Goal: Contribute content: Contribute content

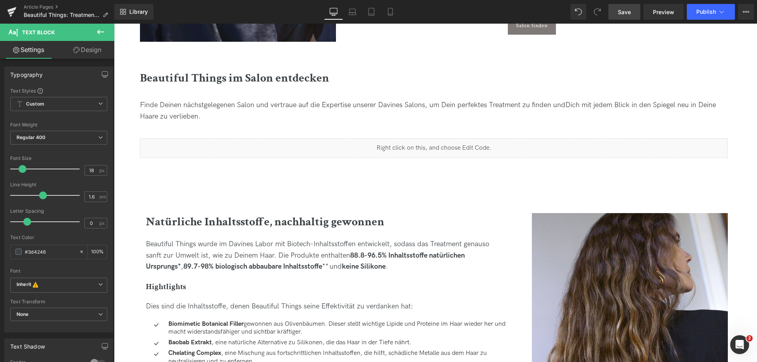
click at [626, 12] on span "Save" at bounding box center [624, 12] width 13 height 8
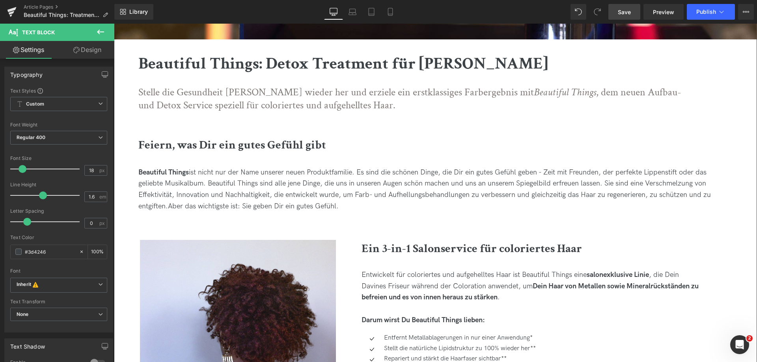
scroll to position [197, 0]
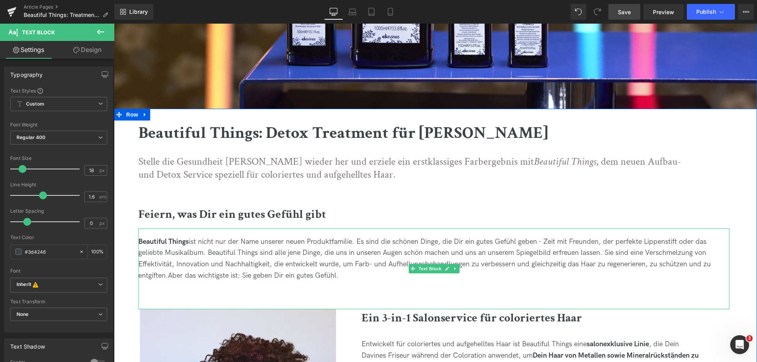
drag, startPoint x: 538, startPoint y: 242, endPoint x: 639, endPoint y: 257, distance: 102.0
click at [538, 242] on span "ist nicht nur der Name unserer neuen Produktfamilie. Es sind die schönen Dinge,…" at bounding box center [424, 259] width 573 height 42
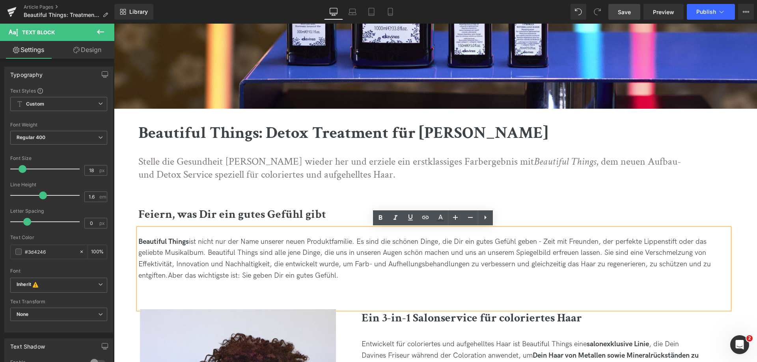
click at [536, 239] on span "ist nicht nur der Name unserer neuen Produktfamilie. Es sind die schönen Dinge,…" at bounding box center [424, 259] width 573 height 42
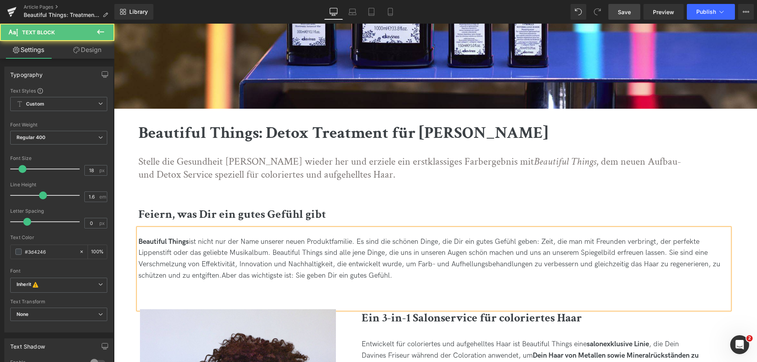
click at [179, 251] on span "ist nicht nur der Name unserer neuen Produktfamilie. Es sind die schönen Dinge,…" at bounding box center [429, 259] width 582 height 42
click at [255, 250] on span "ist nicht nur der Name unserer neuen Produktfamilie. Es sind die schönen Dinge,…" at bounding box center [429, 259] width 582 height 42
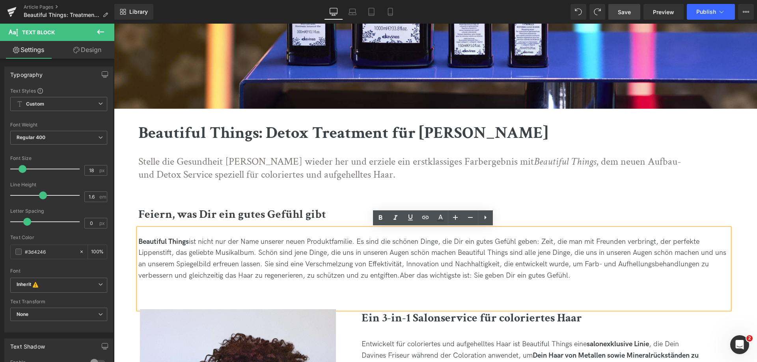
click at [699, 256] on span "ist nicht nur der Name unserer neuen Produktfamilie. Es sind die schönen Dinge,…" at bounding box center [432, 259] width 588 height 42
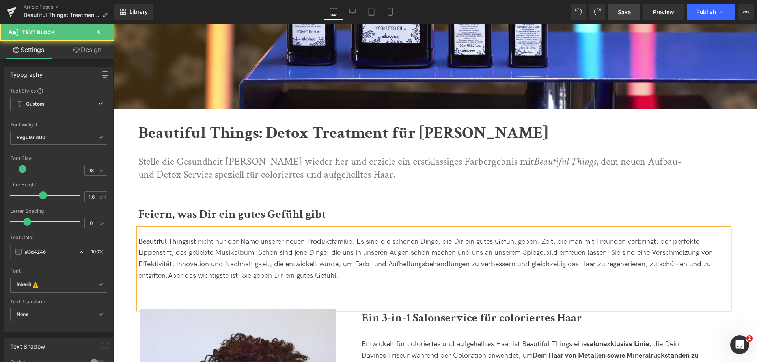
click at [674, 254] on span "ist nicht nur der Name unserer neuen Produktfamilie. Es sind die schönen Dinge,…" at bounding box center [425, 259] width 575 height 42
click at [578, 260] on span "ist nicht nur der Name unserer neuen Produktfamilie. Es sind die schönen Dinge,…" at bounding box center [425, 259] width 575 height 42
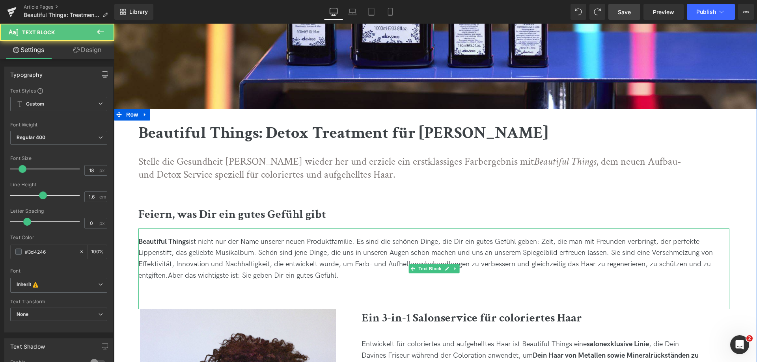
click at [153, 264] on span "ist nicht nur der Name unserer neuen Produktfamilie. Es sind die schönen Dinge,…" at bounding box center [425, 259] width 575 height 42
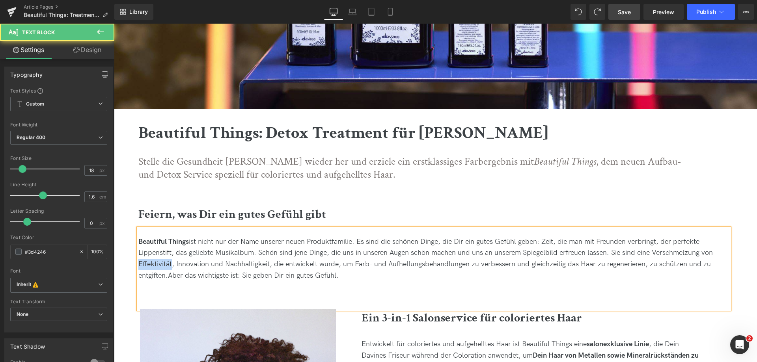
click at [153, 264] on span "ist nicht nur der Name unserer neuen Produktfamilie. Es sind die schönen Dinge,…" at bounding box center [425, 259] width 575 height 42
click at [371, 263] on span "ist nicht nur der Name unserer neuen Produktfamilie. Es sind die schönen Dinge,…" at bounding box center [427, 259] width 578 height 42
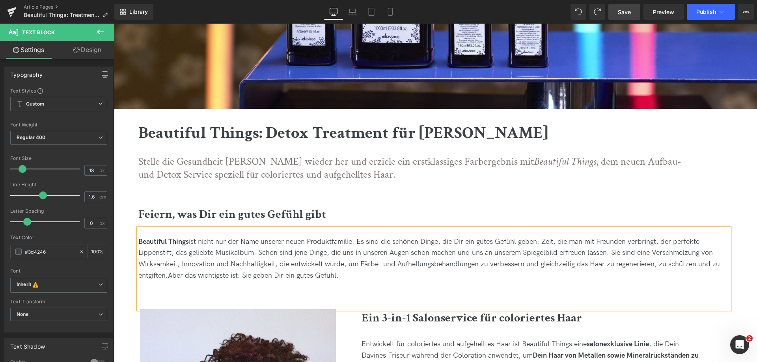
click at [169, 275] on span "Aber das wichtigste ist: Sie geben Dir ein gutes Gefühl." at bounding box center [253, 276] width 171 height 8
click at [709, 264] on span "ist nicht nur der Name unserer neuen Produktfamilie. Es sind die schönen Dinge,…" at bounding box center [429, 259] width 582 height 42
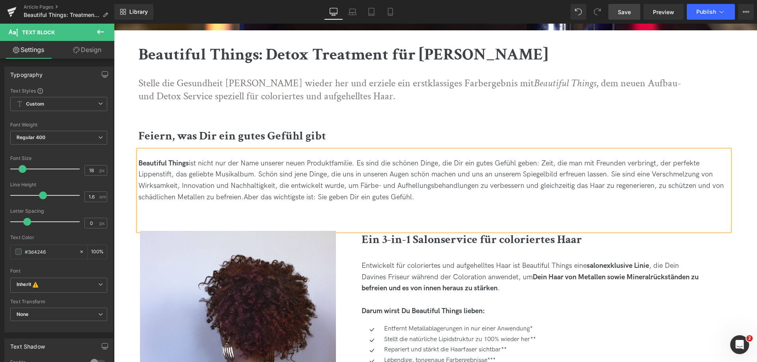
scroll to position [276, 0]
click at [627, 13] on span "Save" at bounding box center [624, 12] width 13 height 8
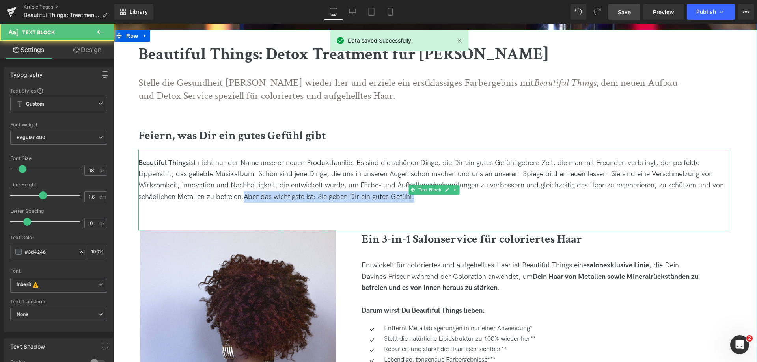
drag, startPoint x: 244, startPoint y: 199, endPoint x: 417, endPoint y: 208, distance: 173.0
click at [417, 208] on div "Beautiful Things ist nicht nur der Name unserer neuen Produktfamilie. Es sind d…" at bounding box center [433, 190] width 591 height 81
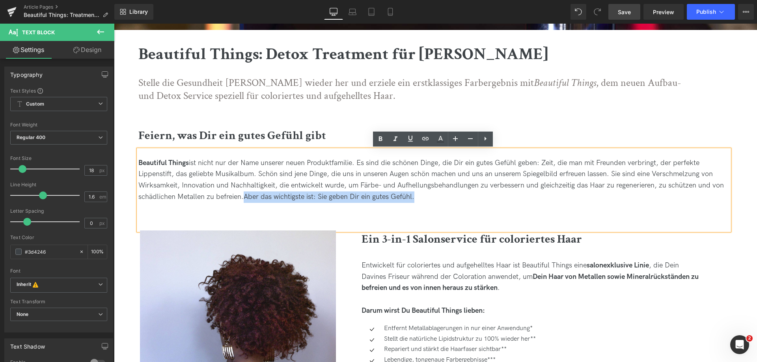
click at [436, 194] on div "Beautiful Things ist nicht nur der Name unserer neuen Produktfamilie. Es sind d…" at bounding box center [433, 180] width 591 height 45
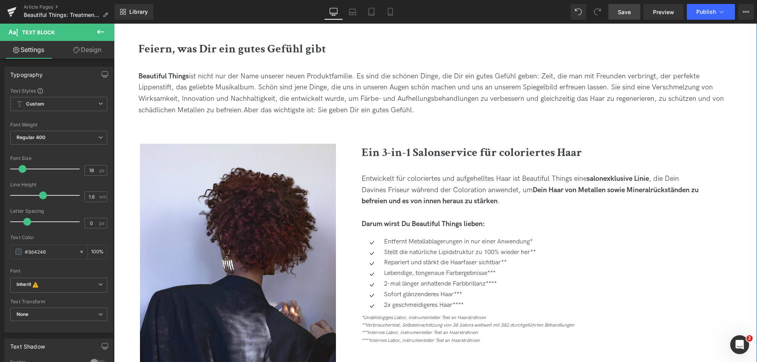
scroll to position [394, 0]
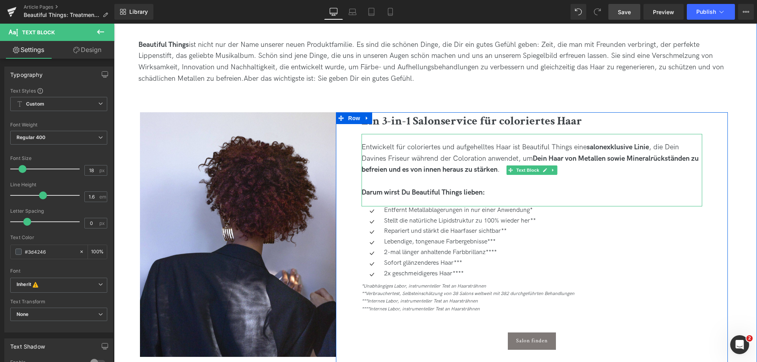
click at [471, 159] on div "Entwickelt für coloriertes und aufgehelltes Haar ist Beautiful Things eine salo…" at bounding box center [532, 159] width 341 height 34
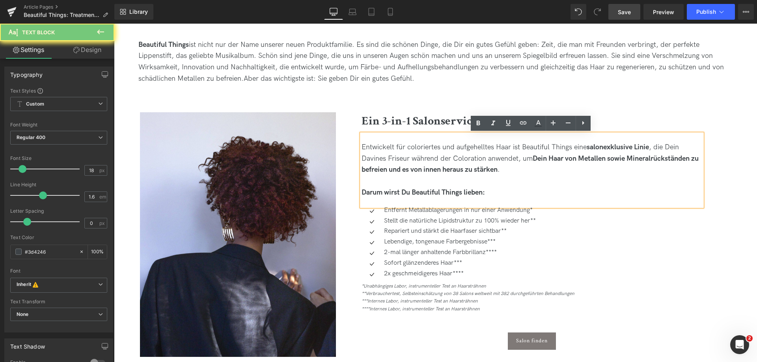
click at [567, 178] on div at bounding box center [532, 181] width 341 height 11
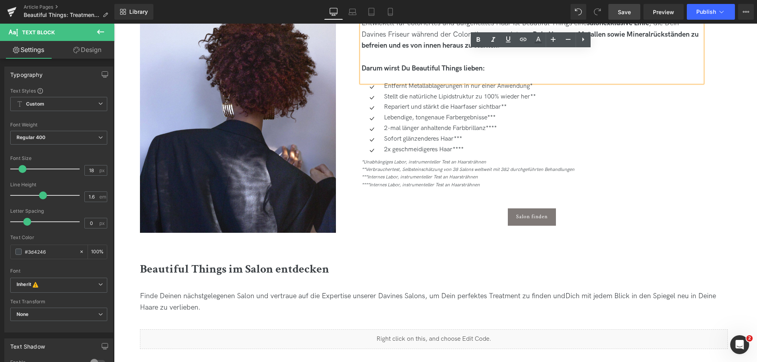
scroll to position [552, 0]
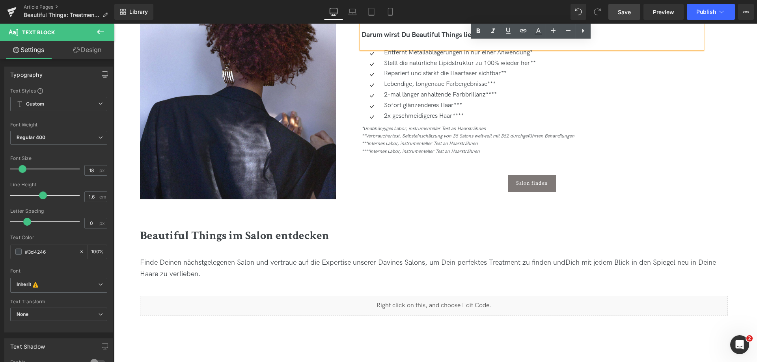
click at [626, 17] on link "Save" at bounding box center [625, 12] width 32 height 16
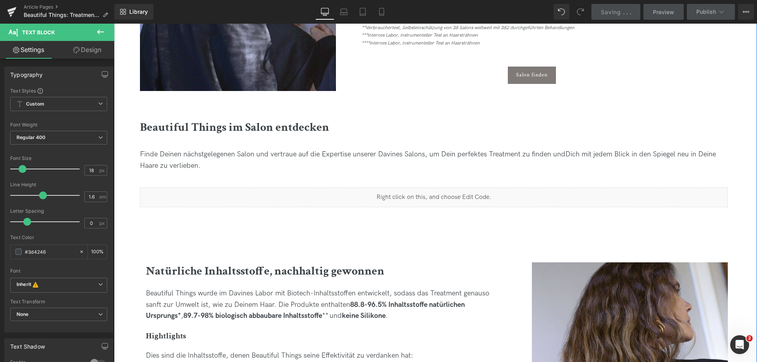
scroll to position [671, 0]
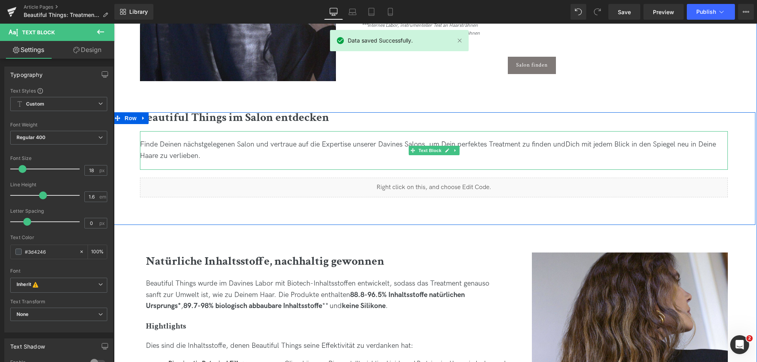
click at [224, 155] on div "Finde Deinen nächstgelegenen Salon und vertraue auf die Expertise unserer Davin…" at bounding box center [434, 150] width 588 height 23
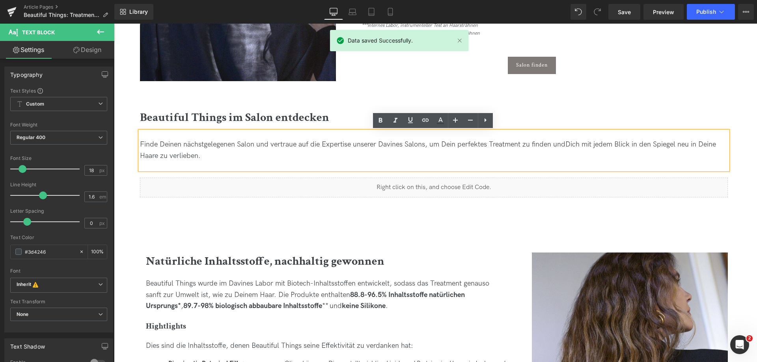
click at [405, 145] on span "Finde Deinen nächstgelegenen Salon und vertraue auf die Expertise unserer Davin…" at bounding box center [353, 144] width 426 height 8
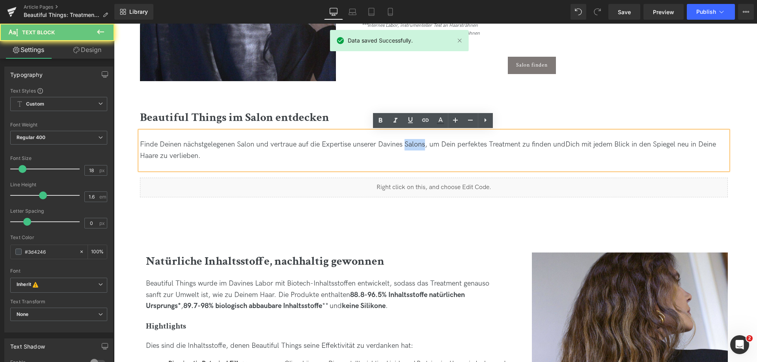
click at [405, 145] on span "Finde Deinen nächstgelegenen Salon und vertraue auf die Expertise unserer Davin…" at bounding box center [353, 144] width 426 height 8
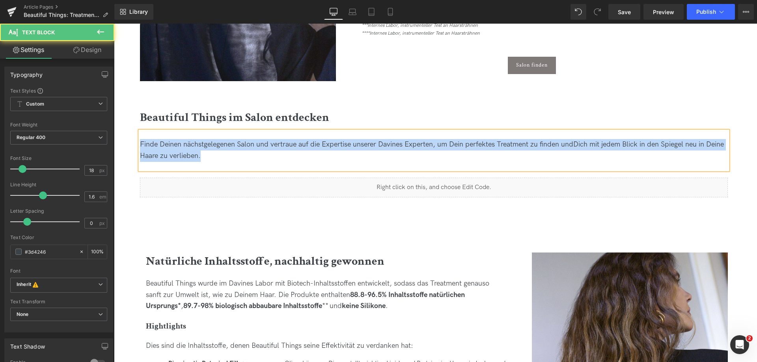
drag, startPoint x: 248, startPoint y: 156, endPoint x: 118, endPoint y: 133, distance: 131.9
click at [118, 133] on div "Beautiful Things im Salon entdecken Heading Finde Deinen nächstgelegenen Salon …" at bounding box center [433, 168] width 643 height 113
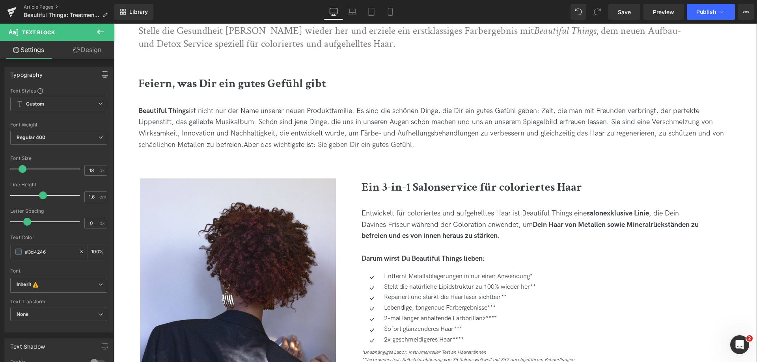
scroll to position [237, 0]
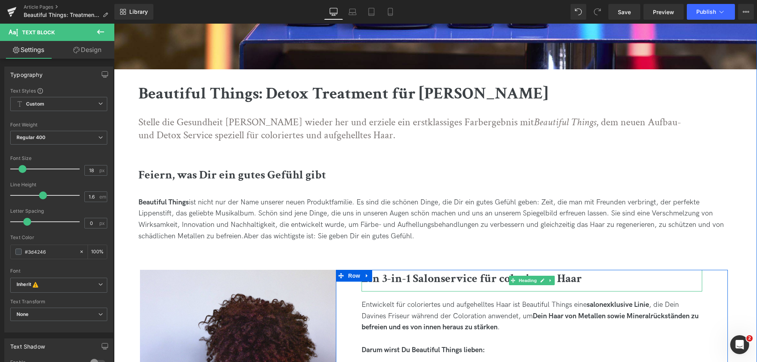
drag, startPoint x: 437, startPoint y: 281, endPoint x: 434, endPoint y: 279, distance: 4.4
click at [437, 281] on b "Ein 3-in-1 Salonservice für coloriertes Haar" at bounding box center [472, 278] width 220 height 15
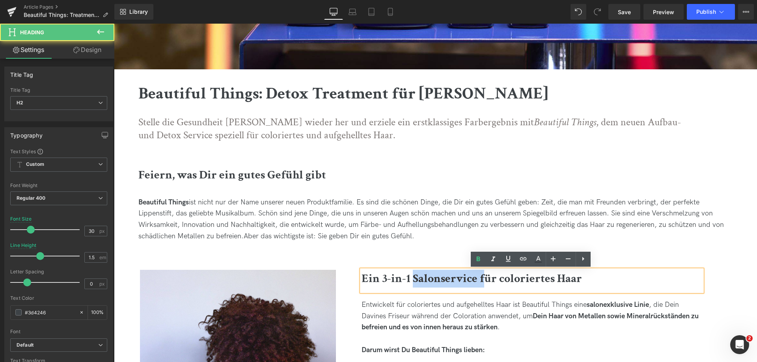
drag, startPoint x: 413, startPoint y: 280, endPoint x: 484, endPoint y: 277, distance: 70.7
click at [484, 277] on b "Ein 3-in-1 Salonservice für coloriertes Haar" at bounding box center [472, 278] width 220 height 15
click at [473, 278] on b "Ein 3-in-1 Salonservice für coloriertes Haar" at bounding box center [472, 278] width 220 height 15
click at [438, 281] on b "Ein 3-in-1 Salonservice für coloriertes Haar" at bounding box center [472, 278] width 220 height 15
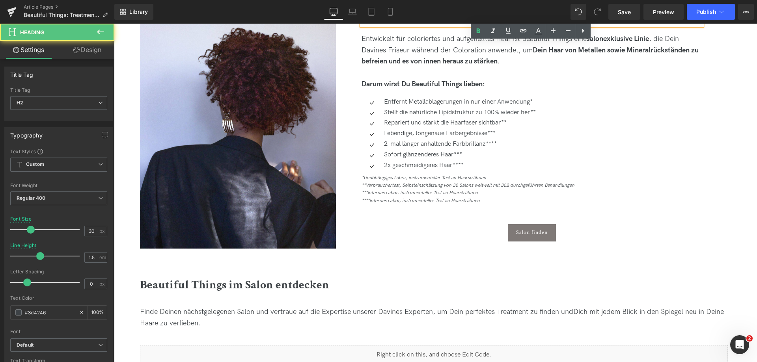
scroll to position [434, 0]
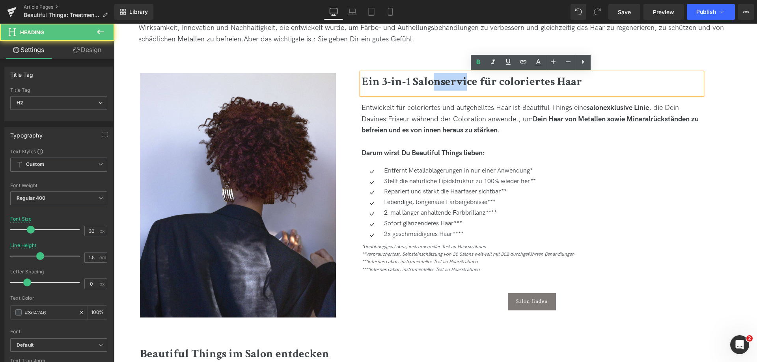
drag, startPoint x: 430, startPoint y: 78, endPoint x: 465, endPoint y: 82, distance: 35.7
click at [465, 82] on b "Ein 3-in-1 Salonservice für coloriertes Haar" at bounding box center [472, 81] width 220 height 15
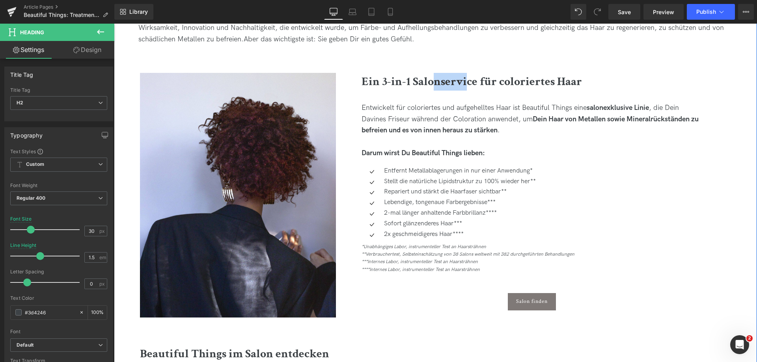
click at [408, 252] on icon "**Verbrauchertest, Selbsteinschätzung von 38 Salons weltweit mit 382 durchgefüh…" at bounding box center [468, 255] width 213 height 6
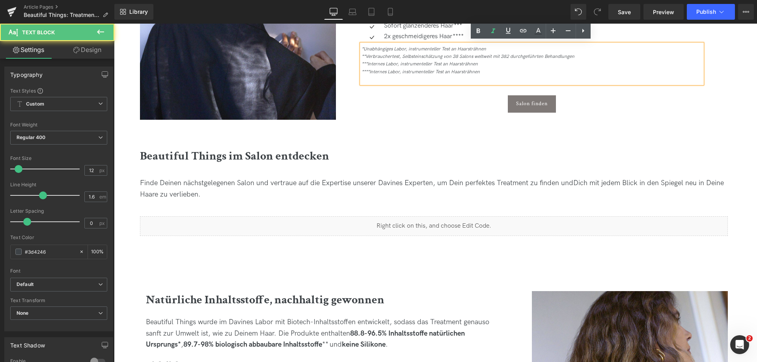
scroll to position [671, 0]
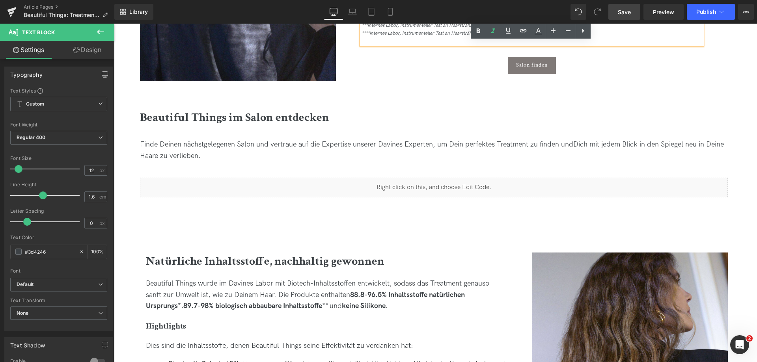
click at [634, 15] on link "Save" at bounding box center [625, 12] width 32 height 16
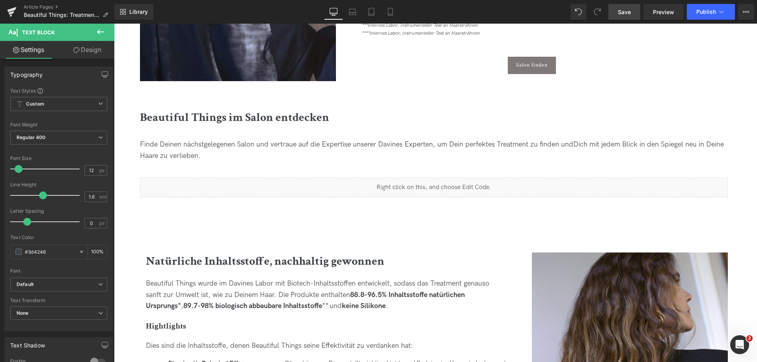
click at [623, 16] on span "Save" at bounding box center [624, 12] width 13 height 8
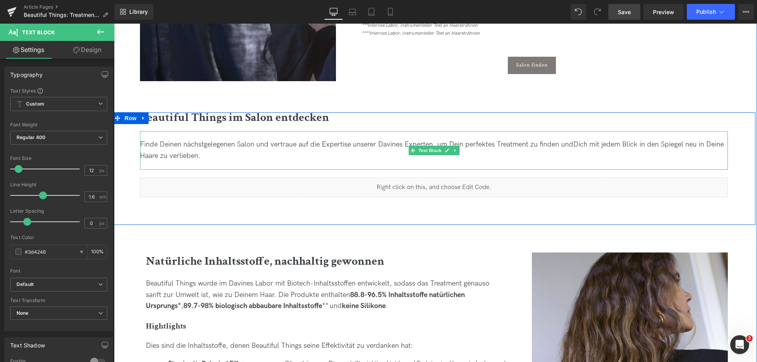
click at [141, 146] on span "Finde Deinen nächstgelegenen Salon und vertraue auf die Expertise unserer Davin…" at bounding box center [357, 144] width 434 height 8
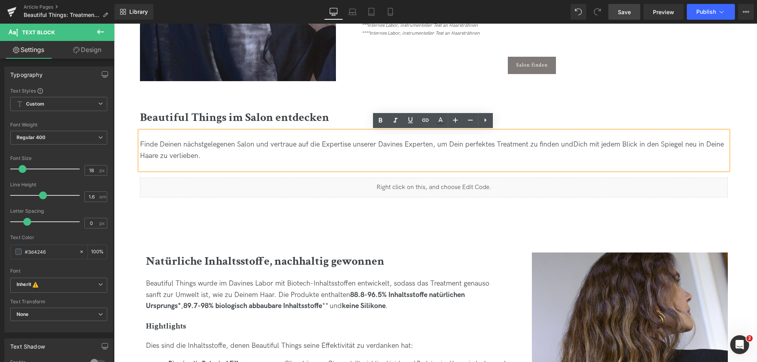
click at [144, 145] on span "Finde Deinen nächstgelegenen Salon und vertraue auf die Expertise unserer Davin…" at bounding box center [357, 144] width 434 height 8
click at [147, 142] on span "Finde Deinen nächstgelegenen Salon und vertraue auf die Expertise unserer Davin…" at bounding box center [357, 144] width 434 height 8
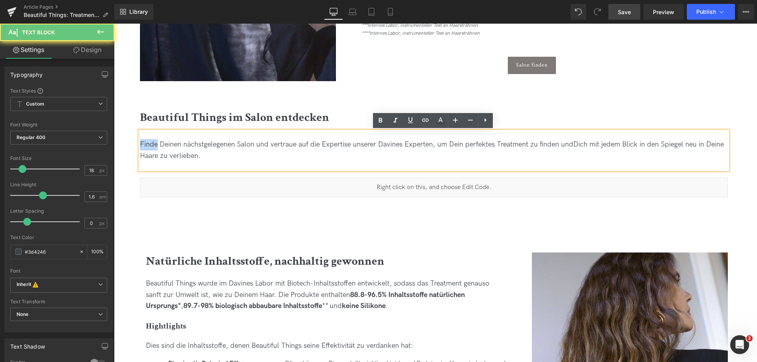
click at [147, 142] on span "Finde Deinen nächstgelegenen Salon und vertraue auf die Expertise unserer Davin…" at bounding box center [357, 144] width 434 height 8
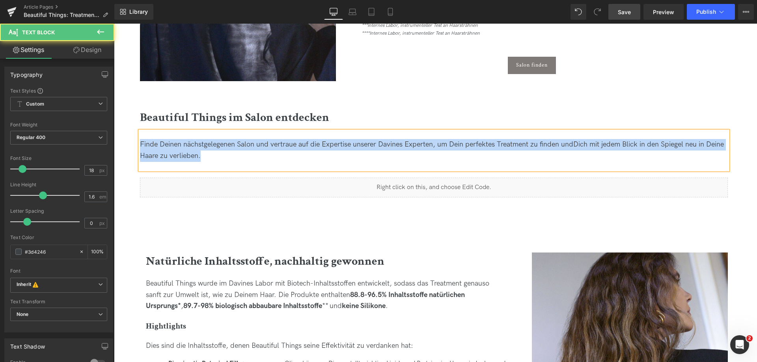
drag, startPoint x: 352, startPoint y: 156, endPoint x: 118, endPoint y: 132, distance: 235.2
click at [118, 132] on div "Beautiful Things im Salon entdecken Heading Finde Deinen nächstgelegenen Salon …" at bounding box center [433, 168] width 643 height 113
click at [549, 142] on span "Finde Deinen nächstgelegenen Salon und vertraue auf die Expertise unserer Davin…" at bounding box center [357, 144] width 434 height 8
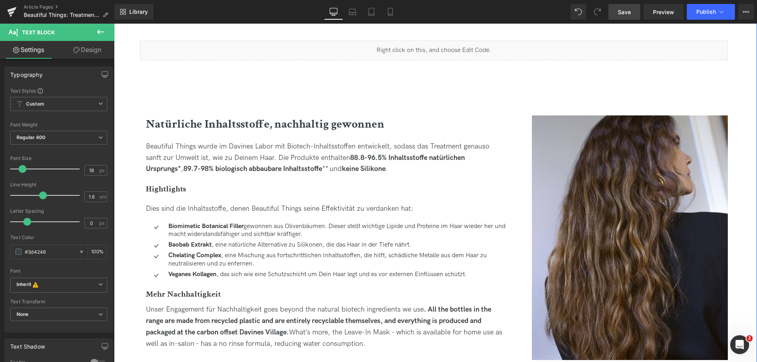
scroll to position [828, 0]
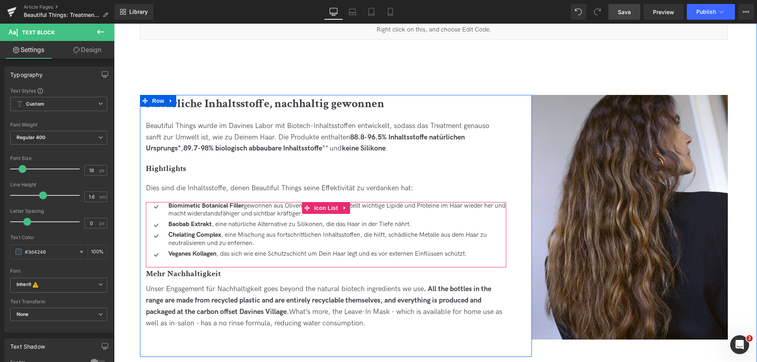
click at [263, 209] on p "Biomimetic Botanical Filler gewonnen aus Olivenbäumen. Dieser stellt wichtige L…" at bounding box center [337, 210] width 338 height 17
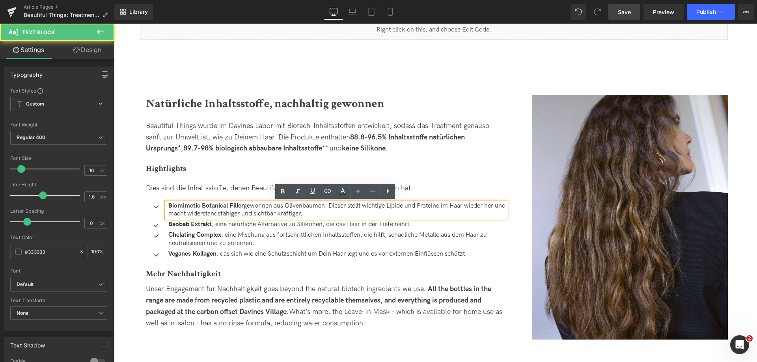
click at [281, 207] on p "Biomimetic Botanical Filler gewonnen aus Olivenbäumen. Dieser stellt wichtige L…" at bounding box center [337, 210] width 338 height 17
click at [284, 207] on p "Biomimetic Botanical Filler gewonnen aus Olivenbäumen. Dieser stellt wichtige L…" at bounding box center [337, 210] width 338 height 17
drag, startPoint x: 199, startPoint y: 215, endPoint x: 210, endPoint y: 218, distance: 11.4
click at [210, 218] on p "Biomimetic Botanical Filler gewonnen aus wilden Olivenbäumen. Dieser stellt wic…" at bounding box center [337, 210] width 338 height 17
click at [212, 214] on p "Biomimetic Botanical Filler gewonnen aus wilden Olivenbäumen. Dieser stellt wic…" at bounding box center [337, 210] width 338 height 17
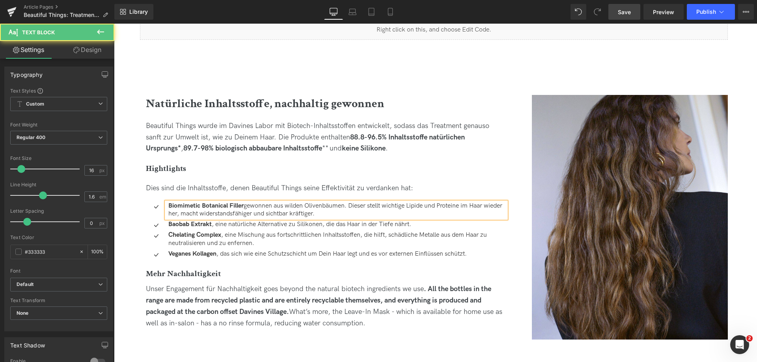
click at [283, 215] on p "Biomimetic Botanical Filler gewonnen aus wilden Olivenbäumen. Dieser stellt wic…" at bounding box center [337, 210] width 338 height 17
click at [348, 213] on p "Biomimetic Botanical Filler gewonnen aus wilden Olivenbäumen. Dieser stellt wic…" at bounding box center [337, 210] width 338 height 17
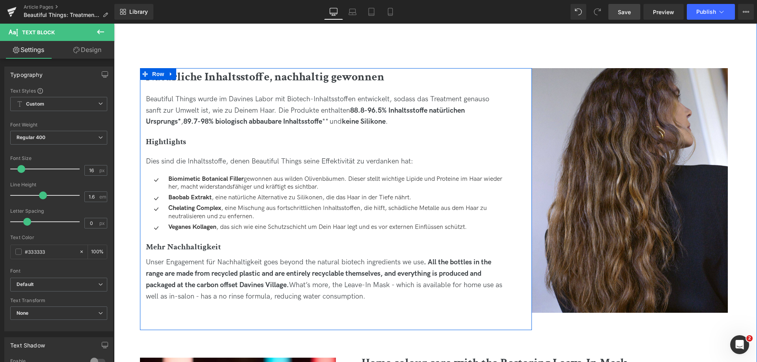
scroll to position [868, 0]
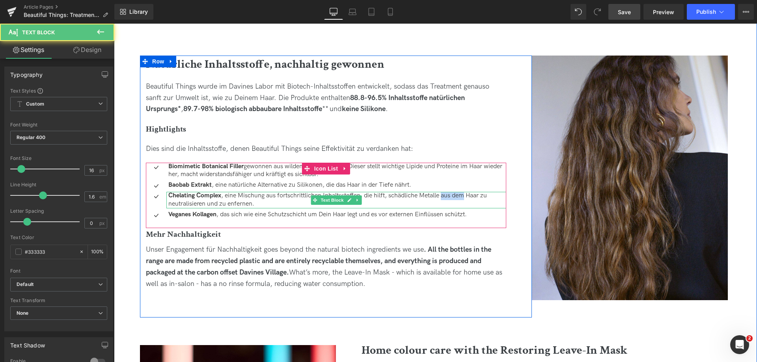
drag, startPoint x: 443, startPoint y: 196, endPoint x: 467, endPoint y: 196, distance: 24.9
click at [467, 196] on p "Chelating Complex , eine Mischung aus fortschrittlichen Inhaltsstoffen, die hil…" at bounding box center [337, 200] width 338 height 17
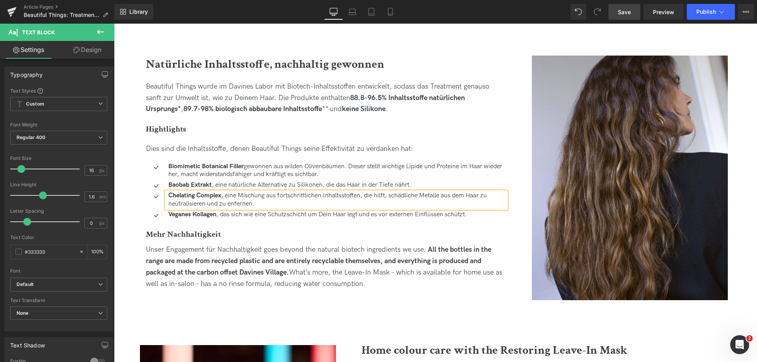
click at [469, 196] on p "Chelating Complex , eine Mischung aus fortschrittlichen Inhaltsstoffen, die hil…" at bounding box center [337, 200] width 338 height 17
drag, startPoint x: 376, startPoint y: 194, endPoint x: 389, endPoint y: 196, distance: 12.5
click at [389, 196] on p "Chelating Complex , eine Mischung aus fortschrittlichen Inhaltsstoffen, die hil…" at bounding box center [337, 200] width 338 height 17
click at [459, 195] on p "Chelating Complex , eine Mischung aus fortschrittlichen Inhaltsstoffen, die Sch…" at bounding box center [337, 200] width 338 height 17
click at [409, 196] on p "Chelating Complex , eine Mischung aus fortschrittlichen Inhaltsstoffen, die Sch…" at bounding box center [337, 200] width 338 height 17
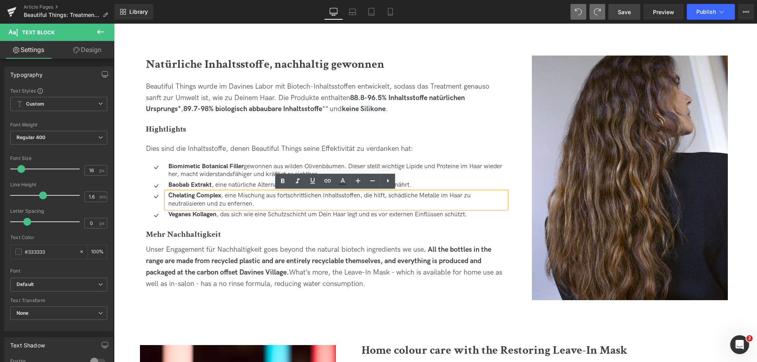
click at [270, 208] on p "Chelating Complex , eine Mischung aus fortschrittlichen Inhaltsstoffen, die hil…" at bounding box center [337, 200] width 338 height 17
click at [189, 205] on p "Chelating Complex , eine Mischung aus fortschrittlichen Inhaltsstoffen, die hil…" at bounding box center [337, 200] width 338 height 17
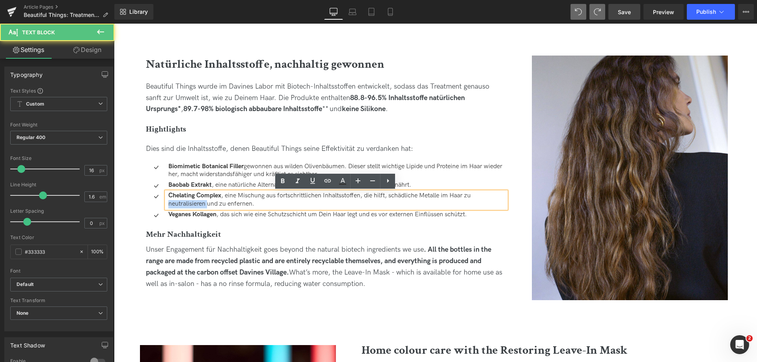
click at [189, 205] on p "Chelating Complex , eine Mischung aus fortschrittlichen Inhaltsstoffen, die hil…" at bounding box center [337, 200] width 338 height 17
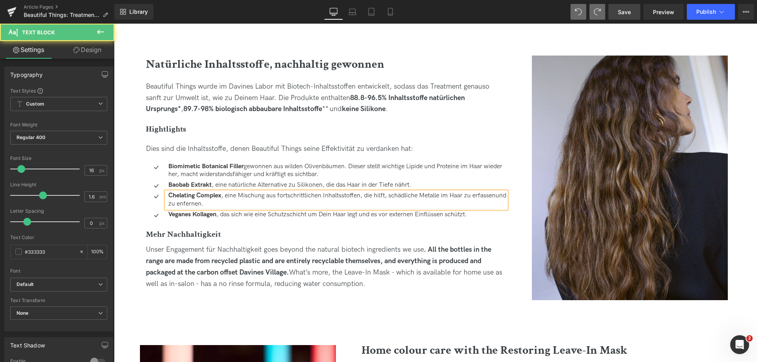
click at [228, 205] on p "Chelating Complex , eine Mischung aus fortschrittlichen Inhaltsstoffen, die hil…" at bounding box center [337, 200] width 338 height 17
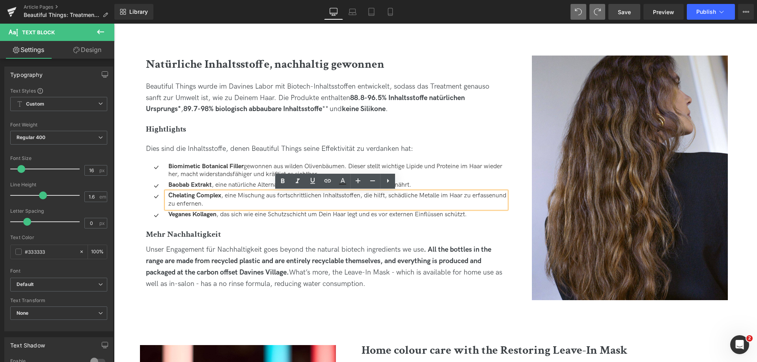
click at [198, 205] on p "Chelating Complex , eine Mischung aus fortschrittlichen Inhaltsstoffen, die hil…" at bounding box center [337, 200] width 338 height 17
click at [192, 204] on p "Chelating Complex , eine Mischung aus fortschrittlichen Inhaltsstoffen, die hil…" at bounding box center [337, 200] width 338 height 17
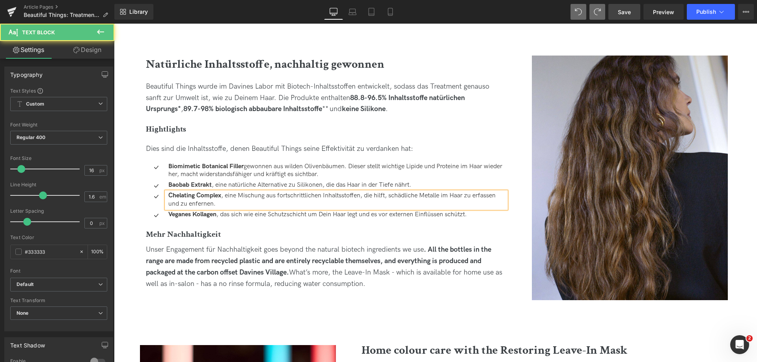
click at [204, 204] on p "Chelating Complex , eine Mischung aus fortschrittlichen Inhaltsstoffen, die hil…" at bounding box center [337, 200] width 338 height 17
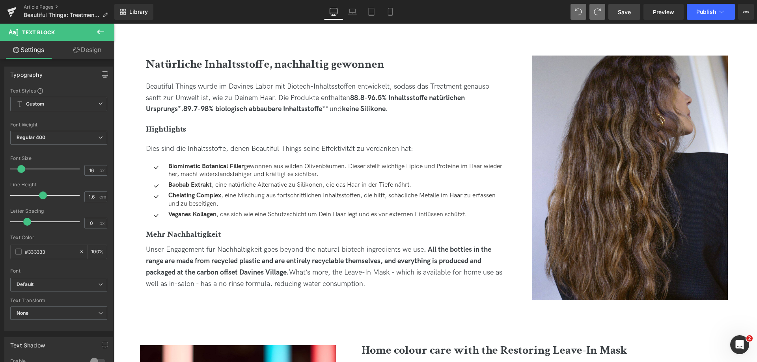
click at [623, 8] on span "Save" at bounding box center [624, 12] width 13 height 8
click at [630, 10] on span "Save" at bounding box center [624, 12] width 13 height 8
click at [620, 17] on link "Save" at bounding box center [625, 12] width 32 height 16
click at [624, 13] on span "Save" at bounding box center [624, 12] width 13 height 8
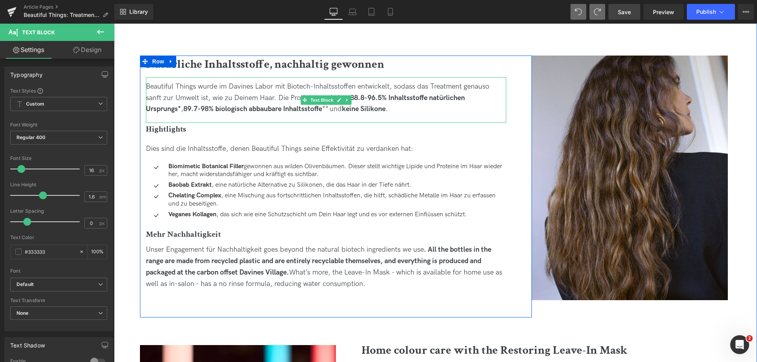
drag, startPoint x: 261, startPoint y: 89, endPoint x: 220, endPoint y: 88, distance: 40.3
click at [261, 89] on div "Beautiful Things wurde im Davines Labor mit Biotech-Inhaltsstoffen entwickelt, …" at bounding box center [326, 98] width 361 height 34
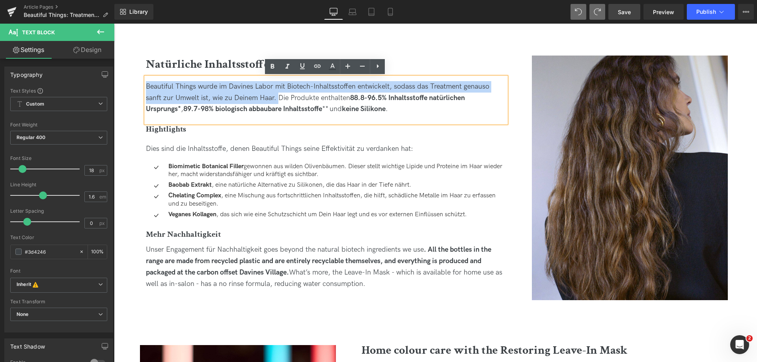
drag, startPoint x: 278, startPoint y: 98, endPoint x: 146, endPoint y: 89, distance: 132.8
click at [146, 89] on div "Beautiful Things wurde im Davines Labor mit Biotech-Inhaltsstoffen entwickelt, …" at bounding box center [326, 98] width 361 height 34
copy div "Beautiful Things wurde im Davines Labor mit Biotech-Inhaltsstoffen entwickelt, …"
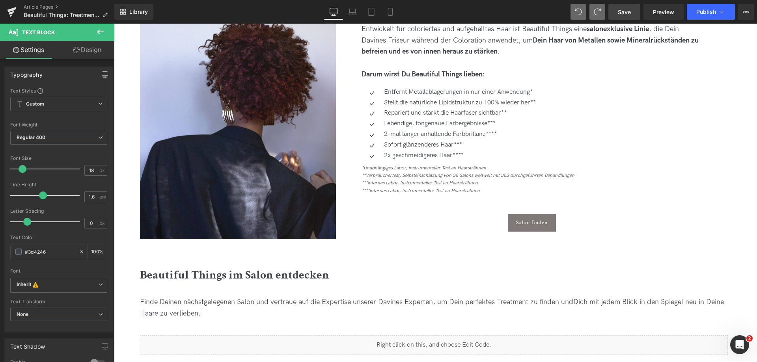
scroll to position [592, 0]
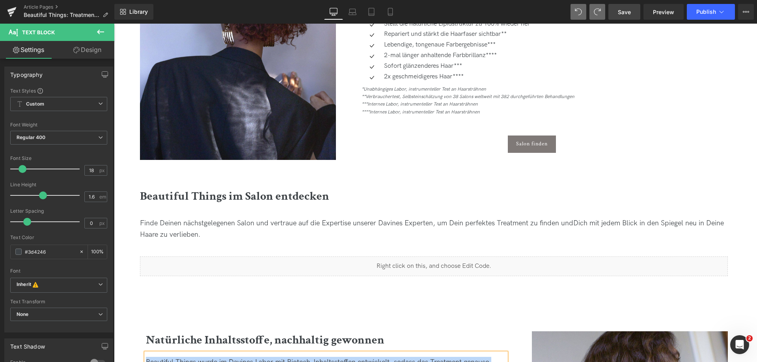
click at [210, 227] on span "Finde Deinen nächstgelegenen Salon und vertraue auf die Expertise unserer Davin…" at bounding box center [357, 223] width 434 height 8
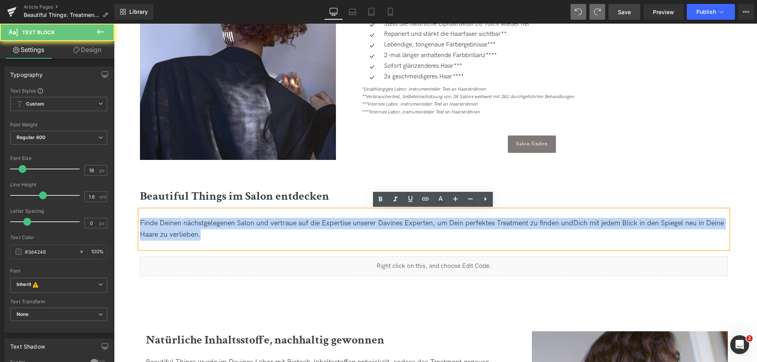
drag, startPoint x: 206, startPoint y: 236, endPoint x: 106, endPoint y: 219, distance: 101.8
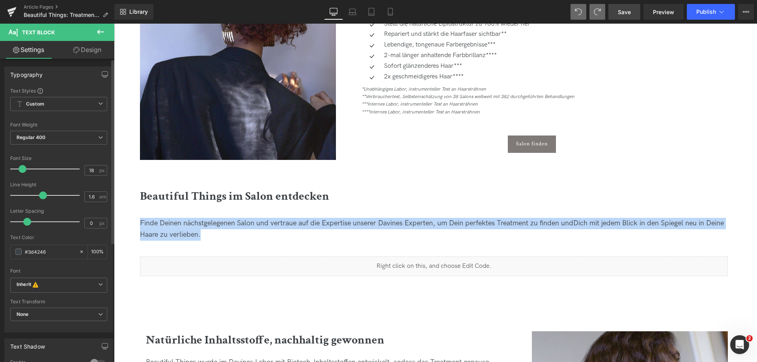
copy div "Finde Deinen nächstgelegenen Salon und vertraue auf die Expertise unserer Davin…"
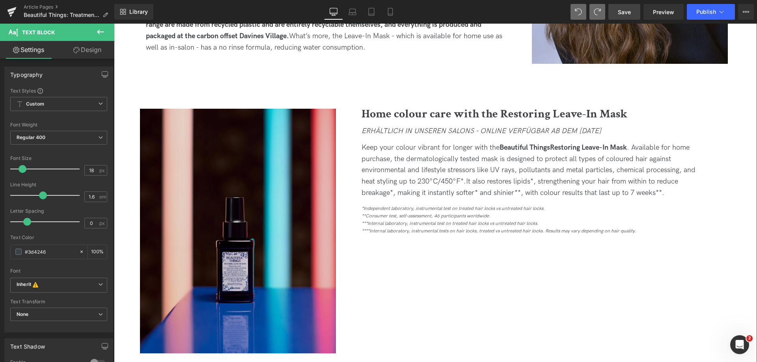
scroll to position [947, 0]
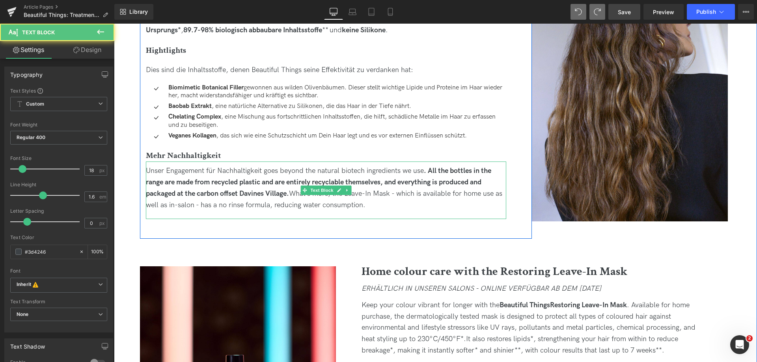
drag, startPoint x: 264, startPoint y: 172, endPoint x: 378, endPoint y: 213, distance: 121.2
click at [378, 213] on div "Unser Engagement für Nachhaltigkeit goes beyond the natural biotech ingredients…" at bounding box center [326, 190] width 361 height 57
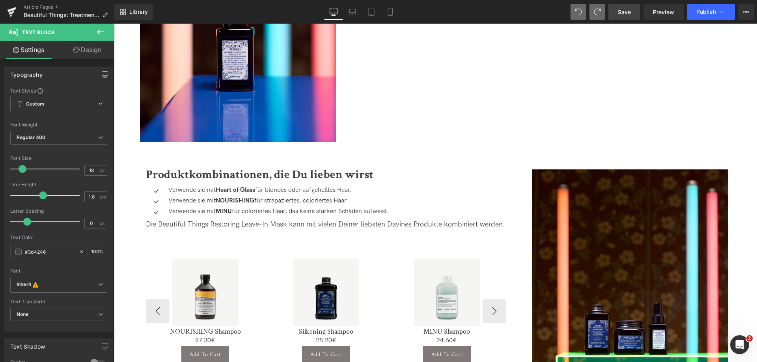
scroll to position [1302, 0]
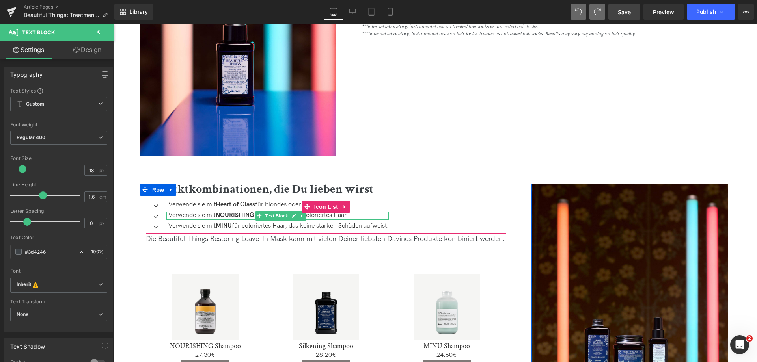
click at [218, 215] on strong "NOURISHING" at bounding box center [235, 215] width 39 height 7
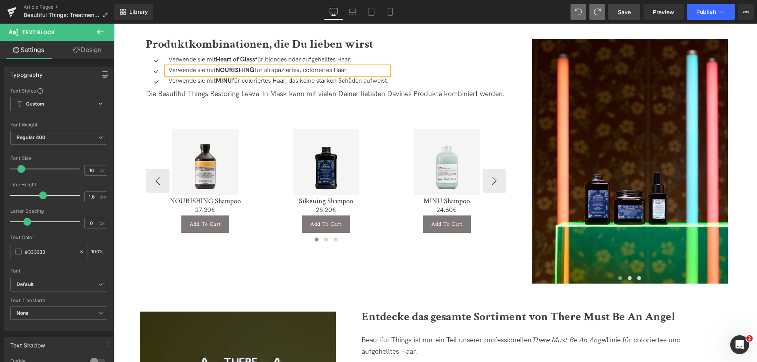
scroll to position [1361, 0]
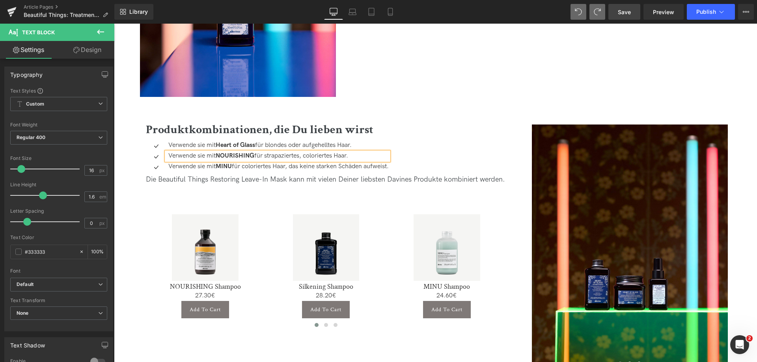
click at [223, 155] on strong "NOURISHING" at bounding box center [235, 155] width 39 height 7
click at [618, 16] on link "Save" at bounding box center [625, 12] width 32 height 16
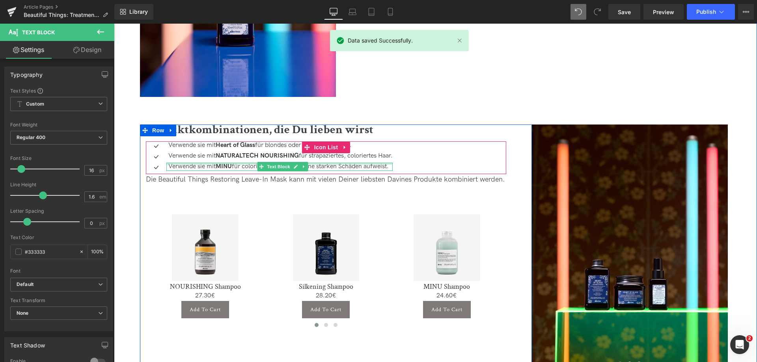
click at [217, 165] on strong "MINU" at bounding box center [224, 166] width 16 height 7
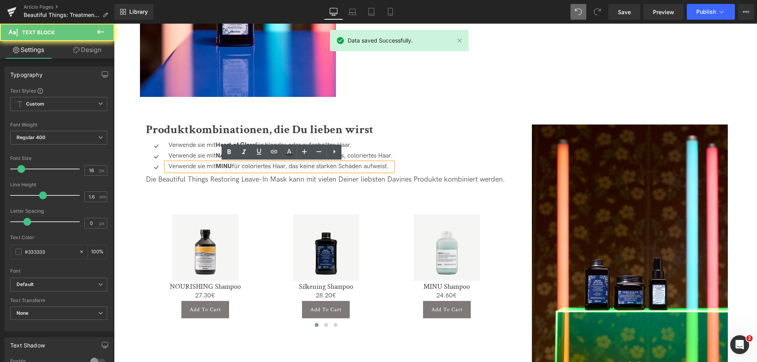
click at [217, 165] on strong "MINU" at bounding box center [224, 166] width 16 height 7
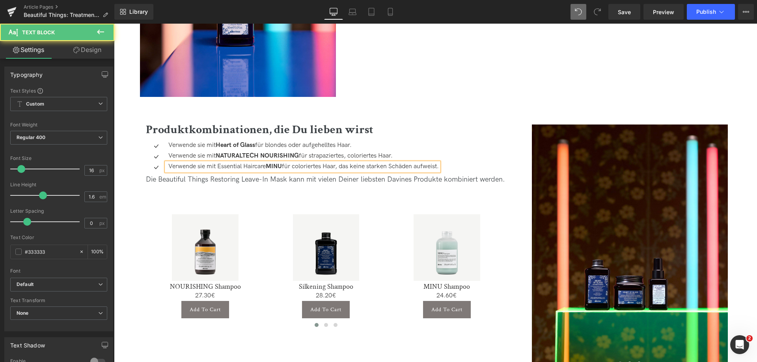
drag, startPoint x: 217, startPoint y: 168, endPoint x: 269, endPoint y: 168, distance: 51.7
click at [269, 168] on p "Verwende sie mit Essential Haircare MINU für coloriertes Haar, das keine starke…" at bounding box center [303, 167] width 271 height 8
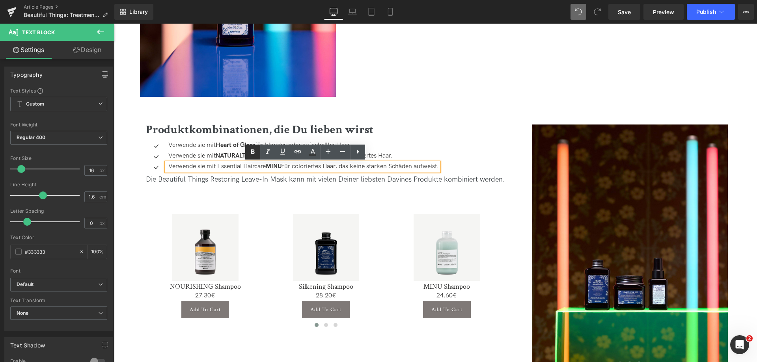
click at [256, 152] on icon at bounding box center [252, 152] width 9 height 9
click at [301, 167] on p "Verwende sie mit Essential Haircare MINU für coloriertes Haar, das keine starke…" at bounding box center [303, 167] width 271 height 8
click at [629, 9] on span "Save" at bounding box center [624, 12] width 13 height 8
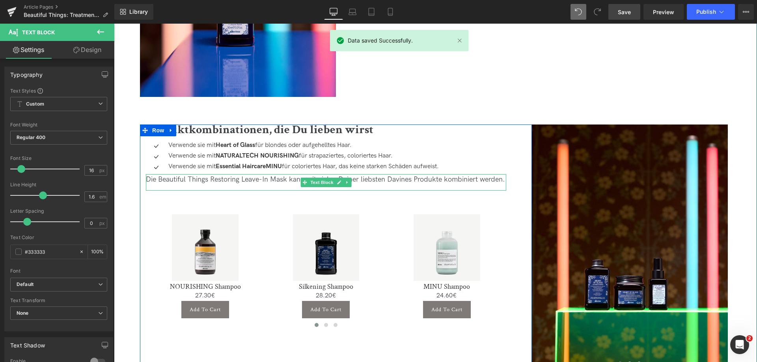
click at [263, 179] on div "Die Beautiful Things Restoring Leave-In Mask kann mit vielen Deiner liebsten Da…" at bounding box center [326, 179] width 361 height 11
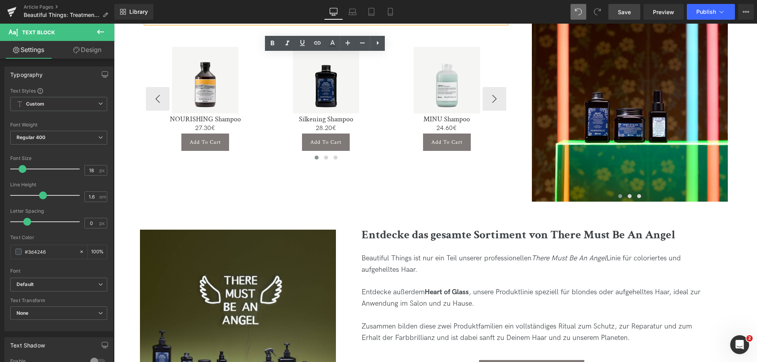
scroll to position [1558, 0]
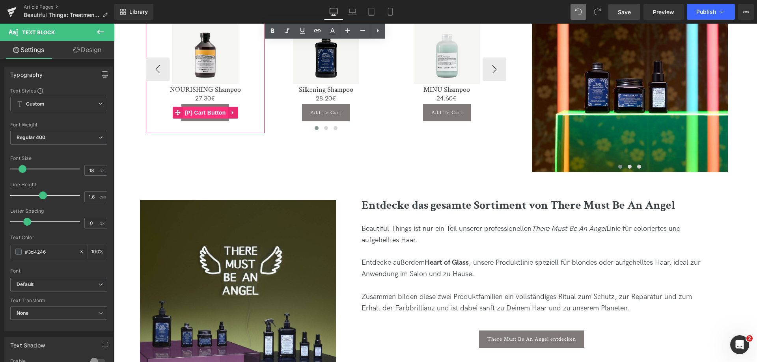
click at [204, 112] on span "(P) Cart Button" at bounding box center [205, 113] width 45 height 12
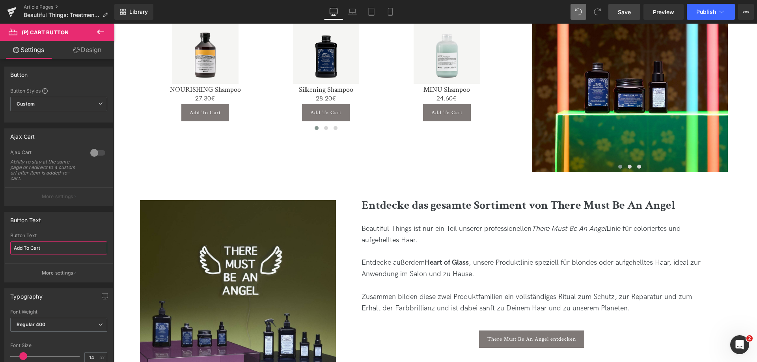
drag, startPoint x: 52, startPoint y: 249, endPoint x: -17, endPoint y: 239, distance: 69.6
click at [0, 239] on html "(P) Cart Button You are previewing how the will restyle your page. You can not …" at bounding box center [378, 181] width 757 height 362
type input "Zum Warenkorb hinzufügen"
drag, startPoint x: -35, startPoint y: 248, endPoint x: -43, endPoint y: 248, distance: 7.5
click at [0, 248] on html "(P) Cart Button You are previewing how the will restyle your page. You can not …" at bounding box center [378, 181] width 757 height 362
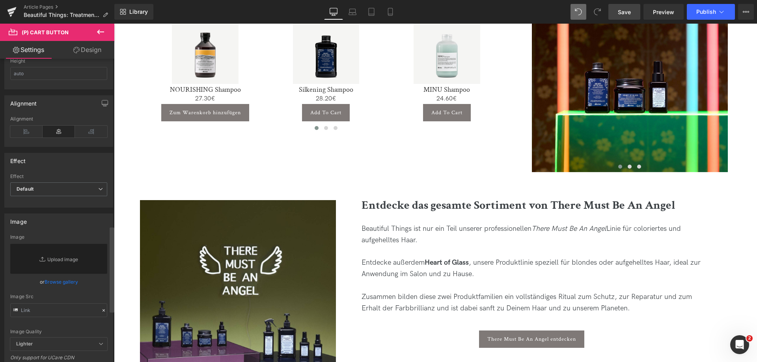
scroll to position [592, 0]
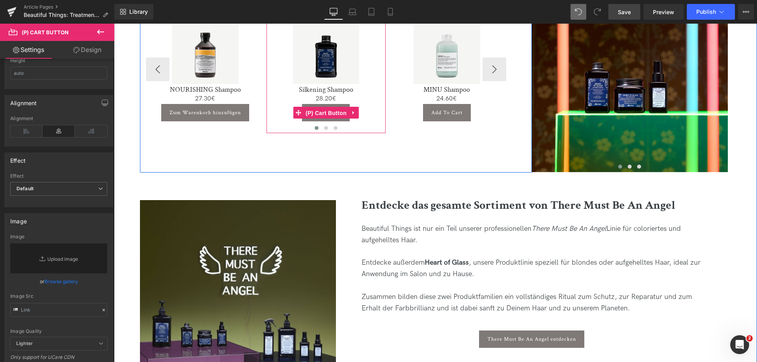
click at [329, 114] on span "(P) Cart Button" at bounding box center [326, 113] width 45 height 12
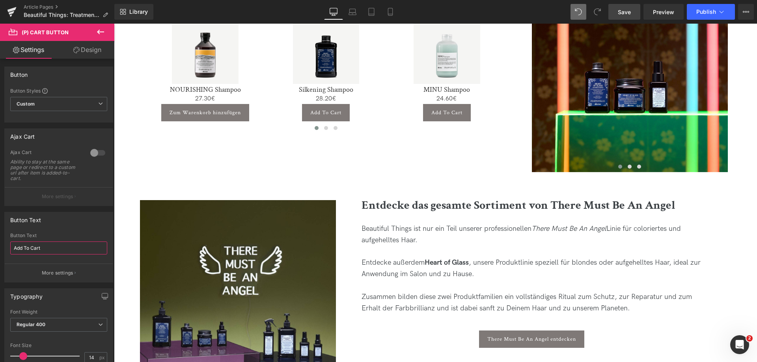
drag, startPoint x: 55, startPoint y: 248, endPoint x: -21, endPoint y: 241, distance: 76.1
click at [0, 241] on html "(P) Cart Button You are previewing how the will restyle your page. You can not …" at bounding box center [378, 181] width 757 height 362
paste input "Zum Warenkorb hinzufügen"
type input "Zum Warenkorb hinzufügen"
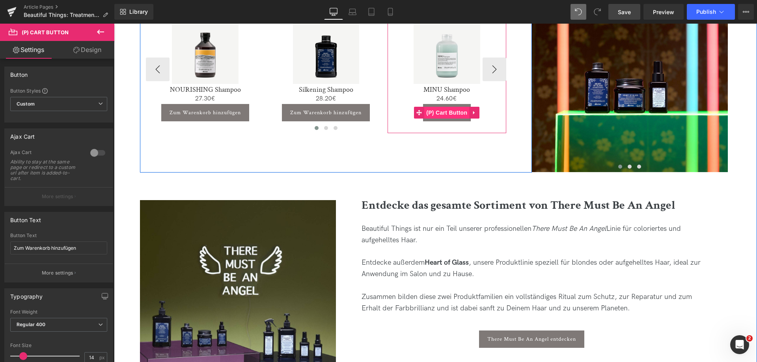
click at [448, 113] on span "(P) Cart Button" at bounding box center [446, 113] width 45 height 12
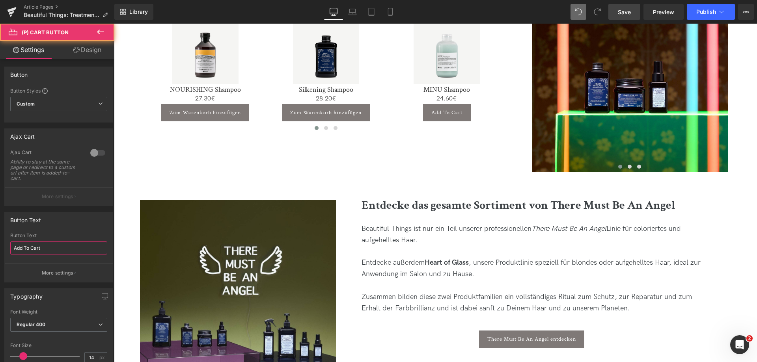
drag, startPoint x: 79, startPoint y: 254, endPoint x: -123, endPoint y: 241, distance: 202.7
click at [0, 241] on html "(P) Cart Button You are previewing how the will restyle your page. You can not …" at bounding box center [378, 181] width 757 height 362
paste input "Zum Warenkorb hinzufügen"
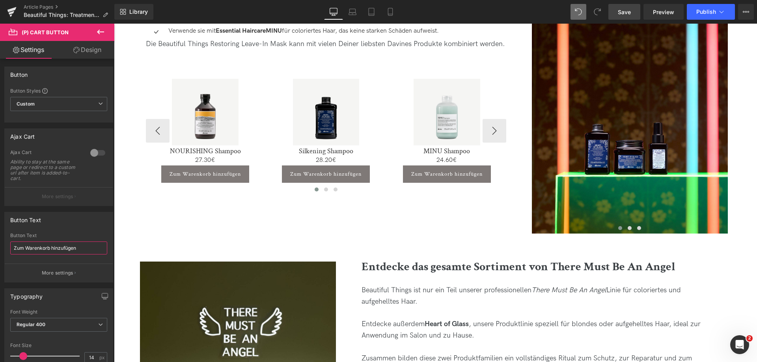
scroll to position [1480, 0]
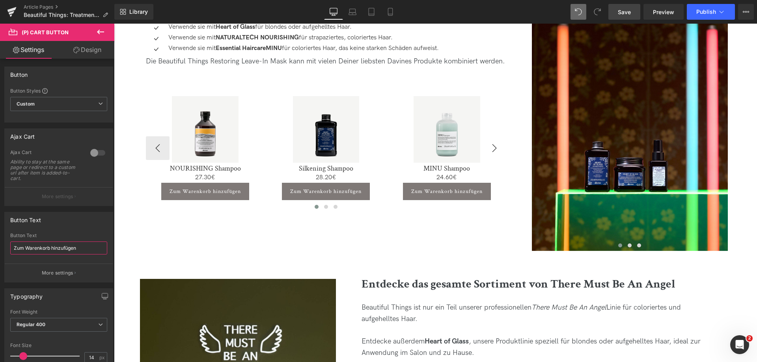
type input "Zum Warenkorb hinzufügen"
click at [501, 146] on button "›" at bounding box center [495, 148] width 24 height 24
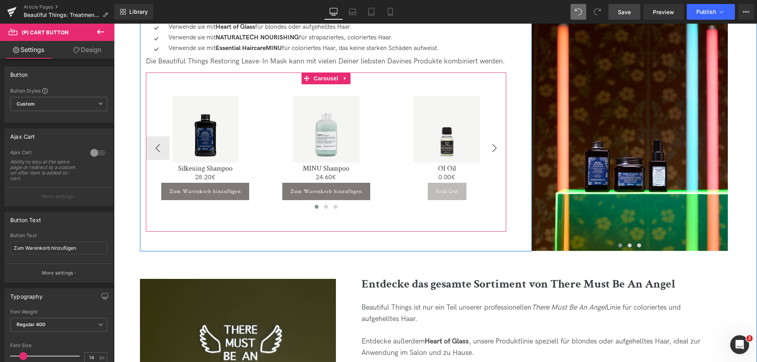
click at [500, 149] on button "›" at bounding box center [495, 148] width 24 height 24
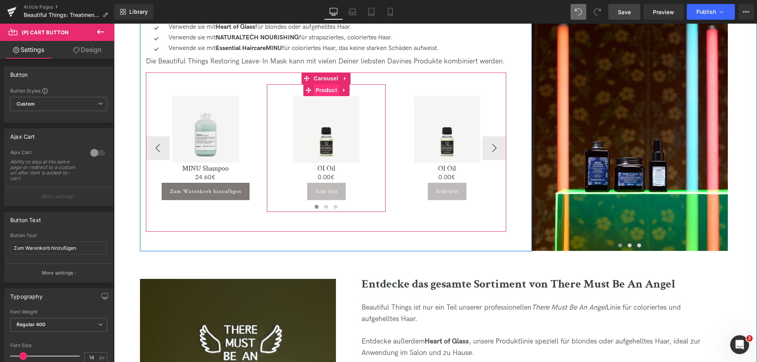
click at [326, 89] on span "Product" at bounding box center [327, 90] width 26 height 12
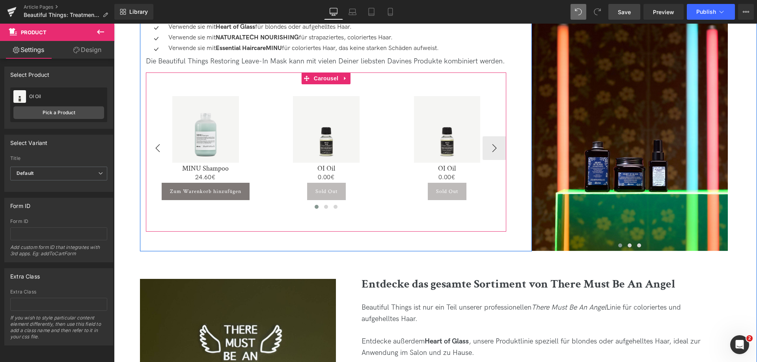
click at [150, 142] on button "‹" at bounding box center [158, 148] width 24 height 24
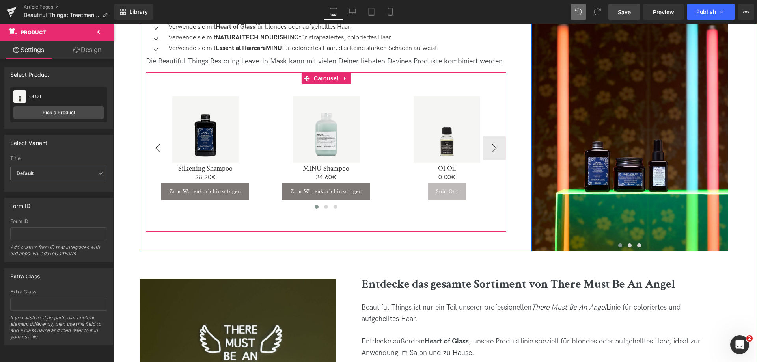
click at [151, 149] on button "‹" at bounding box center [158, 148] width 24 height 24
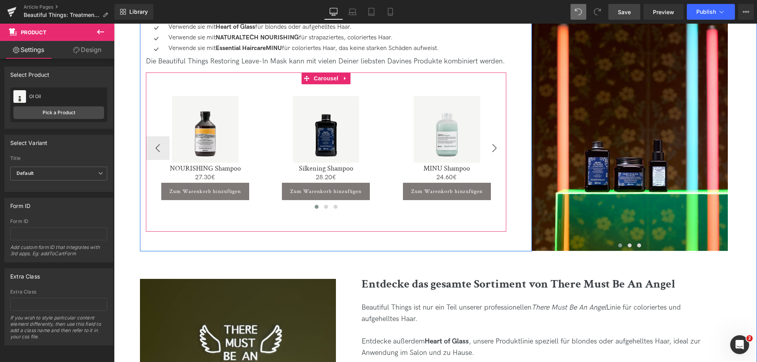
click at [490, 148] on button "›" at bounding box center [495, 148] width 24 height 24
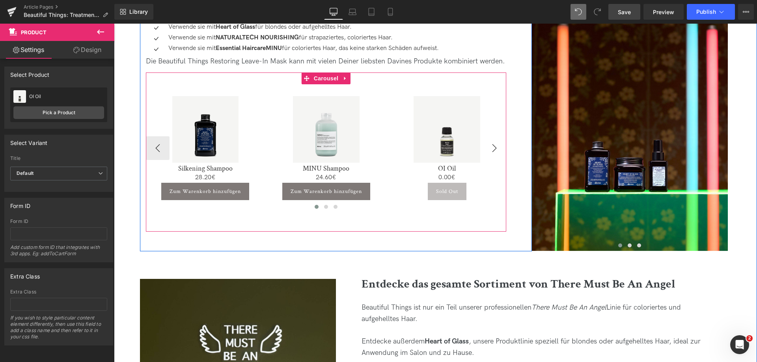
click at [490, 148] on button "›" at bounding box center [495, 148] width 24 height 24
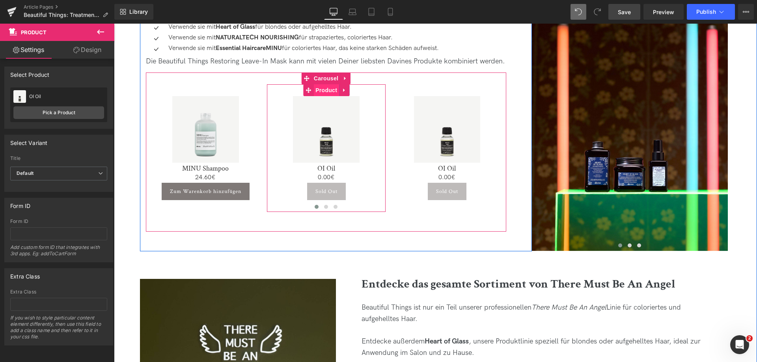
click at [329, 93] on span "Product" at bounding box center [327, 90] width 26 height 12
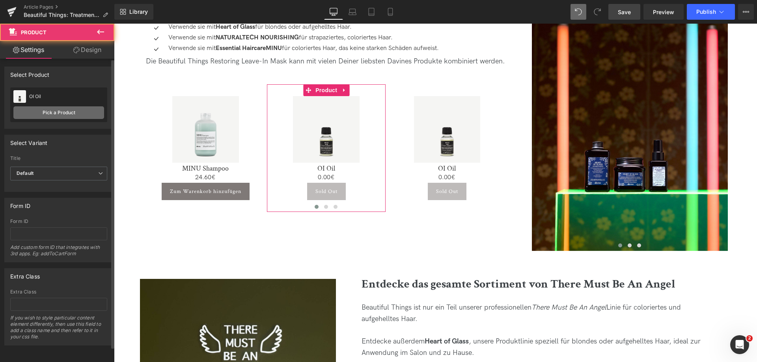
click at [73, 112] on link "Pick a Product" at bounding box center [58, 113] width 91 height 13
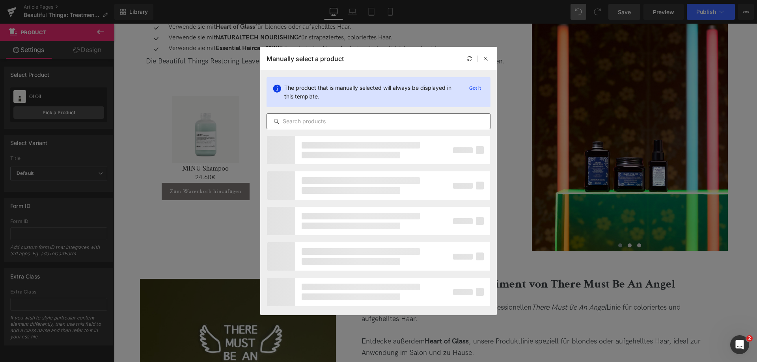
click at [336, 127] on div at bounding box center [379, 122] width 224 height 16
click at [353, 123] on input "text" at bounding box center [378, 121] width 223 height 9
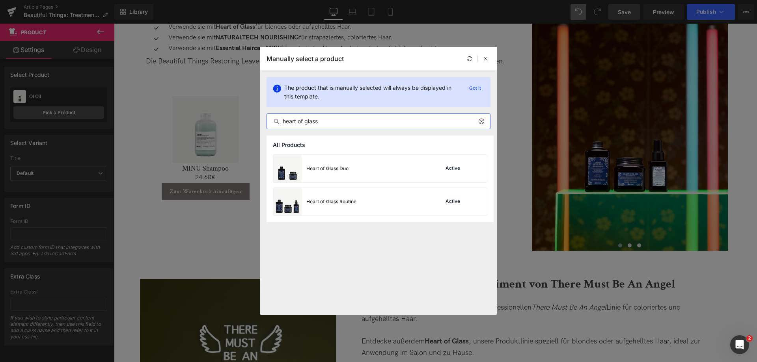
drag, startPoint x: 340, startPoint y: 123, endPoint x: 210, endPoint y: 116, distance: 130.0
click at [210, 116] on div "Manually select a product The product that is manually selected will always be …" at bounding box center [378, 181] width 757 height 362
drag, startPoint x: 303, startPoint y: 117, endPoint x: 252, endPoint y: 112, distance: 50.7
click at [252, 112] on div "Manually select a product The product that is manually selected will always be …" at bounding box center [378, 181] width 757 height 362
drag, startPoint x: 339, startPoint y: 123, endPoint x: 232, endPoint y: 110, distance: 107.7
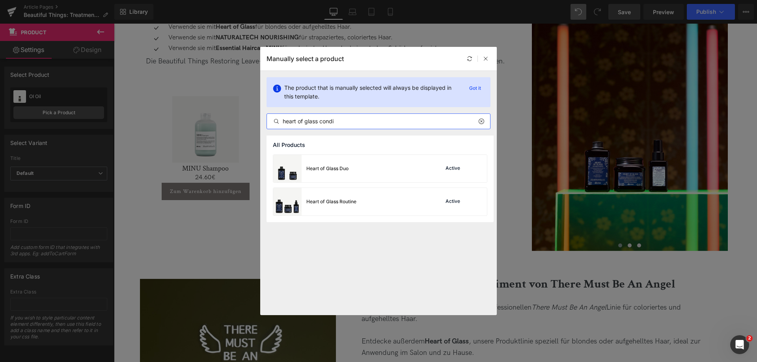
click at [240, 114] on div "Manually select a product The product that is manually selected will always be …" at bounding box center [378, 181] width 757 height 362
type input "rich cond"
click at [334, 168] on div "Rich Conditioner" at bounding box center [324, 168] width 37 height 7
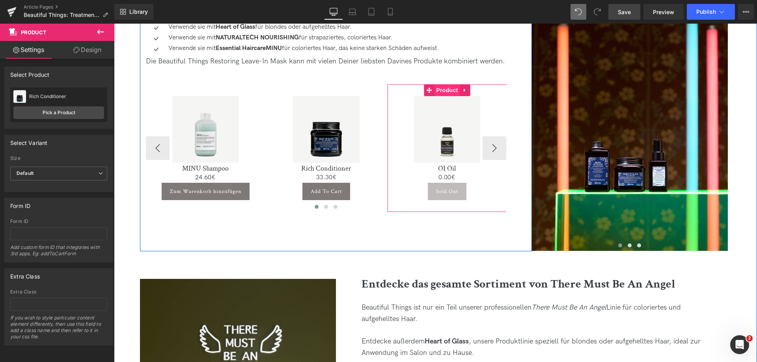
click at [451, 93] on span "Product" at bounding box center [447, 90] width 26 height 12
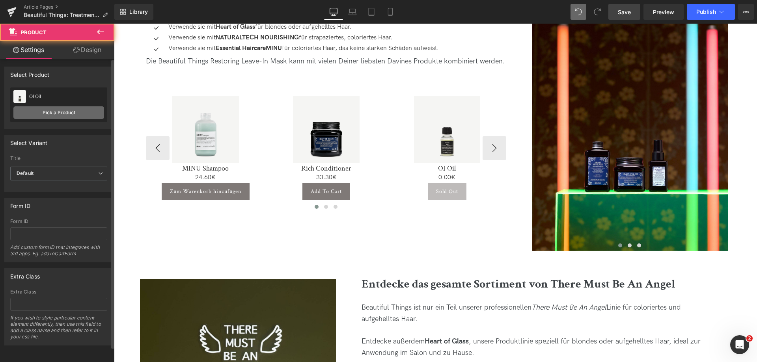
click at [82, 110] on link "Pick a Product" at bounding box center [58, 113] width 91 height 13
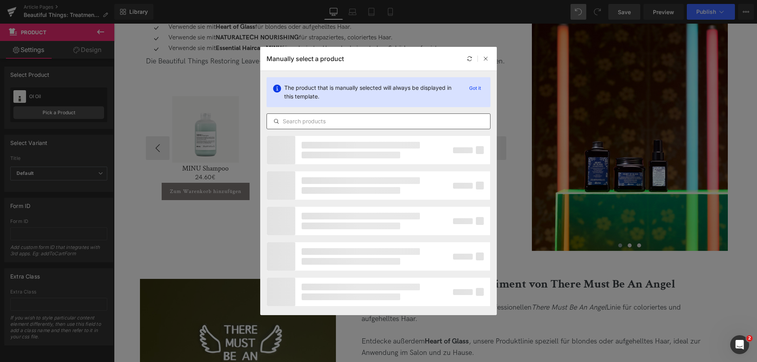
click at [315, 123] on input "text" at bounding box center [378, 121] width 223 height 9
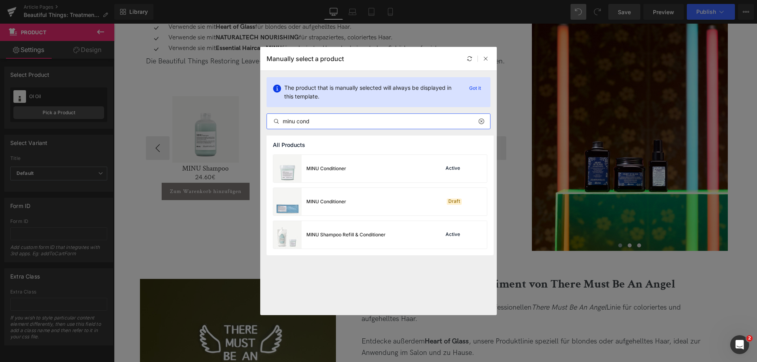
drag, startPoint x: 318, startPoint y: 120, endPoint x: 228, endPoint y: 113, distance: 90.2
click at [228, 113] on div "Manually select a product The product that is manually selected will always be …" at bounding box center [378, 181] width 757 height 362
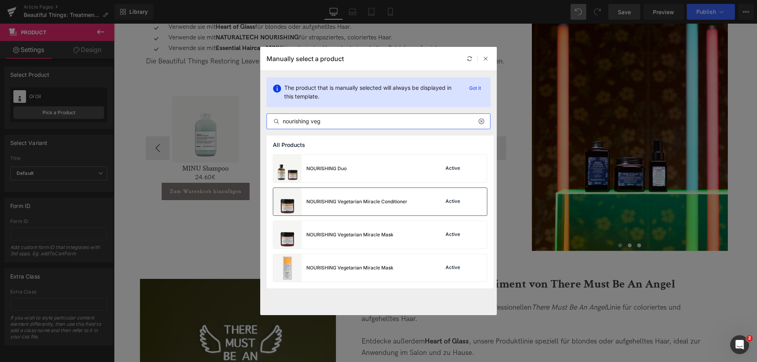
type input "nourishing veg"
click at [380, 207] on div "NOURISHING Vegetarian Miracle Conditioner" at bounding box center [340, 202] width 134 height 28
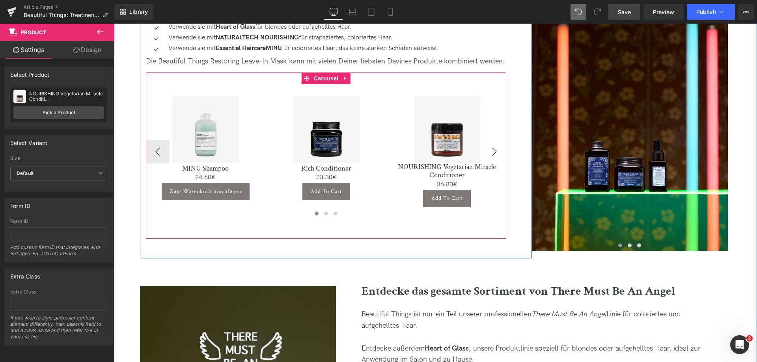
click at [489, 152] on button "›" at bounding box center [495, 152] width 24 height 24
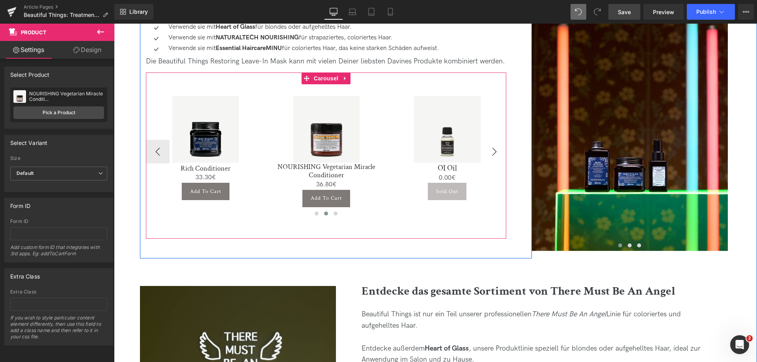
click at [489, 152] on button "›" at bounding box center [495, 152] width 24 height 24
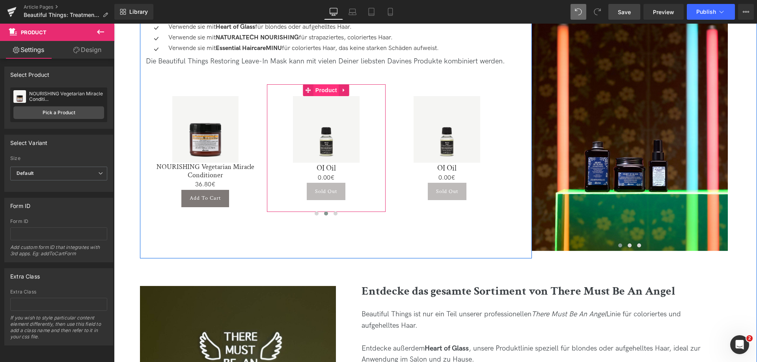
click at [326, 93] on span "Product" at bounding box center [327, 90] width 26 height 12
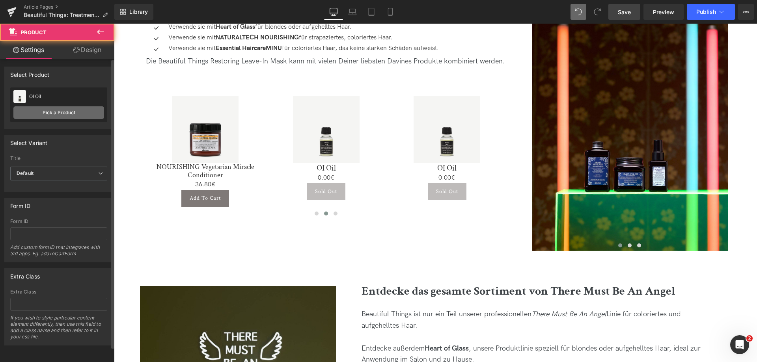
click at [50, 117] on link "Pick a Product" at bounding box center [58, 113] width 91 height 13
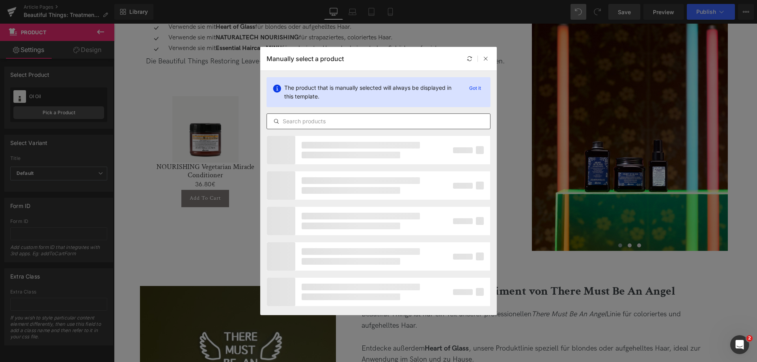
click at [380, 123] on input "text" at bounding box center [378, 121] width 223 height 9
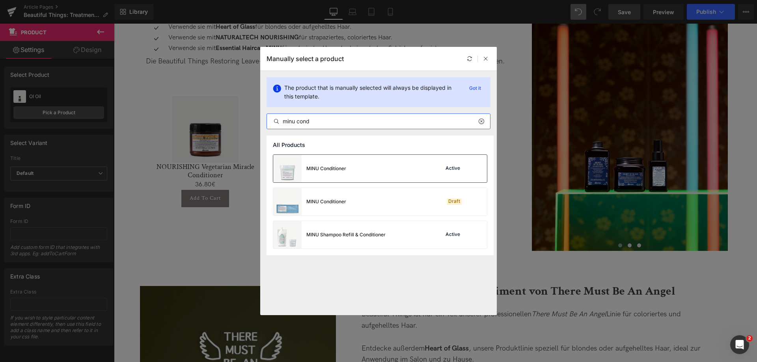
type input "minu cond"
drag, startPoint x: 390, startPoint y: 172, endPoint x: 327, endPoint y: 81, distance: 110.9
click at [390, 172] on div "MINU Conditioner Active" at bounding box center [380, 169] width 214 height 28
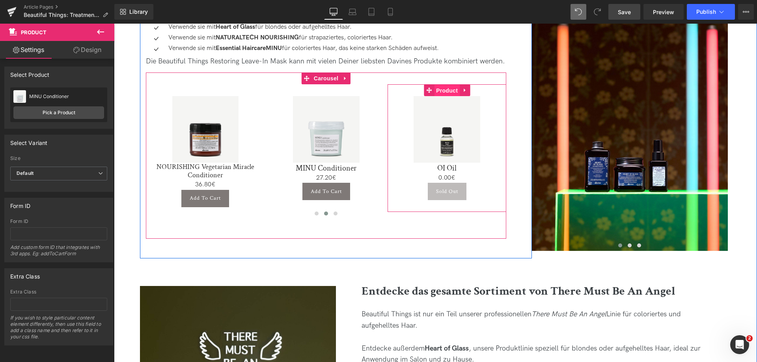
click at [446, 94] on span "Product" at bounding box center [447, 91] width 26 height 12
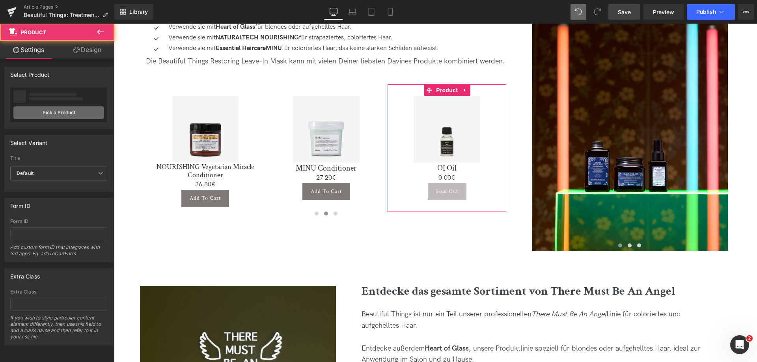
click at [40, 111] on link "Pick a Product" at bounding box center [58, 113] width 91 height 13
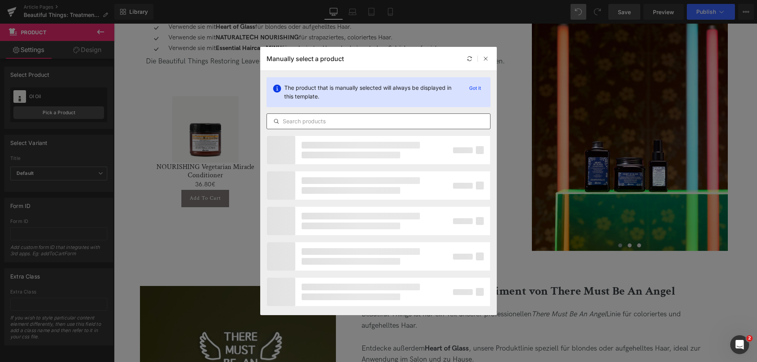
click at [342, 126] on input "text" at bounding box center [378, 121] width 223 height 9
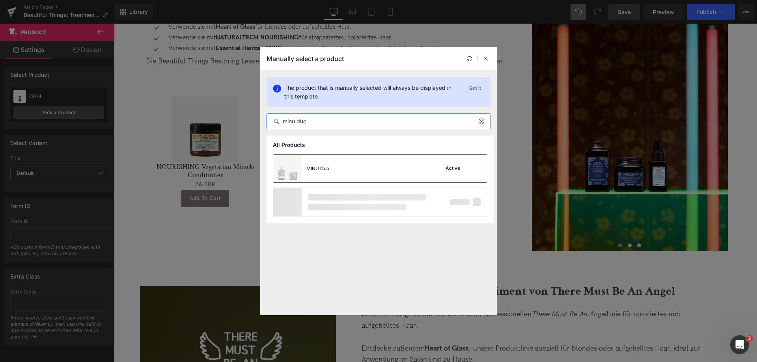
type input "minu duo"
click at [344, 155] on div "MINU Duo Active" at bounding box center [380, 169] width 214 height 28
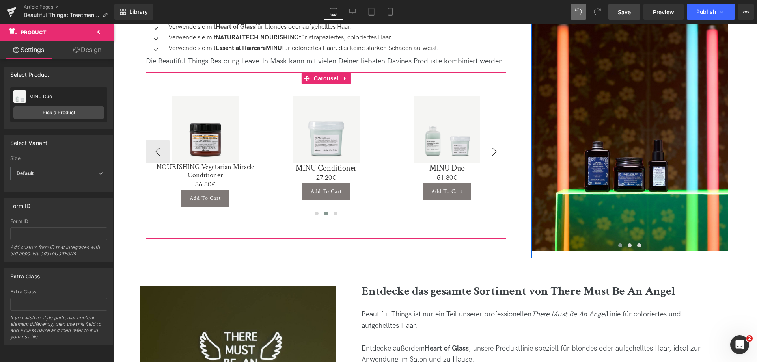
click at [487, 151] on button "›" at bounding box center [495, 152] width 24 height 24
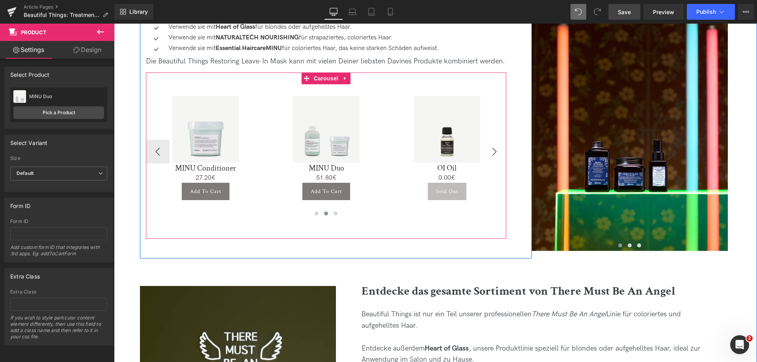
click at [488, 151] on button "›" at bounding box center [495, 152] width 24 height 24
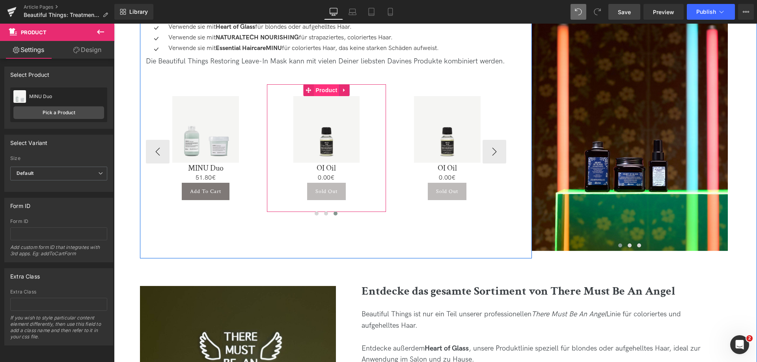
click at [332, 93] on span "Product" at bounding box center [327, 90] width 26 height 12
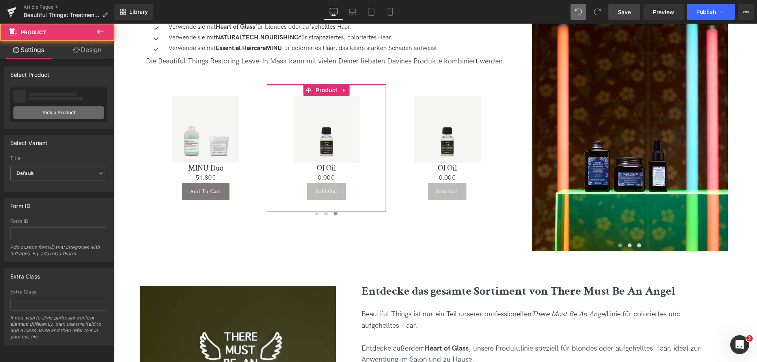
click at [62, 111] on link "Pick a Product" at bounding box center [58, 113] width 91 height 13
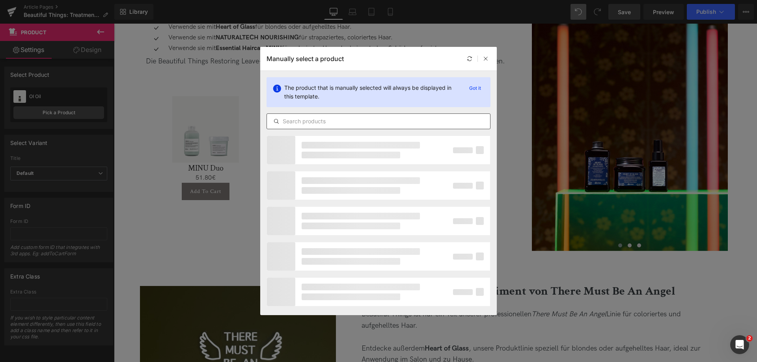
click at [369, 121] on input "text" at bounding box center [378, 121] width 223 height 9
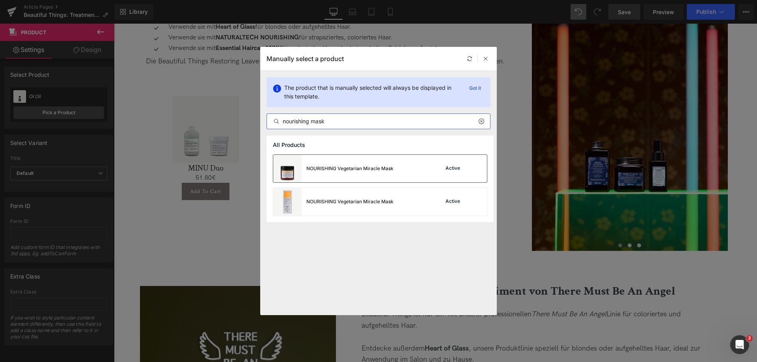
type input "nourishing mask"
click at [389, 172] on div "NOURISHING Vegetarian Miracle Mask" at bounding box center [333, 169] width 120 height 28
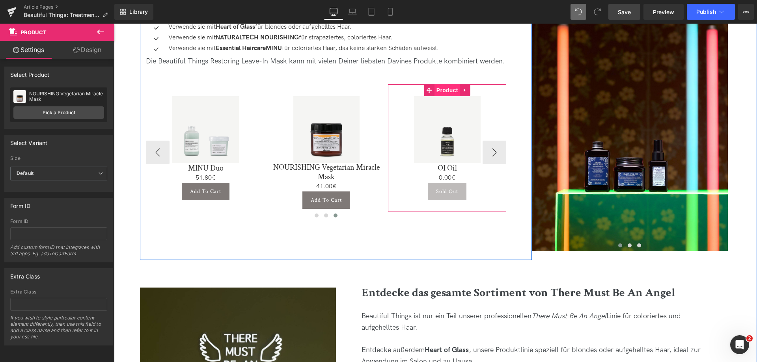
click at [450, 92] on span "Product" at bounding box center [448, 90] width 26 height 12
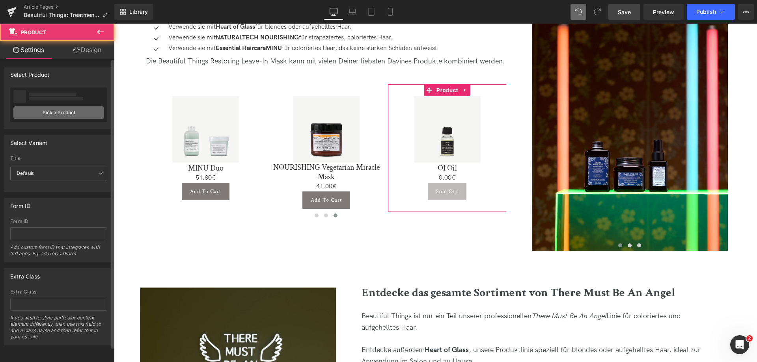
click at [85, 109] on link "Pick a Product" at bounding box center [58, 113] width 91 height 13
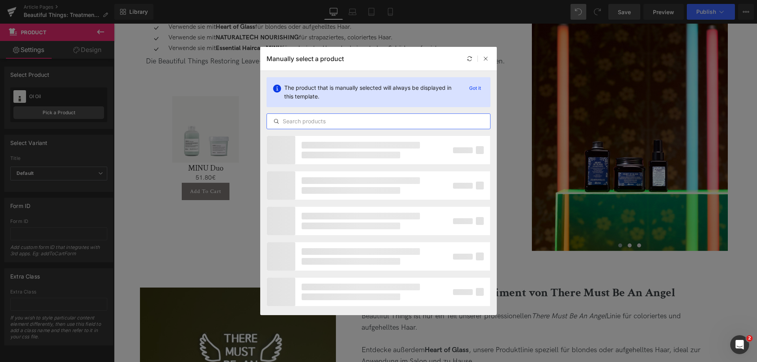
click at [330, 123] on input "text" at bounding box center [378, 121] width 223 height 9
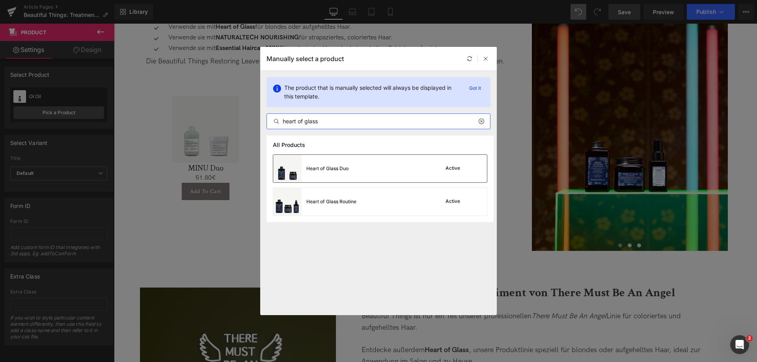
type input "heart of glass"
click at [378, 172] on div "Heart of Glass Duo Active" at bounding box center [380, 169] width 214 height 28
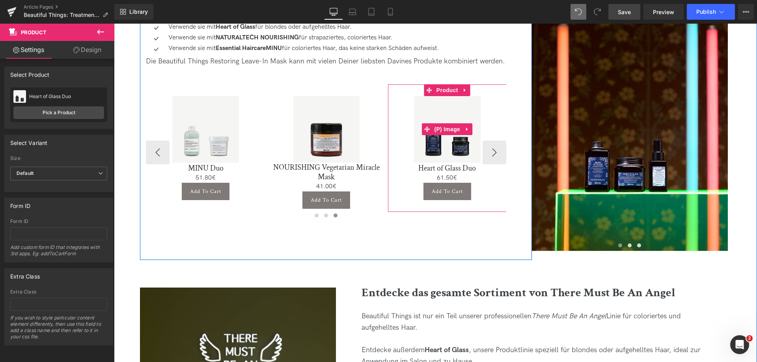
click at [491, 151] on div "Sale Off" at bounding box center [447, 129] width 111 height 67
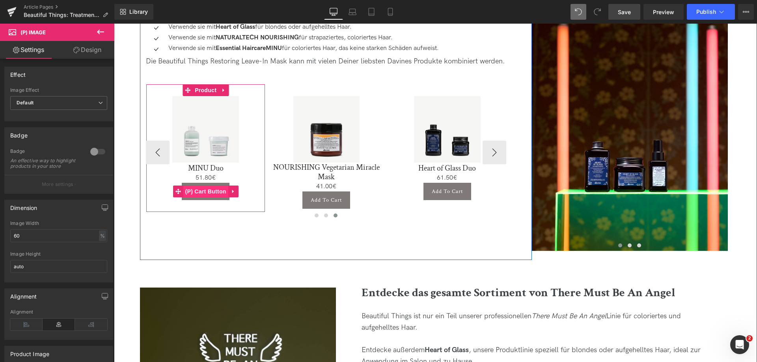
click at [207, 194] on span "(P) Cart Button" at bounding box center [205, 192] width 45 height 12
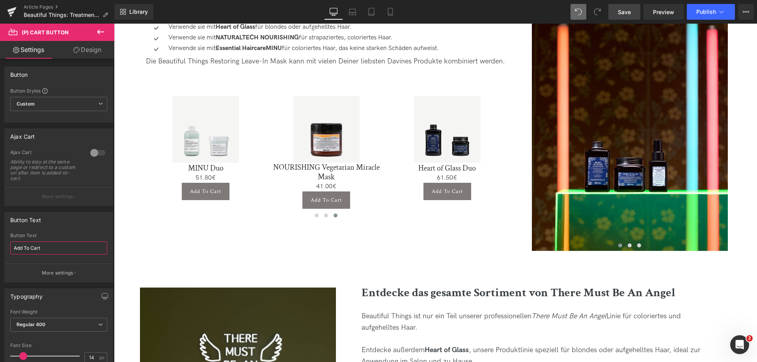
drag, startPoint x: 50, startPoint y: 247, endPoint x: -25, endPoint y: 230, distance: 77.1
click at [0, 230] on html "(P) Cart Button You are previewing how the will restyle your page. You can not …" at bounding box center [378, 181] width 757 height 362
paste input "Zum Warenkorb hinzufügen"
type input "Zum Warenkorb hinzufügen"
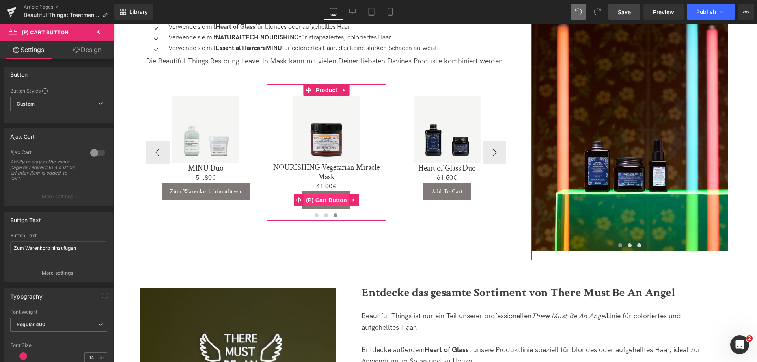
click at [325, 197] on span "(P) Cart Button" at bounding box center [326, 200] width 45 height 12
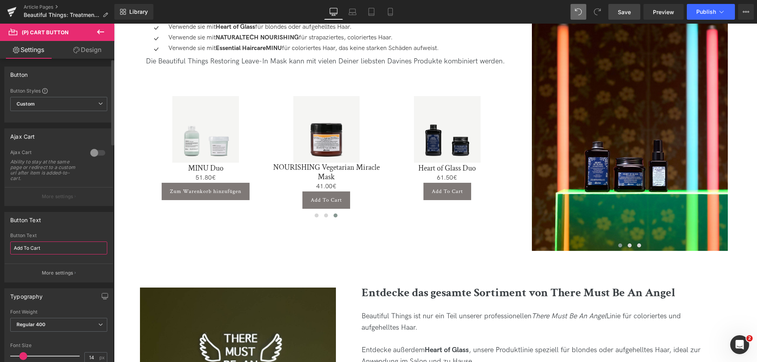
drag, startPoint x: 64, startPoint y: 250, endPoint x: 11, endPoint y: 245, distance: 53.1
click at [12, 245] on input "Add To Cart" at bounding box center [58, 248] width 97 height 13
paste input "Zum Warenkorb hinzufügen"
type input "Zum Warenkorb hinzufügen"
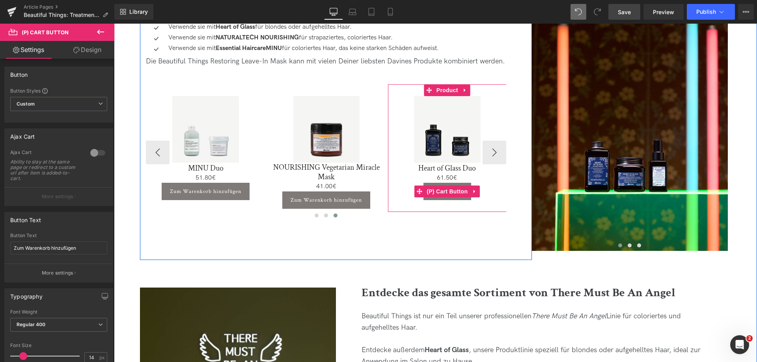
click at [449, 186] on span "(P) Cart Button" at bounding box center [447, 192] width 45 height 12
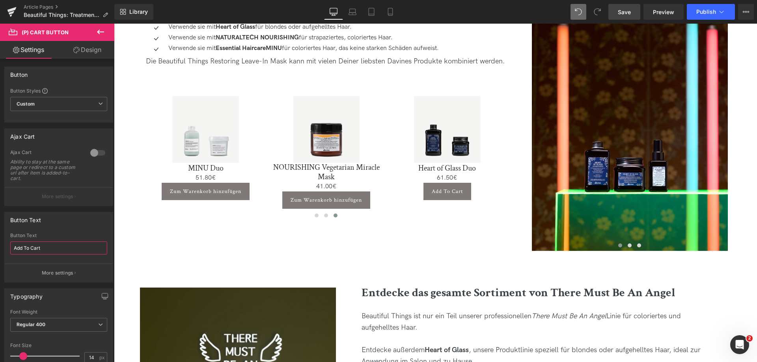
drag, startPoint x: 44, startPoint y: 247, endPoint x: -26, endPoint y: 245, distance: 70.6
click at [0, 245] on html "(P) Cart Button You are previewing how the will restyle your page. You can not …" at bounding box center [378, 181] width 757 height 362
paste input "Zum Warenkorb hinzufügen"
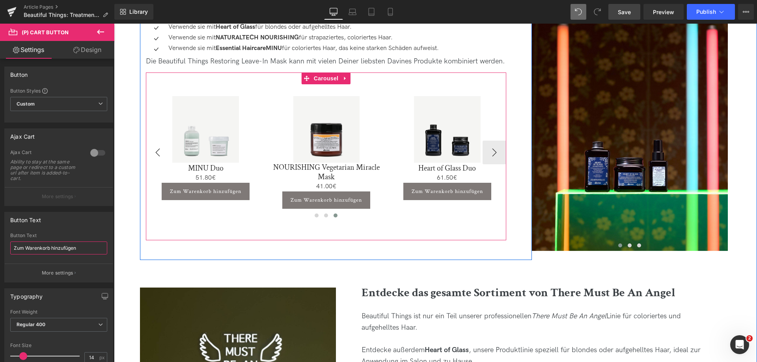
type input "Zum Warenkorb hinzufügen"
click at [159, 151] on button "‹" at bounding box center [158, 153] width 24 height 24
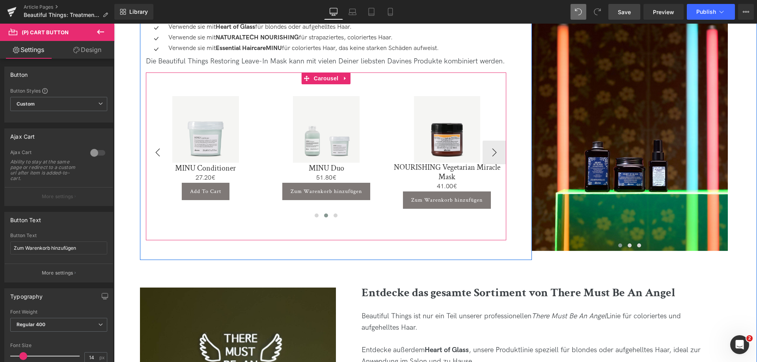
click at [159, 151] on button "‹" at bounding box center [158, 153] width 24 height 24
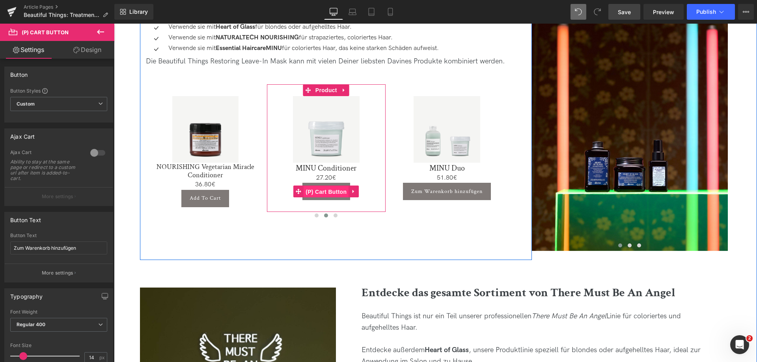
click at [327, 194] on span "(P) Cart Button" at bounding box center [326, 192] width 45 height 12
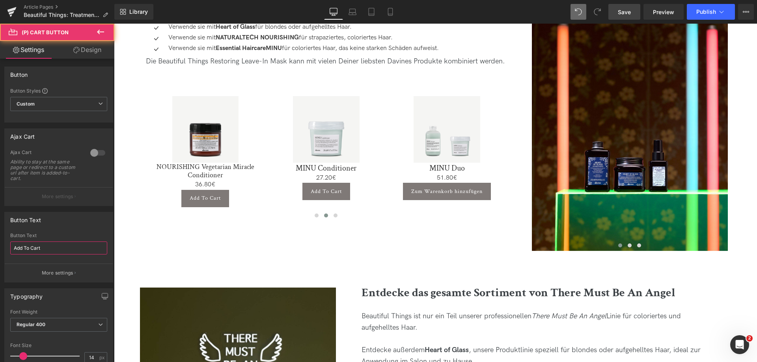
drag, startPoint x: 92, startPoint y: 246, endPoint x: -127, endPoint y: 214, distance: 221.3
click at [0, 214] on html "(P) Cart Button You are previewing how the will restyle your page. You can not …" at bounding box center [378, 181] width 757 height 362
type input "Zum Warenkorb hinzufügen"
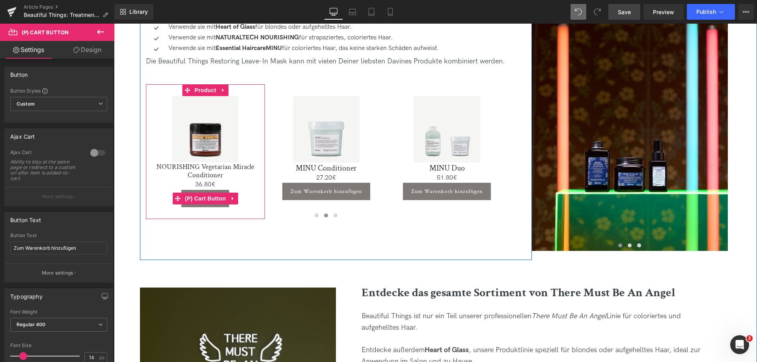
click at [207, 196] on span "(P) Cart Button" at bounding box center [205, 199] width 45 height 12
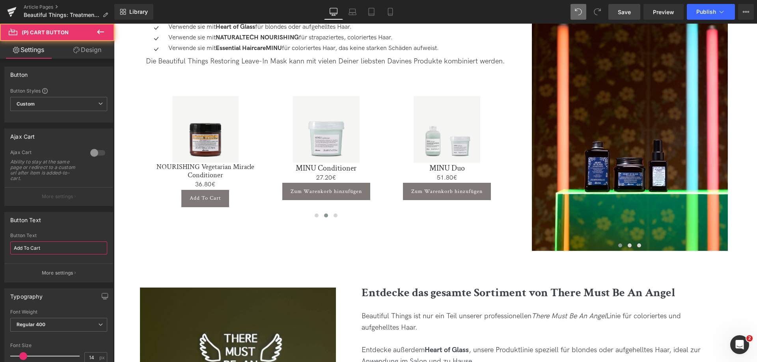
drag, startPoint x: 69, startPoint y: 247, endPoint x: -66, endPoint y: 235, distance: 135.9
click at [0, 235] on html "(P) Cart Button You are previewing how the will restyle your page. You can not …" at bounding box center [378, 181] width 757 height 362
paste input "Zum Warenkorb hinzufügen"
type input "Zum Warenkorb hinzufügen"
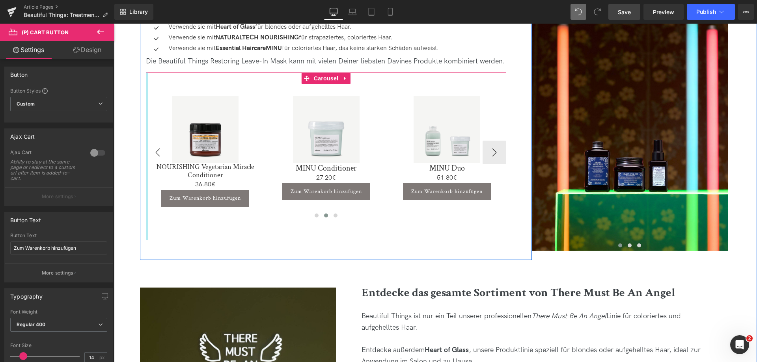
click at [146, 149] on div at bounding box center [147, 157] width 2 height 168
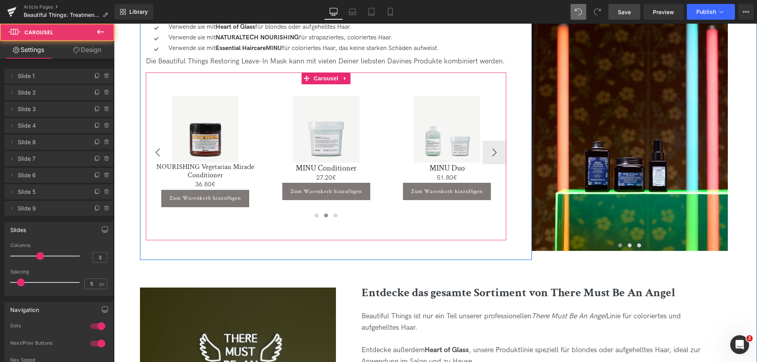
click at [152, 148] on button "‹" at bounding box center [158, 153] width 24 height 24
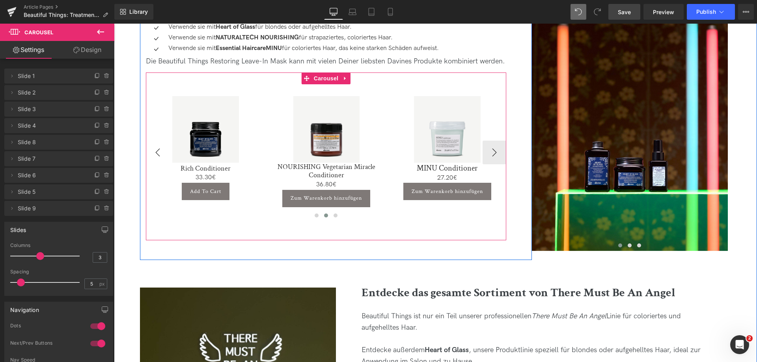
click at [152, 148] on button "‹" at bounding box center [158, 153] width 24 height 24
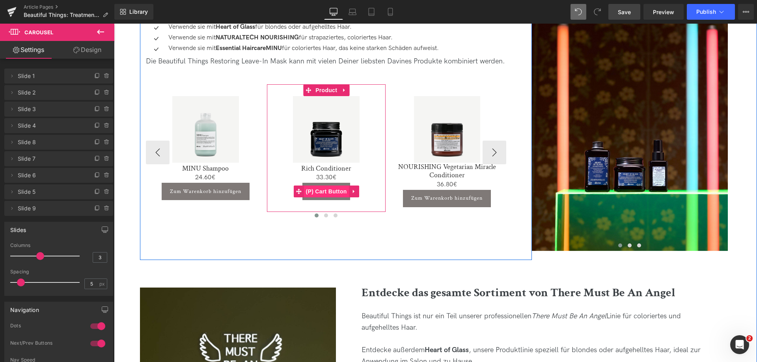
click at [328, 192] on span "(P) Cart Button" at bounding box center [326, 192] width 45 height 12
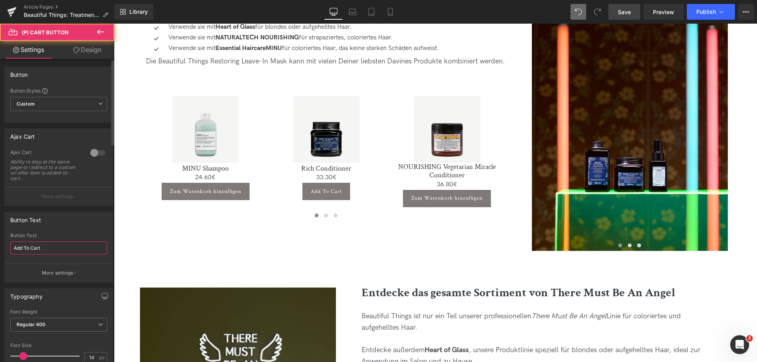
drag, startPoint x: 54, startPoint y: 248, endPoint x: 22, endPoint y: 247, distance: 32.0
click at [22, 247] on input "Add To Cart" at bounding box center [58, 248] width 97 height 13
type input "A"
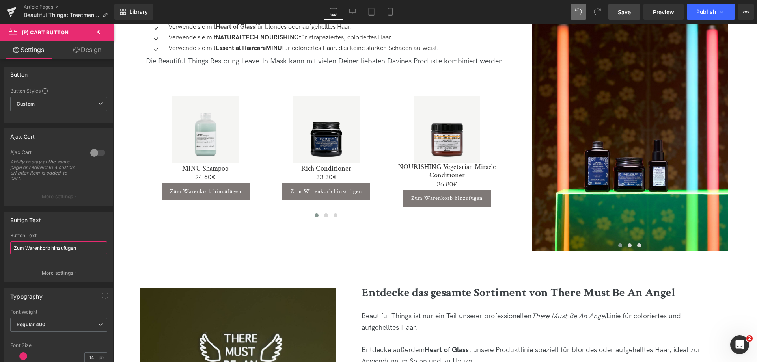
type input "Zum Warenkorb hinzufügen"
click at [632, 10] on link "Save" at bounding box center [625, 12] width 32 height 16
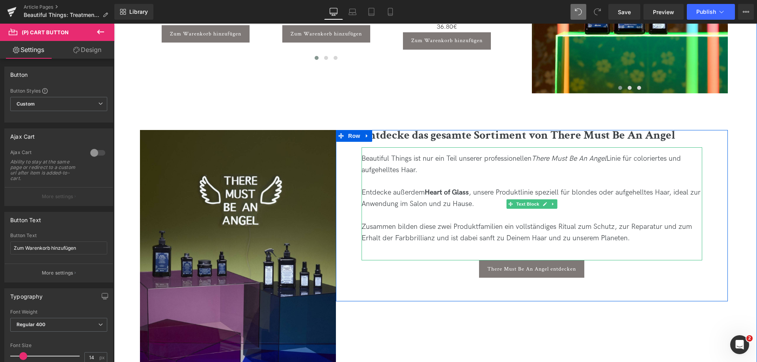
click at [610, 160] on div "Beautiful Things ist nur ein Teil unserer professionellen There Must Be An Ange…" at bounding box center [532, 164] width 341 height 23
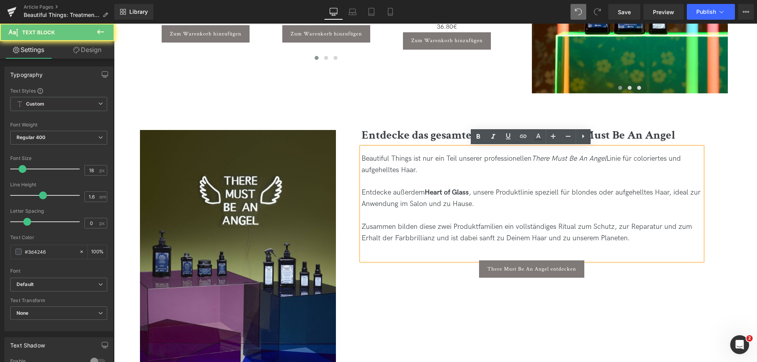
click at [612, 160] on div "Beautiful Things ist nur ein Teil unserer professionellen There Must Be An Ange…" at bounding box center [532, 164] width 341 height 23
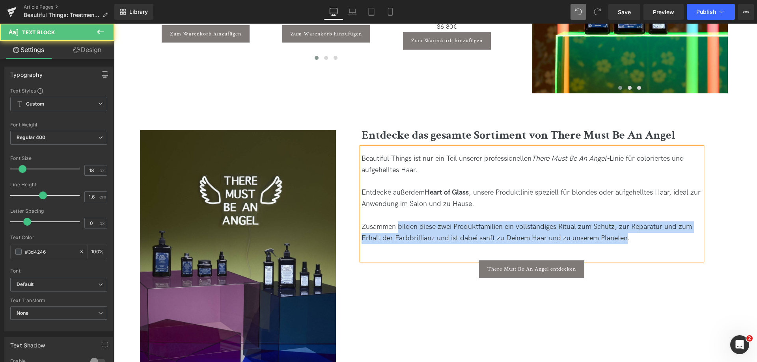
drag, startPoint x: 627, startPoint y: 239, endPoint x: 398, endPoint y: 230, distance: 229.0
click at [398, 230] on div "Zusammen bilden diese zwei Produktfamilien ein vollständiges Ritual zum Schutz,…" at bounding box center [532, 233] width 341 height 23
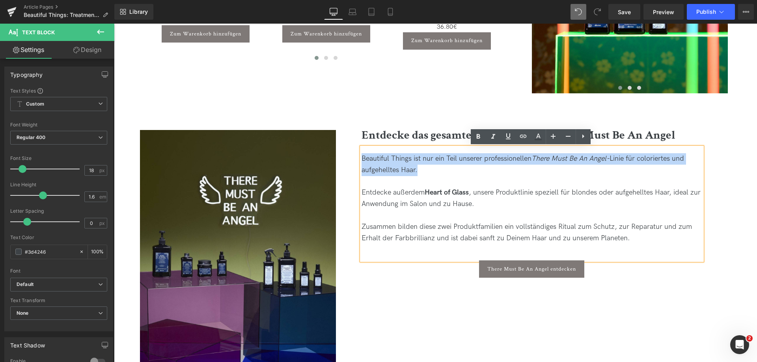
drag, startPoint x: 420, startPoint y: 167, endPoint x: 360, endPoint y: 159, distance: 60.5
click at [362, 160] on div "Beautiful Things ist nur ein Teil unserer professionellen There Must Be An Ange…" at bounding box center [532, 204] width 341 height 113
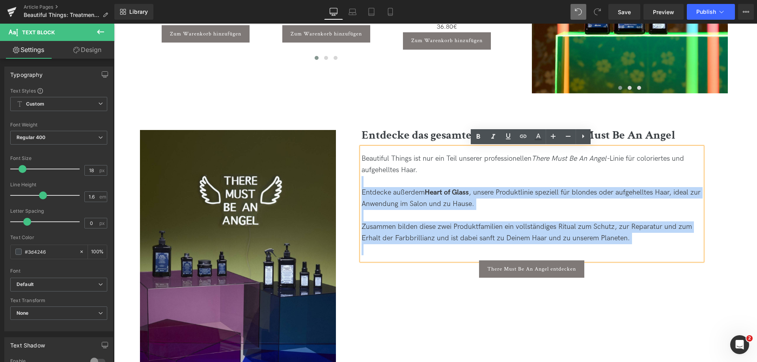
copy div "Linie für coloriertes und aufgehelltes Haar. Entdecke außerdem Heart of Glass ,…"
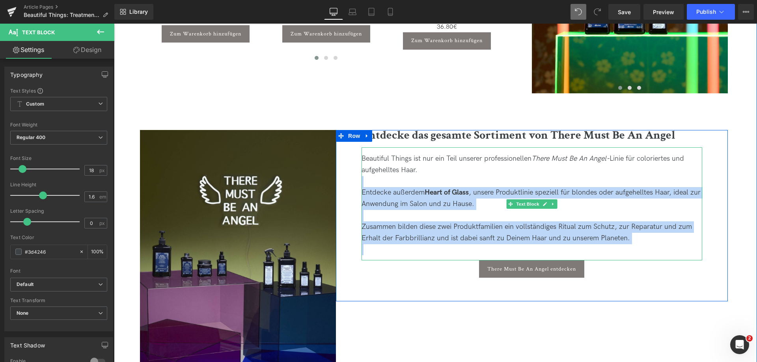
click at [437, 165] on div "Beautiful Things ist nur ein Teil unserer professionellen There Must Be An Ange…" at bounding box center [532, 164] width 341 height 23
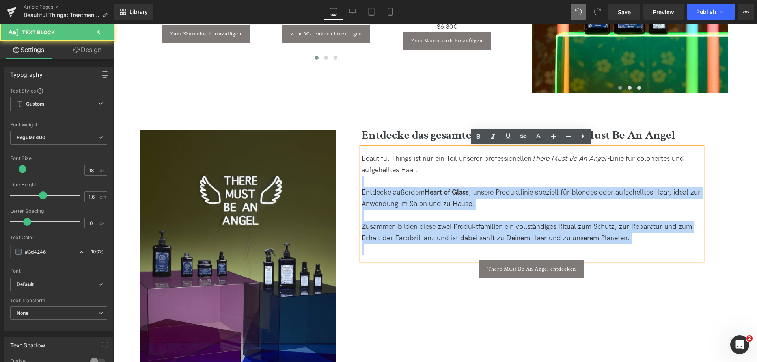
drag, startPoint x: 430, startPoint y: 170, endPoint x: 359, endPoint y: 159, distance: 71.1
click at [362, 159] on div "Beautiful Things ist nur ein Teil unserer professionellen There Must Be An Ange…" at bounding box center [532, 204] width 341 height 113
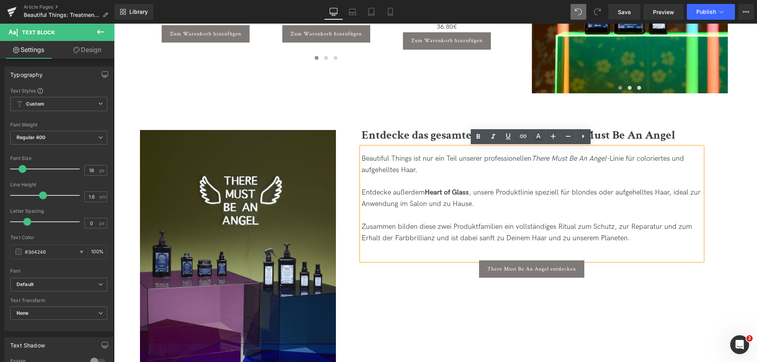
click at [402, 168] on div "Beautiful Things ist nur ein Teil unserer professionellen There Must Be An Ange…" at bounding box center [532, 164] width 341 height 23
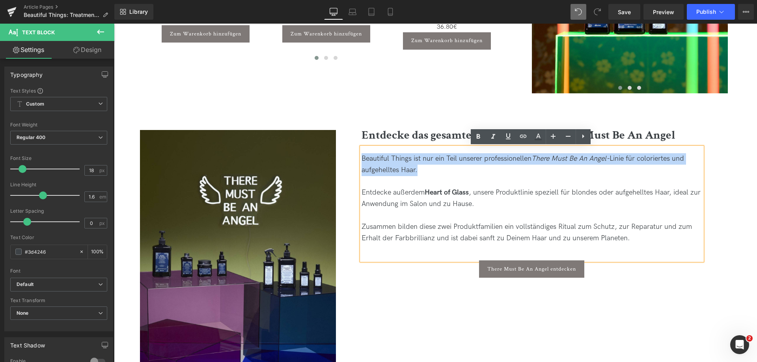
drag, startPoint x: 439, startPoint y: 168, endPoint x: 362, endPoint y: 159, distance: 77.1
click at [362, 159] on div "Beautiful Things ist nur ein Teil unserer professionellen There Must Be An Ange…" at bounding box center [532, 164] width 341 height 23
copy div "Beautiful Things ist nur ein Teil unserer professionellen There Must Be An Ange…"
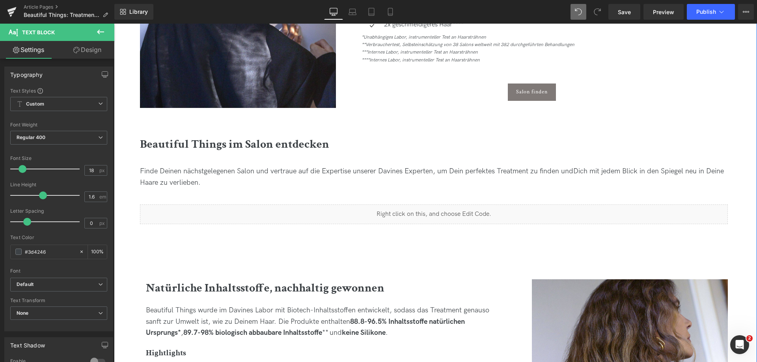
scroll to position [691, 0]
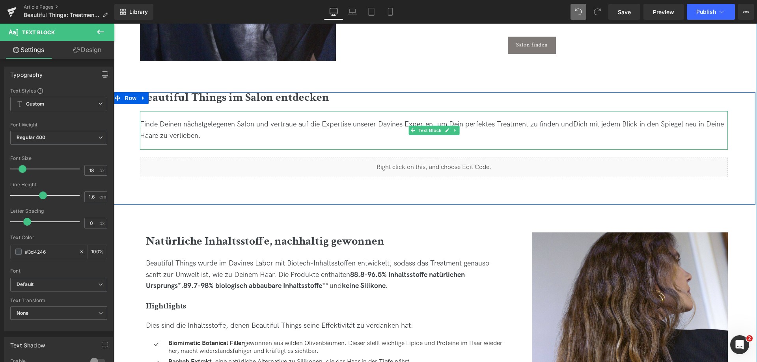
click at [436, 120] on span "Finde Deinen nächstgelegenen Salon und vertraue auf die Expertise unserer Davin…" at bounding box center [357, 124] width 434 height 8
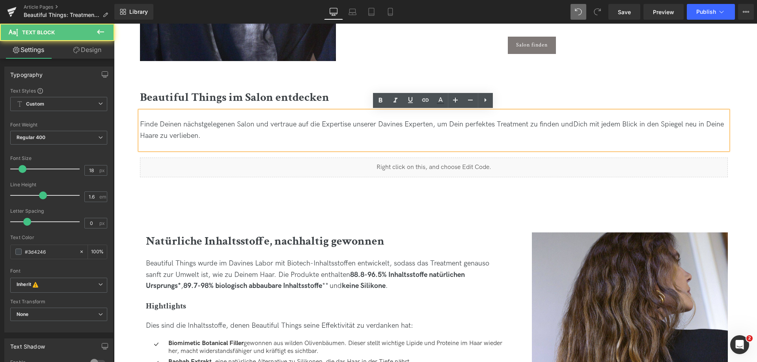
click at [437, 122] on span "Finde Deinen nächstgelegenen Salon und vertraue auf die Expertise unserer Davin…" at bounding box center [357, 124] width 434 height 8
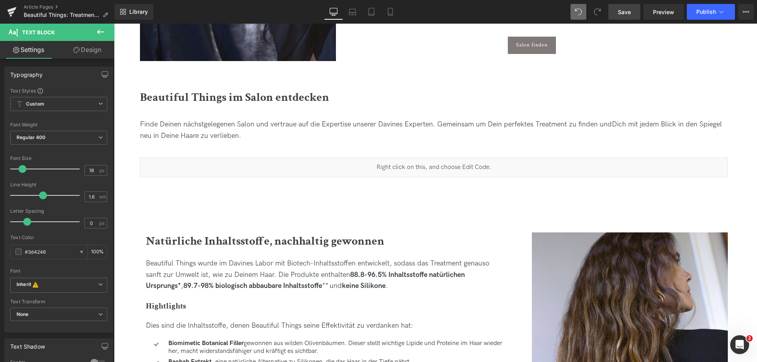
click at [626, 8] on span "Save" at bounding box center [624, 12] width 13 height 8
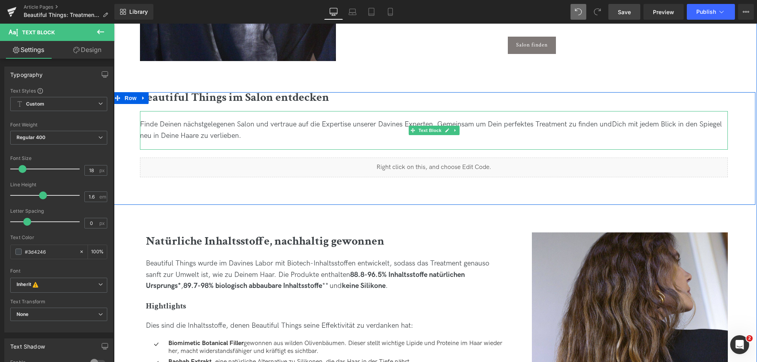
click at [488, 125] on span "Finde Deinen nächstgelegenen Salon und vertraue auf die Expertise unserer Davin…" at bounding box center [376, 124] width 472 height 8
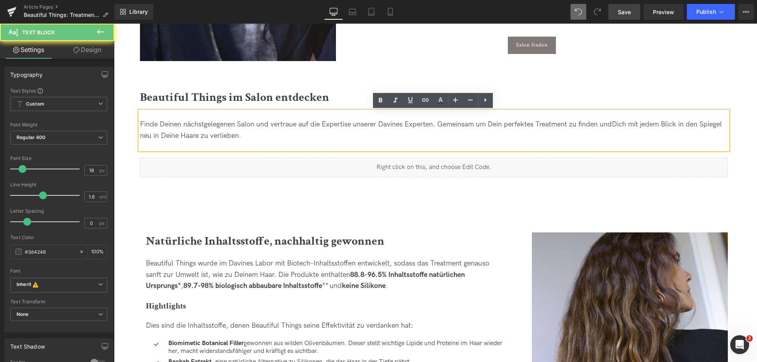
click at [473, 125] on span "Finde Deinen nächstgelegenen Salon und vertraue auf die Expertise unserer Davin…" at bounding box center [376, 124] width 472 height 8
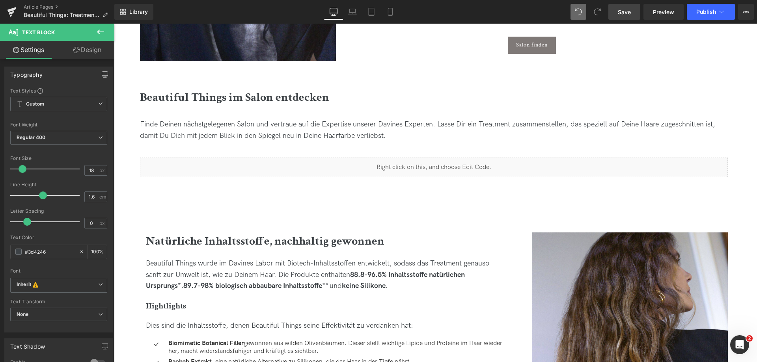
click at [627, 6] on link "Save" at bounding box center [625, 12] width 32 height 16
click at [620, 12] on span "Save" at bounding box center [624, 12] width 13 height 8
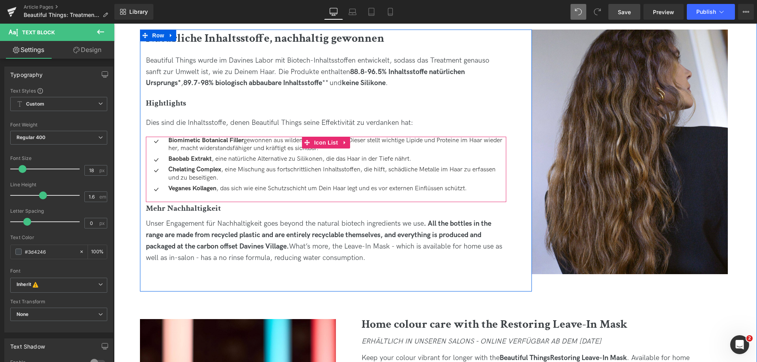
scroll to position [848, 0]
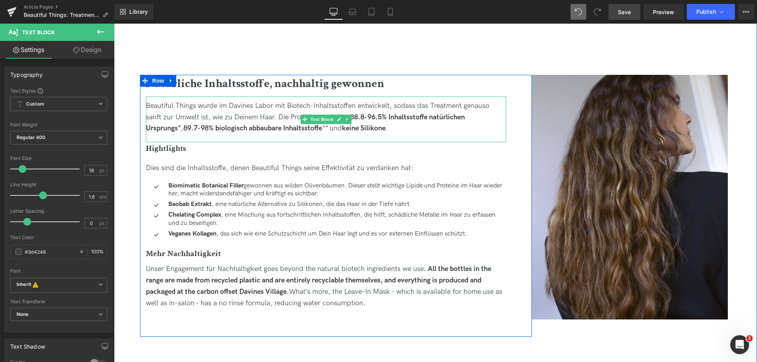
click at [221, 103] on div "Beautiful Things wurde im Davines Labor mit Biotech-Inhaltsstoffen entwickelt, …" at bounding box center [326, 118] width 361 height 34
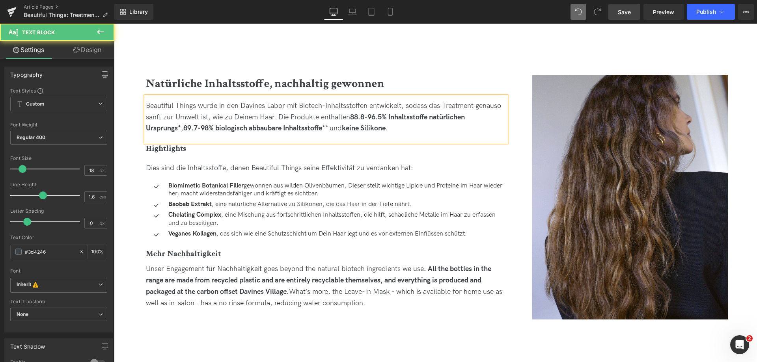
click at [286, 105] on div "Beautiful Things wurde in den Davines Labor mit Biotech-Inhaltsstoffen entwicke…" at bounding box center [326, 118] width 361 height 34
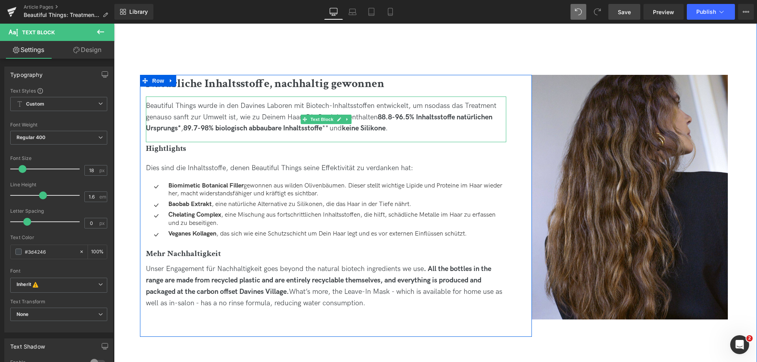
click at [426, 105] on div "Beautiful Things wurde in den Davines Laboren mit Biotech-Inhaltsstoffen entwic…" at bounding box center [326, 118] width 361 height 34
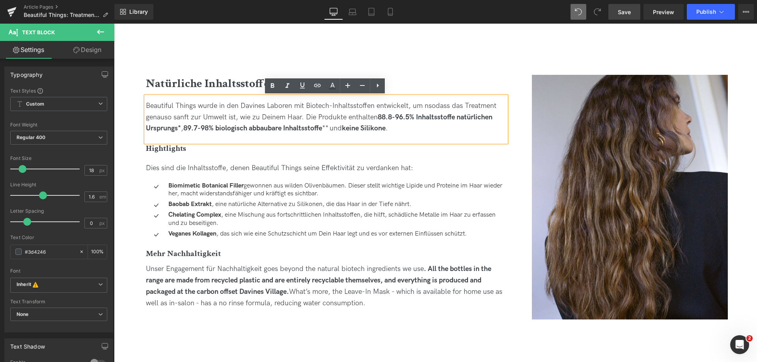
click at [426, 108] on div "Beautiful Things wurde in den Davines Laboren mit Biotech-Inhaltsstoffen entwic…" at bounding box center [326, 118] width 361 height 34
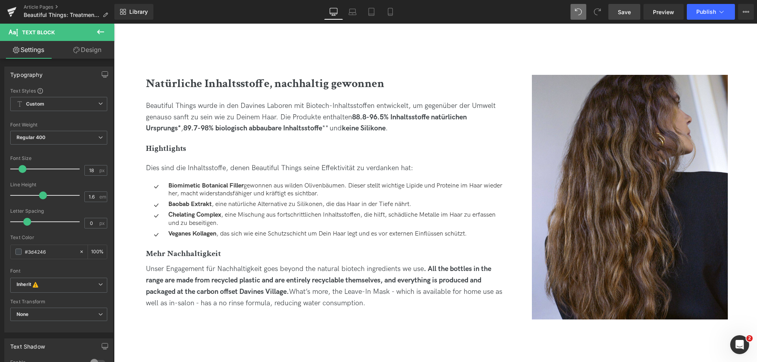
click at [630, 13] on span "Save" at bounding box center [624, 12] width 13 height 8
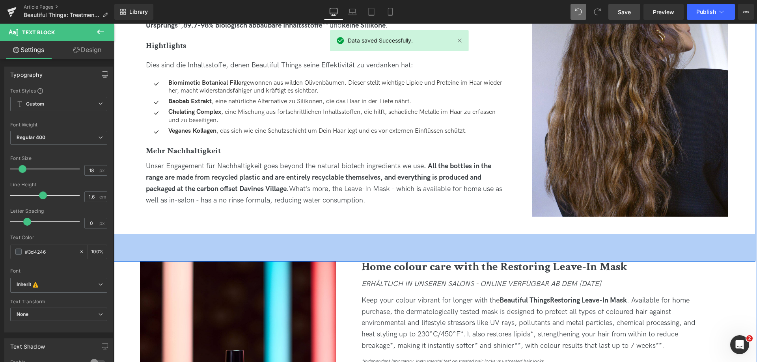
scroll to position [888, 0]
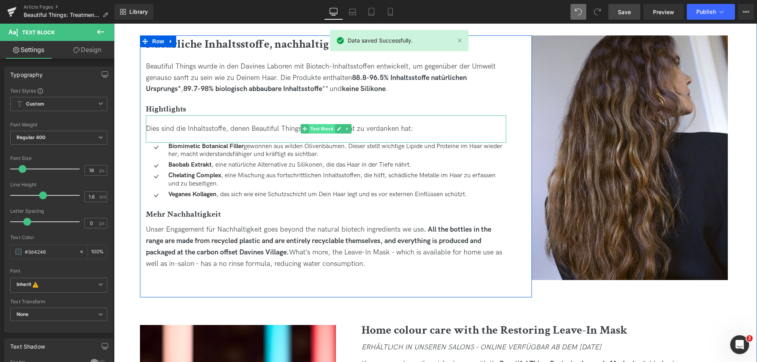
click at [327, 126] on span "Text Block" at bounding box center [322, 128] width 26 height 9
click at [357, 126] on span "Dies sind die Inhaltsstoffe, denen Beautiful Things seine Effektivität zu verda…" at bounding box center [279, 129] width 267 height 8
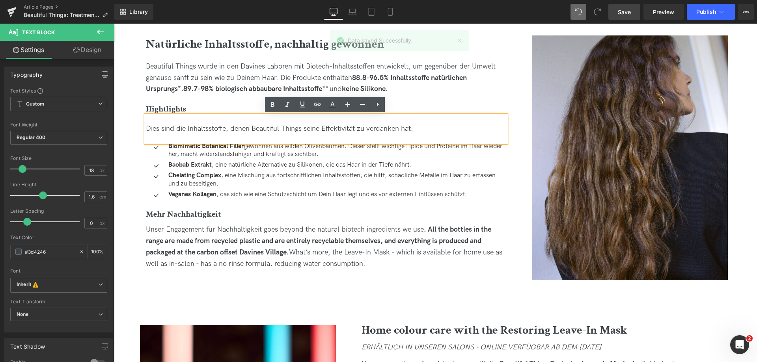
click at [333, 126] on span "Dies sind die Inhaltsstoffe, denen Beautiful Things seine Effektivität zu verda…" at bounding box center [279, 129] width 267 height 8
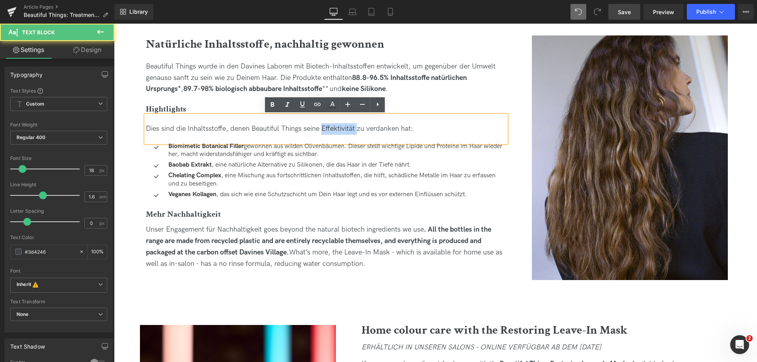
click at [333, 126] on span "Dies sind die Inhaltsstoffe, denen Beautiful Things seine Effektivität zu verda…" at bounding box center [279, 129] width 267 height 8
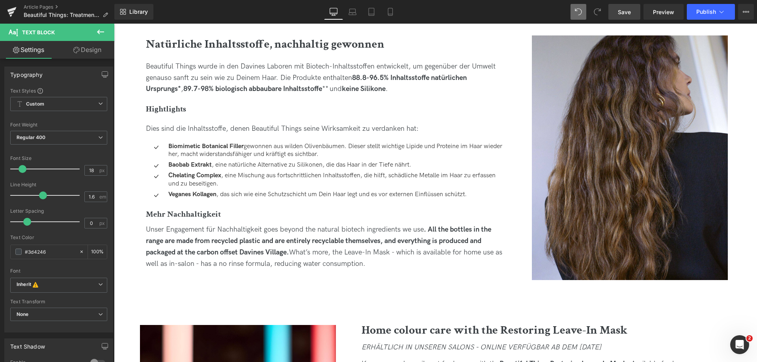
click at [628, 5] on link "Save" at bounding box center [625, 12] width 32 height 16
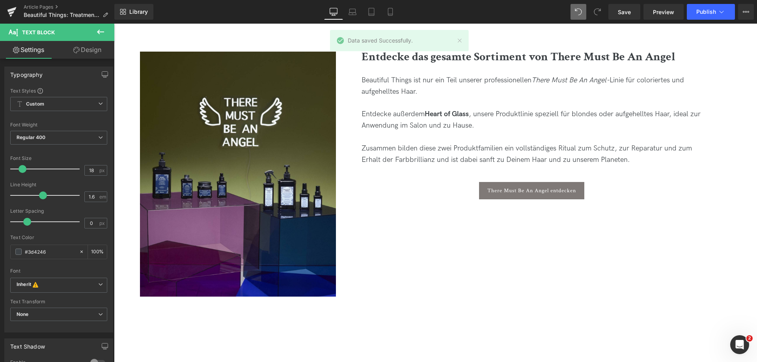
scroll to position [1716, 0]
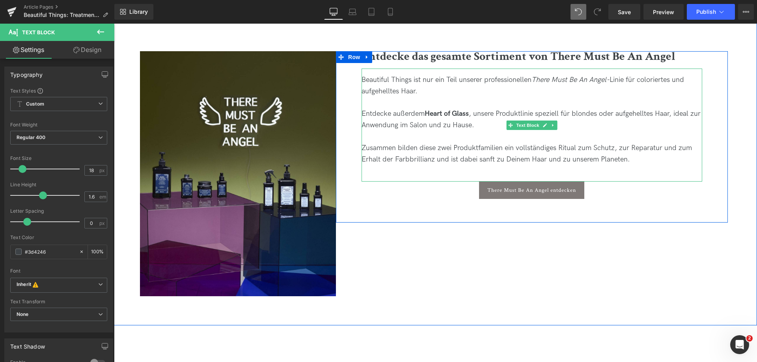
click at [521, 114] on div "Entdecke außerdem Heart of Glass , unsere Produktlinie speziell für blondes ode…" at bounding box center [532, 119] width 341 height 23
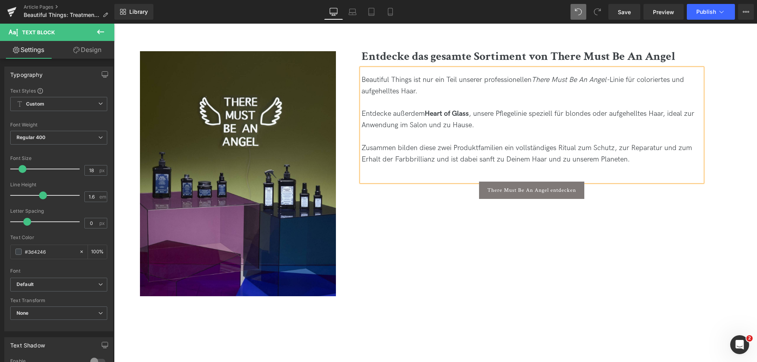
click at [600, 112] on div "Entdecke außerdem Heart of Glass , unsere Pflegelinie speziell für blondes oder…" at bounding box center [532, 119] width 341 height 23
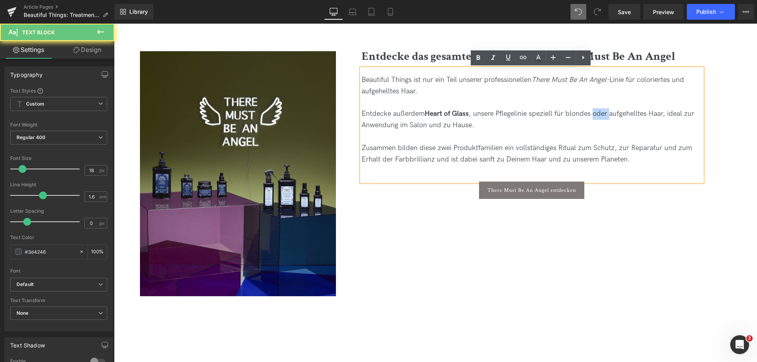
click at [600, 112] on div "Entdecke außerdem Heart of Glass , unsere Pflegelinie speziell für blondes oder…" at bounding box center [532, 119] width 341 height 23
click at [604, 118] on div "Entdecke außerdem Heart of Glass , unsere Pflegelinie speziell für blondes oder…" at bounding box center [532, 119] width 341 height 23
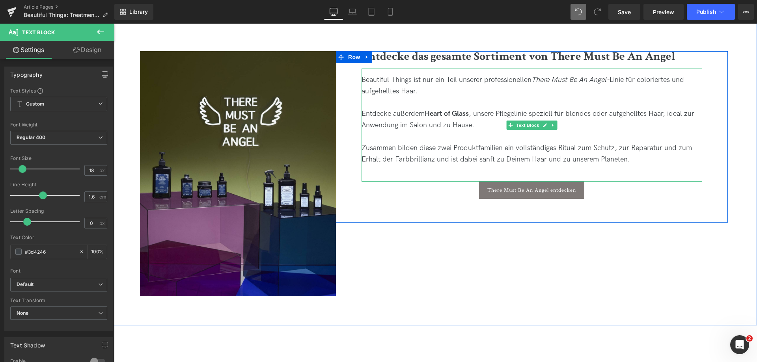
click at [628, 77] on div "Beautiful Things ist nur ein Teil unserer professionellen There Must Be An Ange…" at bounding box center [532, 86] width 341 height 23
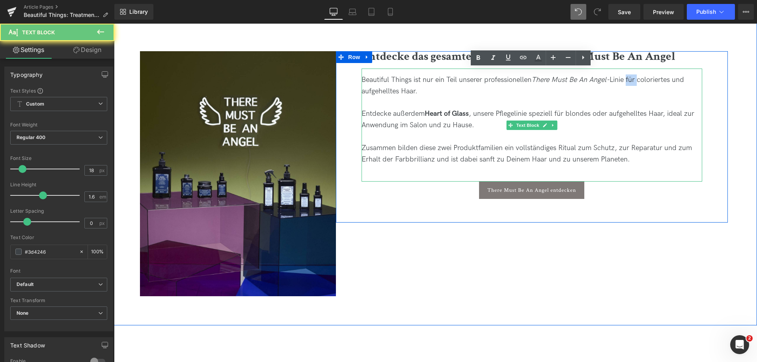
click at [628, 77] on div "Beautiful Things ist nur ein Teil unserer professionellen There Must Be An Ange…" at bounding box center [532, 86] width 341 height 23
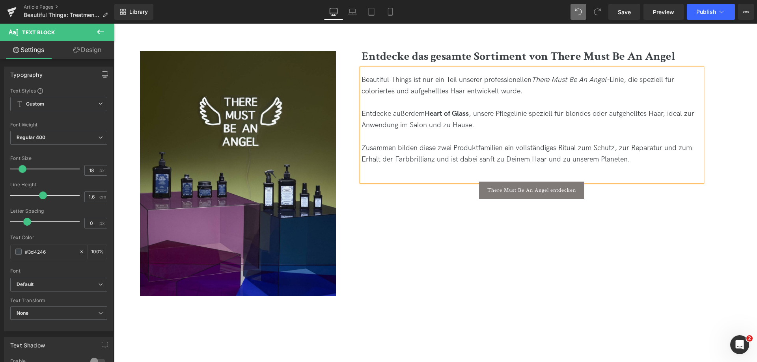
click at [570, 124] on div "Entdecke außerdem Heart of Glass , unsere Pflegelinie speziell für blondes oder…" at bounding box center [532, 119] width 341 height 23
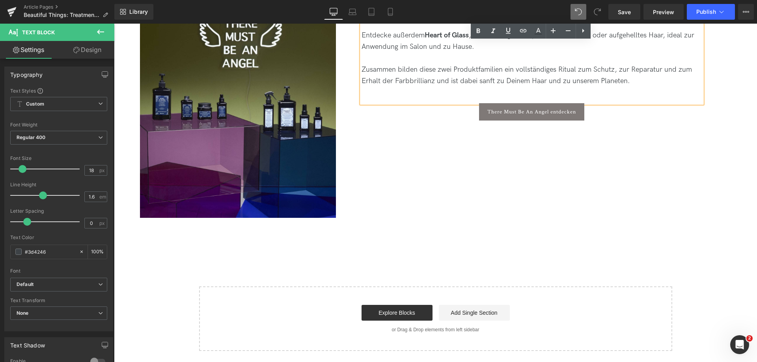
scroll to position [1795, 0]
click at [577, 67] on div "Zusammen bilden diese zwei Produktfamilien ein vollständiges Ritual zum Schutz,…" at bounding box center [532, 75] width 341 height 23
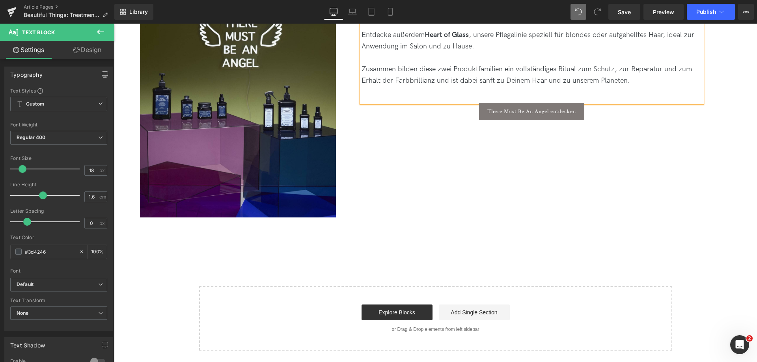
click at [642, 67] on div "Zusammen bilden diese zwei Produktfamilien ein vollständiges Ritual zum Schutz,…" at bounding box center [532, 75] width 341 height 23
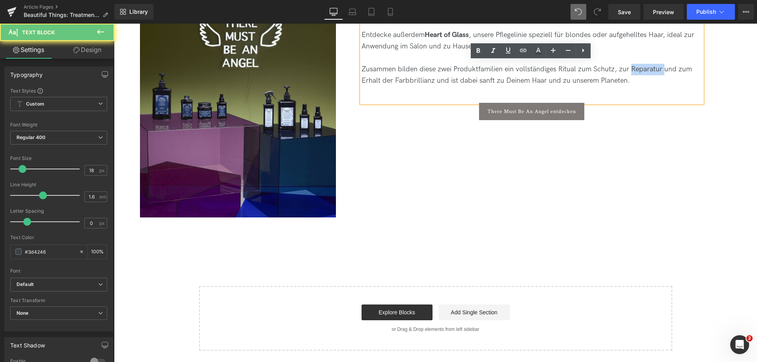
click at [642, 67] on div "Zusammen bilden diese zwei Produktfamilien ein vollständiges Ritual zum Schutz,…" at bounding box center [532, 75] width 341 height 23
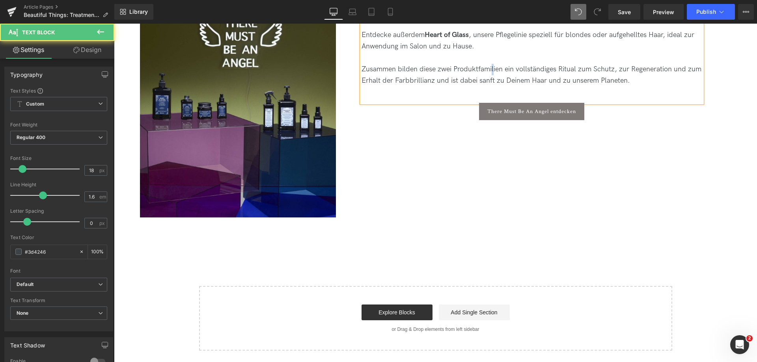
click at [493, 74] on div "Zusammen bilden diese zwei Produktfamilien ein vollständiges Ritual zum Schutz,…" at bounding box center [532, 75] width 341 height 23
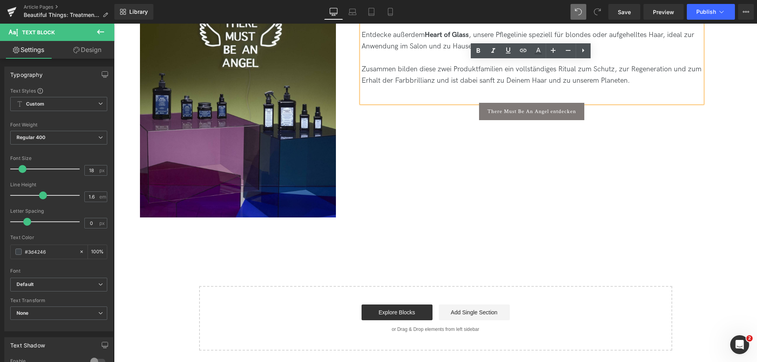
click at [426, 84] on div "Zusammen bilden diese zwei Produktfamilien ein vollständiges Ritual zum Schutz,…" at bounding box center [532, 75] width 341 height 23
click at [443, 83] on div "Zusammen bilden diese zwei Produktfamilien ein vollständiges Ritual zum Schutz,…" at bounding box center [532, 75] width 341 height 23
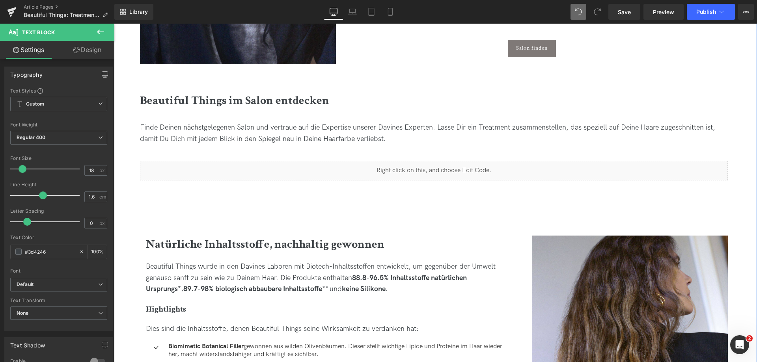
scroll to position [730, 0]
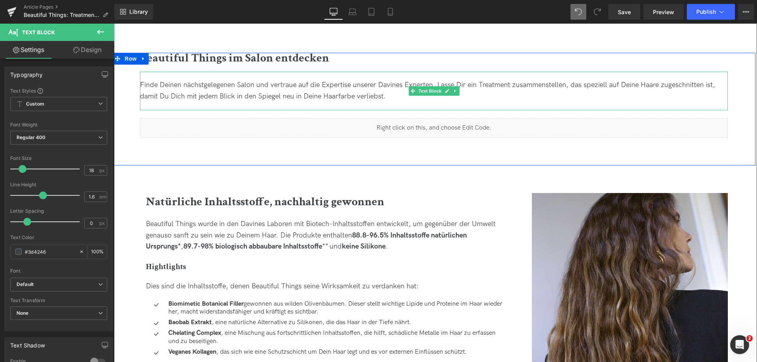
drag, startPoint x: 626, startPoint y: 92, endPoint x: 725, endPoint y: 88, distance: 99.5
click at [626, 92] on div "Finde Deinen nächstgelegenen Salon und vertraue auf die Expertise unserer Davin…" at bounding box center [434, 91] width 588 height 23
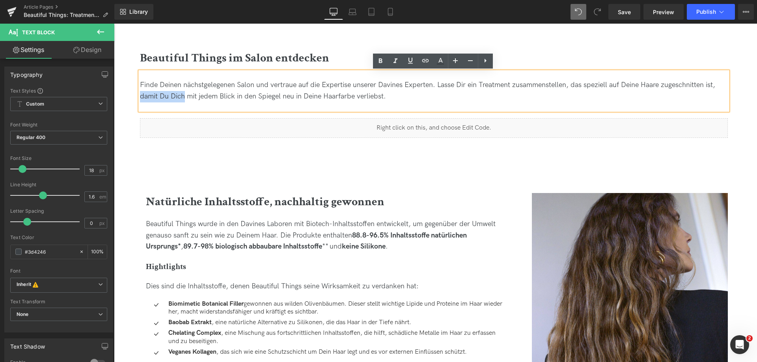
drag, startPoint x: 140, startPoint y: 97, endPoint x: 182, endPoint y: 98, distance: 42.6
click at [182, 98] on span "Finde Deinen nächstgelegenen Salon und vertraue auf die Expertise unserer Davin…" at bounding box center [428, 91] width 576 height 20
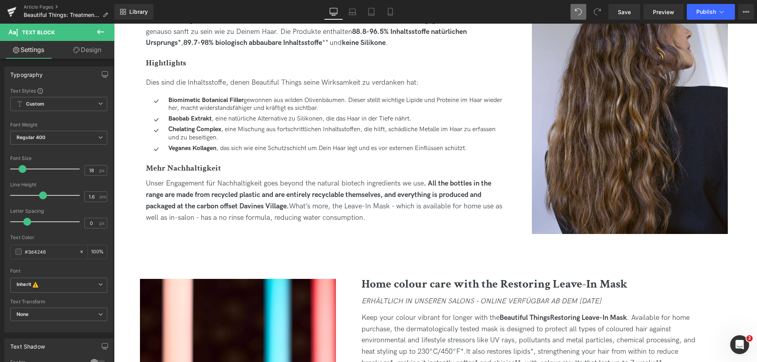
scroll to position [967, 0]
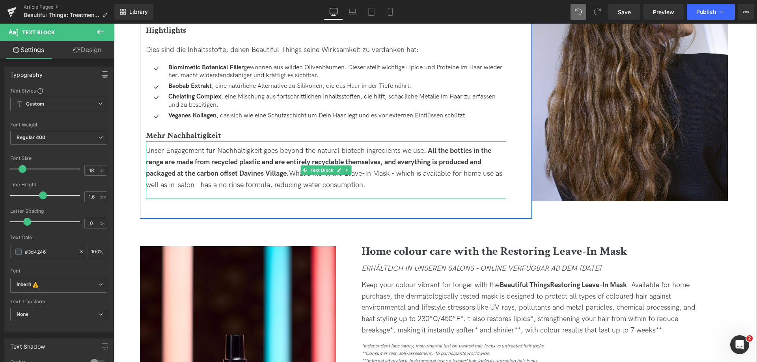
drag, startPoint x: 270, startPoint y: 147, endPoint x: 264, endPoint y: 154, distance: 9.2
click at [270, 147] on div "Unser Engagement für Nachhaltigkeit goes beyond the natural biotech ingredients…" at bounding box center [326, 168] width 361 height 45
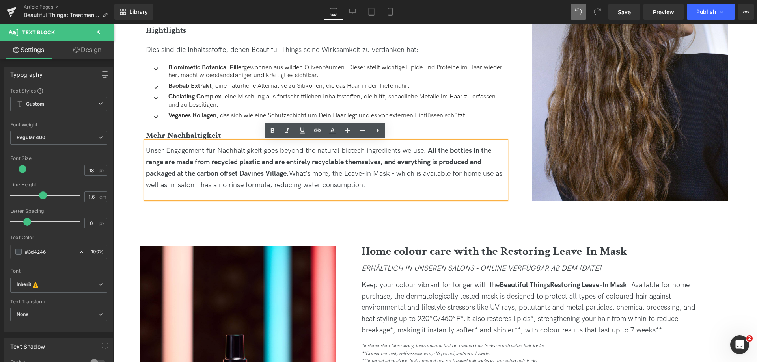
drag, startPoint x: 264, startPoint y: 152, endPoint x: 388, endPoint y: 192, distance: 130.6
click at [388, 192] on div "Unser Engagement für Nachhaltigkeit goes beyond the natural biotech ingredients…" at bounding box center [326, 170] width 361 height 57
copy div "goes beyond the natural biotech ingredients we use . All the bottles in the ran…"
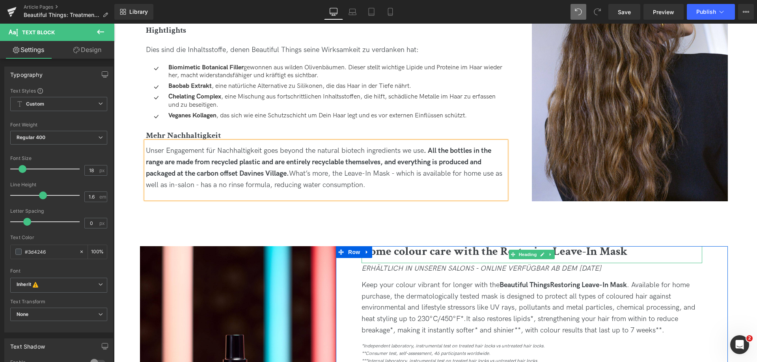
drag, startPoint x: 391, startPoint y: 258, endPoint x: 371, endPoint y: 258, distance: 19.7
click at [391, 258] on b "Home colour care with the Restoring Leave-In Mask" at bounding box center [495, 251] width 266 height 15
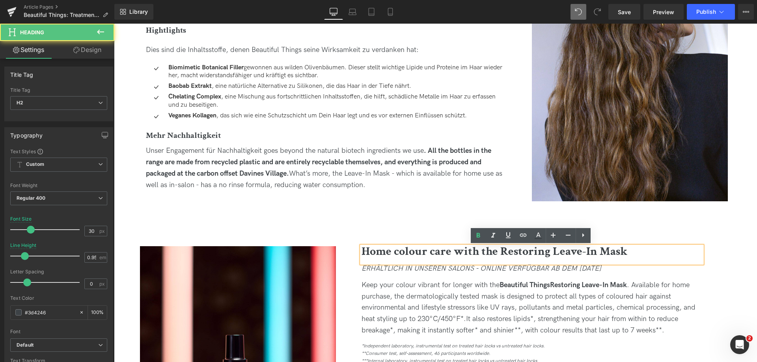
click at [366, 254] on b "Home colour care with the Restoring Leave-In Mask" at bounding box center [495, 251] width 266 height 15
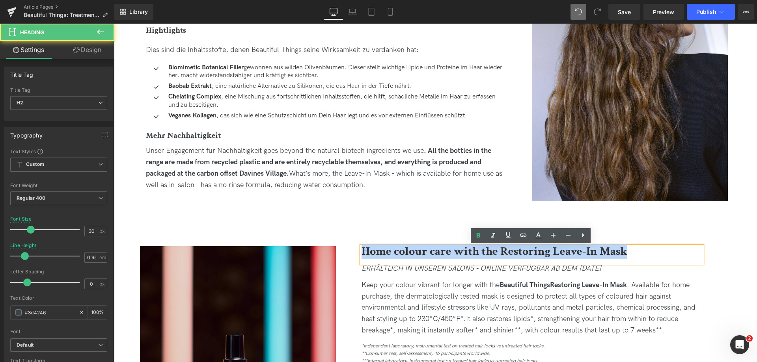
drag, startPoint x: 622, startPoint y: 255, endPoint x: 331, endPoint y: 252, distance: 291.1
click at [331, 252] on div "Image Home colour care with the Restoring Leave-In Mask Heading ERHÄLTLICH IN U…" at bounding box center [433, 369] width 643 height 245
paste div
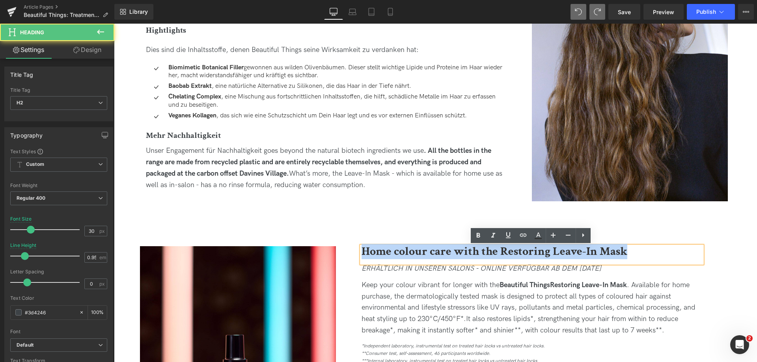
drag, startPoint x: 629, startPoint y: 250, endPoint x: 340, endPoint y: 249, distance: 288.3
click at [340, 249] on div "Home colour care with the Restoring Leave-In Mask Heading ERHÄLTLICH IN UNSEREN…" at bounding box center [532, 324] width 392 height 154
copy b "Home colour care with the Restoring Leave-In Mask"
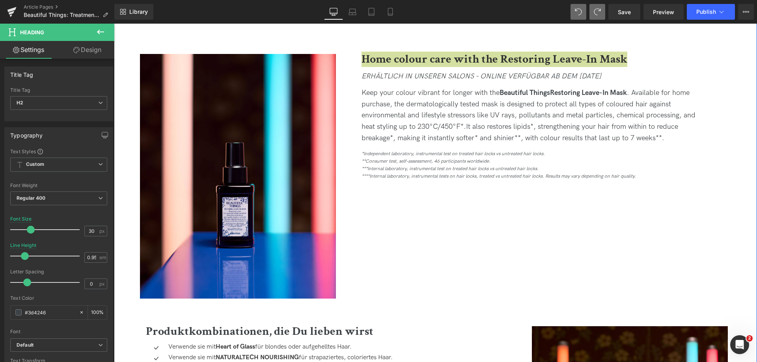
scroll to position [1164, 0]
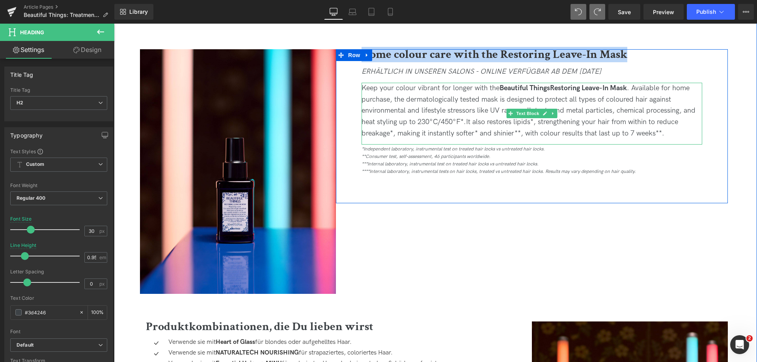
drag, startPoint x: 467, startPoint y: 125, endPoint x: 591, endPoint y: 123, distance: 123.9
click at [467, 125] on span "It also restores lipids*, strengthening your hair from within to reduce breakag…" at bounding box center [520, 128] width 317 height 20
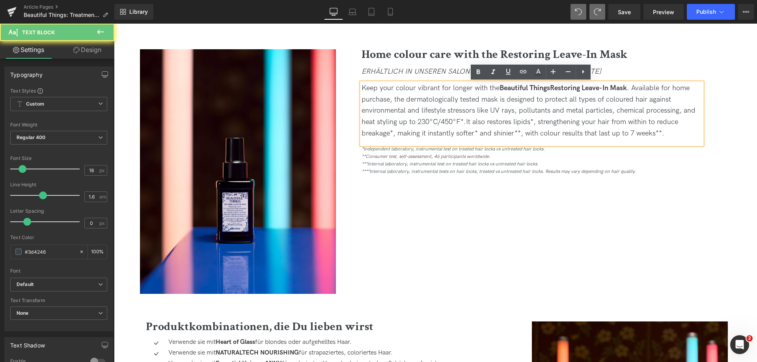
click at [662, 135] on span "It also restores lipids*, strengthening your hair from within to reduce breakag…" at bounding box center [520, 128] width 317 height 20
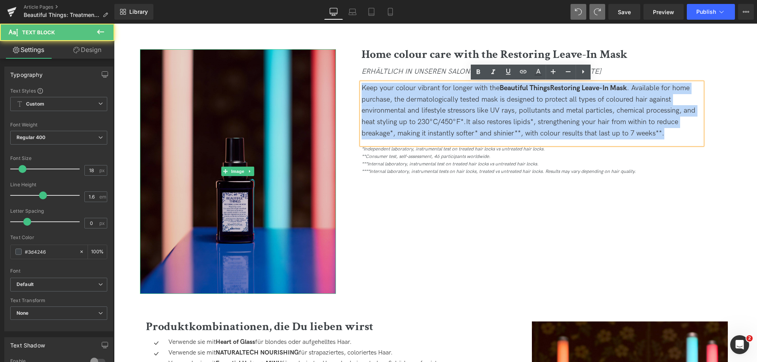
drag, startPoint x: 684, startPoint y: 138, endPoint x: 272, endPoint y: 80, distance: 416.3
click at [272, 80] on div "Image Home colour care with the Restoring Leave-In Mask Heading ERHÄLTLICH IN U…" at bounding box center [433, 171] width 643 height 245
copy div "Keep your colour vibrant for longer with the Beautiful Things Restoring Leave-I…"
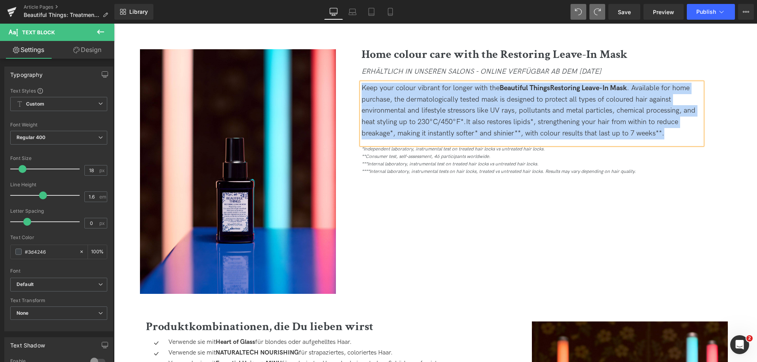
click at [374, 86] on span "Keep your colour vibrant for longer with the Beautiful Things Restoring Leave-I…" at bounding box center [529, 105] width 334 height 42
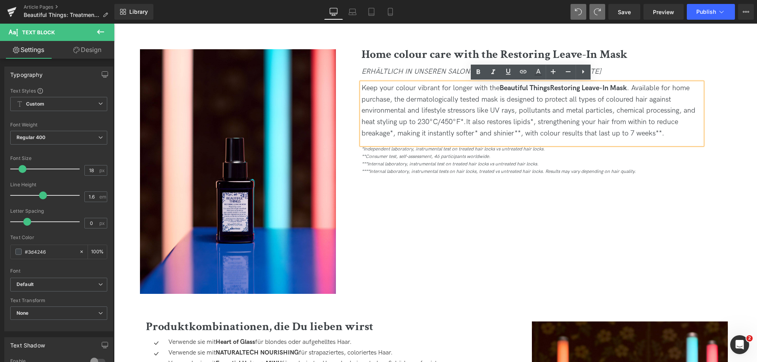
click at [366, 84] on span "Keep your colour vibrant for longer with the Beautiful Things Restoring Leave-I…" at bounding box center [529, 105] width 334 height 42
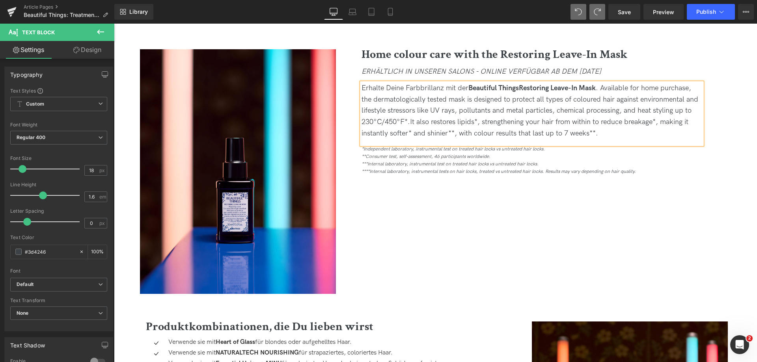
click at [521, 89] on strong "Restoring Leave-In Mask" at bounding box center [557, 88] width 77 height 8
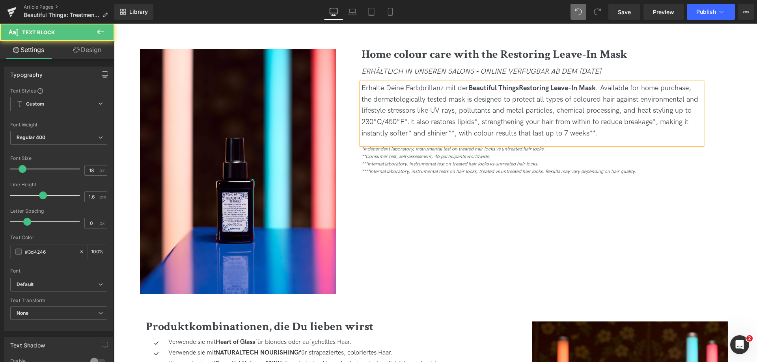
click at [618, 91] on span "Erhalte Deine Farbbrillanz mit der Beautiful Things Restoring Leave-In Mask . A…" at bounding box center [530, 105] width 337 height 42
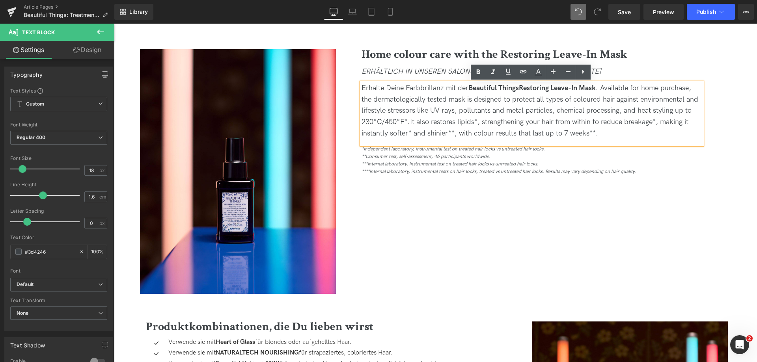
click at [620, 105] on div "Erhalte Deine Farbbrillanz mit der Beautiful Things Restoring Leave-In Mask . A…" at bounding box center [532, 111] width 341 height 57
click at [621, 88] on span "Erhalte Deine Farbbrillanz mit der Beautiful Things Restoring Leave-In Mask . A…" at bounding box center [530, 105] width 337 height 42
click at [481, 127] on div "Erhalte Deine Farbbrillanz mit der Beautiful Things Restoring Leave-In Mask . A…" at bounding box center [532, 111] width 341 height 57
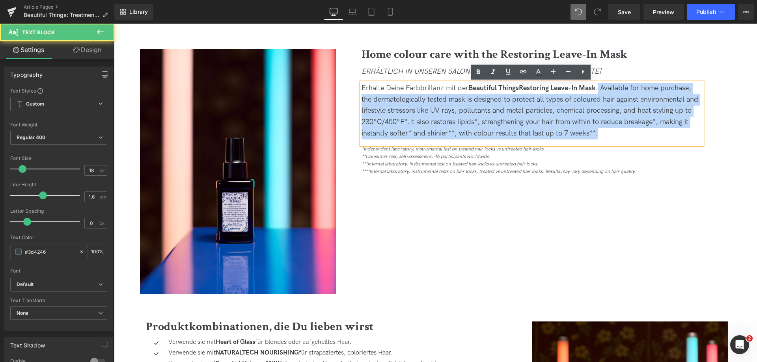
drag, startPoint x: 603, startPoint y: 90, endPoint x: 645, endPoint y: 134, distance: 61.4
click at [645, 134] on div "Erhalte Deine Farbbrillanz mit der Beautiful Things Restoring Leave-In Mask . A…" at bounding box center [532, 111] width 341 height 57
copy div "Available for home purchase, the dermatologically tested mask is designed to pr…"
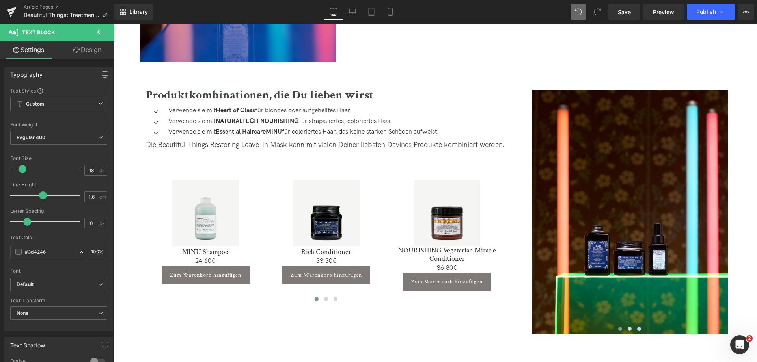
scroll to position [1125, 0]
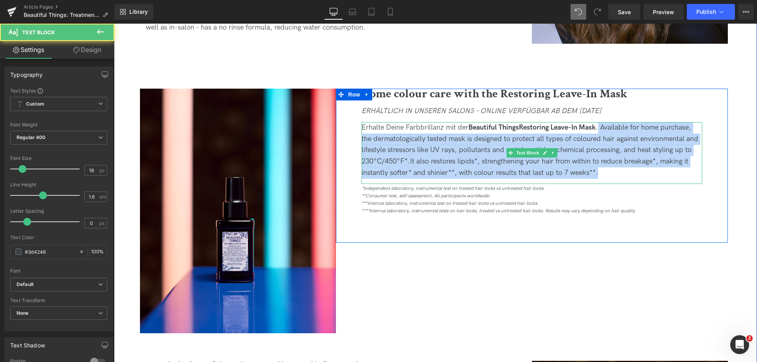
click at [404, 162] on span "Erhalte Deine Farbbrillanz mit der Beautiful Things Restoring Leave-In Mask . A…" at bounding box center [530, 144] width 337 height 42
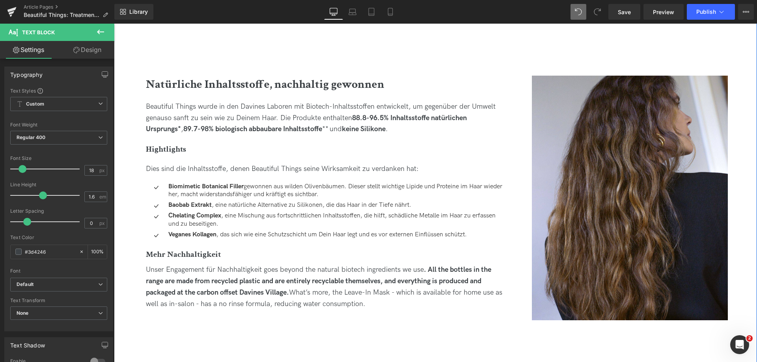
scroll to position [848, 0]
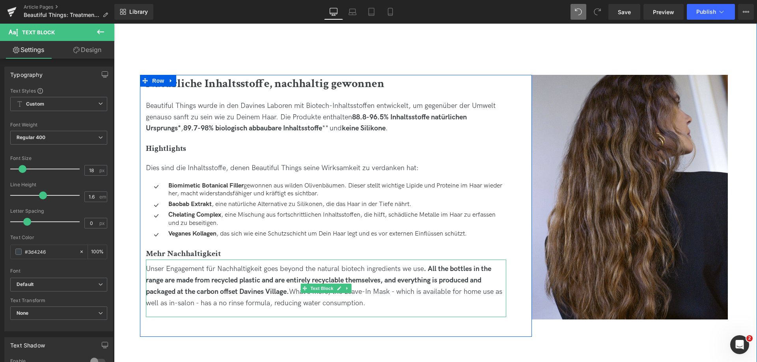
click at [265, 264] on div "Unser Engagement für Nachhaltigkeit goes beyond the natural biotech ingredients…" at bounding box center [326, 286] width 361 height 45
click at [261, 273] on div "Unser Engagement für Nachhaltigkeit goes beyond the natural biotech ingredients…" at bounding box center [326, 286] width 361 height 45
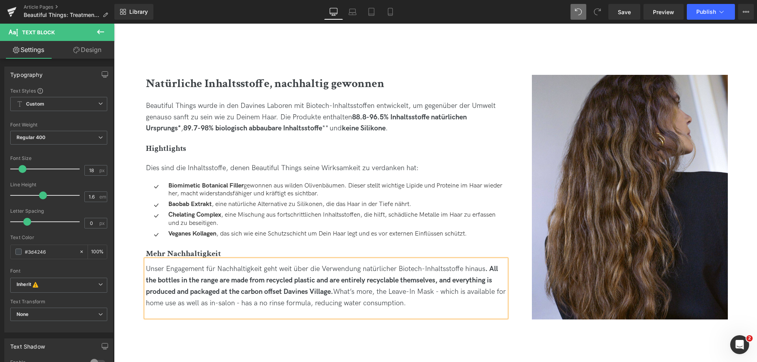
click at [498, 269] on span ". All the bottles in the range are made from recycled plastic and are entirely …" at bounding box center [322, 280] width 352 height 31
click at [151, 283] on span ". Alle the bottles in the range are made from recycled plastic and are entirely…" at bounding box center [324, 280] width 356 height 31
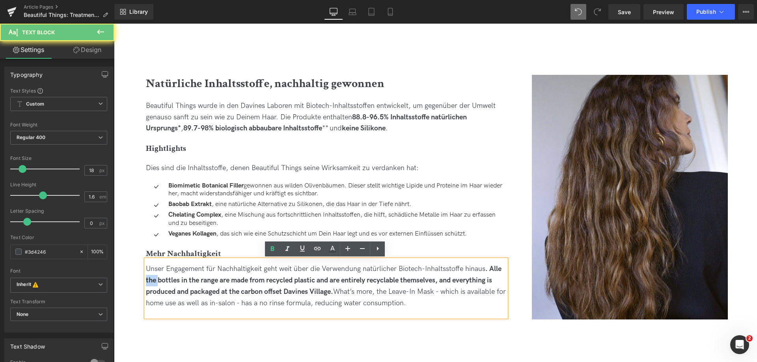
click at [151, 283] on span ". Alle the bottles in the range are made from recycled plastic and are entirely…" at bounding box center [324, 280] width 356 height 31
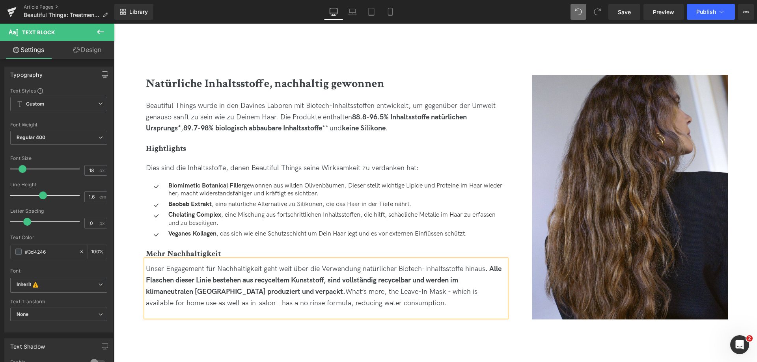
scroll to position [927, 0]
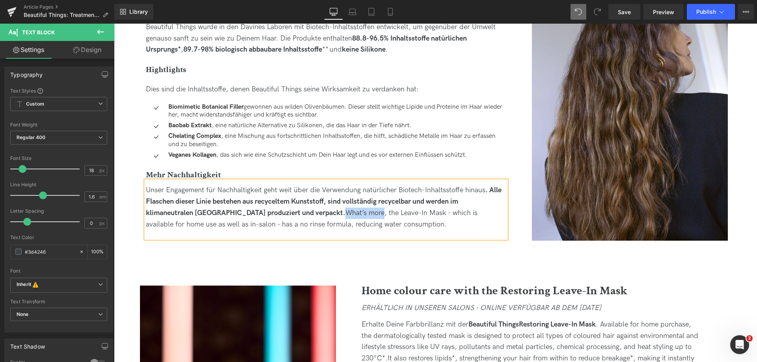
drag, startPoint x: 326, startPoint y: 211, endPoint x: 364, endPoint y: 210, distance: 37.5
click at [364, 210] on div "Unser Engagement für Nachhaltigkeit geht weit über die Verwendung natürlicher B…" at bounding box center [326, 207] width 361 height 45
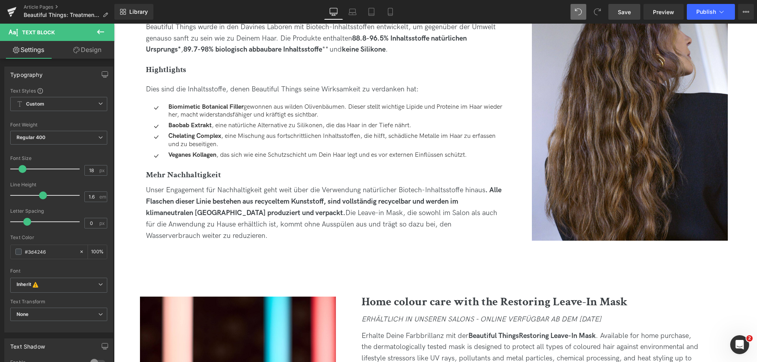
click at [637, 9] on link "Save" at bounding box center [625, 12] width 32 height 16
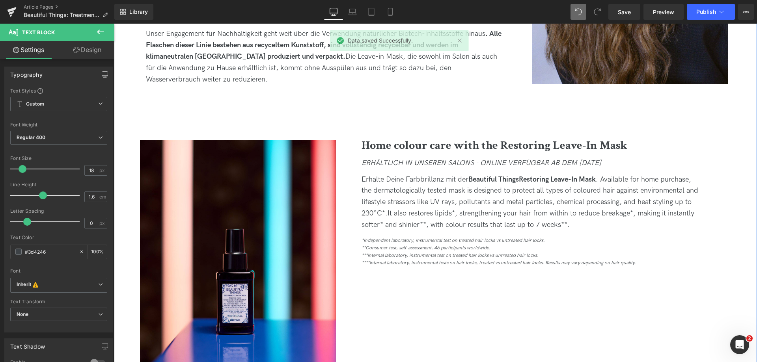
scroll to position [1085, 0]
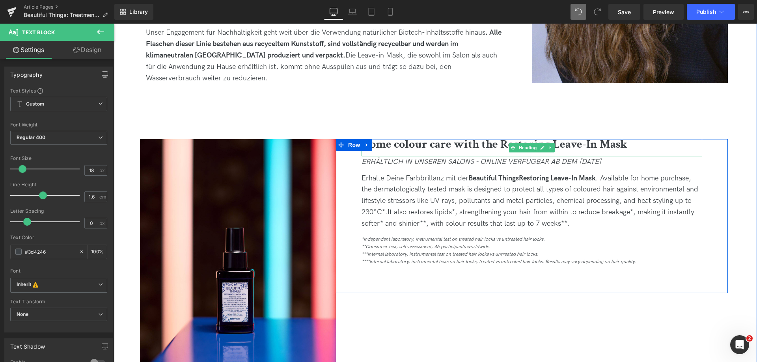
click at [379, 143] on b "Home colour care with the Restoring Leave-In Mask" at bounding box center [495, 144] width 266 height 15
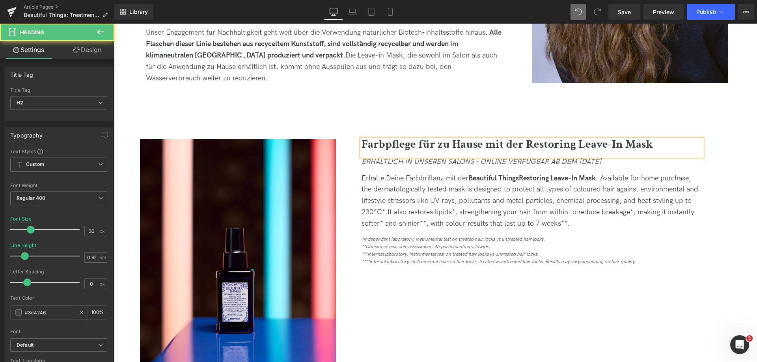
click at [616, 144] on b "Farbpflege für zu Hause mit der Restoring Leave-In Mask" at bounding box center [507, 144] width 291 height 15
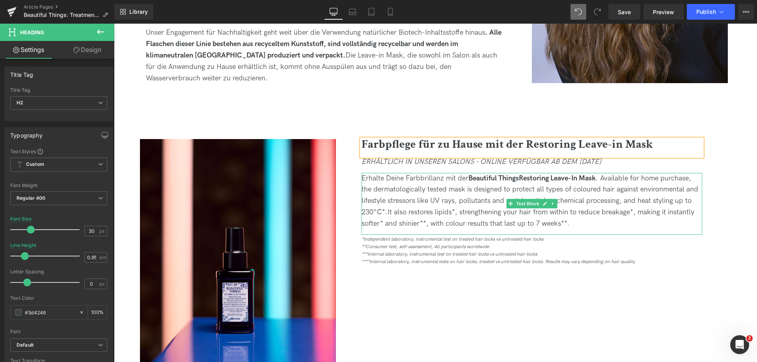
click at [611, 179] on span "Erhalte Deine Farbbrillanz mit der Beautiful Things Restoring Leave-In Mask . A…" at bounding box center [530, 195] width 337 height 42
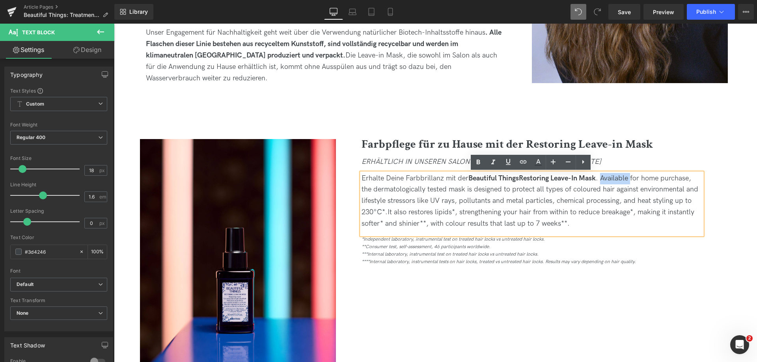
click at [571, 233] on div "Erhalte Deine Farbbrillanz mit der Beautiful Things Restoring Leave-In Mask . A…" at bounding box center [532, 204] width 341 height 62
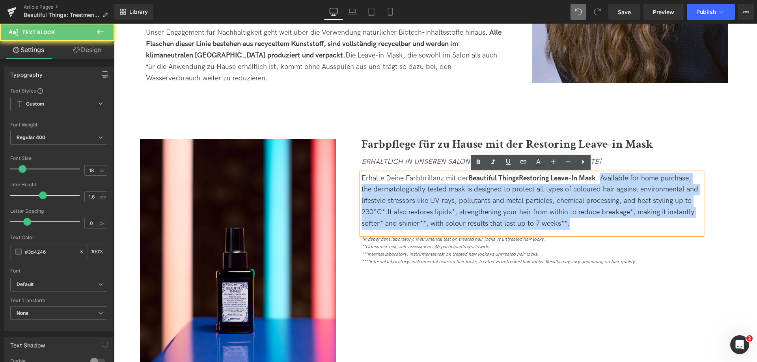
drag, startPoint x: 571, startPoint y: 223, endPoint x: 605, endPoint y: 177, distance: 56.7
click at [605, 177] on div "Erhalte Deine Farbbrillanz mit der Beautiful Things Restoring Leave-In Mask . A…" at bounding box center [532, 201] width 341 height 57
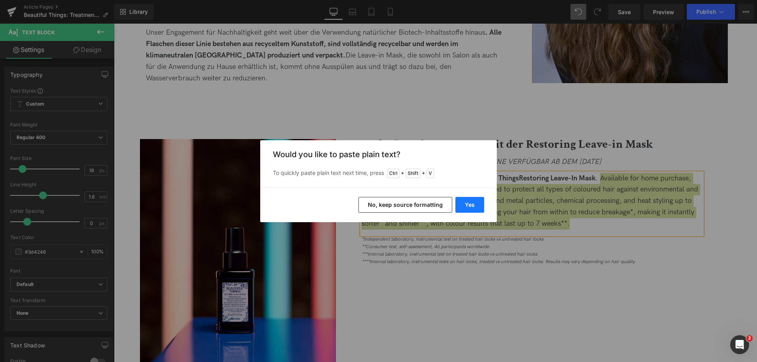
click at [475, 203] on button "Yes" at bounding box center [470, 205] width 29 height 16
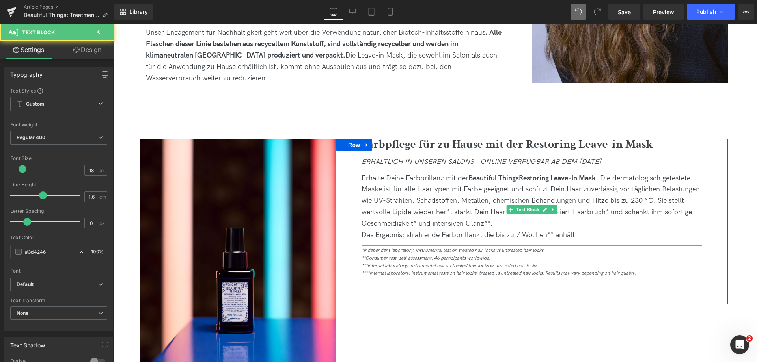
click at [525, 232] on span "Das Ergebnis: strahlende Farbbrillanz, die bis zu 7 Wochen** anhält." at bounding box center [470, 235] width 216 height 8
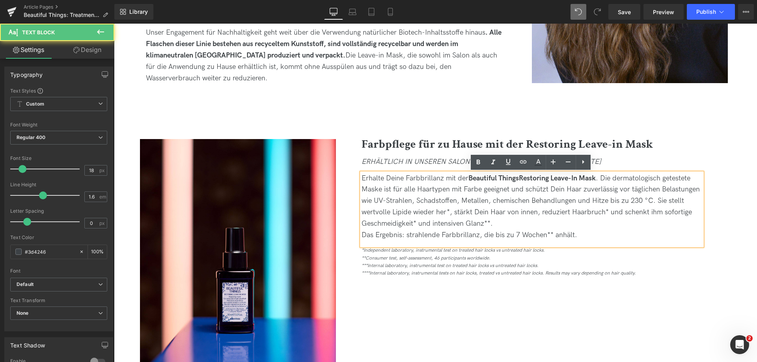
click at [520, 230] on div "Das Ergebnis: strahlende Farbbrillanz, die bis zu 7 Wochen** anhält." at bounding box center [532, 235] width 341 height 11
click at [363, 236] on span "Das Ergebnis: strahlende Farbbrillanz, die bis zu 7 Wochen** anhält." at bounding box center [470, 235] width 216 height 8
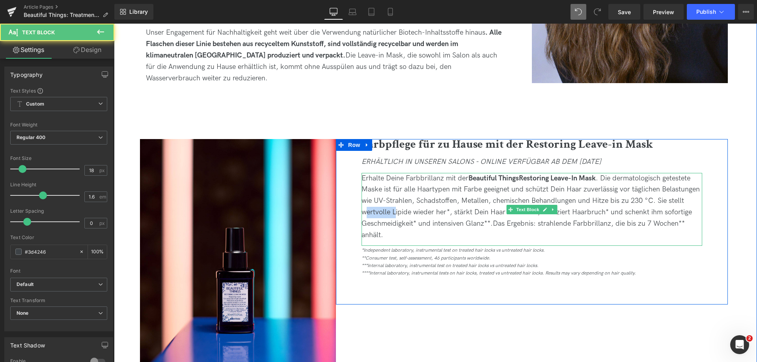
drag, startPoint x: 394, startPoint y: 213, endPoint x: 364, endPoint y: 213, distance: 30.8
click at [364, 213] on span "Erhalte Deine Farbbrillanz mit der Beautiful Things Restoring Leave-In Mask . D…" at bounding box center [531, 201] width 338 height 54
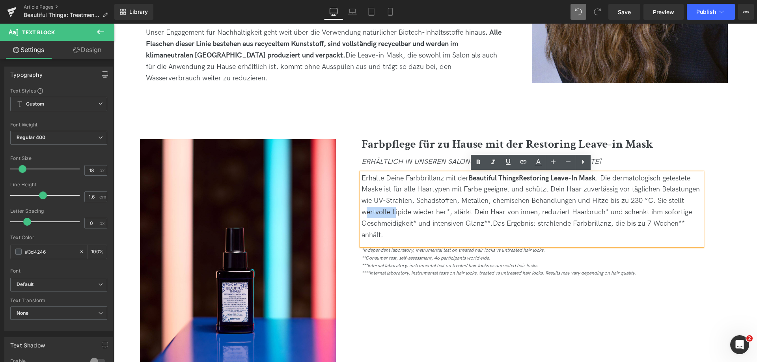
click at [392, 212] on span "Erhalte Deine Farbbrillanz mit der Beautiful Things Restoring Leave-In Mask . D…" at bounding box center [531, 201] width 338 height 54
click at [427, 227] on span "Erhalte Deine Farbbrillanz mit der Beautiful Things Restoring Leave-In Mask . D…" at bounding box center [531, 201] width 338 height 54
click at [426, 226] on span "Erhalte Deine Farbbrillanz mit der Beautiful Things Restoring Leave-In Mask . D…" at bounding box center [531, 201] width 338 height 54
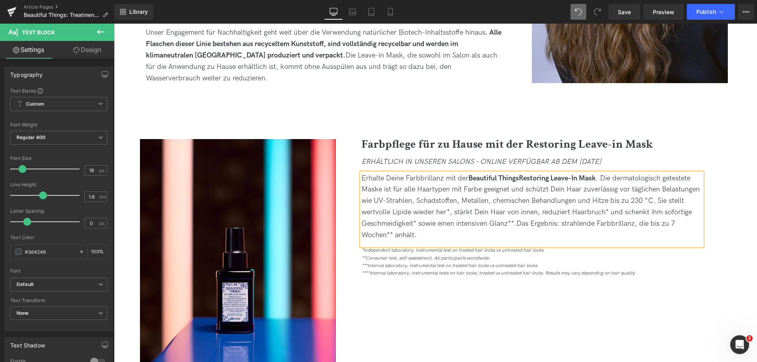
scroll to position [1046, 0]
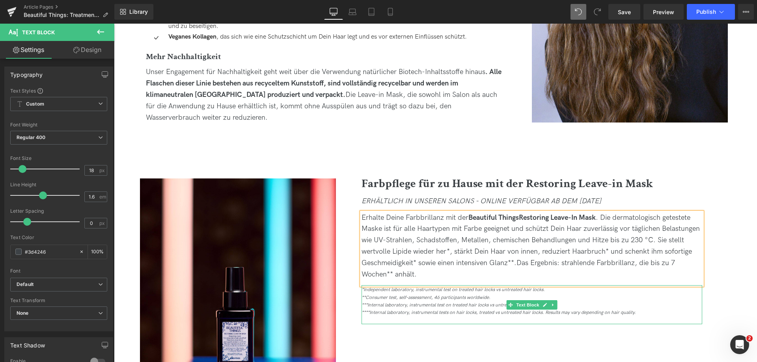
click at [376, 291] on icon "*Independent laboratory, instrumental test on treated hair locks vs untreated h…" at bounding box center [453, 290] width 183 height 6
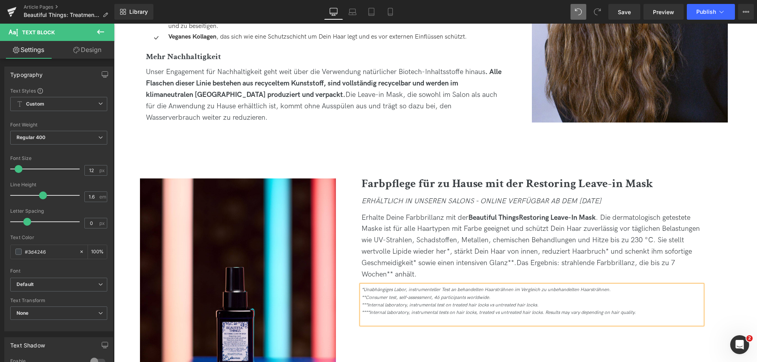
click at [374, 301] on div "**Consumer test, self-assessment, 46 participants worldwide." at bounding box center [532, 297] width 341 height 7
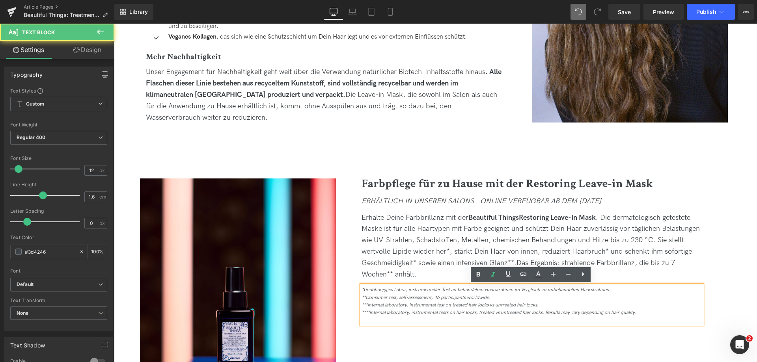
click at [374, 299] on icon "**Consumer test, self-assessment, 46 participants worldwide." at bounding box center [426, 298] width 129 height 6
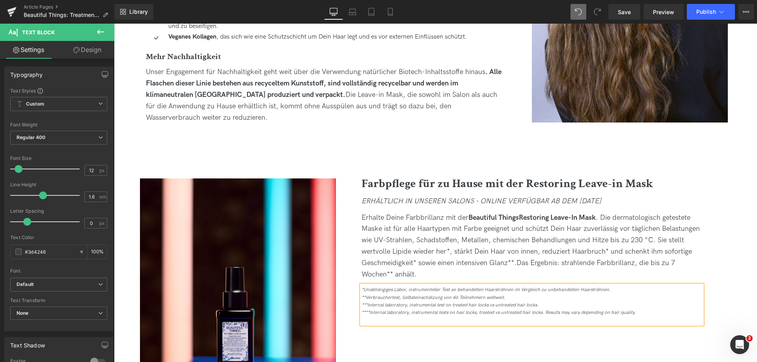
click at [379, 306] on icon "***Internal laboratory, instrumental test on treated hair locks vs untreated ha…" at bounding box center [450, 306] width 177 height 6
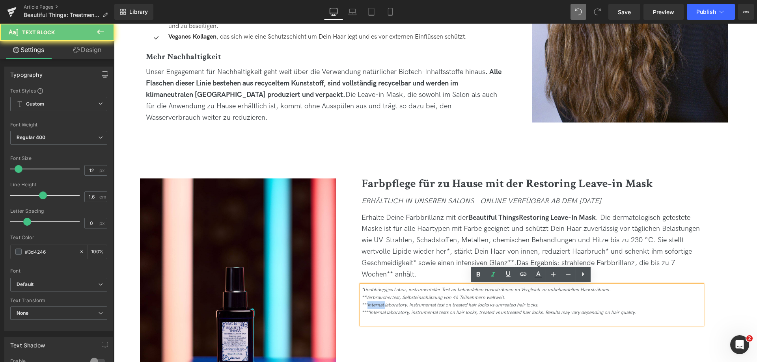
click at [379, 306] on icon "***Internal laboratory, instrumental test on treated hair locks vs untreated ha…" at bounding box center [450, 306] width 177 height 6
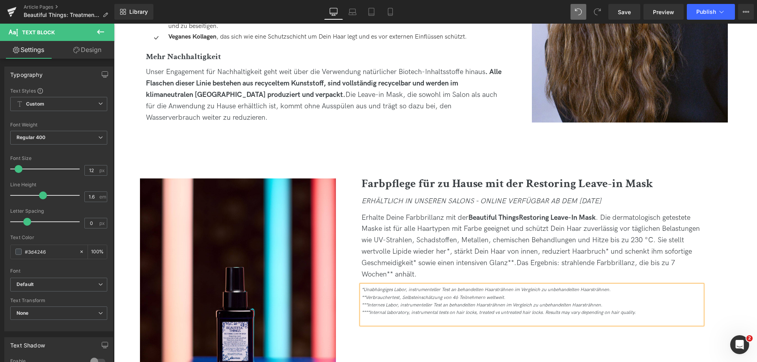
click at [380, 311] on icon "****Internal laboratory, instrumental tests on hair locks, treated vs untreated…" at bounding box center [499, 313] width 275 height 6
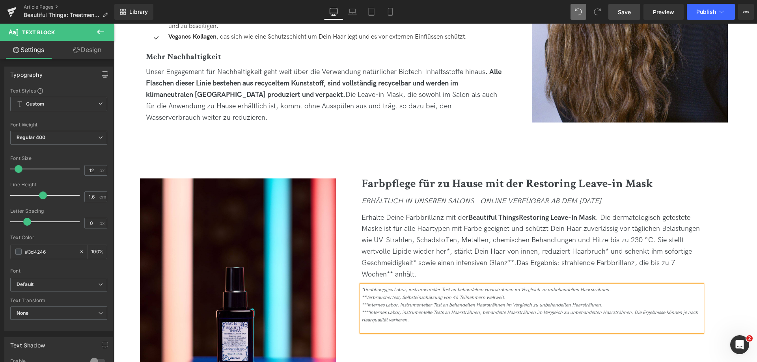
click at [629, 10] on span "Save" at bounding box center [624, 12] width 13 height 8
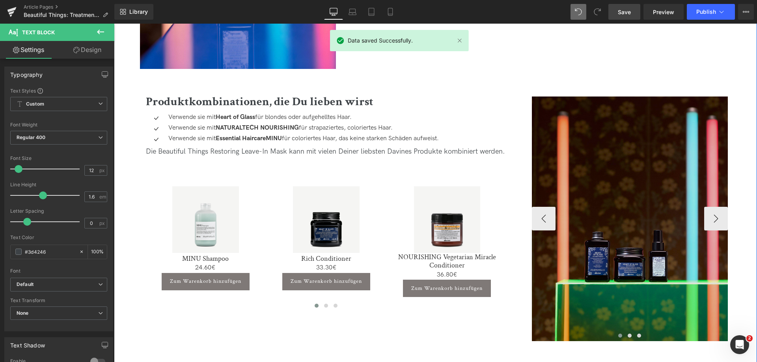
scroll to position [1480, 0]
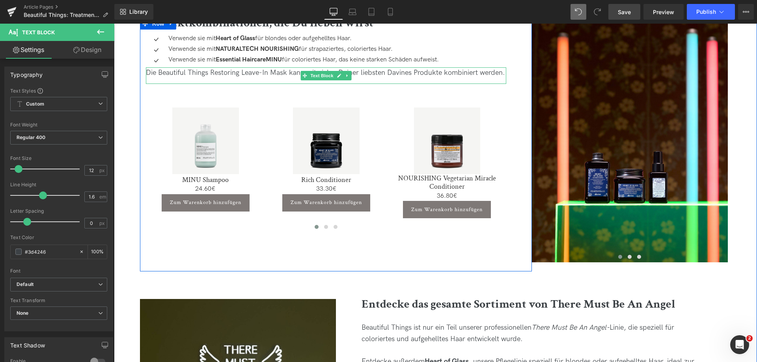
click at [265, 74] on div "Die Beautiful Things Restoring Leave-In Mask kann mit vielen Deiner liebsten Da…" at bounding box center [326, 72] width 361 height 11
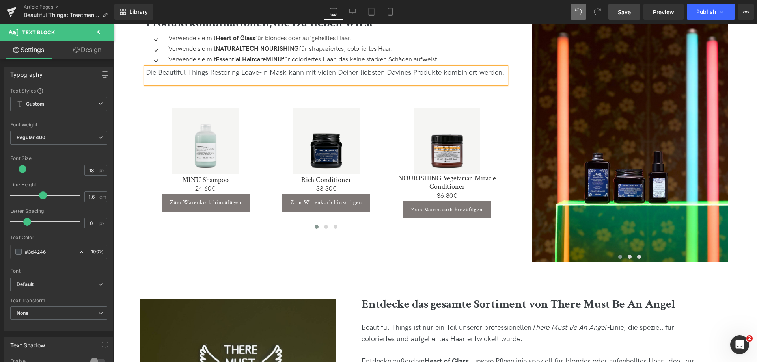
click at [433, 77] on div "Die Beautiful Things Restoring Leave-in Mask kann mit vielen Deiner liebsten Da…" at bounding box center [326, 72] width 361 height 11
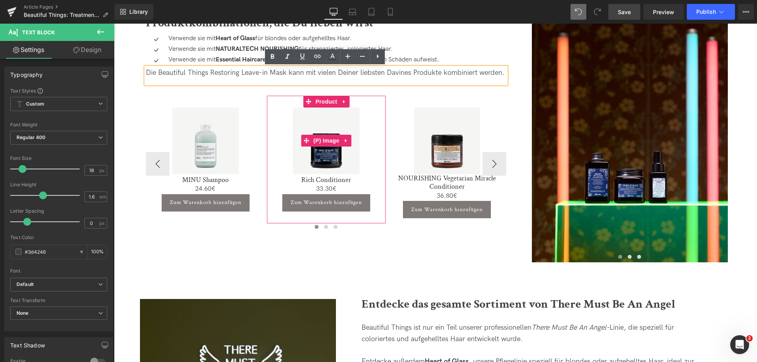
click at [331, 122] on img at bounding box center [326, 141] width 67 height 67
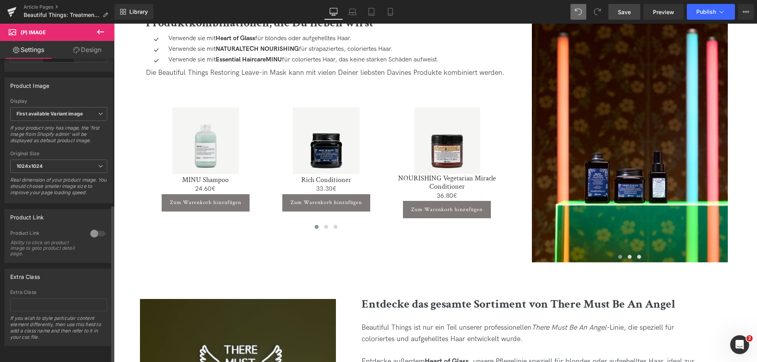
scroll to position [280, 0]
click at [99, 228] on div at bounding box center [97, 234] width 19 height 13
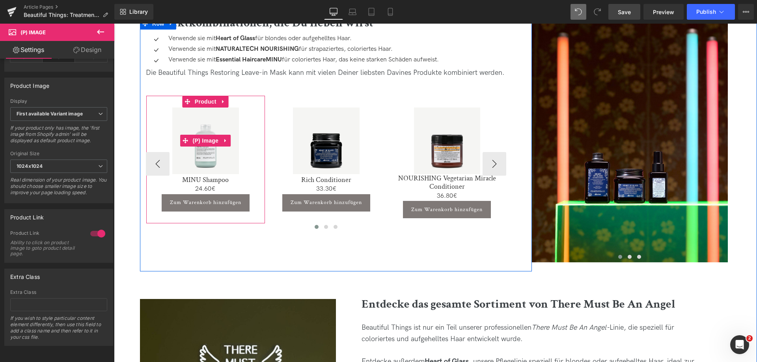
click at [204, 124] on img at bounding box center [205, 141] width 67 height 67
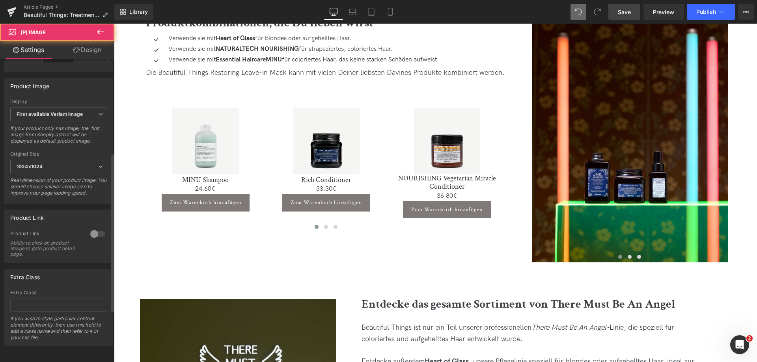
scroll to position [276, 0]
click at [99, 229] on div at bounding box center [97, 234] width 19 height 13
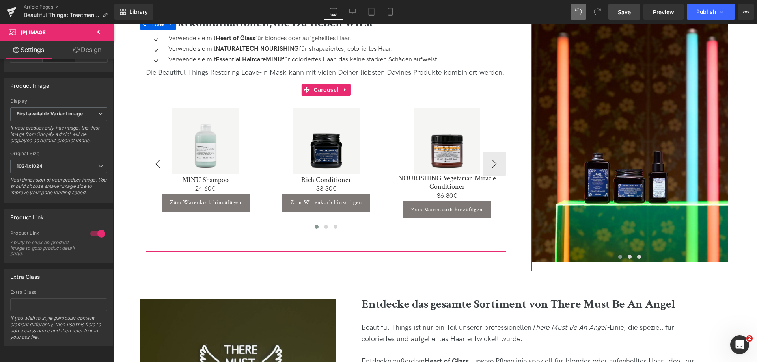
click at [163, 159] on button "‹" at bounding box center [158, 164] width 24 height 24
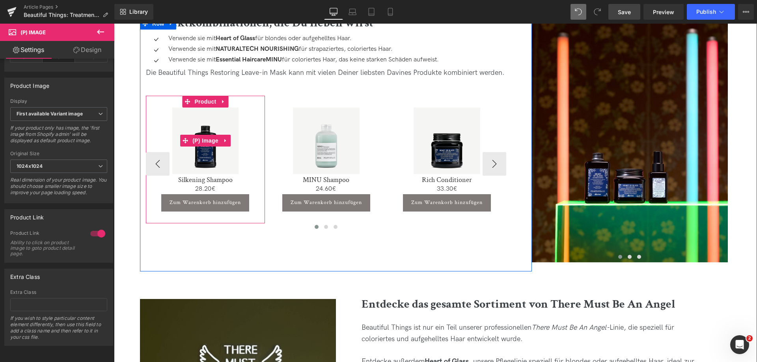
click at [195, 124] on img at bounding box center [205, 141] width 67 height 67
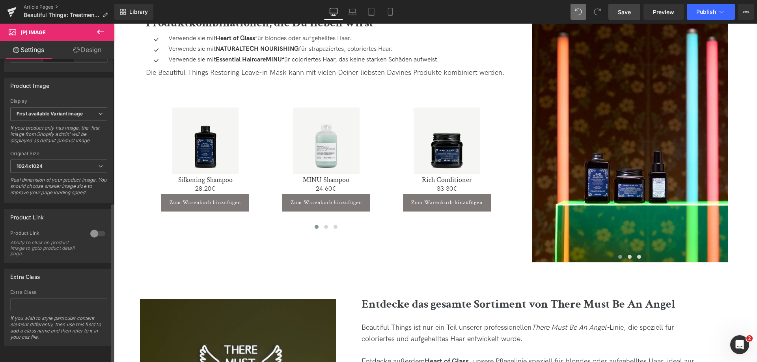
click at [96, 237] on div at bounding box center [97, 234] width 19 height 13
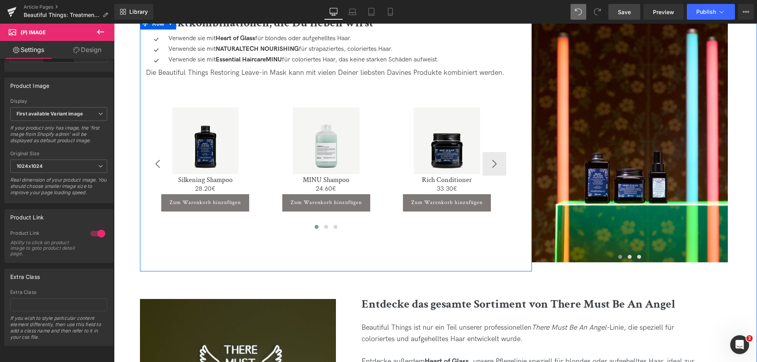
click at [159, 167] on button "‹" at bounding box center [158, 164] width 24 height 24
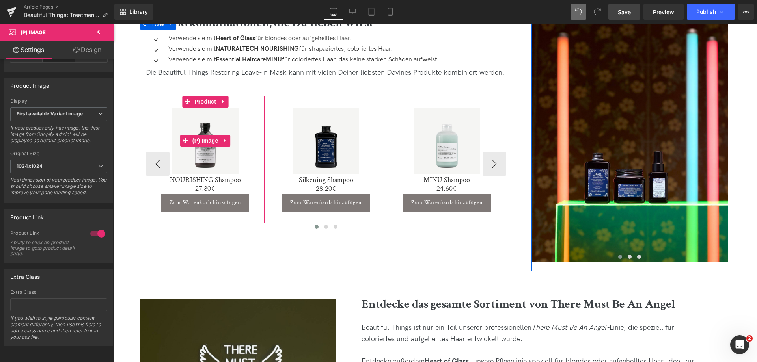
click at [212, 120] on img at bounding box center [205, 141] width 67 height 67
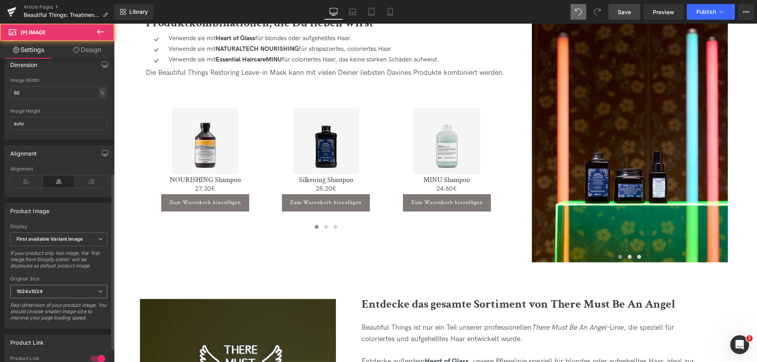
scroll to position [197, 0]
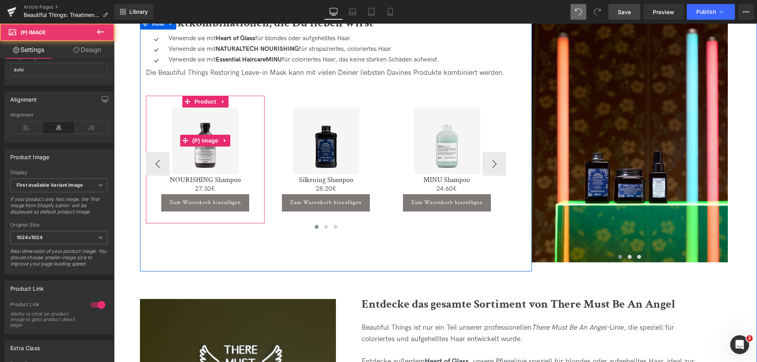
click at [150, 164] on link "Sale Off" at bounding box center [205, 141] width 111 height 67
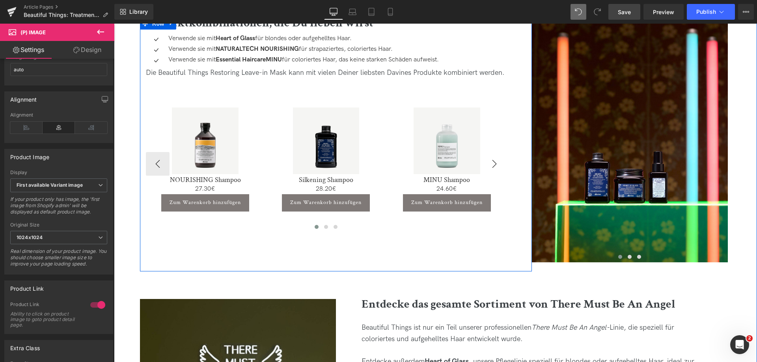
click at [487, 165] on button "›" at bounding box center [495, 164] width 24 height 24
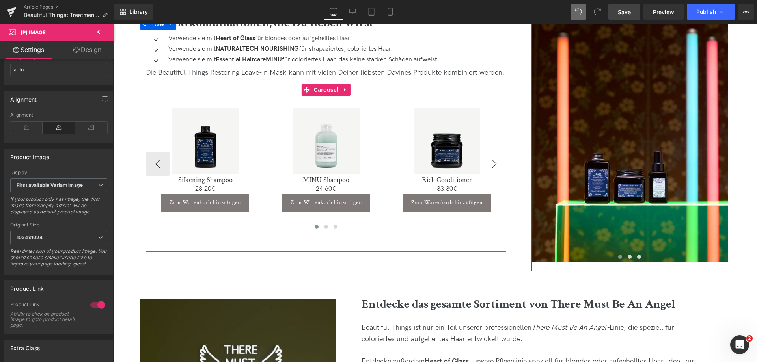
click at [498, 166] on button "›" at bounding box center [495, 164] width 24 height 24
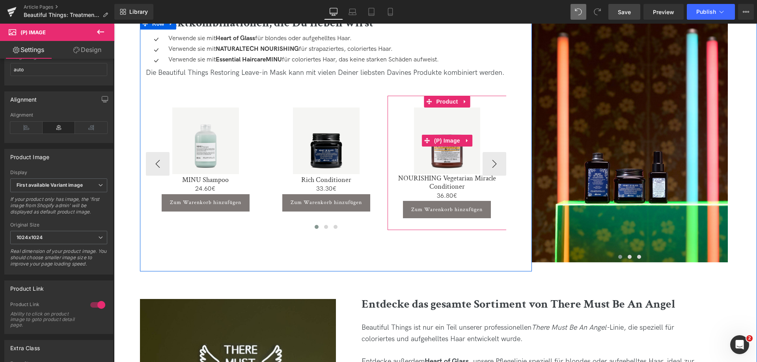
click at [452, 113] on img at bounding box center [447, 141] width 67 height 67
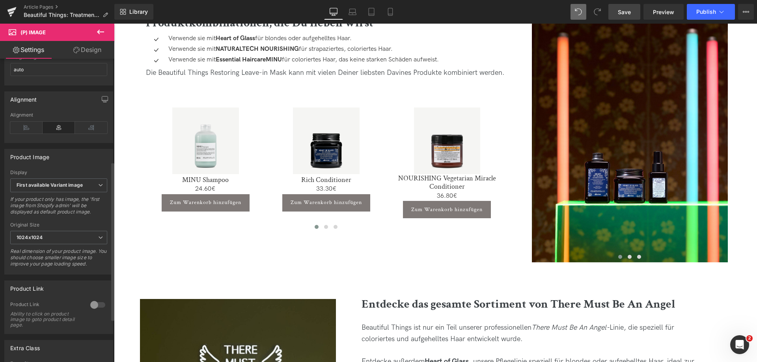
click at [92, 309] on div at bounding box center [97, 305] width 19 height 13
click at [317, 142] on span "(P) Image" at bounding box center [326, 140] width 24 height 9
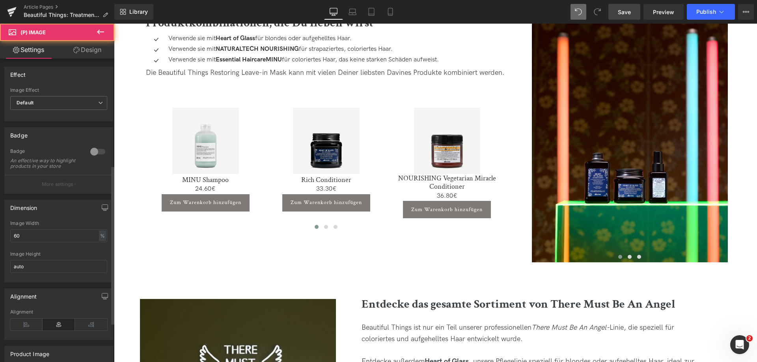
scroll to position [280, 0]
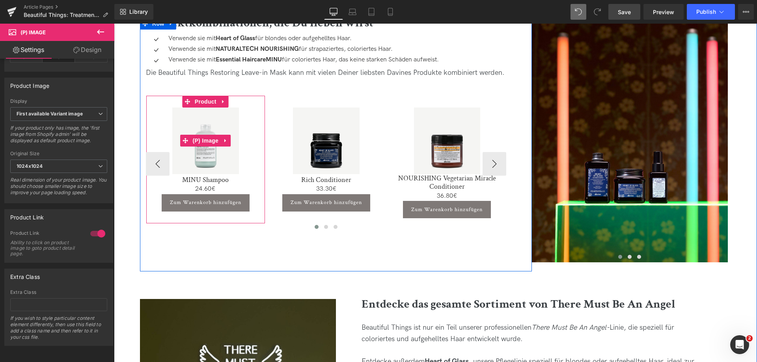
click at [218, 127] on img at bounding box center [205, 141] width 67 height 67
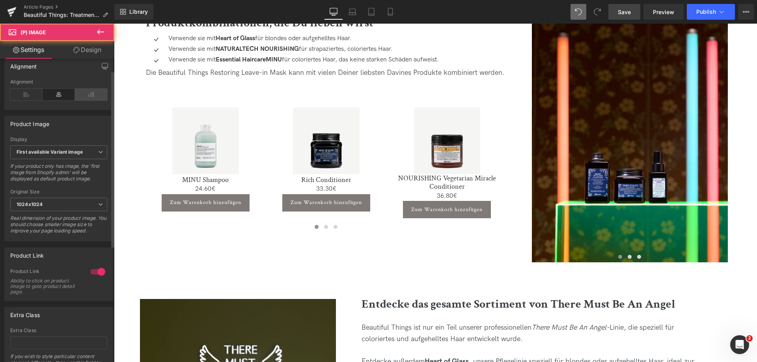
scroll to position [237, 0]
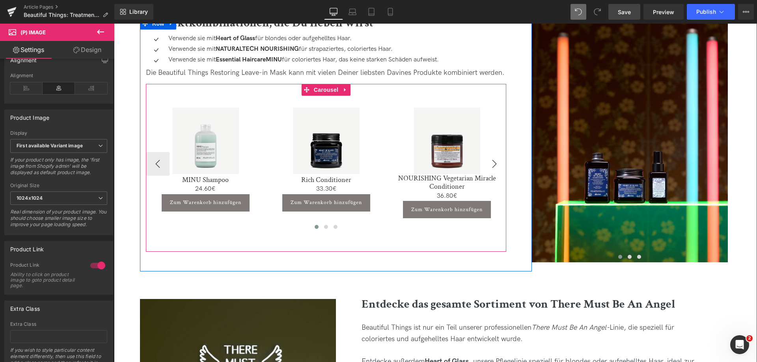
click at [493, 160] on button "›" at bounding box center [495, 164] width 24 height 24
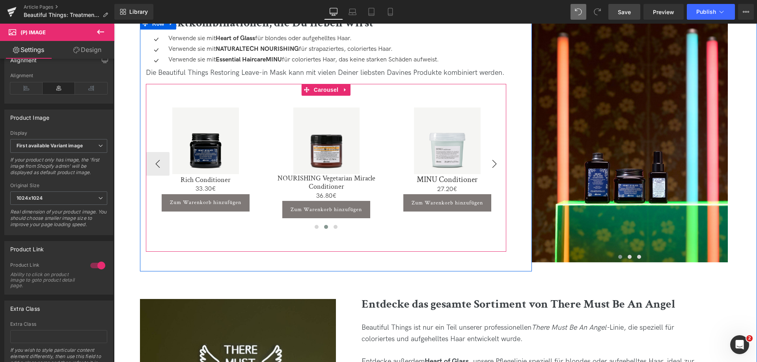
click at [493, 160] on button "›" at bounding box center [495, 164] width 24 height 24
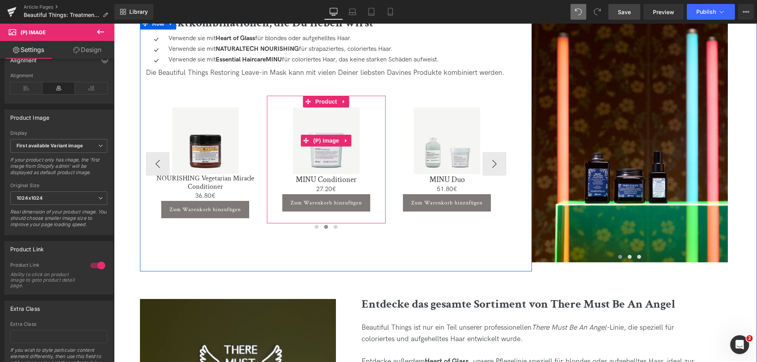
click at [328, 119] on img at bounding box center [326, 141] width 67 height 67
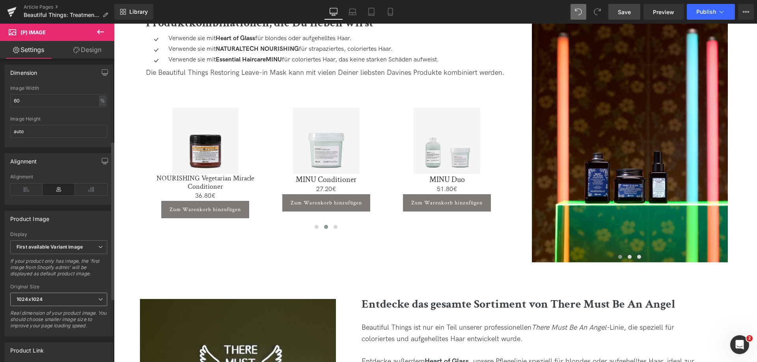
scroll to position [158, 0]
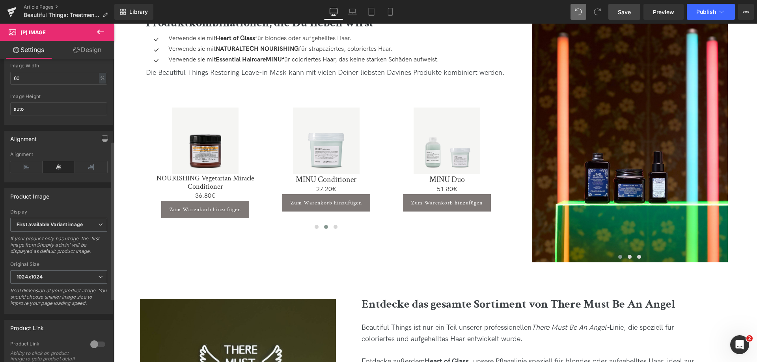
click at [96, 345] on div at bounding box center [97, 344] width 19 height 13
click at [435, 120] on img at bounding box center [447, 141] width 67 height 67
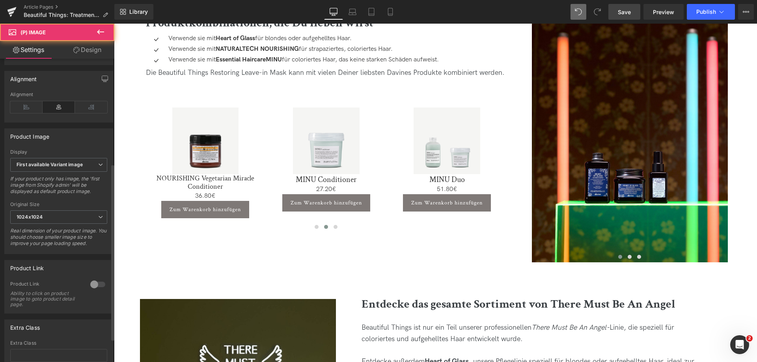
scroll to position [237, 0]
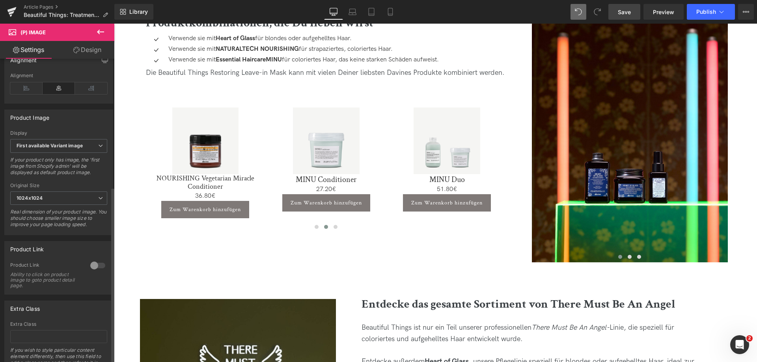
click at [95, 271] on div at bounding box center [97, 266] width 19 height 13
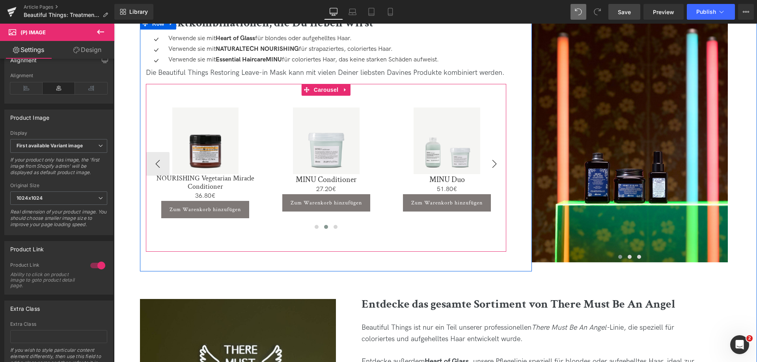
click at [494, 169] on button "›" at bounding box center [495, 164] width 24 height 24
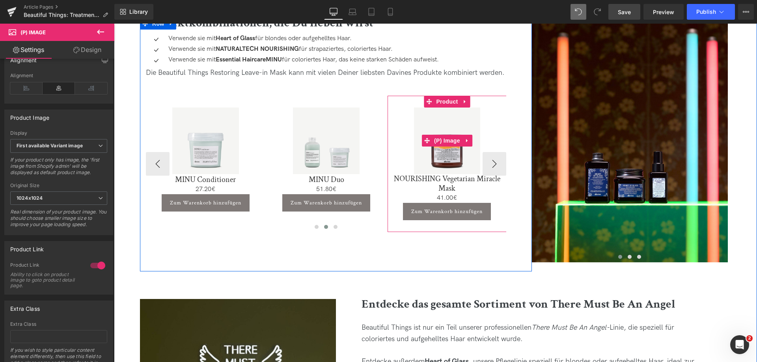
click at [457, 122] on img at bounding box center [447, 141] width 67 height 67
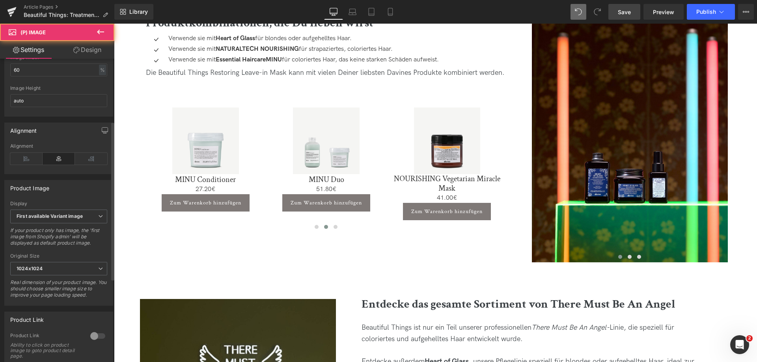
scroll to position [197, 0]
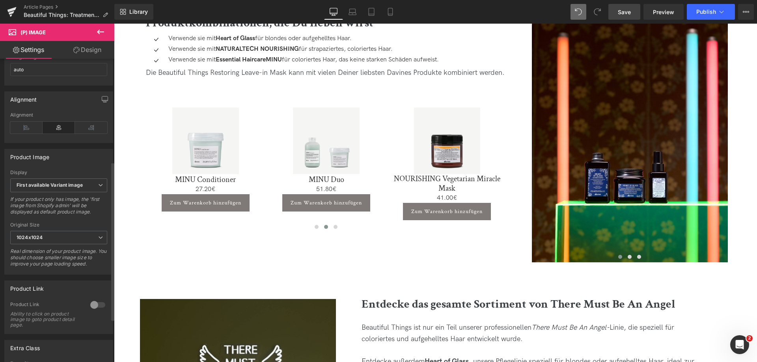
click at [90, 312] on div at bounding box center [97, 305] width 19 height 13
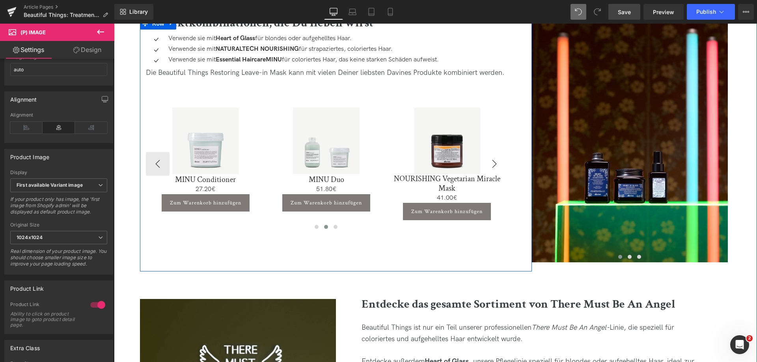
click at [500, 161] on button "›" at bounding box center [495, 164] width 24 height 24
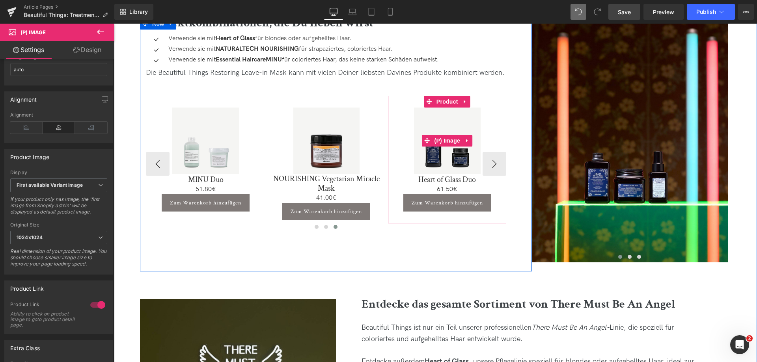
click at [442, 114] on img at bounding box center [447, 141] width 67 height 67
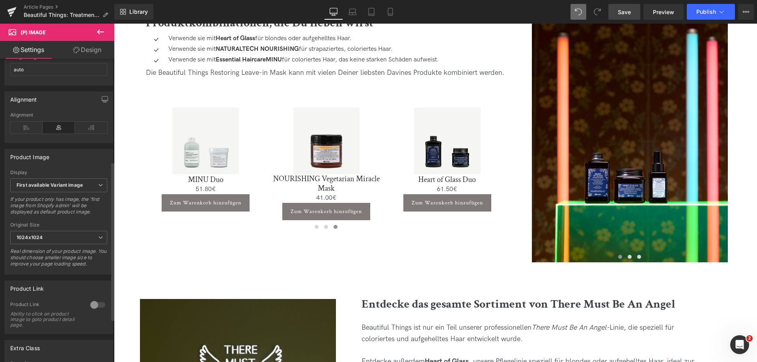
click at [93, 308] on div at bounding box center [97, 305] width 19 height 13
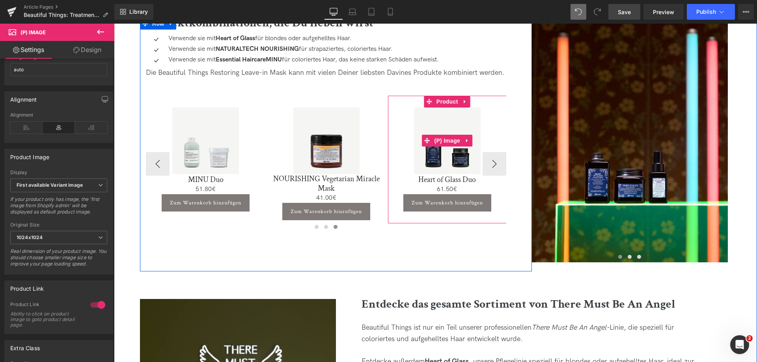
click at [490, 164] on link "Sale Off" at bounding box center [447, 141] width 111 height 67
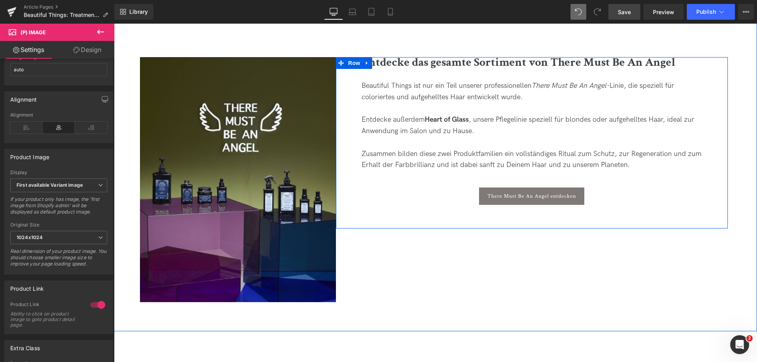
scroll to position [1874, 0]
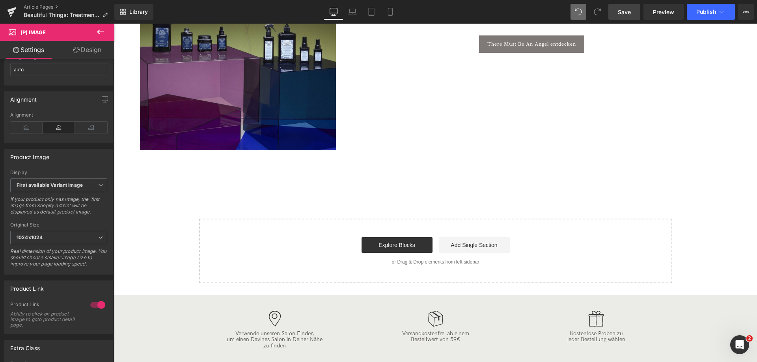
click at [627, 9] on span "Save" at bounding box center [624, 12] width 13 height 8
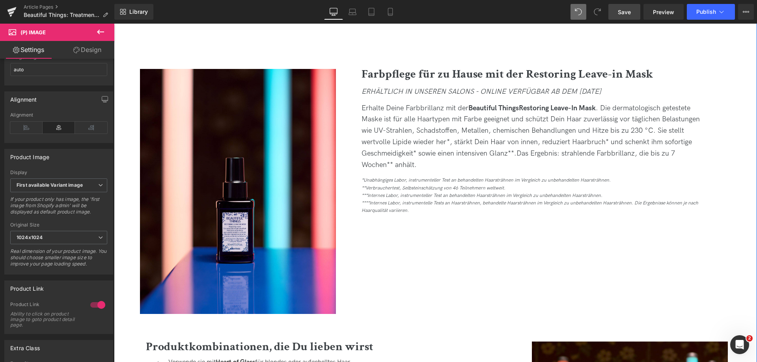
scroll to position [1046, 0]
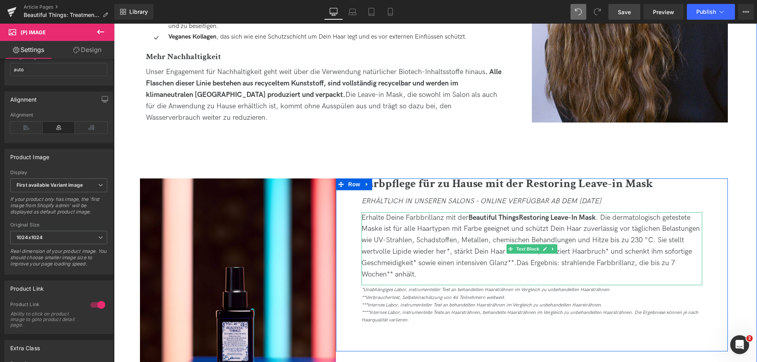
click at [382, 228] on span "Erhalte Deine Farbbrillanz mit der Beautiful Things Restoring Leave-In Mask . D…" at bounding box center [531, 241] width 338 height 54
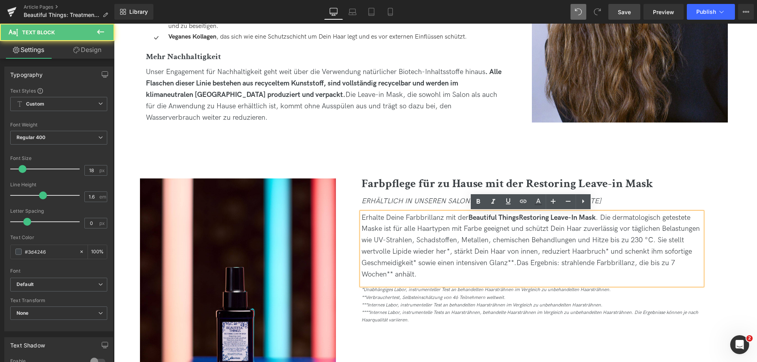
click at [656, 241] on span "Erhalte Deine Farbbrillanz mit der Beautiful Things Restoring Leave-In Mask . D…" at bounding box center [531, 241] width 338 height 54
click at [602, 220] on span "Erhalte Deine Farbbrillanz mit der Beautiful Things Restoring Leave-In Mask . D…" at bounding box center [531, 241] width 338 height 54
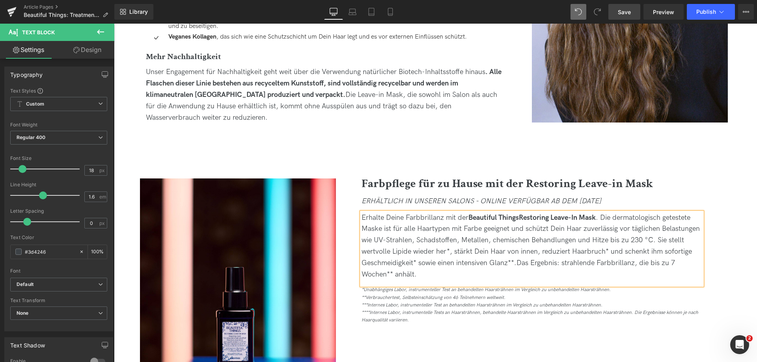
click at [624, 276] on div "Erhalte Deine Farbbrillanz mit der Beautiful Things Restoring Leave-In Mask . D…" at bounding box center [532, 247] width 341 height 68
click at [635, 15] on link "Save" at bounding box center [625, 12] width 32 height 16
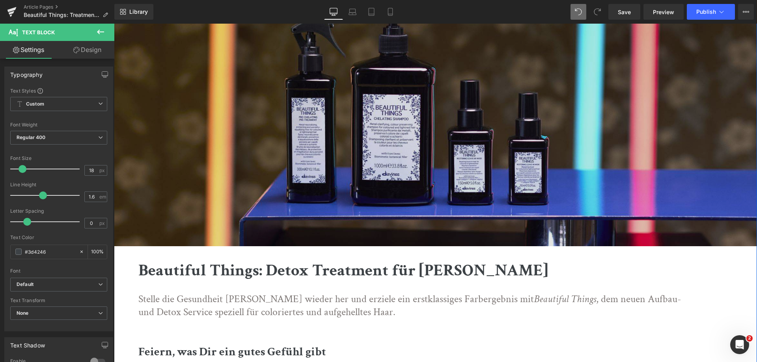
scroll to position [257, 0]
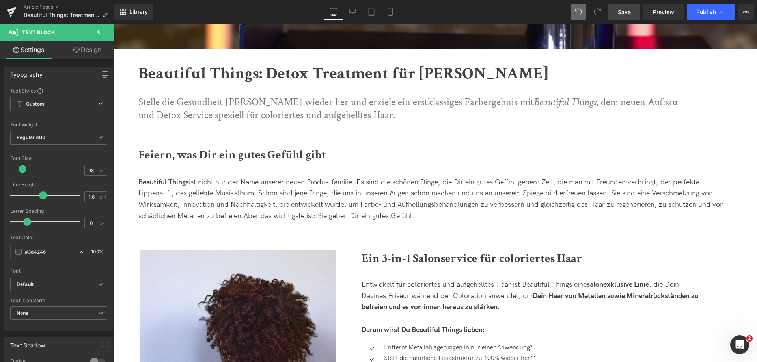
click at [622, 11] on span "Save" at bounding box center [624, 12] width 13 height 8
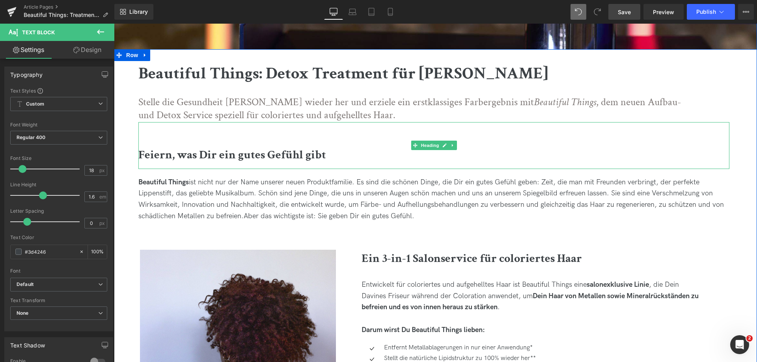
click at [318, 153] on b "Feiern, was Dir ein gutes Gefühl gibt" at bounding box center [232, 155] width 188 height 15
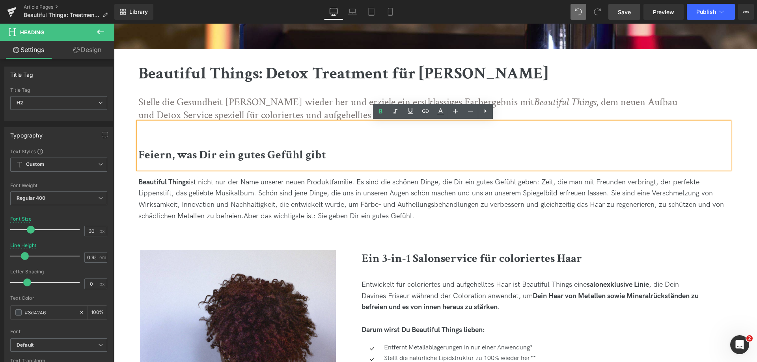
click at [324, 155] on h2 "Feiern, was Dir ein gutes Gefühl gibt" at bounding box center [433, 155] width 591 height 11
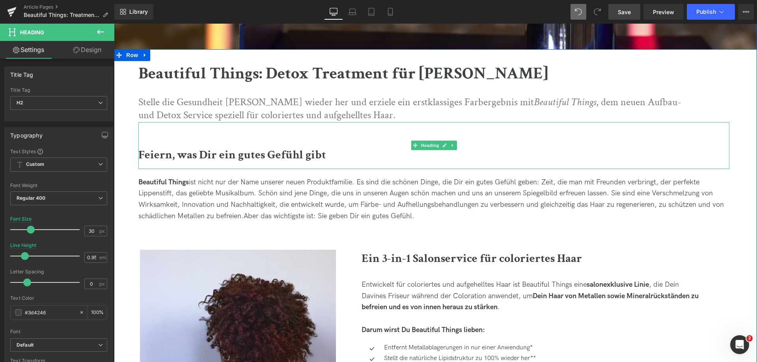
click at [166, 153] on b "Feiern, was Dir ein gutes Gefühl gibt" at bounding box center [232, 155] width 188 height 15
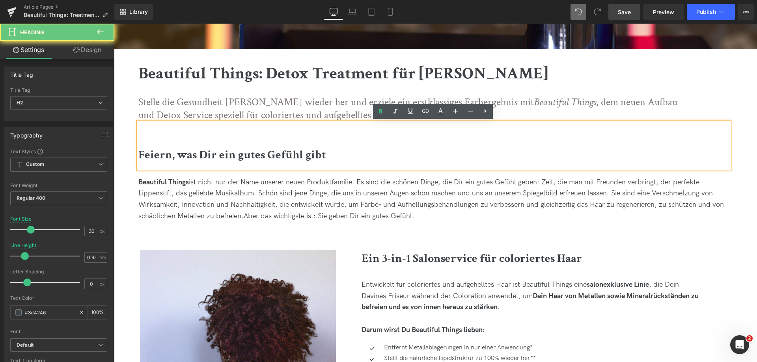
click at [164, 153] on b "Feiern, was Dir ein gutes Gefühl gibt" at bounding box center [232, 155] width 188 height 15
click at [190, 154] on b "Feiern, was Dir ein gutes Gefühl gibt" at bounding box center [232, 155] width 188 height 15
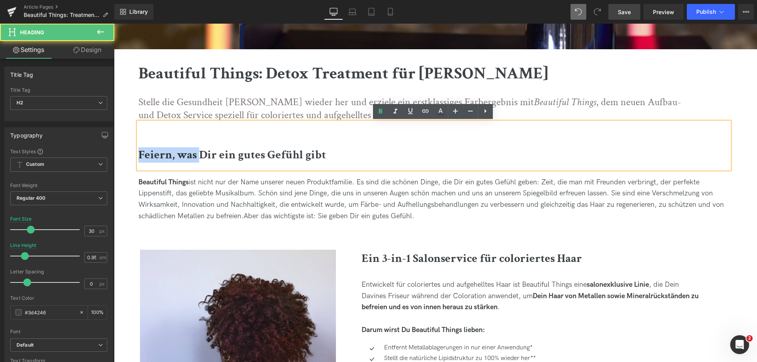
drag, startPoint x: 198, startPoint y: 157, endPoint x: 166, endPoint y: 164, distance: 32.6
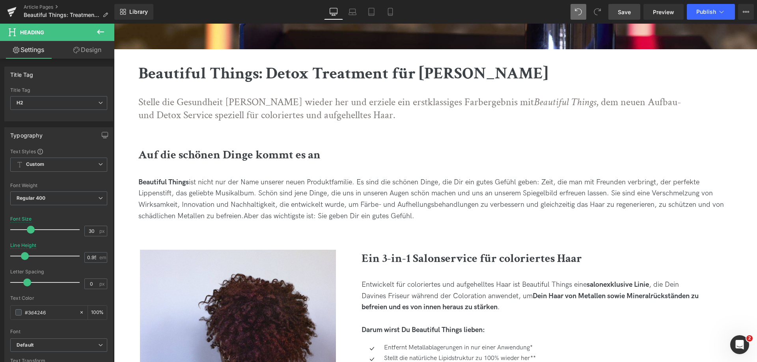
click at [630, 9] on span "Save" at bounding box center [624, 12] width 13 height 8
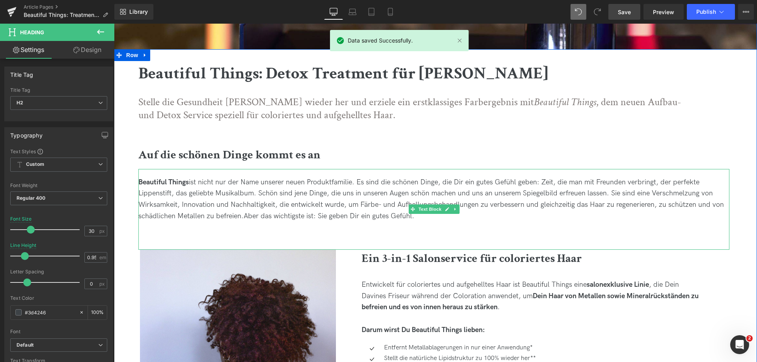
click at [263, 218] on span "Aber das wichtigste ist: Sie geben Dir ein gutes Gefühl." at bounding box center [329, 216] width 171 height 8
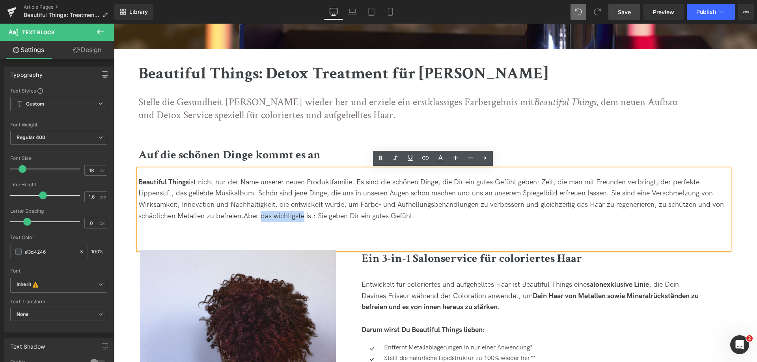
drag, startPoint x: 262, startPoint y: 217, endPoint x: 306, endPoint y: 217, distance: 43.4
click at [306, 217] on span "Aber das wichtigste ist: Sie geben Dir ein gutes Gefühl." at bounding box center [329, 216] width 171 height 8
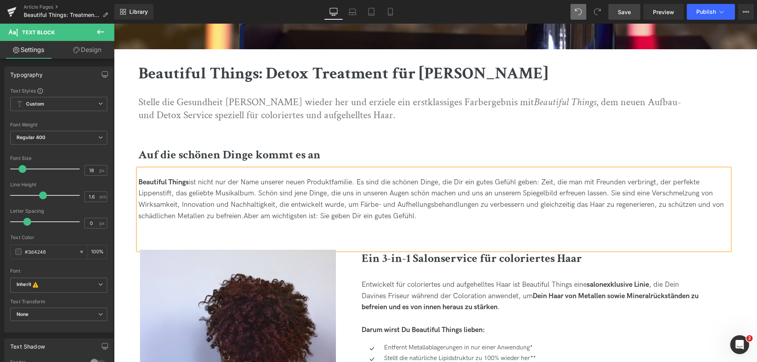
click at [577, 232] on div "Beautiful Things ist nicht nur der Name unserer neuen Produktfamilie. Es sind d…" at bounding box center [433, 209] width 591 height 81
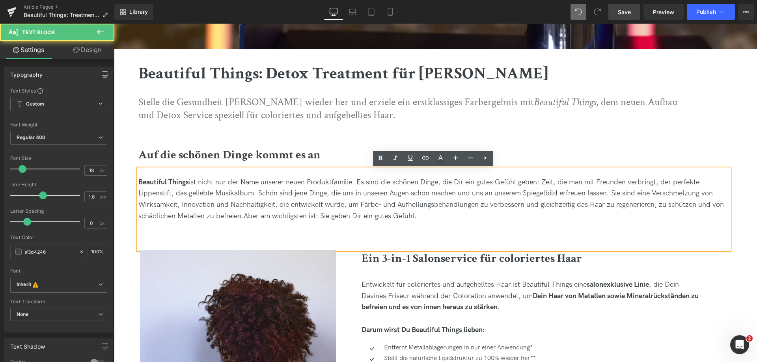
click at [622, 7] on link "Save" at bounding box center [625, 12] width 32 height 16
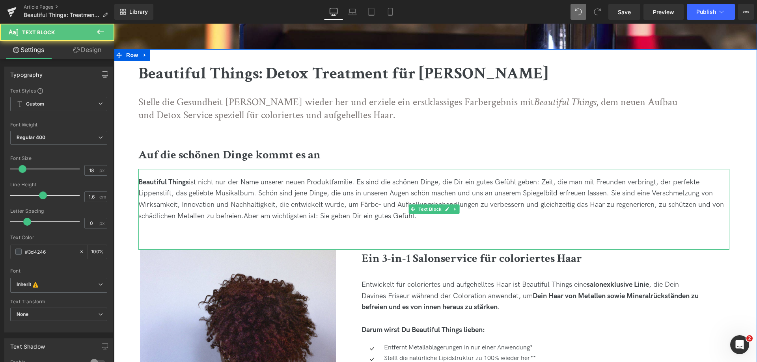
click at [292, 193] on span "ist nicht nur der Name unserer neuen Produktfamilie. Es sind die schönen Dinge,…" at bounding box center [431, 199] width 586 height 42
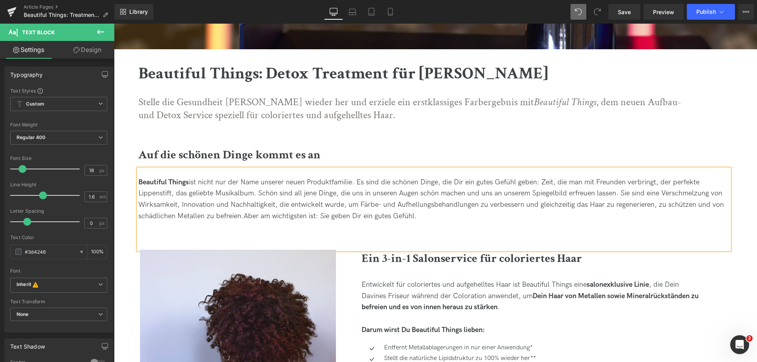
click at [472, 225] on div "Beautiful Things ist nicht nur der Name unserer neuen Produktfamilie. Es sind d…" at bounding box center [433, 209] width 591 height 81
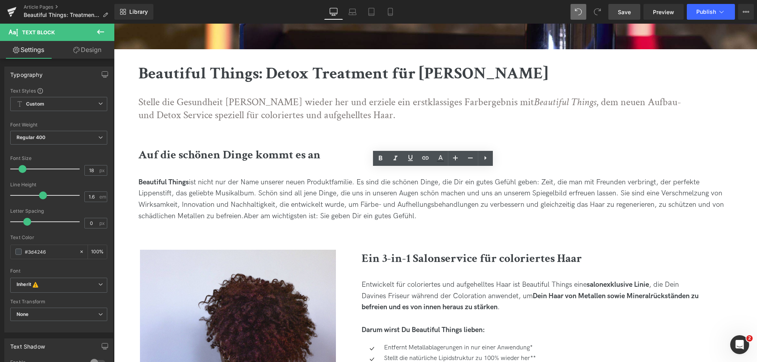
click at [627, 7] on link "Save" at bounding box center [625, 12] width 32 height 16
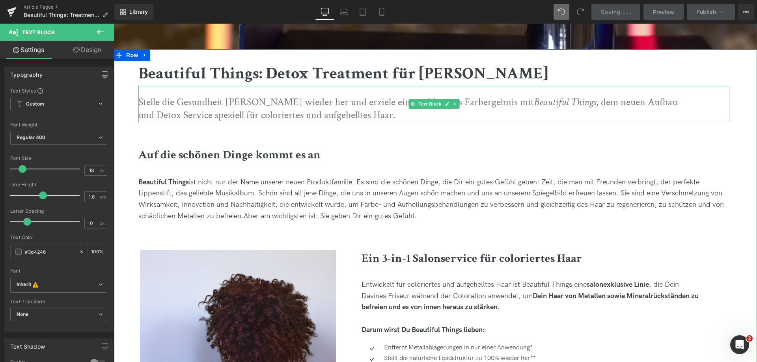
click at [319, 107] on p "Stelle die Gesundheit Deiner Haare wieder her und erziele ein erstklassiges Far…" at bounding box center [414, 109] width 552 height 27
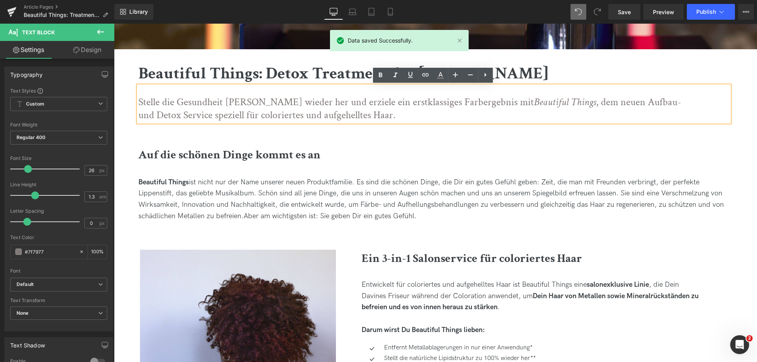
drag, startPoint x: 387, startPoint y: 113, endPoint x: 127, endPoint y: 97, distance: 260.4
copy p "Stelle die Gesundheit Deiner Haare wieder her und erziele ein erstklassiges Far…"
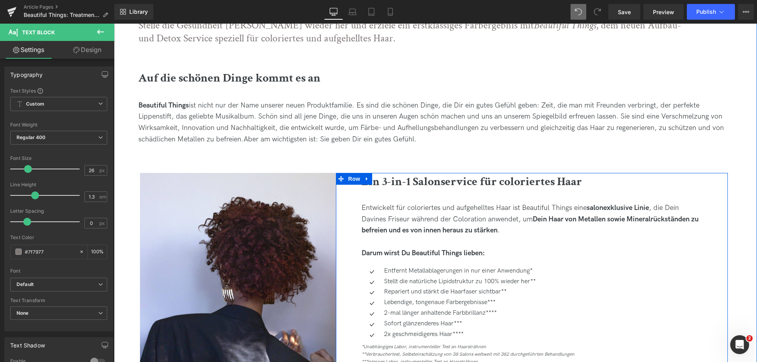
scroll to position [336, 0]
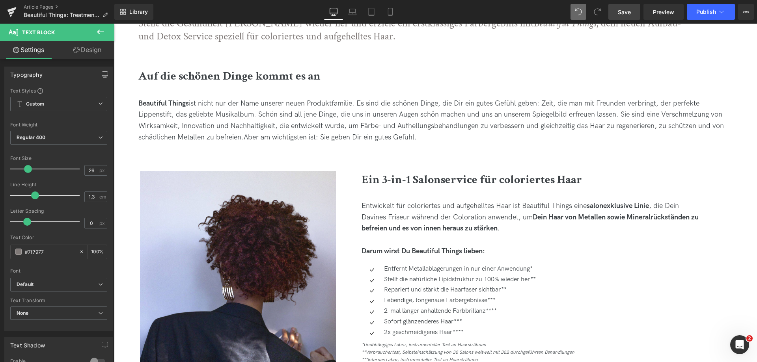
click at [629, 15] on span "Save" at bounding box center [624, 12] width 13 height 8
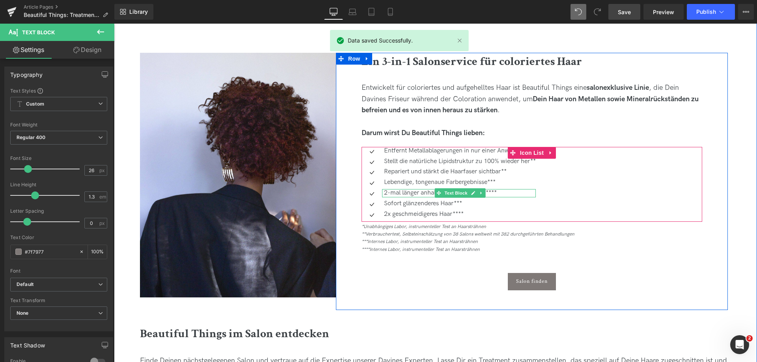
click at [398, 192] on p "2-mal länger anhaltende Farbbrillanz****" at bounding box center [460, 193] width 152 height 8
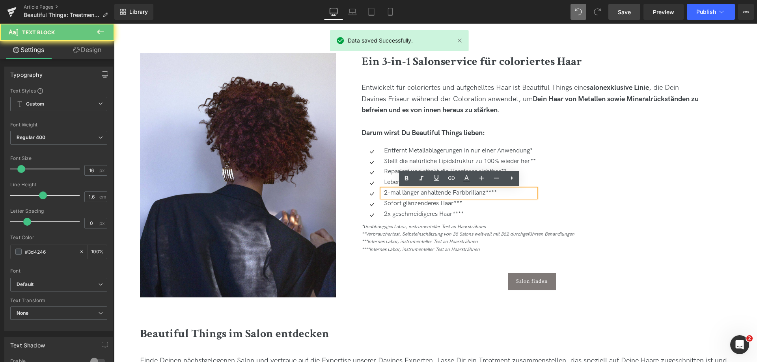
click at [399, 192] on p "2-mal länger anhaltende Farbbrillanz****" at bounding box center [460, 193] width 152 height 8
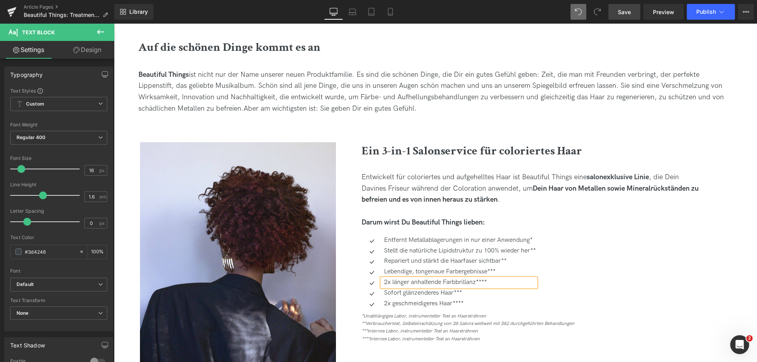
scroll to position [296, 0]
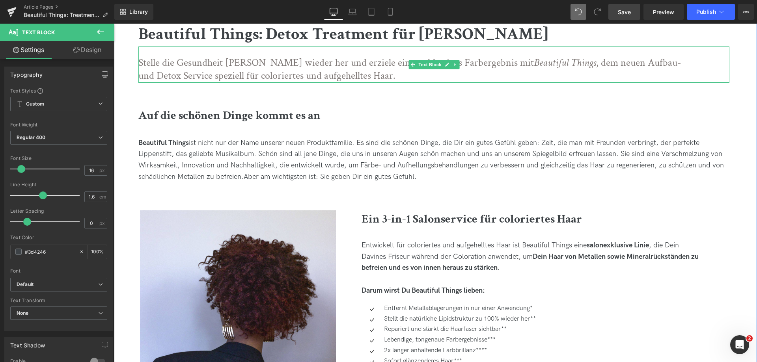
click at [161, 61] on p "Stelle die Gesundheit Deiner Haare wieder her und erziele ein erstklassiges Far…" at bounding box center [414, 69] width 552 height 27
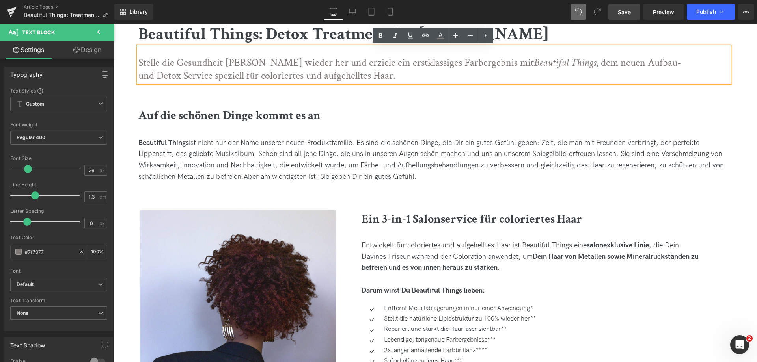
click at [252, 61] on p "Stelle die Gesundheit Deiner Haare wieder her und erziele ein erstklassiges Far…" at bounding box center [414, 69] width 552 height 27
click at [360, 64] on p "Stelle die Gesundheit Deiner Haare wieder her und erziele ein erstklassiges Far…" at bounding box center [414, 69] width 552 height 27
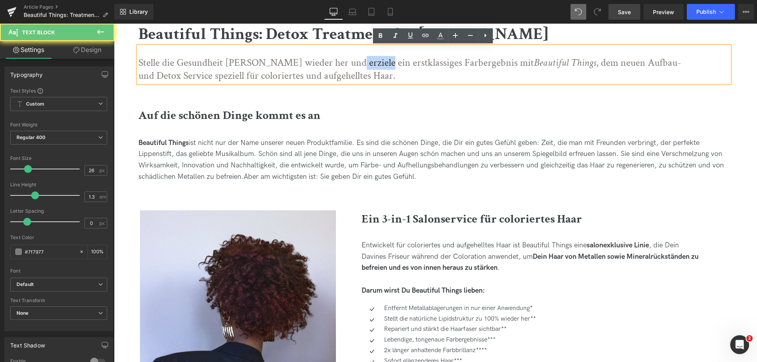
click at [360, 64] on p "Stelle die Gesundheit Deiner Haare wieder her und erziele ein erstklassiges Far…" at bounding box center [414, 69] width 552 height 27
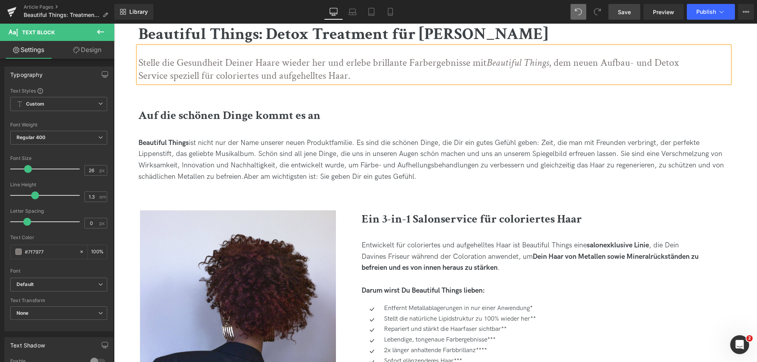
click at [679, 64] on p "Stelle die Gesundheit Deiner Haare wieder her und erlebe brillante Farbergebnis…" at bounding box center [414, 69] width 552 height 27
drag, startPoint x: 164, startPoint y: 75, endPoint x: 199, endPoint y: 75, distance: 34.7
click at [199, 75] on p "Stelle die Gesundheit Deiner Haare wieder her und erlebe brillante Farbergebnis…" at bounding box center [414, 69] width 552 height 27
click at [387, 78] on p "Stelle die Gesundheit Deiner Haare wieder her und erlebe brillante Farbergebnis…" at bounding box center [414, 69] width 552 height 27
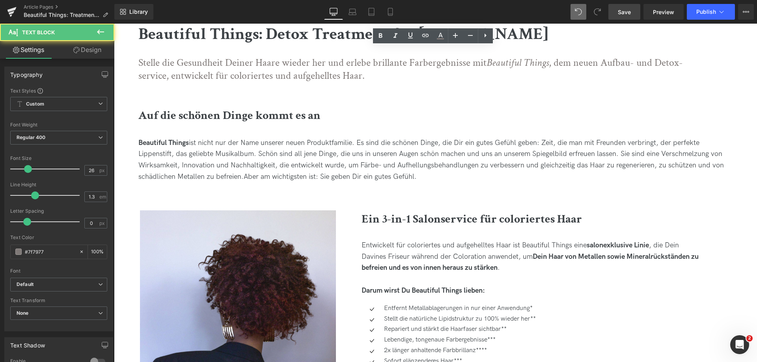
click at [625, 10] on span "Save" at bounding box center [624, 12] width 13 height 8
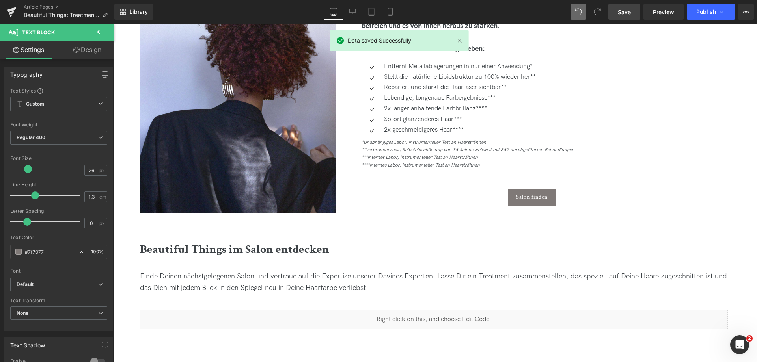
scroll to position [612, 0]
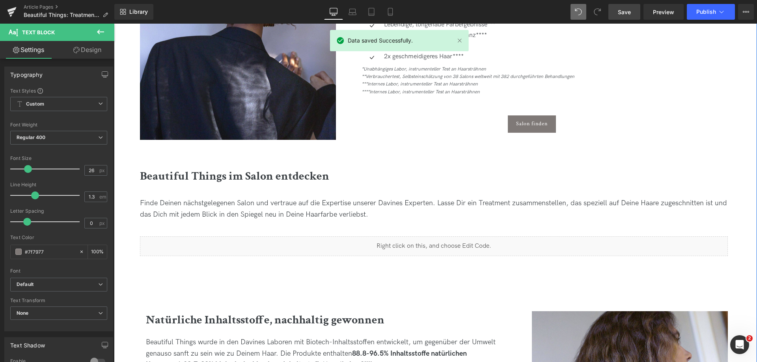
click at [389, 214] on div "Finde Deinen nächstgelegenen Salon und vertraue auf die Expertise unserer Davin…" at bounding box center [434, 209] width 588 height 23
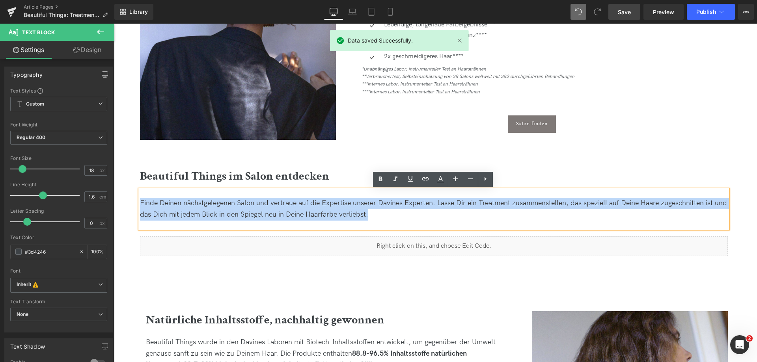
drag, startPoint x: 394, startPoint y: 213, endPoint x: 117, endPoint y: 183, distance: 279.0
click at [117, 183] on div "Beautiful Things im Salon entdecken Heading Finde Deinen nächstgelegenen Salon …" at bounding box center [433, 227] width 643 height 113
copy span "Finde Deinen nächstgelegenen Salon und vertraue auf die Expertise unserer Davin…"
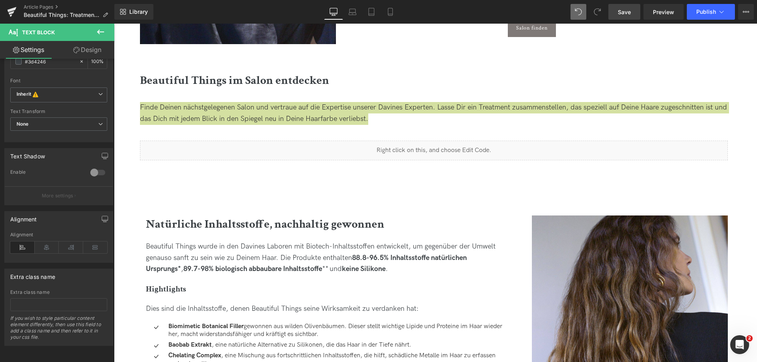
scroll to position [809, 0]
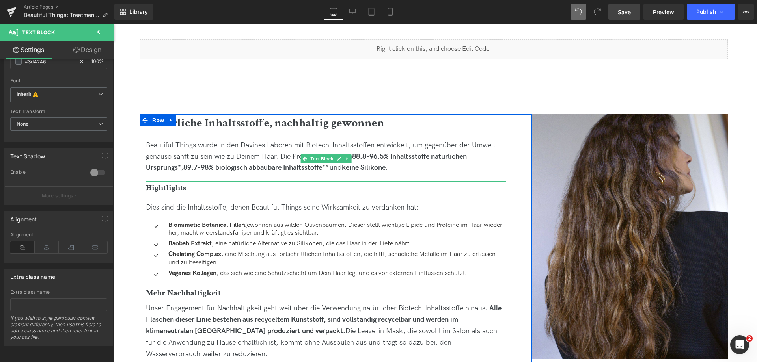
click at [373, 155] on strong "88.8-96.5% Inhaltsstoffe natürlichen Ursprungs*" at bounding box center [306, 163] width 321 height 20
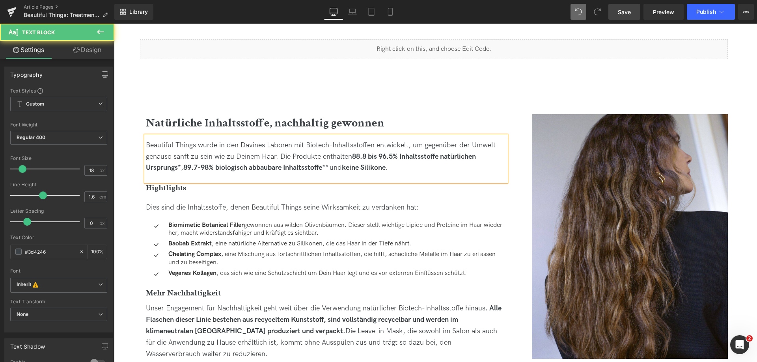
click at [201, 166] on strong "89.7-98% biologisch abbaubare Inhaltsstoffe" at bounding box center [252, 168] width 139 height 8
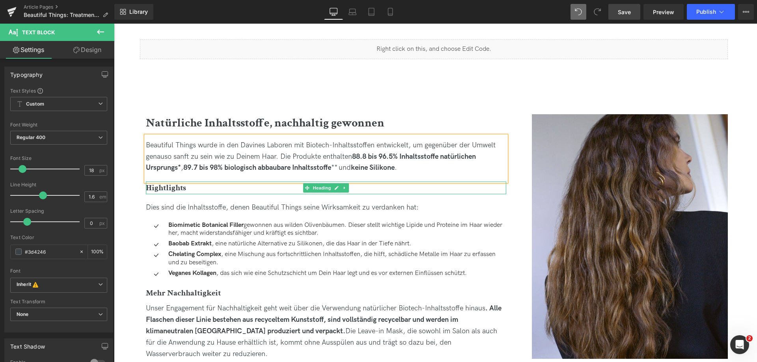
click at [164, 187] on span "Hightlights" at bounding box center [166, 188] width 40 height 11
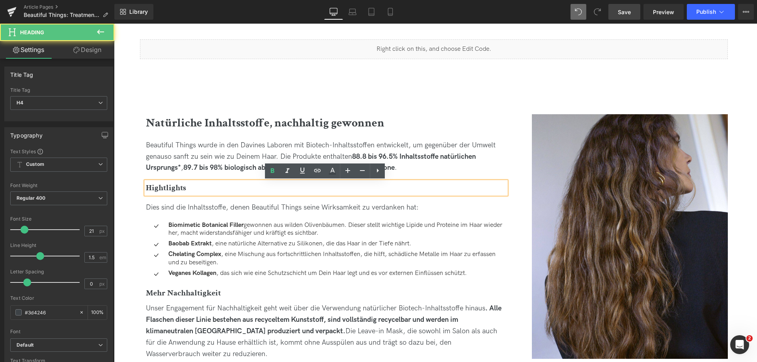
click at [164, 185] on span "Hightlights" at bounding box center [166, 188] width 40 height 11
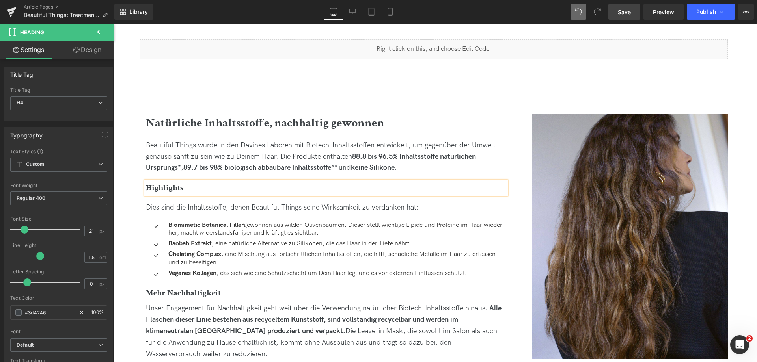
click at [631, 13] on span "Save" at bounding box center [624, 12] width 13 height 8
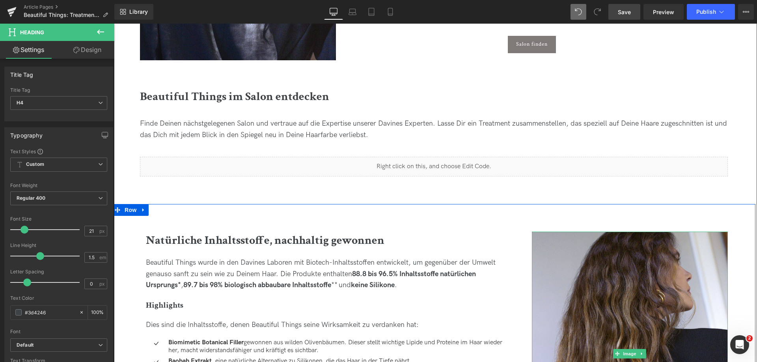
scroll to position [691, 0]
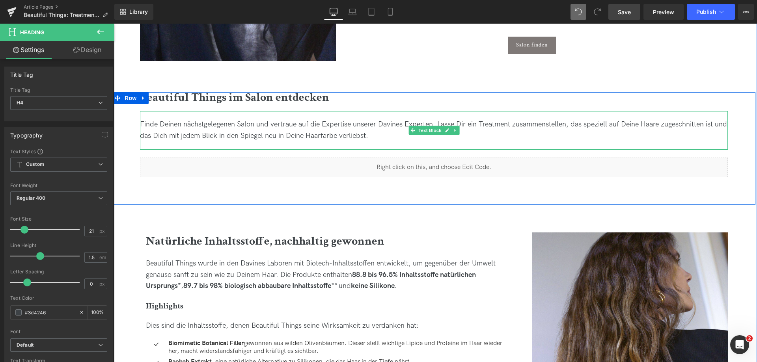
drag, startPoint x: 391, startPoint y: 137, endPoint x: 136, endPoint y: 117, distance: 256.4
click at [391, 137] on div "Finde Deinen nächstgelegenen Salon und vertraue auf die Expertise unserer Davin…" at bounding box center [434, 130] width 588 height 23
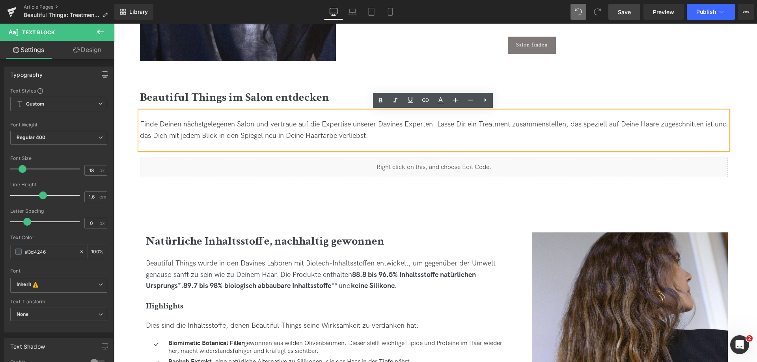
click at [155, 120] on div "Finde Deinen nächstgelegenen Salon und vertraue auf die Expertise unserer Davin…" at bounding box center [434, 130] width 588 height 23
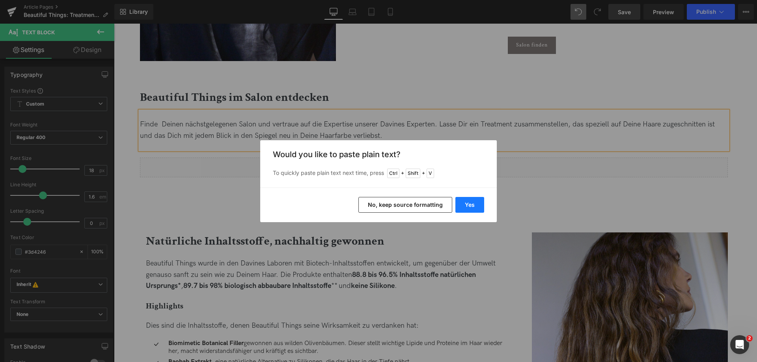
click at [477, 204] on button "Yes" at bounding box center [470, 205] width 29 height 16
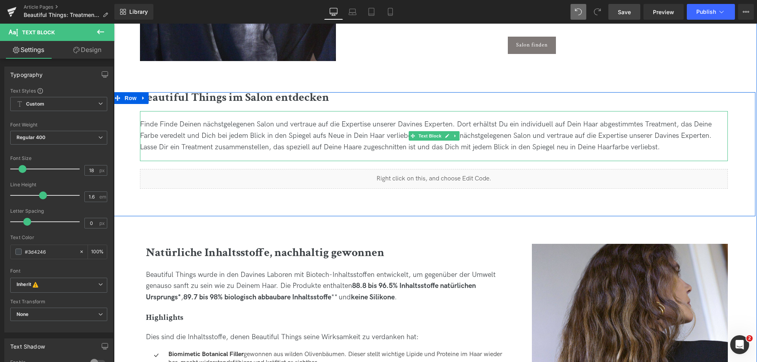
click at [159, 124] on span "Finde Finde Deinen nächstgelegenen Salon und vertraue auf die Expertise unserer…" at bounding box center [426, 135] width 572 height 31
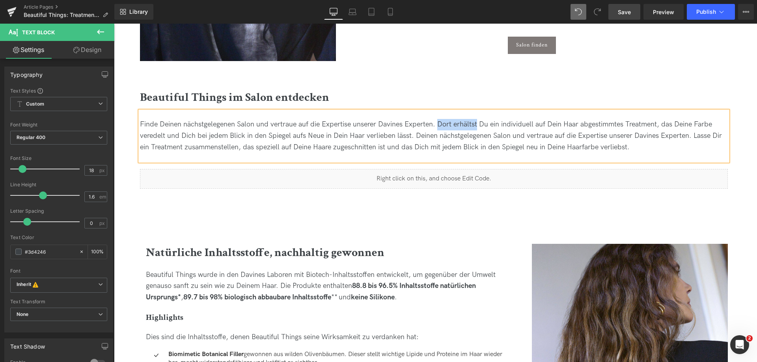
drag, startPoint x: 439, startPoint y: 122, endPoint x: 478, endPoint y: 121, distance: 38.7
click at [478, 121] on span "Finde Deinen nächstgelegenen Salon und vertraue auf die Expertise unserer Davin…" at bounding box center [431, 135] width 582 height 31
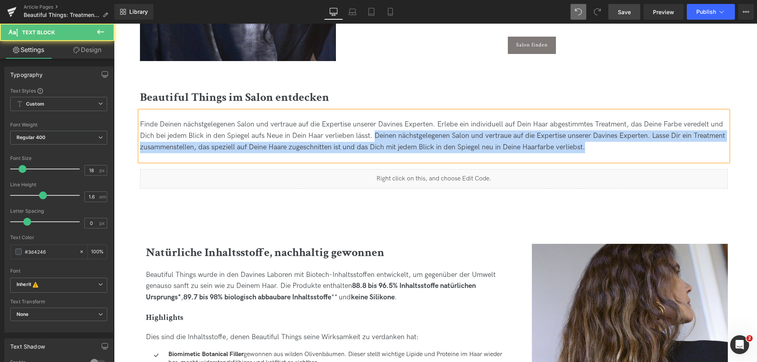
drag, startPoint x: 374, startPoint y: 135, endPoint x: 740, endPoint y: 167, distance: 366.7
click at [740, 167] on div "Beautiful Things im Salon entdecken Heading Finde Deinen nächstgelegenen Salon …" at bounding box center [433, 154] width 643 height 124
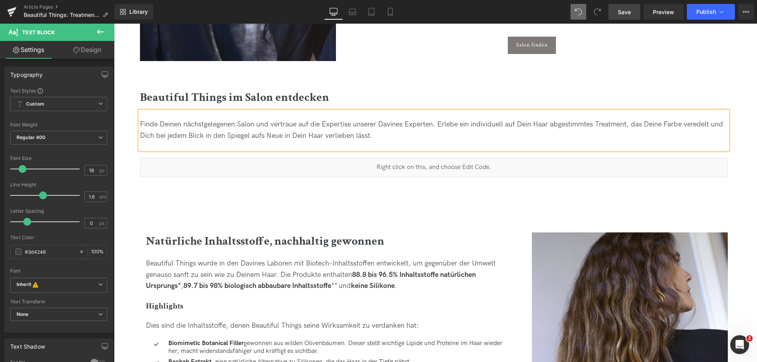
click at [622, 7] on link "Save" at bounding box center [625, 12] width 32 height 16
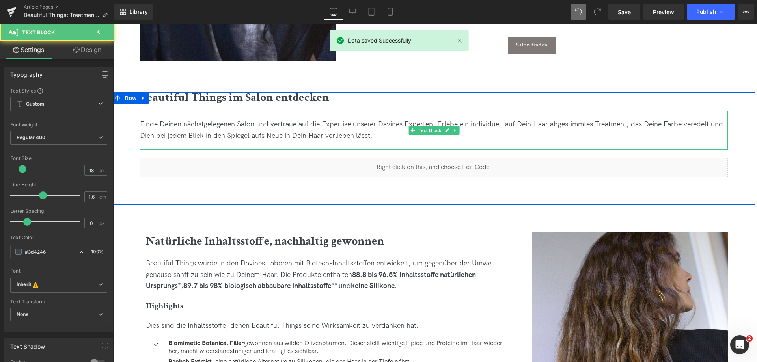
click at [469, 124] on span "Finde Deinen nächstgelegenen Salon und vertraue auf die Expertise unserer Davin…" at bounding box center [431, 130] width 583 height 20
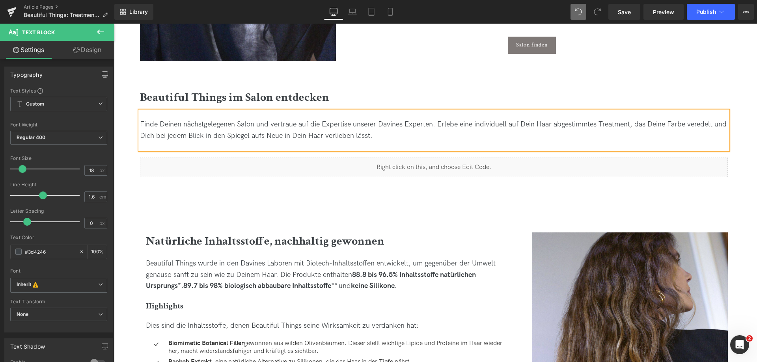
click at [610, 124] on span "Finde Deinen nächstgelegenen Salon und vertraue auf die Expertise unserer Davin…" at bounding box center [433, 130] width 587 height 20
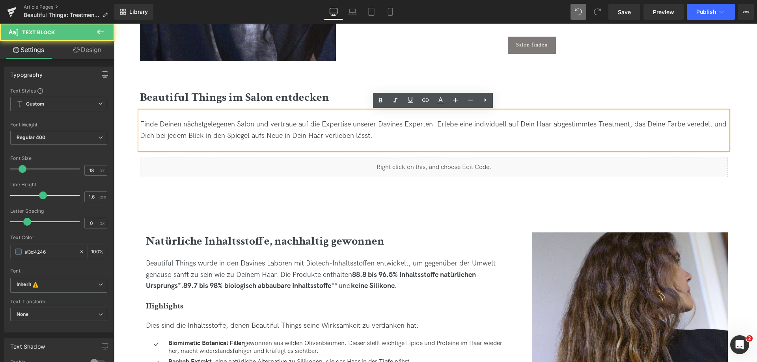
click at [610, 124] on span "Finde Deinen nächstgelegenen Salon und vertraue auf die Expertise unserer Davin…" at bounding box center [433, 130] width 587 height 20
click at [618, 123] on span "Finde Deinen nächstgelegenen Salon und vertraue auf die Expertise unserer Davin…" at bounding box center [433, 130] width 587 height 20
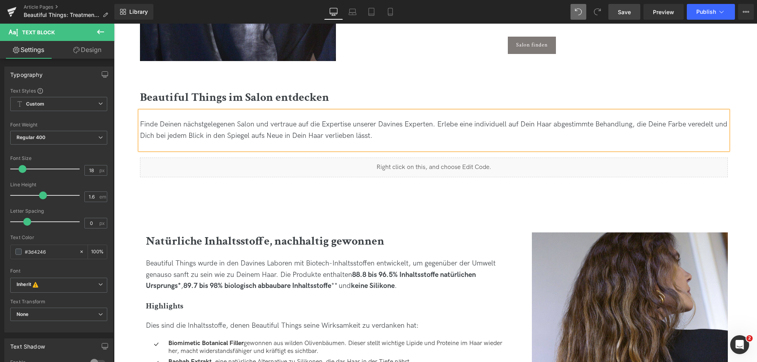
click at [627, 14] on span "Save" at bounding box center [624, 12] width 13 height 8
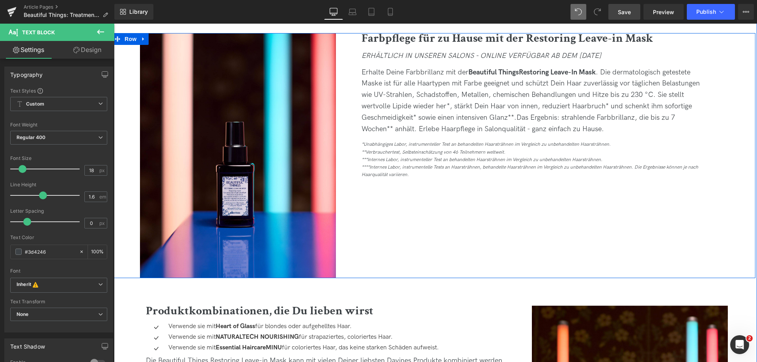
scroll to position [1125, 0]
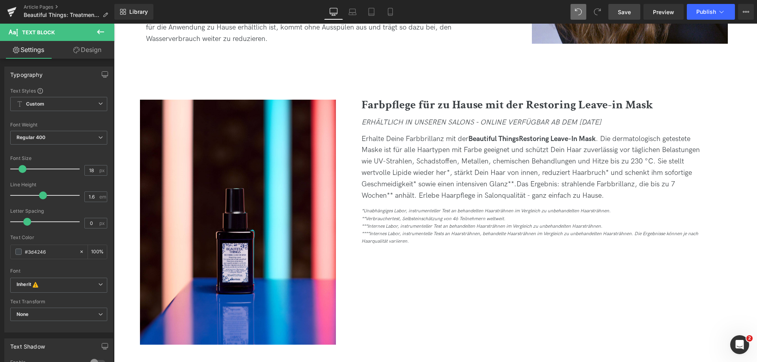
drag, startPoint x: 621, startPoint y: 16, endPoint x: 485, endPoint y: 80, distance: 150.2
click at [621, 16] on link "Save" at bounding box center [625, 12] width 32 height 16
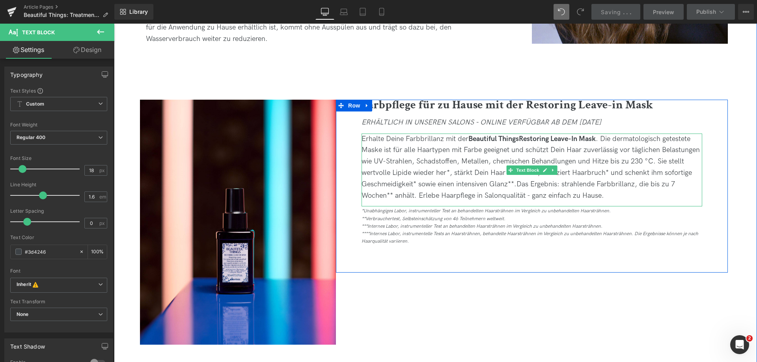
click at [581, 140] on strong "Restoring Leave-In Mask" at bounding box center [557, 139] width 77 height 8
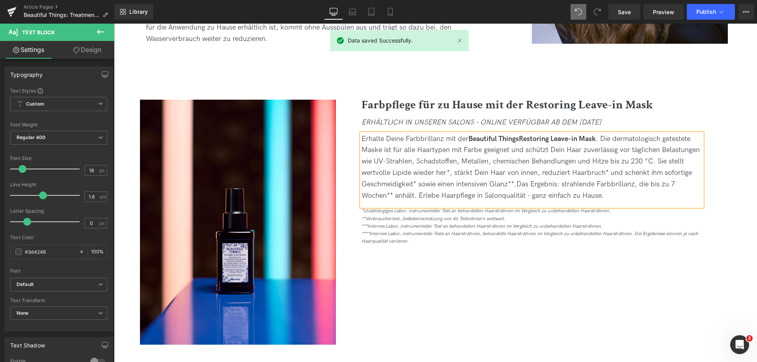
click at [469, 291] on div "Image Farbpflege für zu Hause mit der Restoring Leave-in Mask Heading ERHÄLTLIC…" at bounding box center [433, 222] width 643 height 245
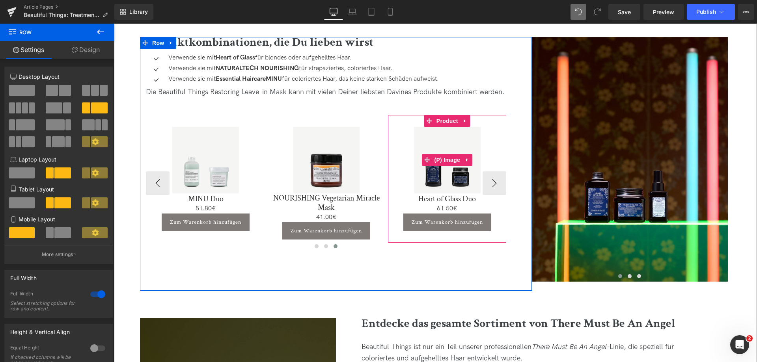
scroll to position [1677, 0]
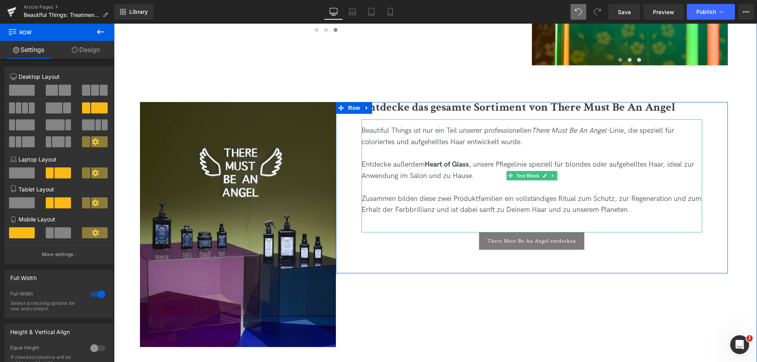
click at [432, 166] on span "Heart of Glass" at bounding box center [447, 165] width 44 height 8
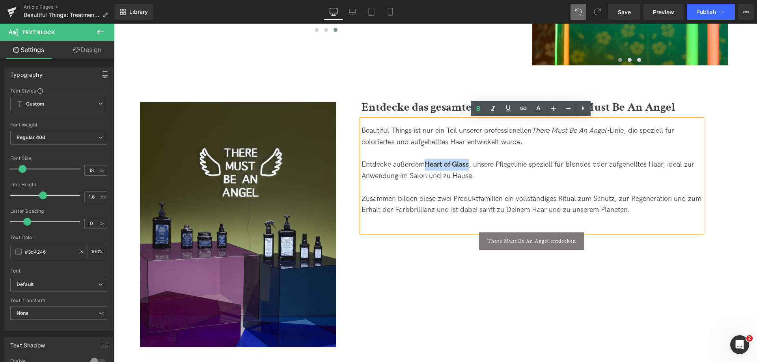
drag, startPoint x: 427, startPoint y: 164, endPoint x: 471, endPoint y: 166, distance: 44.2
click at [471, 166] on div "Entdecke außerdem Heart of Glass , unsere Pflegelinie speziell für blondes oder…" at bounding box center [532, 170] width 341 height 23
click at [529, 109] on link at bounding box center [523, 108] width 15 height 15
click at [443, 176] on input "text" at bounding box center [469, 182] width 121 height 20
click at [439, 186] on input "/collections/heart-of-glass" at bounding box center [469, 182] width 121 height 20
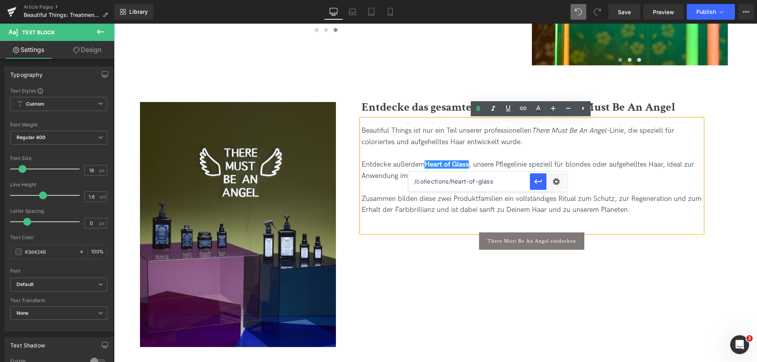
click at [439, 186] on input "/collections/heart-of-glass" at bounding box center [469, 182] width 121 height 20
type input "/pages/heart-of-glass"
click at [542, 177] on button "button" at bounding box center [538, 182] width 17 height 17
click at [616, 7] on link "Save" at bounding box center [625, 12] width 32 height 16
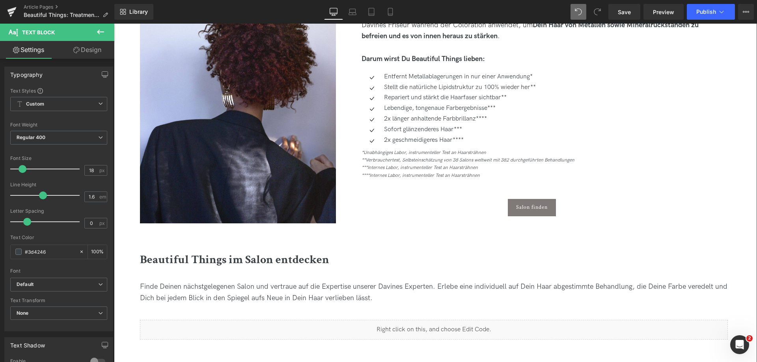
scroll to position [533, 0]
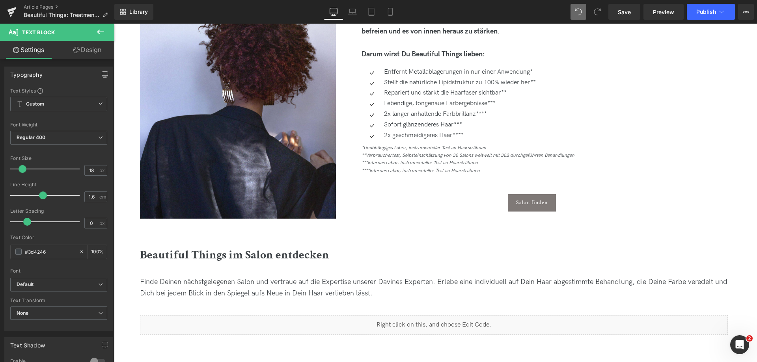
click at [632, 0] on div "Library Desktop Desktop Laptop Tablet Mobile Save Preview Publish Scheduled Vie…" at bounding box center [435, 12] width 643 height 24
click at [632, 2] on div "Library Desktop Desktop Laptop Tablet Mobile Save Preview Publish Scheduled Vie…" at bounding box center [435, 12] width 643 height 24
drag, startPoint x: 630, startPoint y: 11, endPoint x: 376, endPoint y: 101, distance: 269.5
click at [630, 11] on span "Save" at bounding box center [624, 12] width 13 height 8
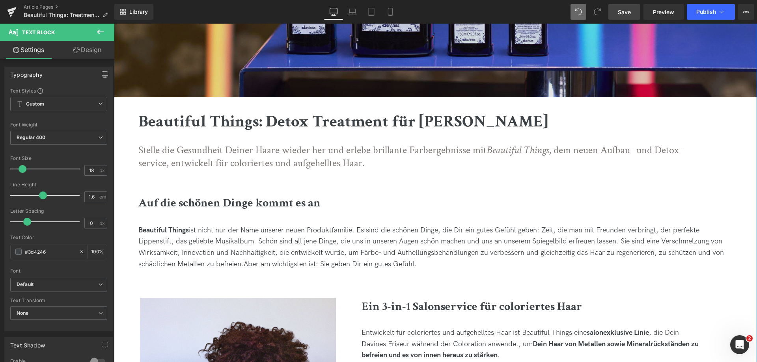
scroll to position [138, 0]
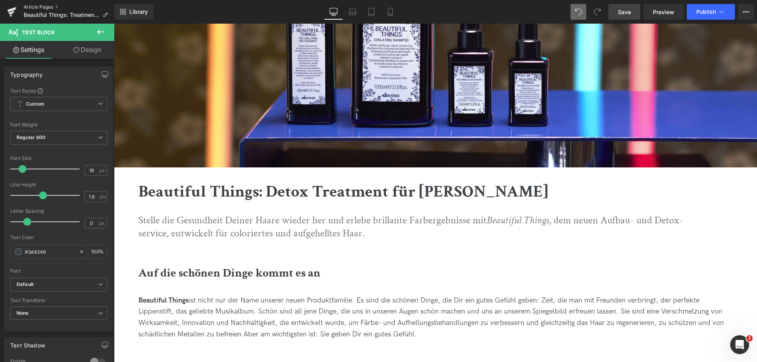
click at [77, 10] on link "Article Pages" at bounding box center [69, 7] width 91 height 6
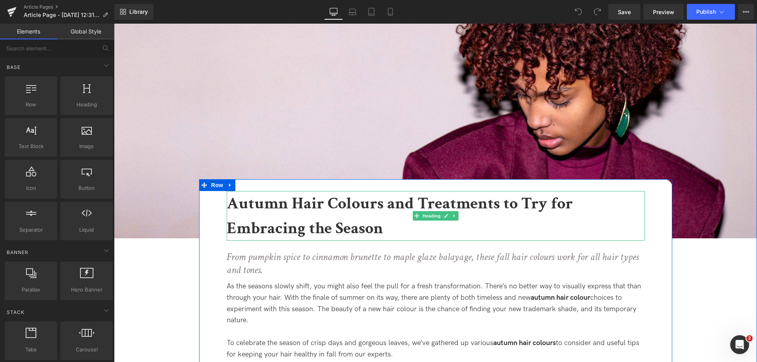
scroll to position [118, 0]
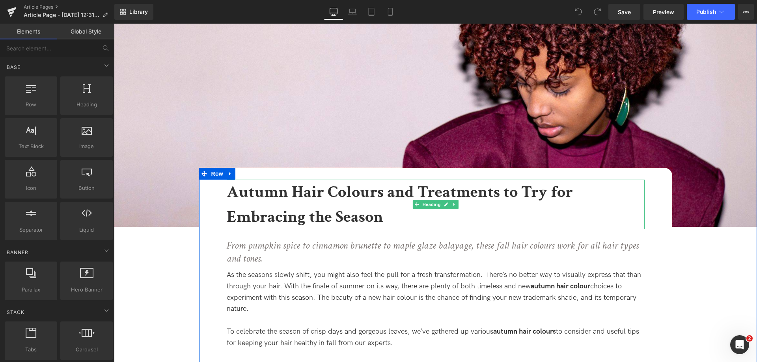
click at [374, 197] on b "Autumn Hair Colours and Treatments to Try for Embracing the Season" at bounding box center [400, 204] width 346 height 47
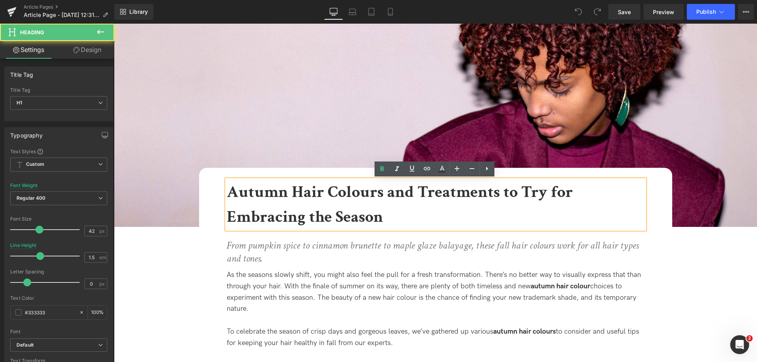
click at [386, 217] on h1 "Autumn Hair Colours and Treatments to Try for Embracing the Season" at bounding box center [436, 205] width 418 height 50
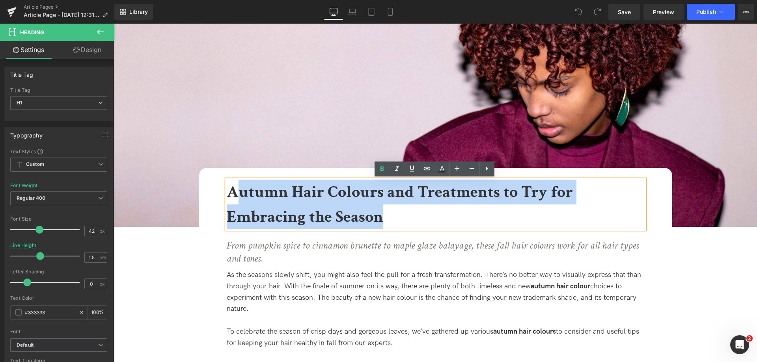
drag, startPoint x: 391, startPoint y: 217, endPoint x: 237, endPoint y: 189, distance: 156.3
click at [237, 189] on h1 "Autumn Hair Colours and Treatments to Try for Embracing the Season" at bounding box center [436, 205] width 418 height 50
click at [234, 190] on b "Autumn Hair Colours and Treatments to Try for Embracing the Season" at bounding box center [400, 204] width 346 height 47
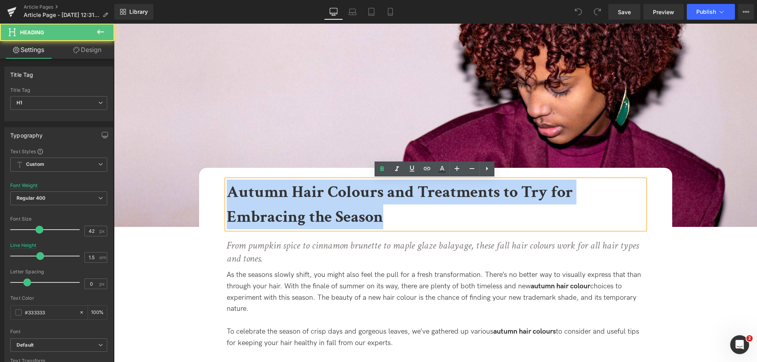
drag, startPoint x: 229, startPoint y: 190, endPoint x: 422, endPoint y: 225, distance: 195.7
click at [422, 225] on h1 "Autumn Hair Colours and Treatments to Try for Embracing the Season" at bounding box center [436, 205] width 418 height 50
copy b "Autumn Hair Colours and Treatments to Try for Embracing the Season"
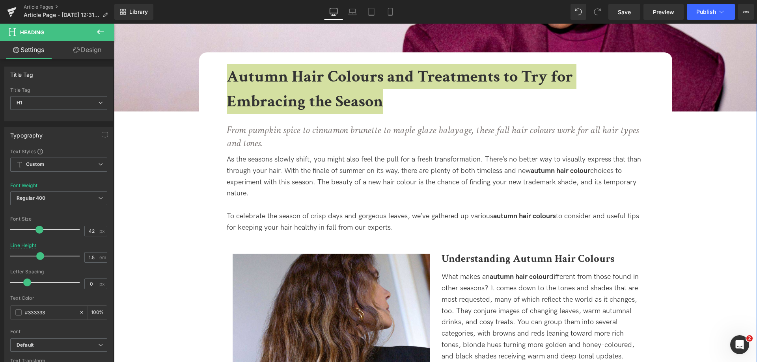
scroll to position [237, 0]
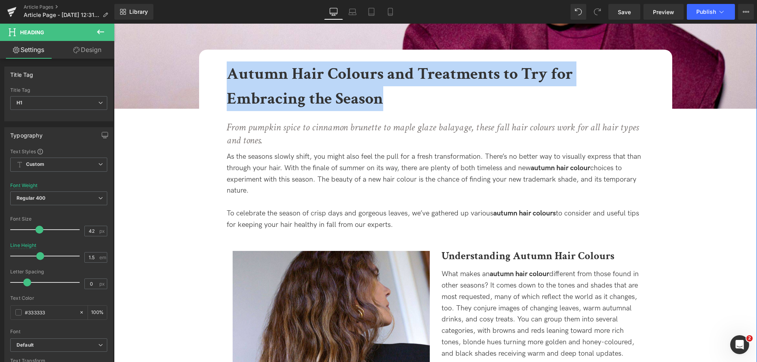
click at [288, 132] on icon "From pumpkin spice to cinnamon brunette to maple glaze balayage, these fall hai…" at bounding box center [433, 134] width 412 height 27
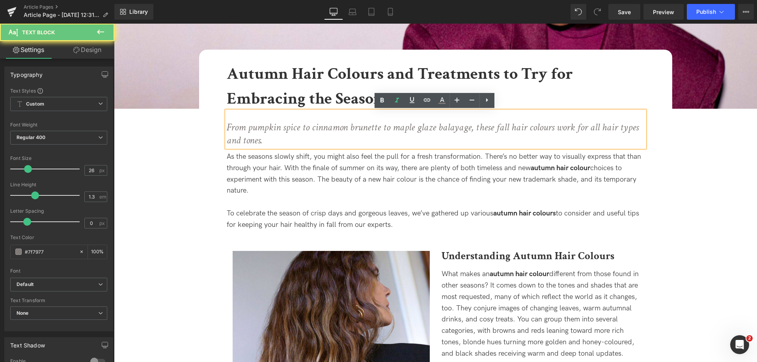
click at [264, 141] on icon "From pumpkin spice to cinnamon brunette to maple glaze balayage, these fall hai…" at bounding box center [433, 134] width 412 height 27
drag, startPoint x: 265, startPoint y: 141, endPoint x: 225, endPoint y: 129, distance: 41.2
click at [227, 129] on p "From pumpkin spice to cinnamon brunette to maple glaze balayage, these fall hai…" at bounding box center [436, 134] width 418 height 27
copy icon "From pumpkin spice to cinnamon brunette to maple glaze balayage, these fall hai…"
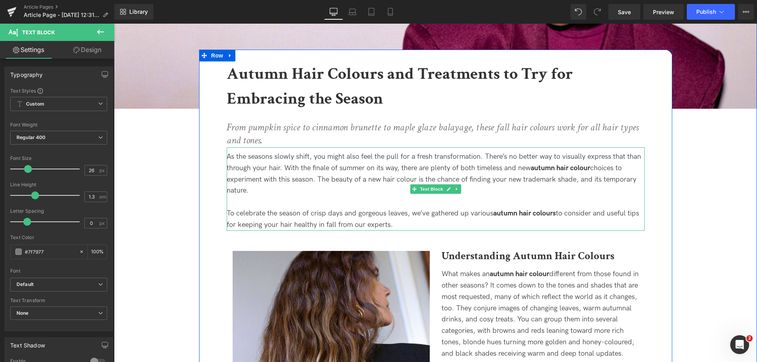
drag, startPoint x: 275, startPoint y: 184, endPoint x: 247, endPoint y: 189, distance: 29.2
click at [275, 184] on div "As the seasons slowly shift, you might also feel the pull for a fresh transform…" at bounding box center [436, 173] width 418 height 45
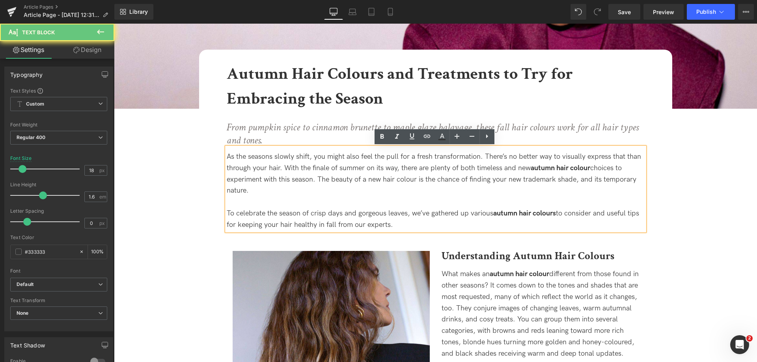
click at [251, 189] on div "As the seasons slowly shift, you might also feel the pull for a fresh transform…" at bounding box center [436, 173] width 418 height 45
drag, startPoint x: 254, startPoint y: 189, endPoint x: 209, endPoint y: 148, distance: 60.6
copy div "As the seasons slowly shift, you might also feel the pull for a fresh transform…"
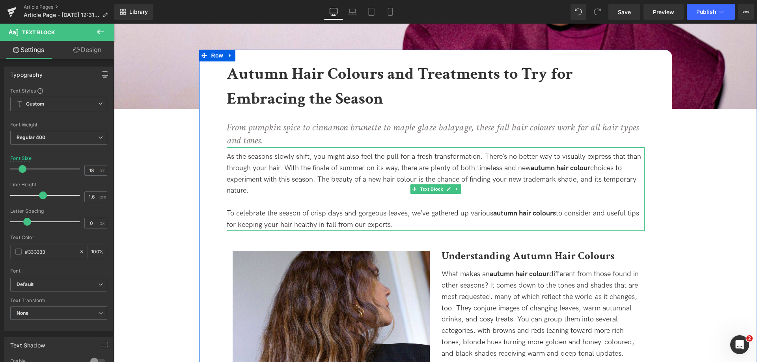
drag, startPoint x: 294, startPoint y: 210, endPoint x: 306, endPoint y: 207, distance: 11.8
click at [294, 210] on div "To celebrate the season of crisp days and gorgeous leaves, we’ve gathered up va…" at bounding box center [436, 219] width 418 height 23
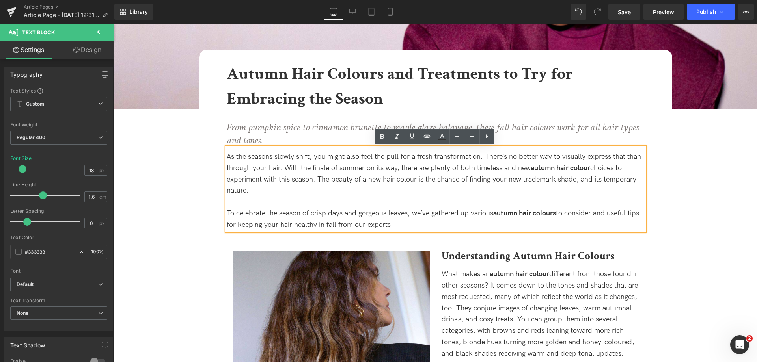
drag, startPoint x: 407, startPoint y: 223, endPoint x: 217, endPoint y: 213, distance: 190.4
copy div "To celebrate the season of crisp days and gorgeous leaves, we’ve gathered up va…"
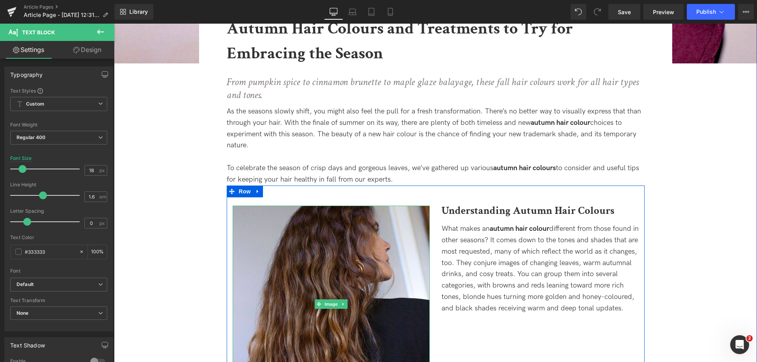
scroll to position [394, 0]
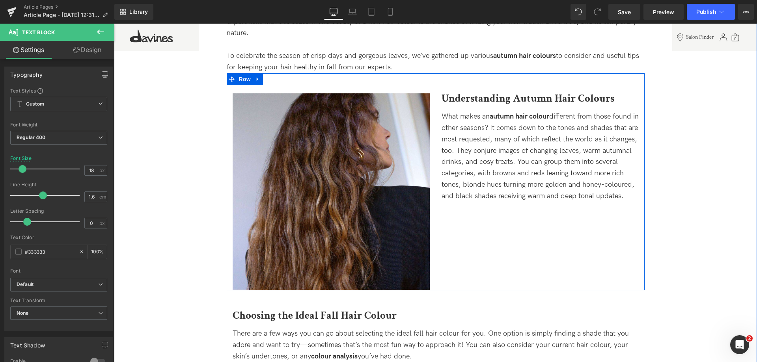
drag, startPoint x: 480, startPoint y: 101, endPoint x: 612, endPoint y: 104, distance: 132.6
click at [480, 101] on div "Understanding Autumn Hair Colours Heading" at bounding box center [540, 98] width 197 height 10
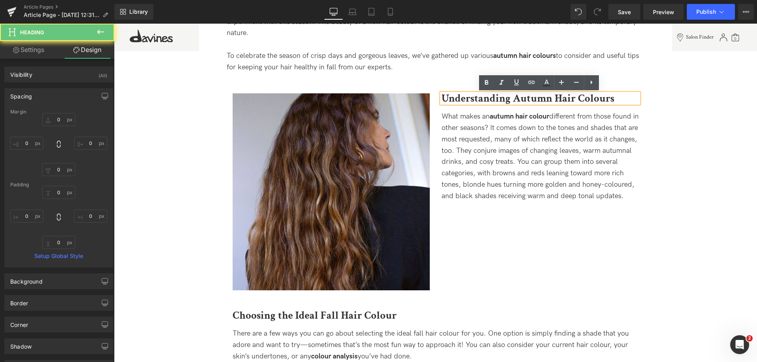
click at [614, 98] on h2 "Understanding Autumn Hair Colours" at bounding box center [540, 98] width 197 height 10
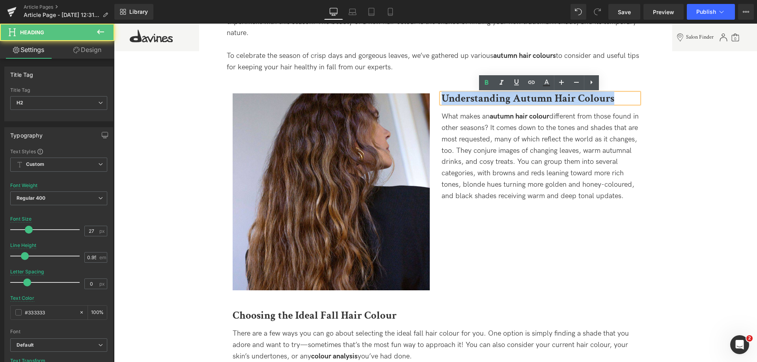
drag, startPoint x: 611, startPoint y: 98, endPoint x: 360, endPoint y: 88, distance: 251.9
click at [360, 88] on div "Image Understanding Autumn Hair Colours Heading What makes an autumn hair colou…" at bounding box center [436, 181] width 418 height 217
copy b "Understanding Autumn Hair Colours"
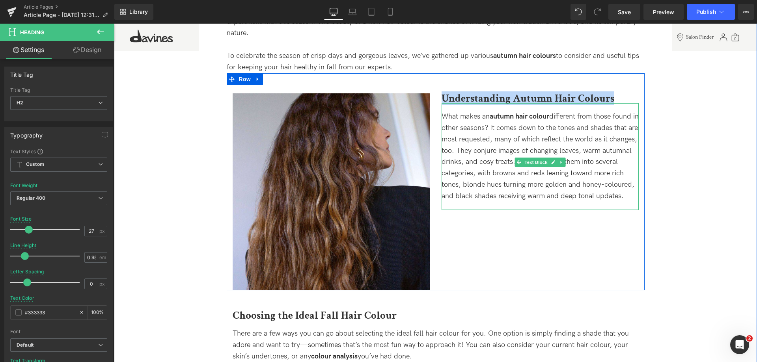
click at [467, 197] on span "What makes an autumn hair colour different from those found in other seasons? I…" at bounding box center [540, 156] width 197 height 88
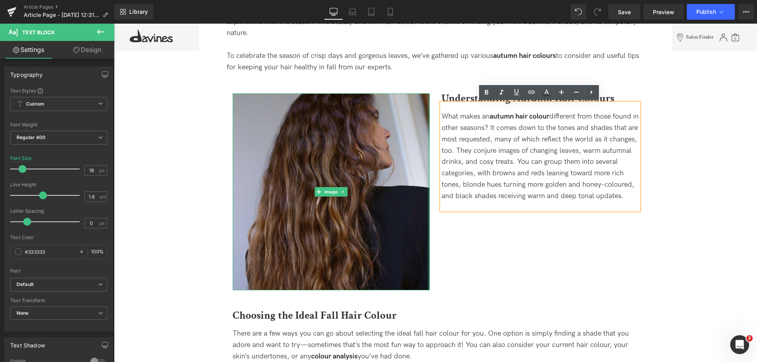
drag, startPoint x: 470, startPoint y: 206, endPoint x: 428, endPoint y: 112, distance: 102.9
click at [428, 112] on div "Image Understanding Autumn Hair Colours Heading What makes an autumn hair colou…" at bounding box center [436, 181] width 418 height 217
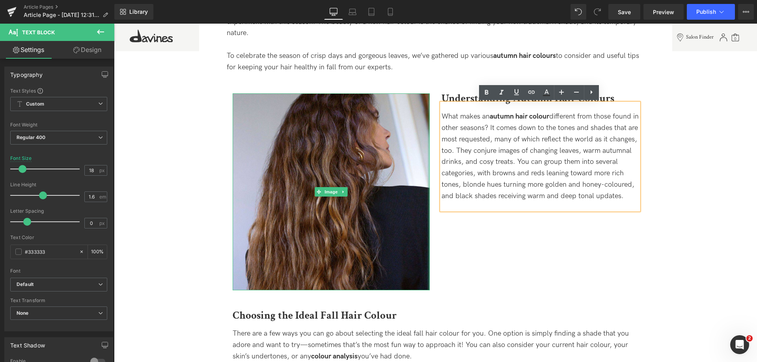
copy span "What makes an autumn hair colour different from those found in other seasons? I…"
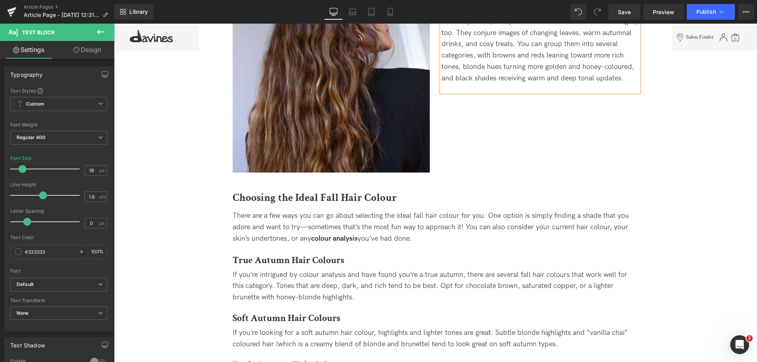
scroll to position [513, 0]
click at [257, 197] on b "Choosing the Ideal Fall Hair Colour" at bounding box center [315, 198] width 164 height 14
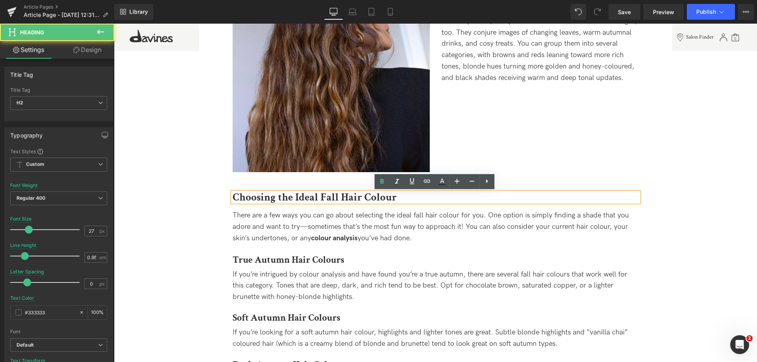
drag, startPoint x: 233, startPoint y: 197, endPoint x: 426, endPoint y: 215, distance: 194.1
click at [426, 215] on div "Choosing the Ideal Fall Hair Colour Heading There are a few ways you can go abo…" at bounding box center [436, 294] width 418 height 205
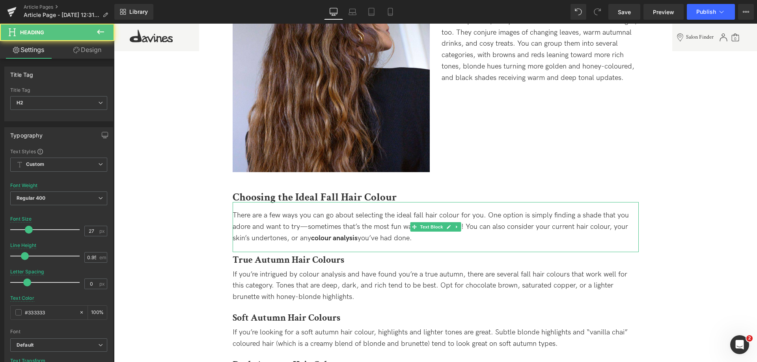
copy b "Choosing the Ideal Fall Hair Colour"
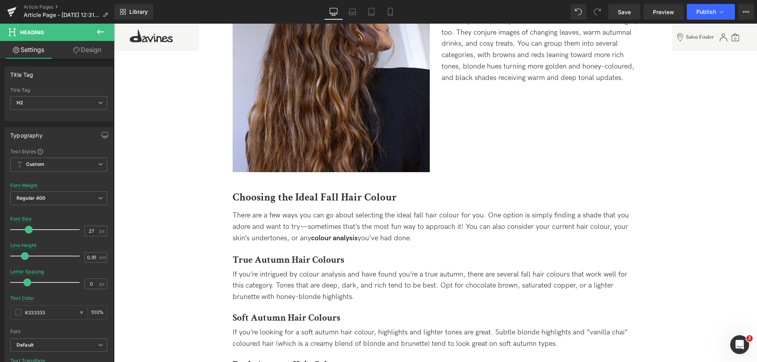
click at [267, 221] on div "There are a few ways you can go about selecting the ideal fall hair colour for …" at bounding box center [436, 227] width 406 height 34
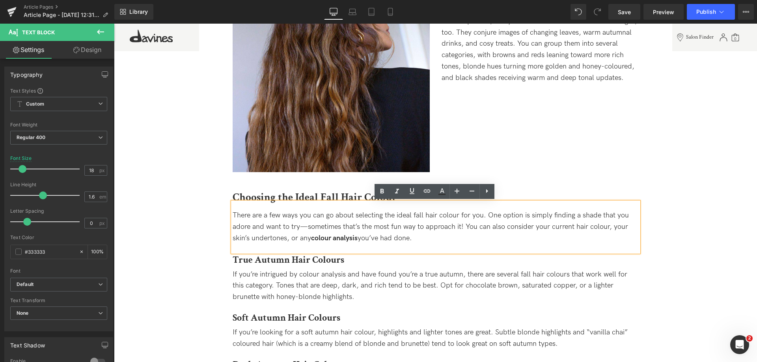
drag, startPoint x: 430, startPoint y: 237, endPoint x: 229, endPoint y: 212, distance: 203.1
click at [229, 212] on div "Choosing the Ideal Fall Hair Colour Heading There are a few ways you can go abo…" at bounding box center [436, 294] width 418 height 205
copy div "There are a few ways you can go about selecting the ideal fall hair colour for …"
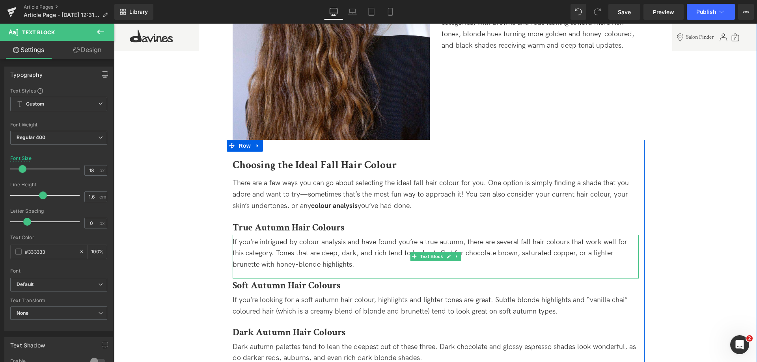
scroll to position [592, 0]
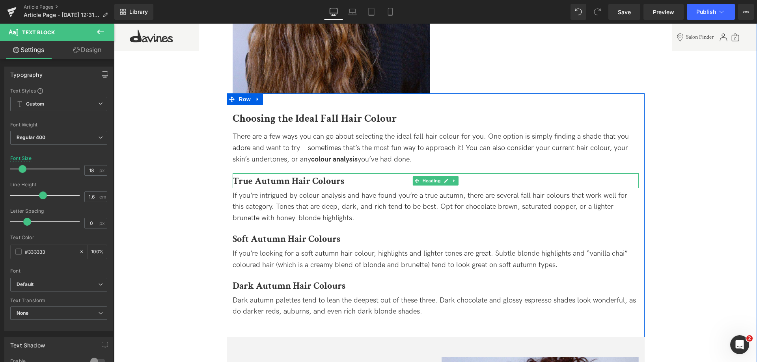
drag, startPoint x: 270, startPoint y: 183, endPoint x: 275, endPoint y: 183, distance: 4.3
click at [270, 183] on strong "True Autumn Hair Colours" at bounding box center [289, 181] width 112 height 12
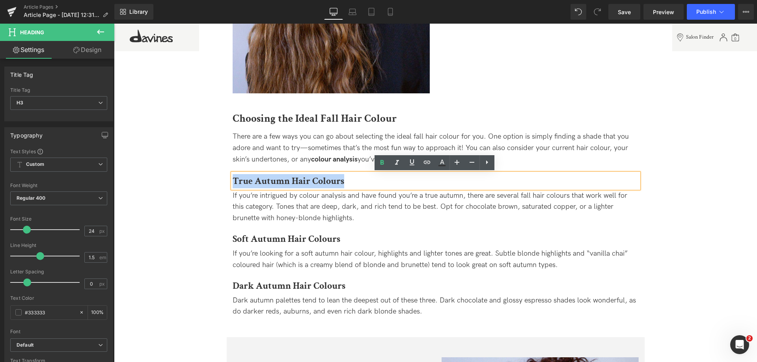
drag, startPoint x: 342, startPoint y: 182, endPoint x: 206, endPoint y: 182, distance: 136.5
copy strong "True Autumn Hair Colours"
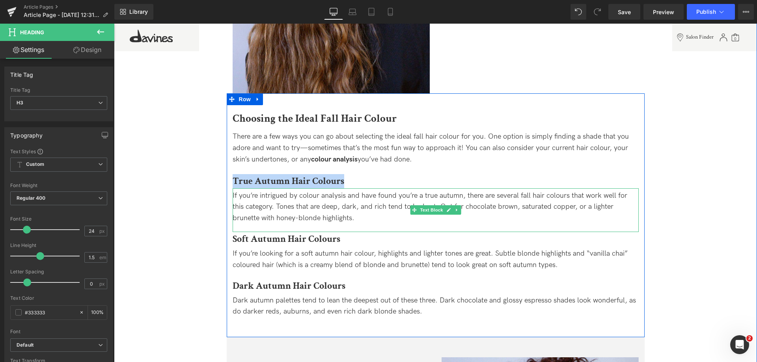
click at [344, 215] on div "If you’re intrigued by colour analysis and have found you’re a true autumn, the…" at bounding box center [436, 208] width 406 height 34
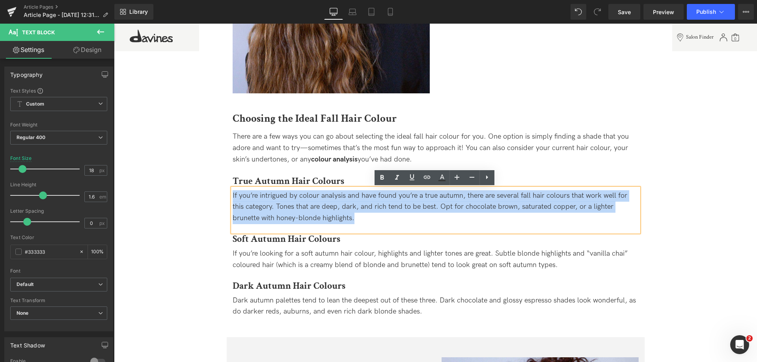
drag, startPoint x: 353, startPoint y: 216, endPoint x: 204, endPoint y: 196, distance: 151.3
copy div "If you’re intrigued by colour analysis and have found you’re a true autumn, the…"
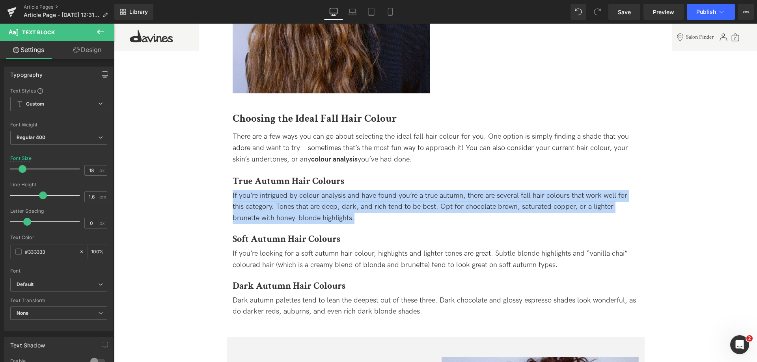
drag, startPoint x: 283, startPoint y: 238, endPoint x: 329, endPoint y: 237, distance: 45.8
click at [283, 238] on strong "Soft Autumn Hair Colours" at bounding box center [287, 239] width 108 height 12
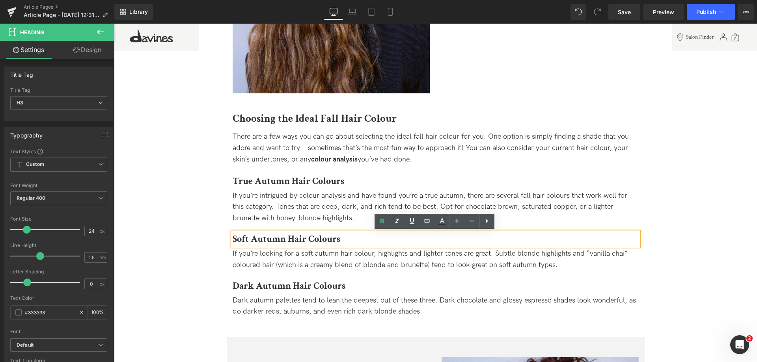
drag, startPoint x: 344, startPoint y: 237, endPoint x: 230, endPoint y: 239, distance: 114.4
click at [233, 239] on div "Soft Autumn Hair Colours" at bounding box center [436, 239] width 406 height 14
click at [234, 237] on strong "Soft Autumn Hair Colours" at bounding box center [287, 239] width 108 height 12
click at [233, 237] on strong "Soft Autumn Hair Colours" at bounding box center [287, 239] width 108 height 12
drag, startPoint x: 232, startPoint y: 239, endPoint x: 339, endPoint y: 239, distance: 106.9
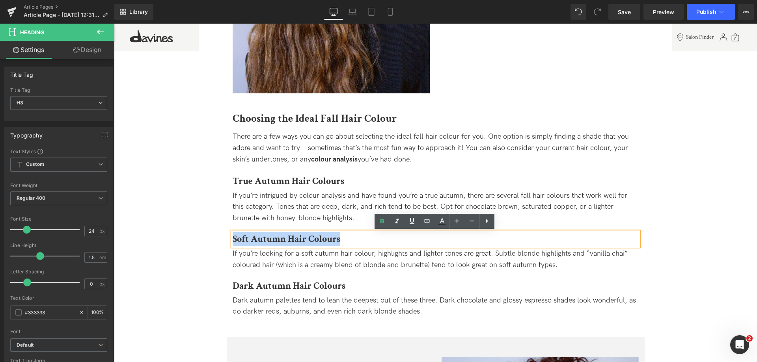
click at [339, 239] on strong "Soft Autumn Hair Colours" at bounding box center [287, 239] width 108 height 12
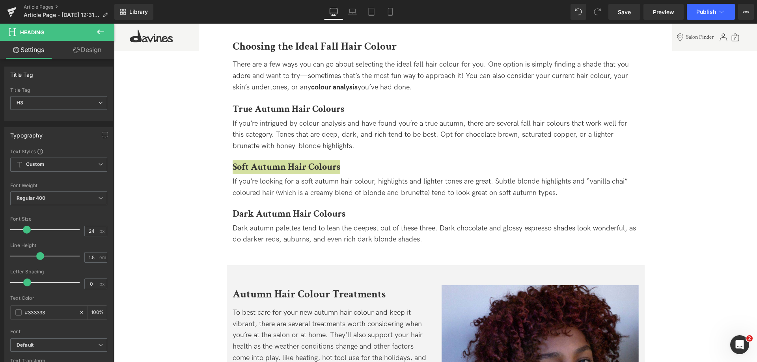
scroll to position [671, 0]
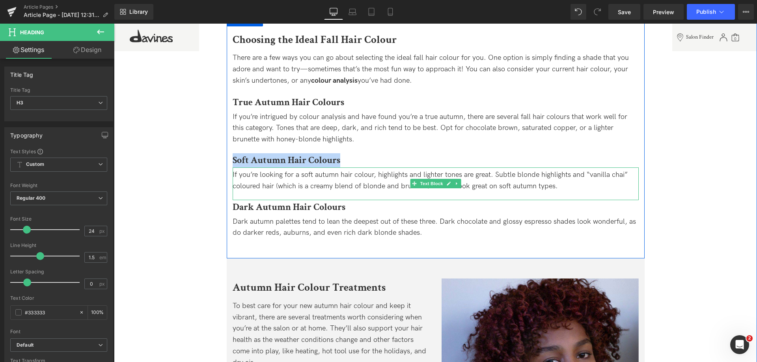
drag, startPoint x: 514, startPoint y: 185, endPoint x: 519, endPoint y: 185, distance: 5.1
click at [514, 185] on div "If you’re looking for a soft autumn hair colour, highlights and lighter tones a…" at bounding box center [436, 181] width 406 height 23
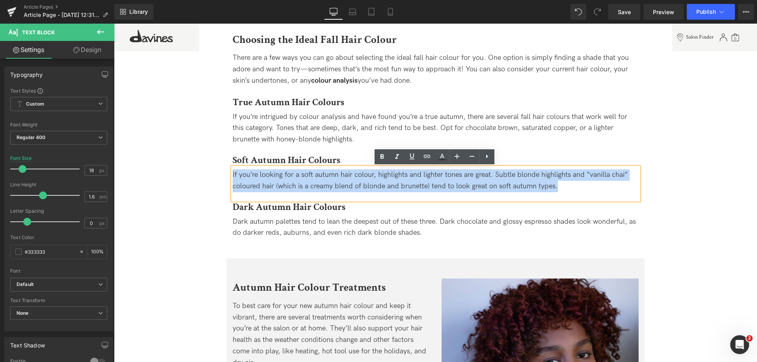
drag, startPoint x: 562, startPoint y: 187, endPoint x: 183, endPoint y: 173, distance: 379.7
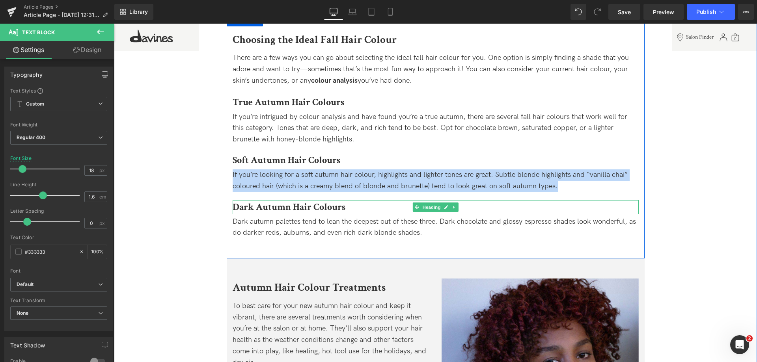
click at [312, 211] on strong "Dark Autumn Hair Colours" at bounding box center [289, 207] width 113 height 12
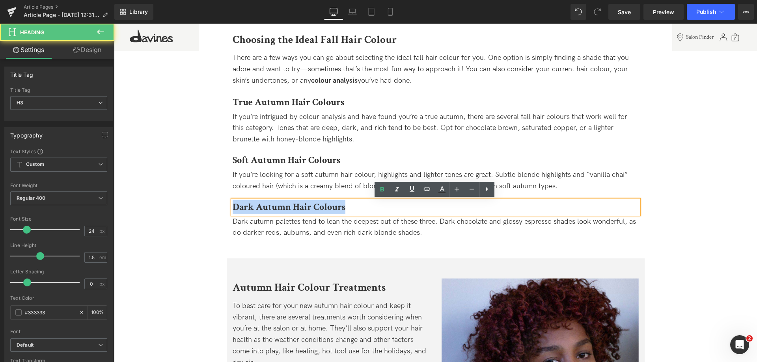
drag, startPoint x: 348, startPoint y: 208, endPoint x: 233, endPoint y: 207, distance: 114.4
click at [233, 207] on h3 "Dark Autumn Hair Colours" at bounding box center [436, 207] width 406 height 14
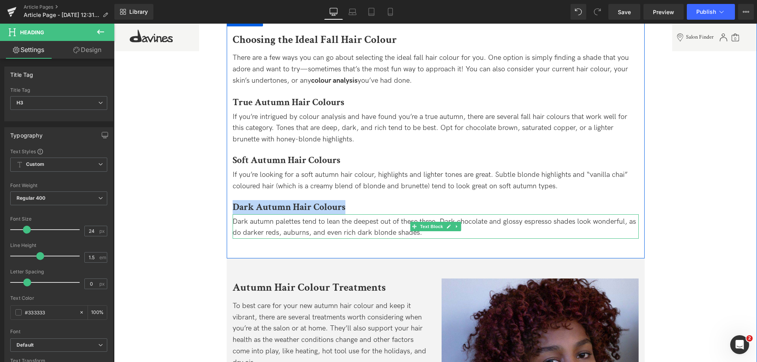
drag, startPoint x: 379, startPoint y: 228, endPoint x: 388, endPoint y: 228, distance: 8.3
click at [379, 228] on div "Dark autumn palettes tend to lean the deepest out of these three. Dark chocolat…" at bounding box center [436, 228] width 406 height 23
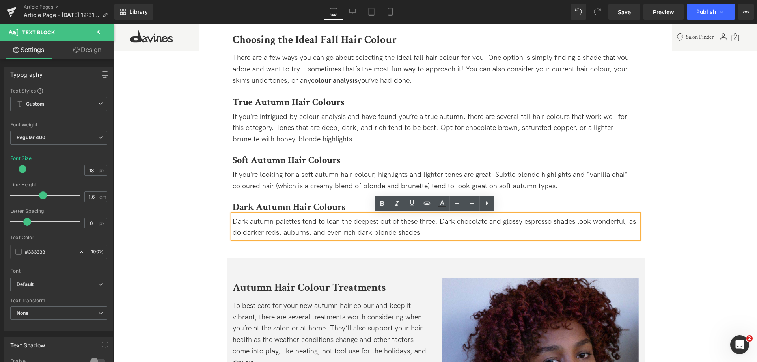
drag, startPoint x: 423, startPoint y: 232, endPoint x: 151, endPoint y: 222, distance: 272.0
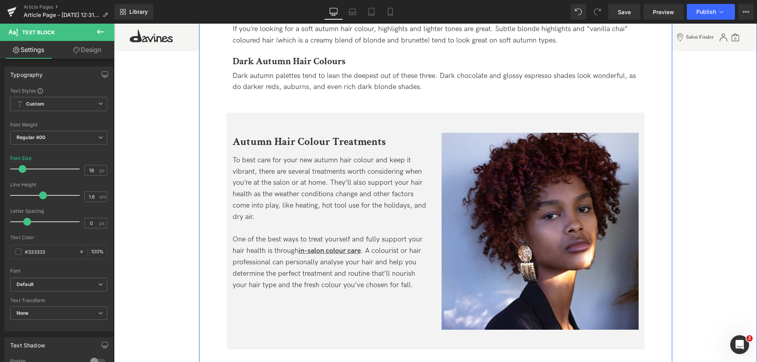
scroll to position [868, 0]
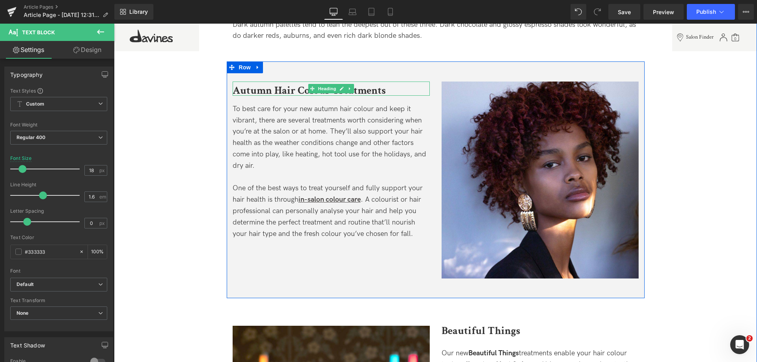
click at [271, 91] on b "Autumn Hair Colour Treatments" at bounding box center [309, 91] width 153 height 14
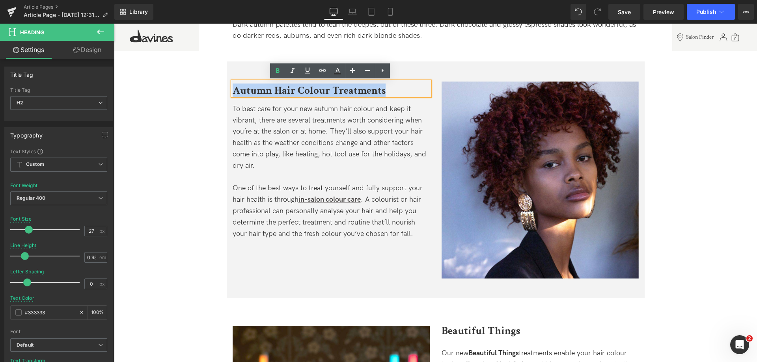
drag, startPoint x: 382, startPoint y: 92, endPoint x: 181, endPoint y: 112, distance: 202.2
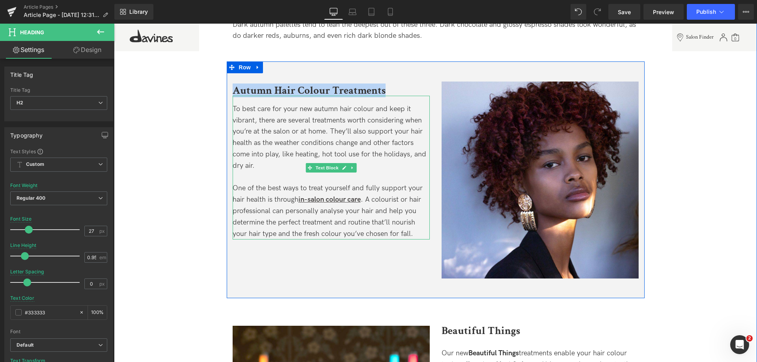
click at [288, 160] on div "To best care for your new autumn hair colour and keep it vibrant, there are sev…" at bounding box center [331, 138] width 197 height 68
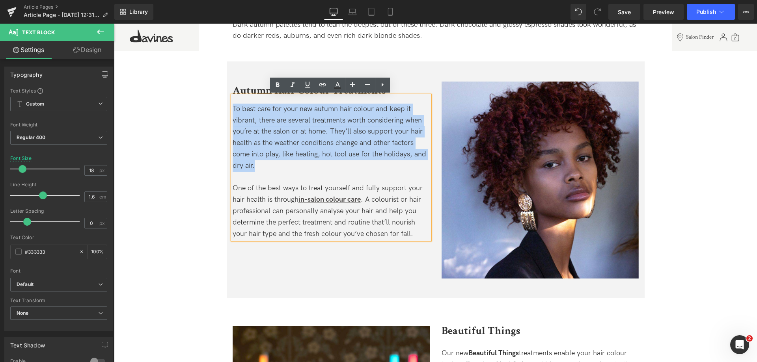
drag, startPoint x: 258, startPoint y: 167, endPoint x: 225, endPoint y: 105, distance: 70.8
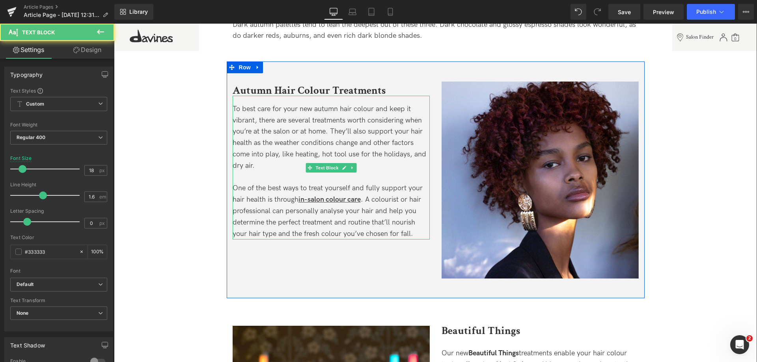
click at [281, 212] on div "One of the best ways to treat yourself and fully support your hair health is th…" at bounding box center [331, 211] width 197 height 57
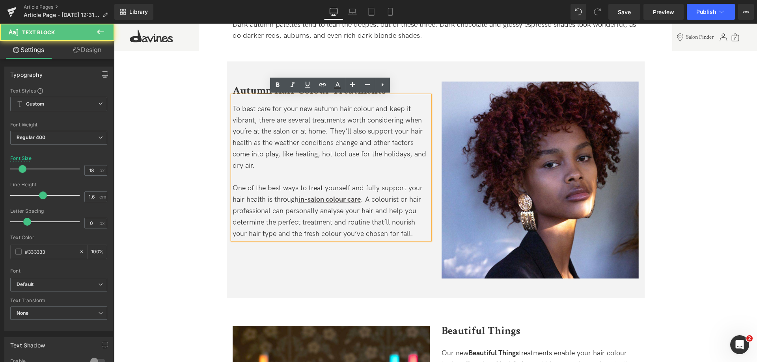
drag, startPoint x: 412, startPoint y: 233, endPoint x: 187, endPoint y: 186, distance: 229.7
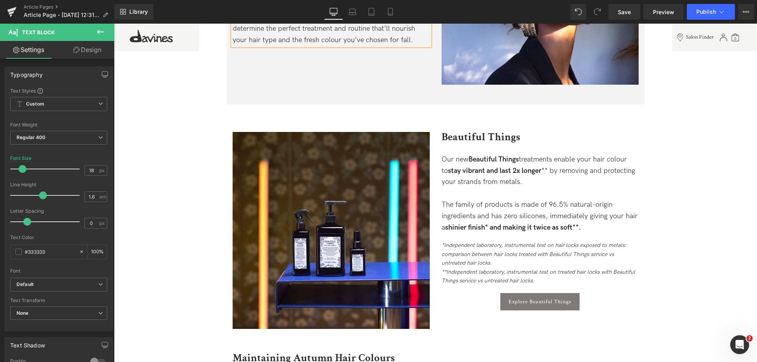
scroll to position [1065, 0]
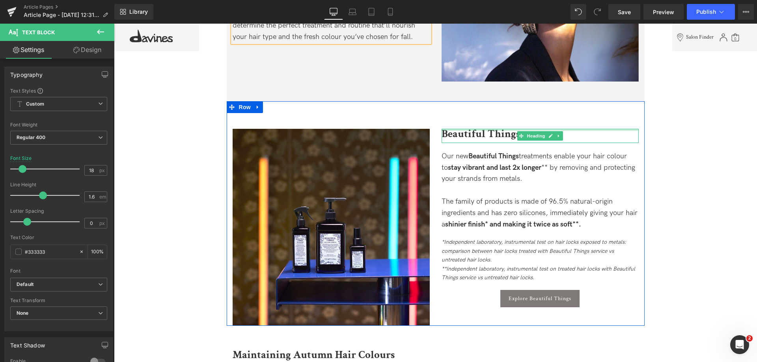
click at [453, 132] on b "Beautiful Things" at bounding box center [481, 134] width 78 height 14
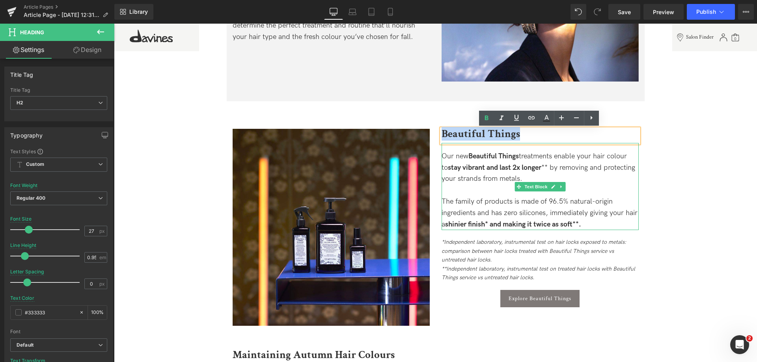
drag, startPoint x: 442, startPoint y: 135, endPoint x: 585, endPoint y: 146, distance: 143.7
click at [566, 145] on div "Beautiful Things Heading Our new Beautiful Things treatments enable your hair c…" at bounding box center [540, 218] width 209 height 179
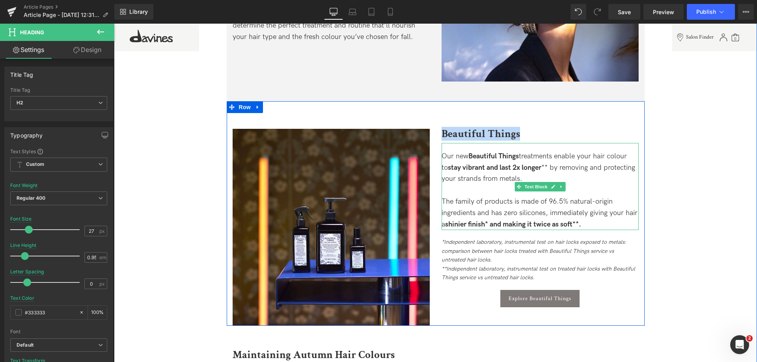
click at [537, 181] on div "Our new Beautiful Things treatments enable your hair colour to stay vibrant and…" at bounding box center [540, 168] width 197 height 34
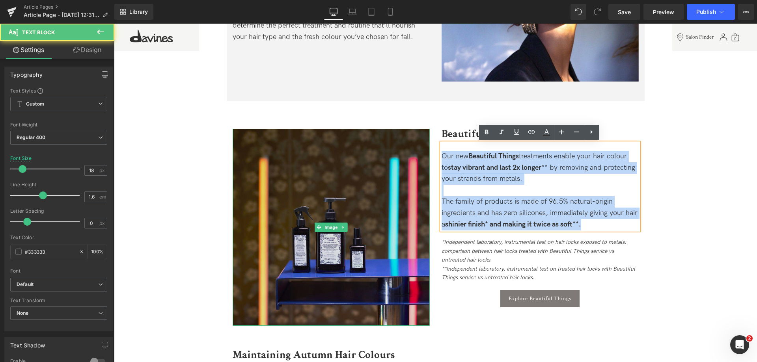
drag, startPoint x: 592, startPoint y: 224, endPoint x: 419, endPoint y: 144, distance: 190.6
click at [419, 144] on div "Image Beautiful Things Heading Our new Beautiful Things treatments enable your …" at bounding box center [436, 213] width 418 height 225
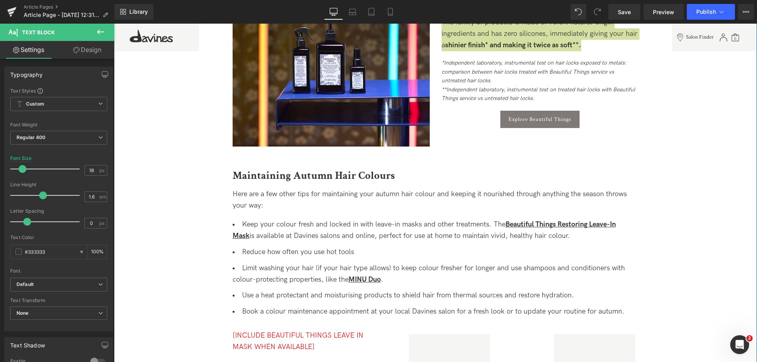
scroll to position [1262, 0]
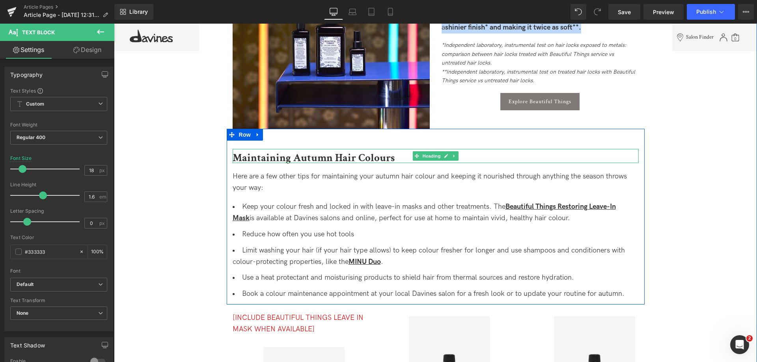
click at [242, 159] on span "Maintaining Autumn Hair Colours" at bounding box center [314, 158] width 162 height 14
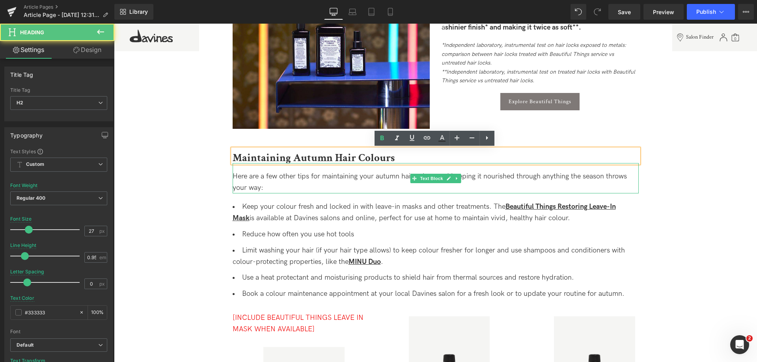
drag, startPoint x: 235, startPoint y: 159, endPoint x: 509, endPoint y: 174, distance: 274.6
click at [509, 174] on div "Maintaining Autumn Hair Colours Heading Here are a few other tips for maintaini…" at bounding box center [436, 227] width 418 height 156
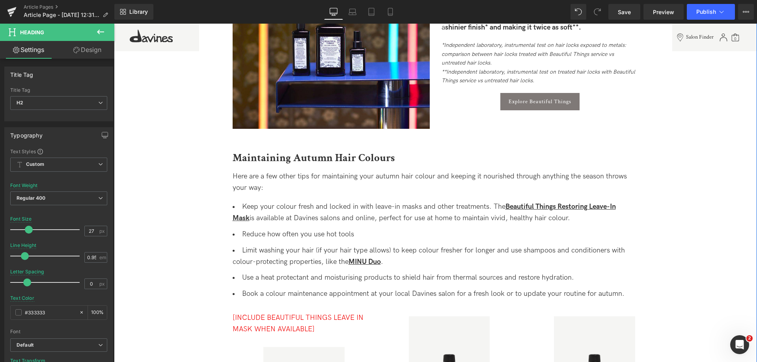
click at [249, 179] on span "Here are a few other tips for maintaining your autumn hair colour and keeping i…" at bounding box center [430, 182] width 394 height 20
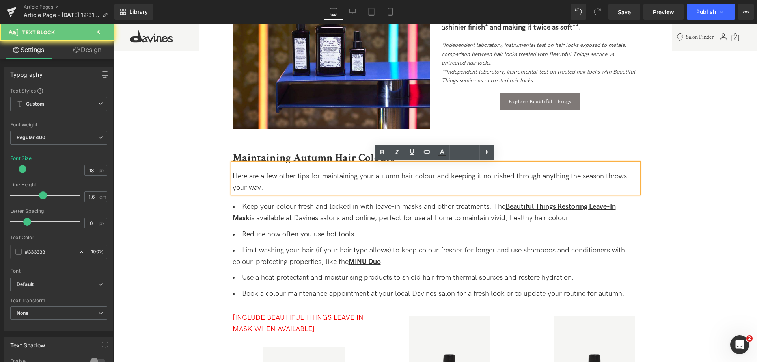
drag, startPoint x: 278, startPoint y: 188, endPoint x: 223, endPoint y: 180, distance: 54.9
click at [223, 180] on div "Autumn Hair Colours and Treatments to Try for Embracing the Season Heading From…" at bounding box center [436, 156] width 434 height 2240
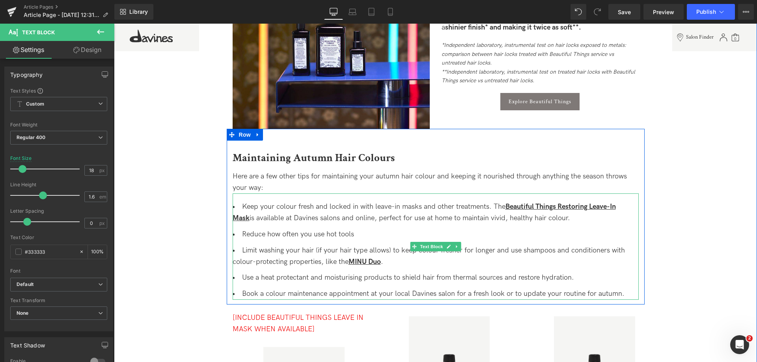
drag, startPoint x: 284, startPoint y: 217, endPoint x: 243, endPoint y: 207, distance: 42.1
click at [284, 217] on li "Keep your colour fresh and locked in with leave-in masks and other treatments. …" at bounding box center [436, 213] width 406 height 23
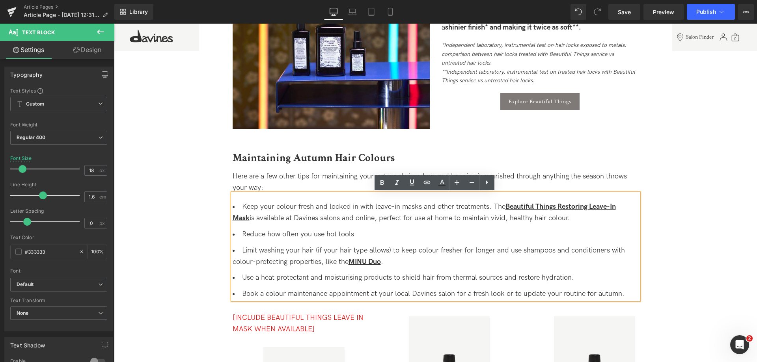
drag, startPoint x: 242, startPoint y: 206, endPoint x: 562, endPoint y: 218, distance: 320.5
click at [562, 218] on li "Keep your colour fresh and locked in with leave-in masks and other treatments. …" at bounding box center [436, 213] width 406 height 23
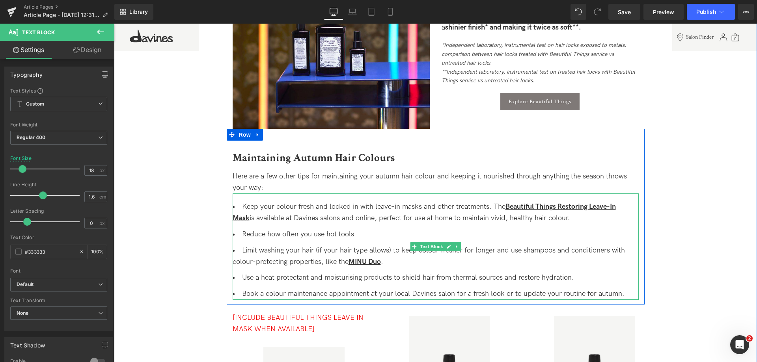
click at [249, 234] on li "Reduce how often you use hot tools" at bounding box center [436, 234] width 406 height 11
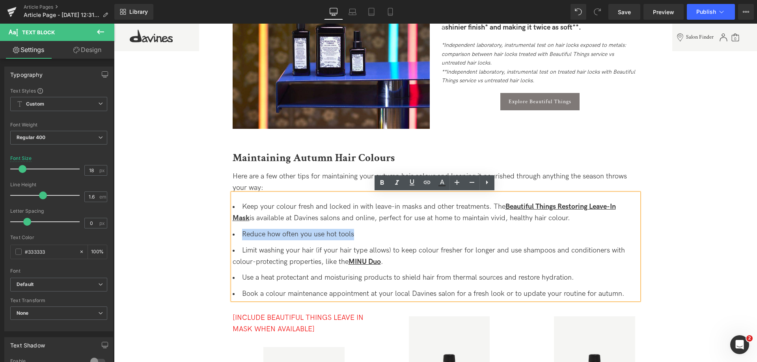
drag, startPoint x: 239, startPoint y: 234, endPoint x: 368, endPoint y: 234, distance: 129.0
click at [368, 234] on li "Reduce how often you use hot tools" at bounding box center [436, 234] width 406 height 11
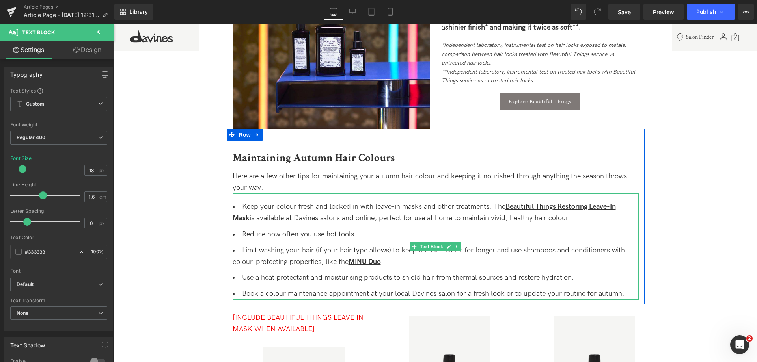
click at [245, 256] on li "Limit washing your hair (if your hair type allows) to keep colour fresher for l…" at bounding box center [436, 256] width 406 height 23
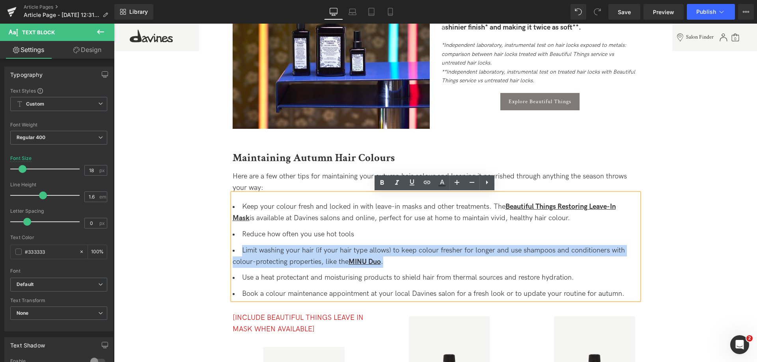
drag, startPoint x: 240, startPoint y: 252, endPoint x: 470, endPoint y: 260, distance: 229.7
click at [470, 260] on li "Limit washing your hair (if your hair type allows) to keep colour fresher for l…" at bounding box center [436, 256] width 406 height 23
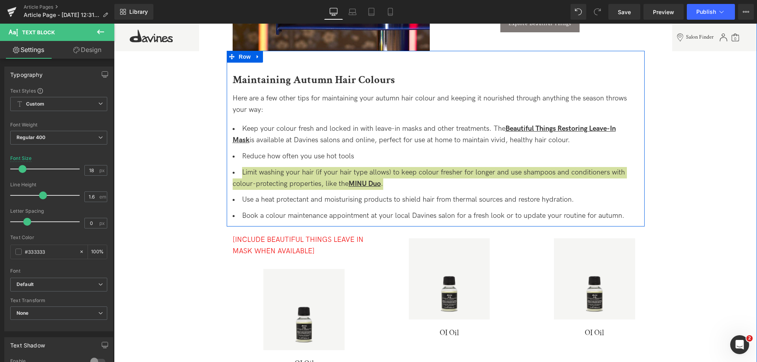
scroll to position [1341, 0]
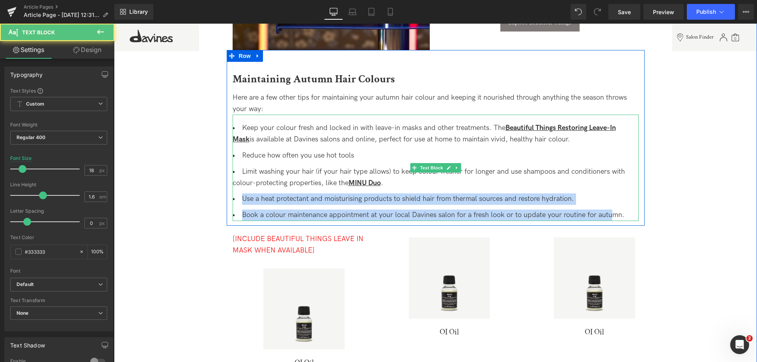
drag, startPoint x: 241, startPoint y: 198, endPoint x: 617, endPoint y: 206, distance: 375.2
click at [614, 206] on ul "Keep your colour fresh and locked in with leave-in masks and other treatments. …" at bounding box center [436, 172] width 406 height 99
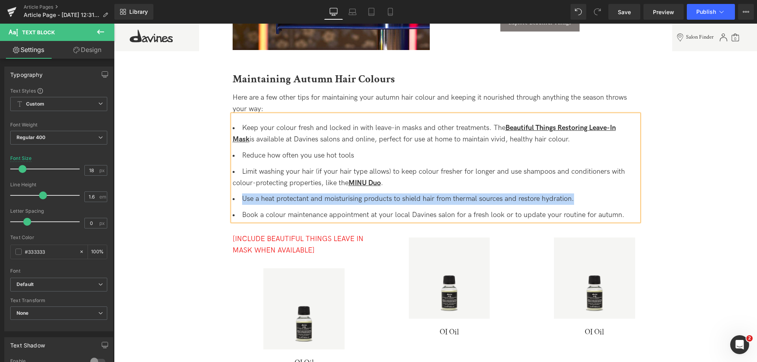
click at [242, 211] on li "Book a colour maintenance appointment at your local Davines salon for a fresh l…" at bounding box center [436, 215] width 406 height 11
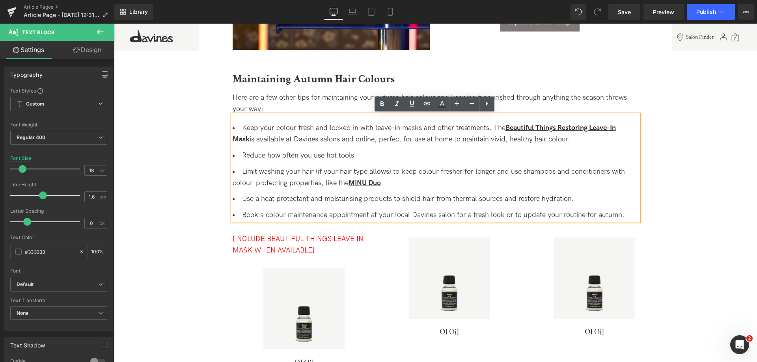
drag, startPoint x: 241, startPoint y: 213, endPoint x: 645, endPoint y: 214, distance: 403.5
click at [645, 214] on div "Autumn Hair Colours and Treatments to Try for Embracing the Season Heading From…" at bounding box center [436, 77] width 434 height 2240
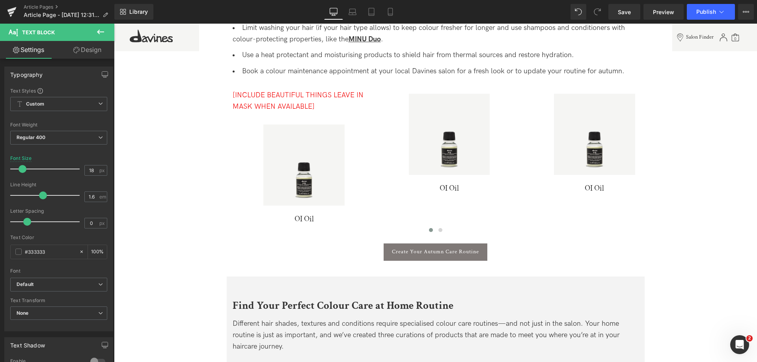
scroll to position [1657, 0]
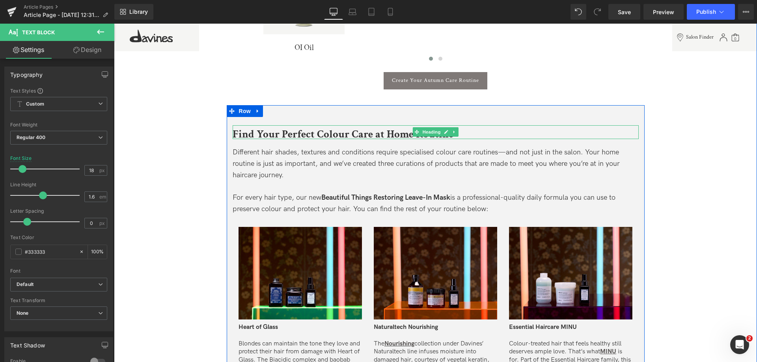
drag, startPoint x: 240, startPoint y: 131, endPoint x: 235, endPoint y: 132, distance: 4.7
click at [240, 131] on span "Find Your Perfect Colour Care at Home Routine" at bounding box center [343, 134] width 221 height 14
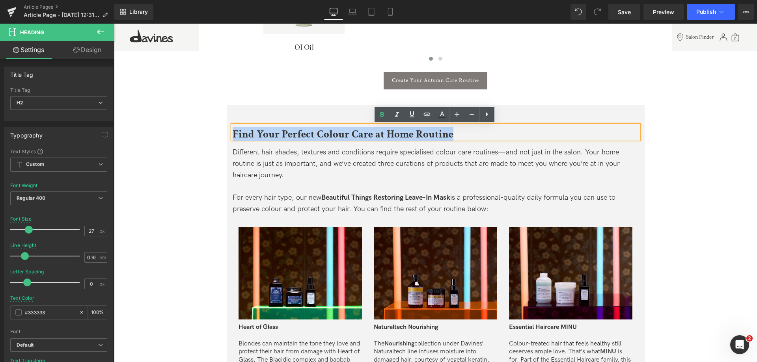
drag, startPoint x: 231, startPoint y: 132, endPoint x: 527, endPoint y: 136, distance: 295.5
click at [527, 136] on h2 "Find Your Perfect Colour Care at Home Routine" at bounding box center [436, 134] width 406 height 10
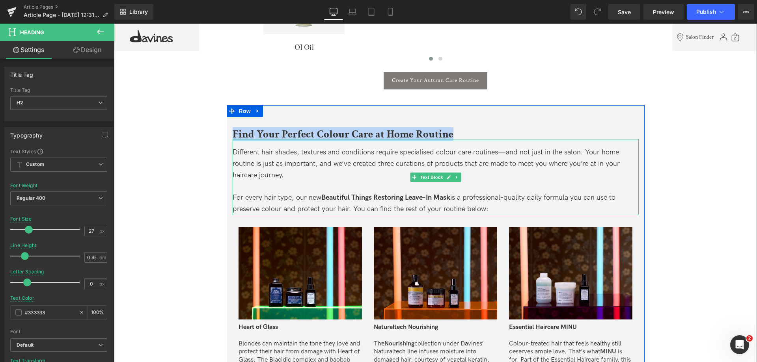
click at [275, 166] on span "Different hair shades, textures and conditions require specialised colour care …" at bounding box center [426, 163] width 387 height 31
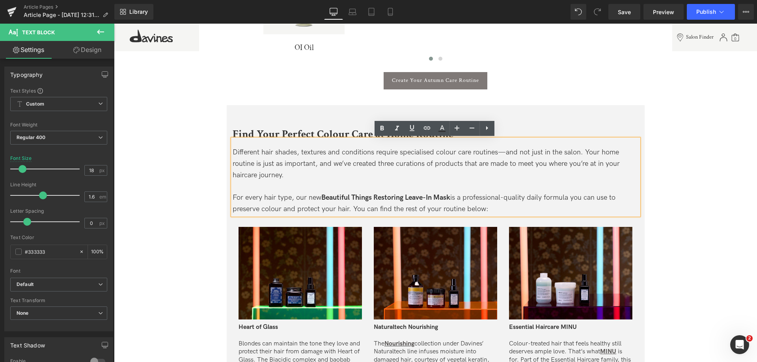
drag, startPoint x: 286, startPoint y: 173, endPoint x: 224, endPoint y: 151, distance: 65.8
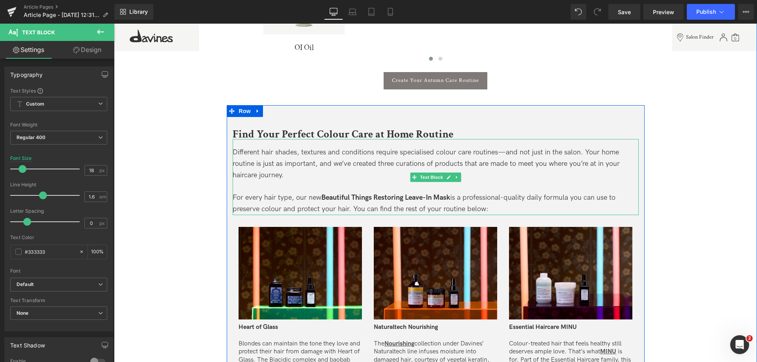
click at [495, 207] on div "For every hair type, our new Beautiful Things Restoring Leave-In Mask is a prof…" at bounding box center [436, 203] width 406 height 23
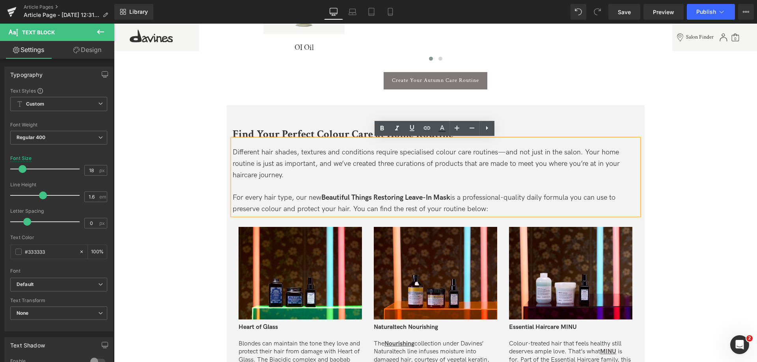
drag, startPoint x: 494, startPoint y: 207, endPoint x: 232, endPoint y: 196, distance: 262.2
click at [233, 196] on div "For every hair type, our new Beautiful Things Restoring Leave-In Mask is a prof…" at bounding box center [436, 203] width 406 height 23
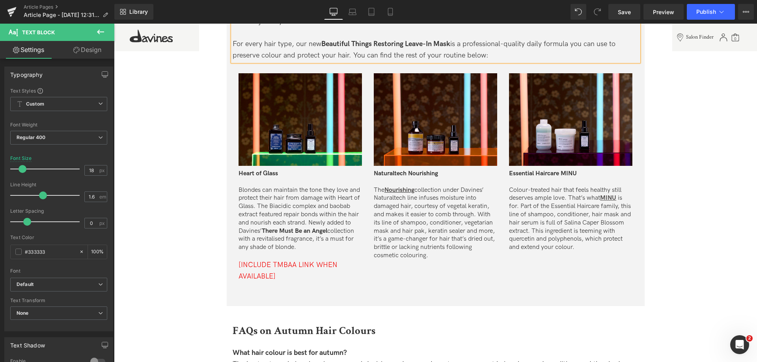
scroll to position [1854, 0]
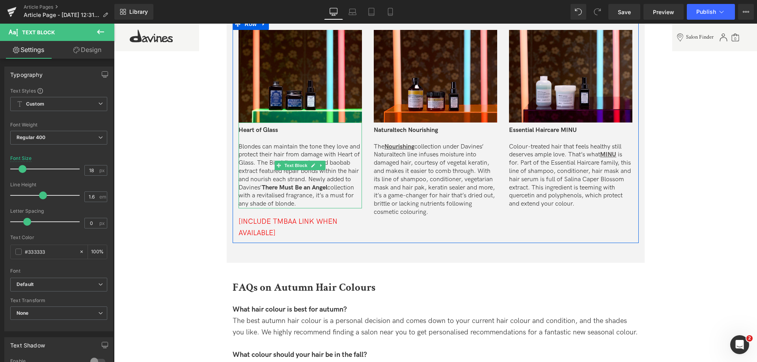
drag, startPoint x: 265, startPoint y: 129, endPoint x: 275, endPoint y: 131, distance: 10.5
click at [265, 129] on span "Heart of Glass" at bounding box center [258, 130] width 39 height 7
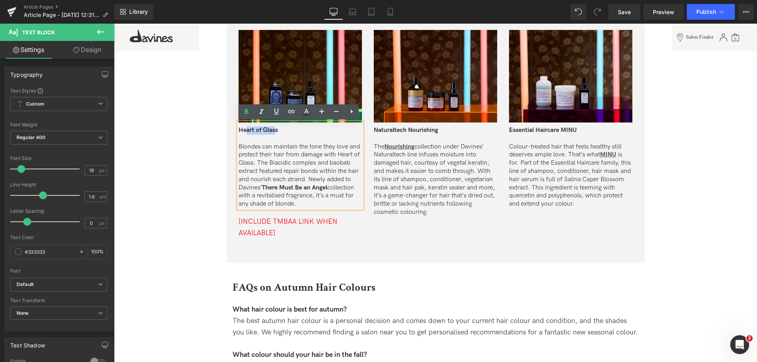
drag, startPoint x: 275, startPoint y: 131, endPoint x: 245, endPoint y: 131, distance: 30.0
click at [245, 131] on span "Heart of Glass" at bounding box center [258, 130] width 39 height 7
click at [294, 136] on p at bounding box center [300, 139] width 123 height 8
drag, startPoint x: 290, startPoint y: 130, endPoint x: 234, endPoint y: 124, distance: 55.9
click at [234, 124] on div "Image Heart of Glass Blondes can maintain the tone they love and protect their …" at bounding box center [300, 134] width 135 height 209
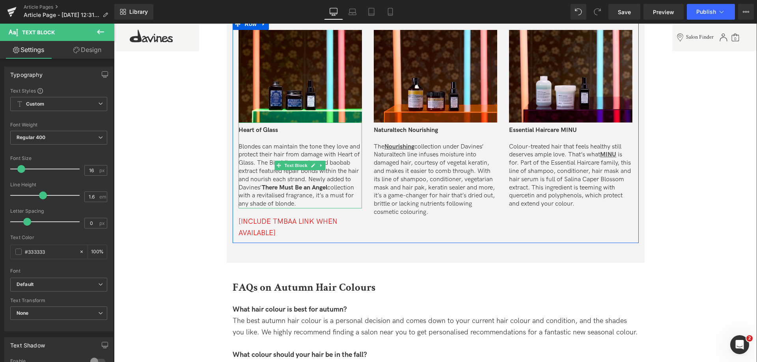
drag, startPoint x: 292, startPoint y: 203, endPoint x: 297, endPoint y: 203, distance: 4.3
click at [292, 203] on p "Blondes can maintain the tone they love and protect their hair from damage with…" at bounding box center [300, 175] width 123 height 65
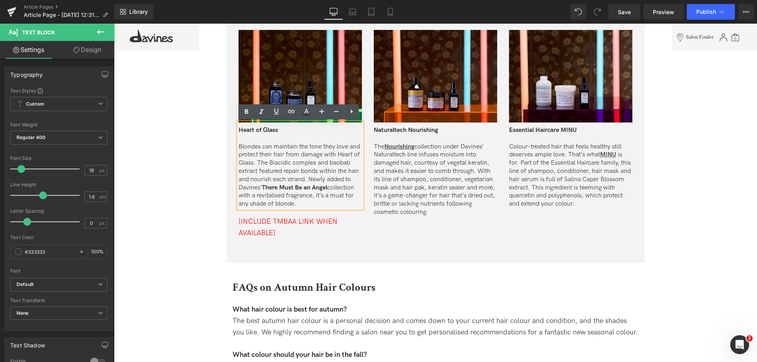
drag, startPoint x: 302, startPoint y: 203, endPoint x: 231, endPoint y: 147, distance: 90.7
click at [231, 147] on div "Find Your Perfect Colour Care at Home Routine Heading Different hair shades, te…" at bounding box center [436, 85] width 418 height 315
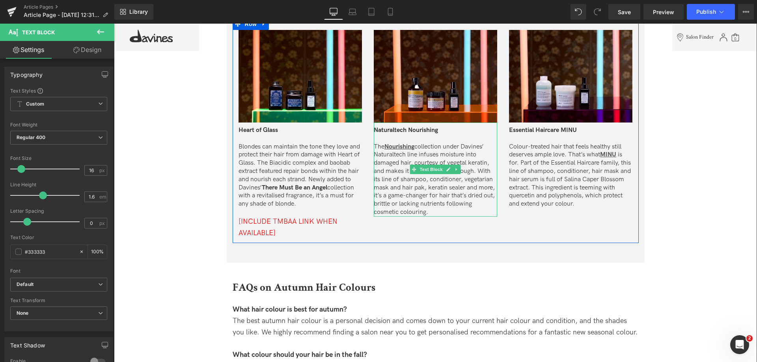
drag, startPoint x: 414, startPoint y: 129, endPoint x: 424, endPoint y: 129, distance: 9.5
click at [414, 129] on span "Naturaltech Nourishing" at bounding box center [406, 130] width 64 height 7
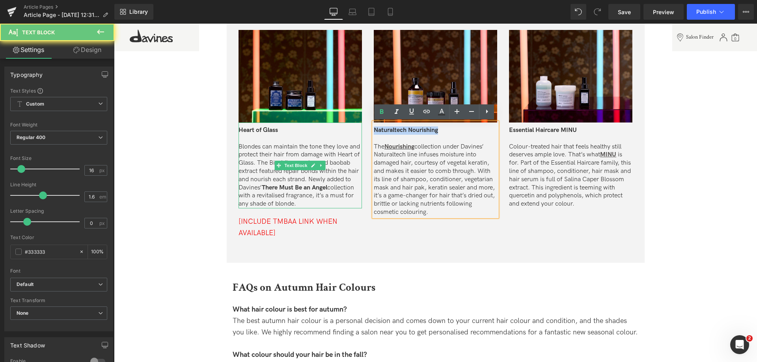
drag, startPoint x: 441, startPoint y: 129, endPoint x: 353, endPoint y: 129, distance: 88.4
click at [353, 129] on div "Image Heart of Glass Blondes can maintain the tone they love and protect their …" at bounding box center [436, 130] width 406 height 225
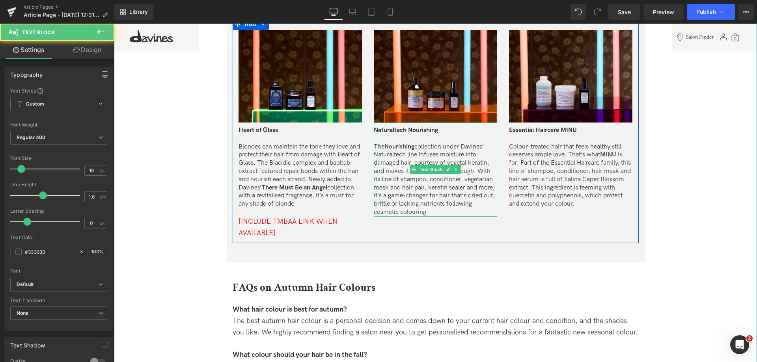
click at [448, 209] on p "The Nourishing collection under Davines’ Naturaltech line infuses moisture into…" at bounding box center [435, 180] width 123 height 74
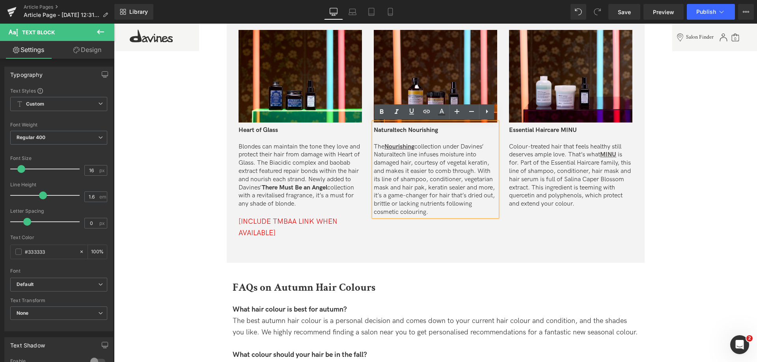
drag, startPoint x: 441, startPoint y: 213, endPoint x: 372, endPoint y: 147, distance: 94.6
click at [374, 147] on p "The Nourishing collection under Davines’ Naturaltech line infuses moisture into…" at bounding box center [435, 180] width 123 height 74
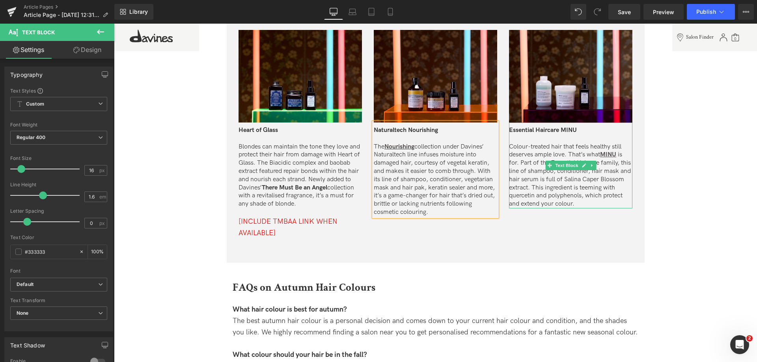
drag, startPoint x: 515, startPoint y: 130, endPoint x: 567, endPoint y: 130, distance: 52.1
click at [515, 130] on span "Essential Haircare MINU" at bounding box center [543, 130] width 68 height 7
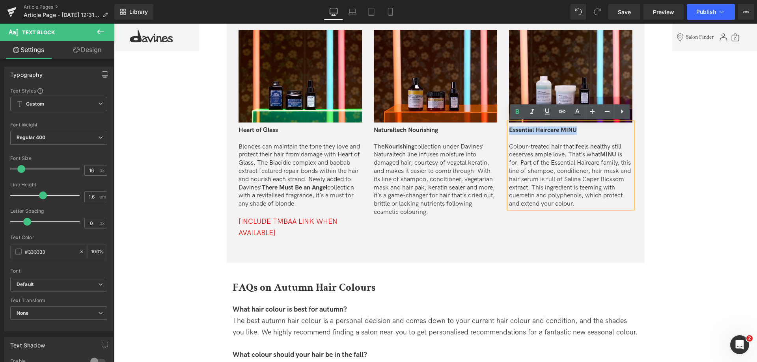
drag, startPoint x: 576, startPoint y: 129, endPoint x: 510, endPoint y: 125, distance: 66.3
click at [510, 125] on div "Essential Haircare MINU Colour-treated hair that feels healthy still deserves a…" at bounding box center [570, 166] width 123 height 86
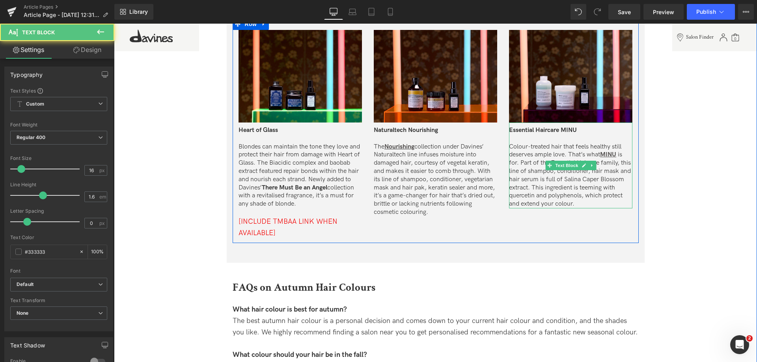
click at [567, 187] on p "Colour-treated hair that feels healthy still deserves ample love. That’s what M…" at bounding box center [570, 175] width 123 height 65
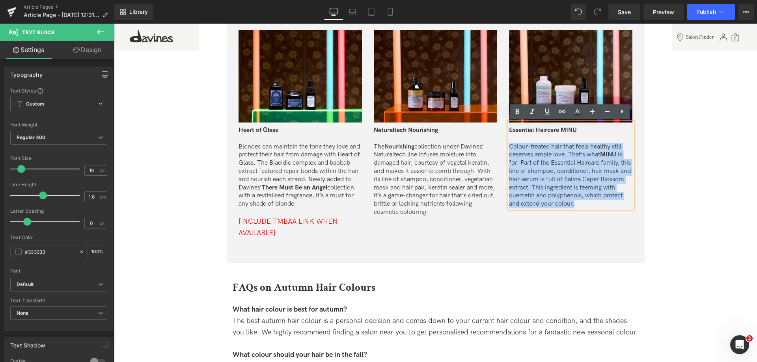
drag, startPoint x: 602, startPoint y: 203, endPoint x: 509, endPoint y: 147, distance: 108.6
click at [509, 147] on p "Colour-treated hair that feels healthy still deserves ample love. That’s what M…" at bounding box center [570, 175] width 123 height 65
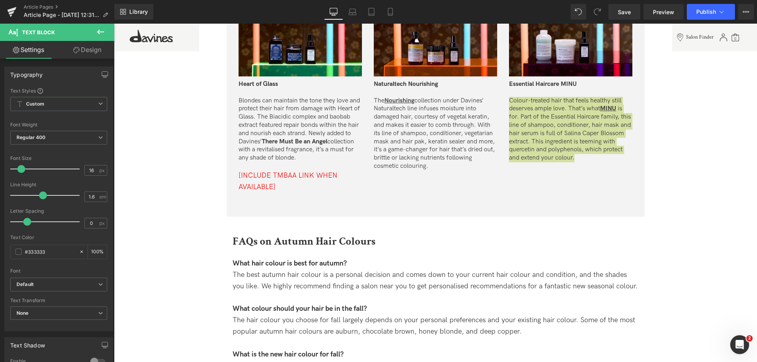
scroll to position [2012, 0]
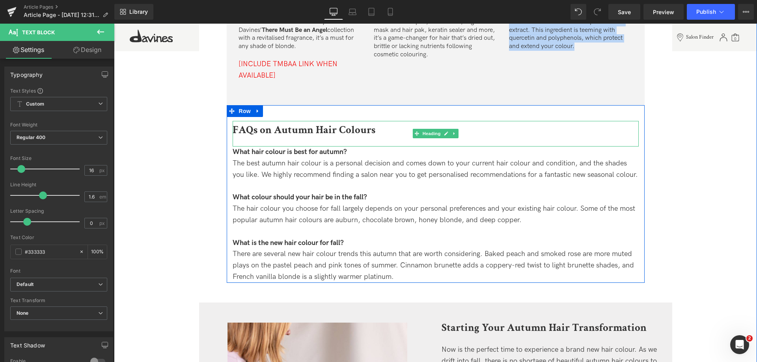
click at [237, 133] on span "FAQs on Autumn Hair Colours" at bounding box center [304, 130] width 143 height 14
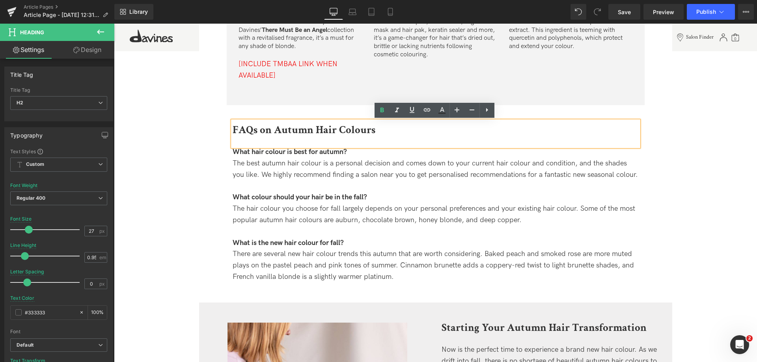
drag, startPoint x: 233, startPoint y: 131, endPoint x: 425, endPoint y: 146, distance: 192.6
click at [425, 146] on div "FAQs on Autumn Hair Colours" at bounding box center [436, 134] width 406 height 26
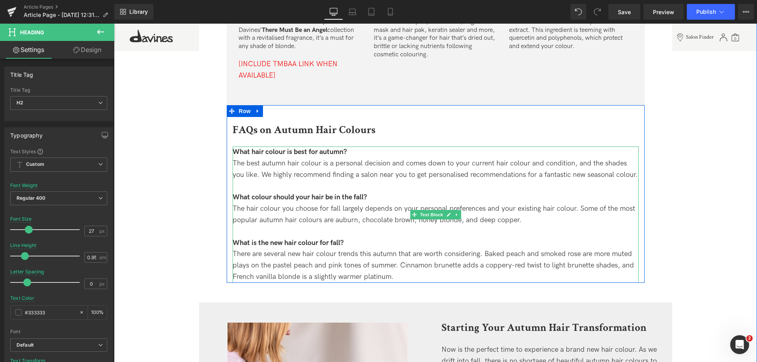
click at [245, 151] on span "What hair colour is best for autumn?" at bounding box center [290, 152] width 114 height 8
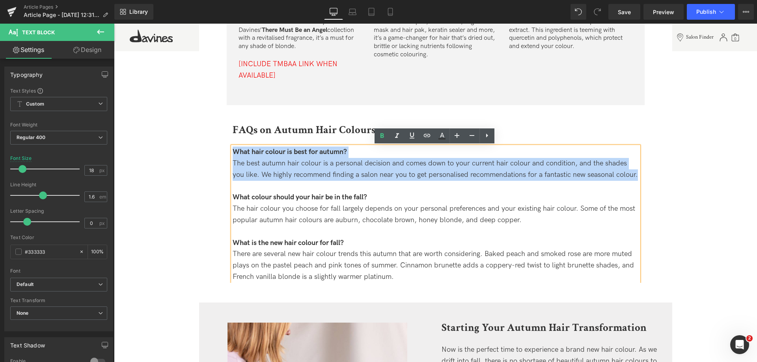
drag, startPoint x: 232, startPoint y: 151, endPoint x: 625, endPoint y: 175, distance: 393.2
click at [625, 175] on div "What hair colour is best for autumn? The best autumn hair colour is a personal …" at bounding box center [436, 215] width 406 height 136
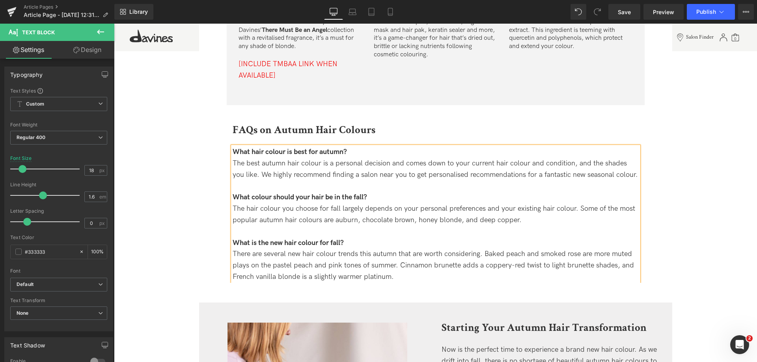
click at [518, 212] on div "The hair colour you choose for fall largely depends on your personal preference…" at bounding box center [436, 215] width 406 height 23
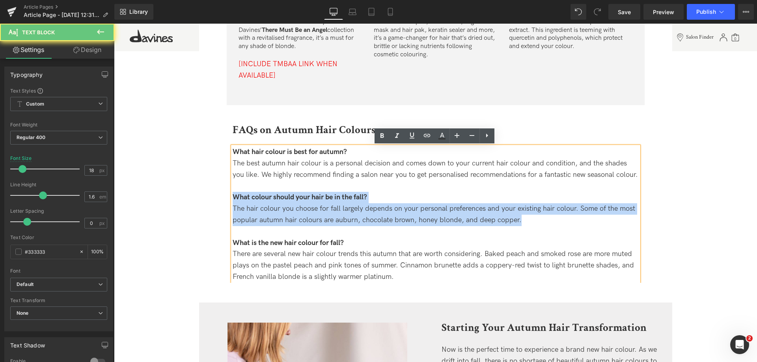
drag, startPoint x: 521, startPoint y: 220, endPoint x: 231, endPoint y: 199, distance: 291.1
click at [233, 199] on div "What hair colour is best for autumn? The best autumn hair colour is a personal …" at bounding box center [436, 215] width 406 height 136
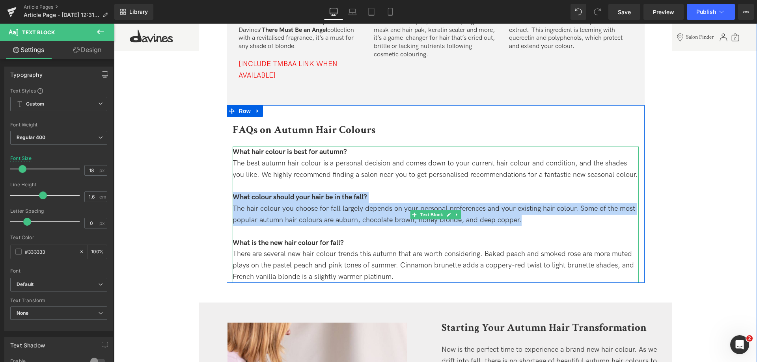
click at [421, 269] on div "There are several new hair colour trends this autumn that are worth considering…" at bounding box center [436, 266] width 406 height 34
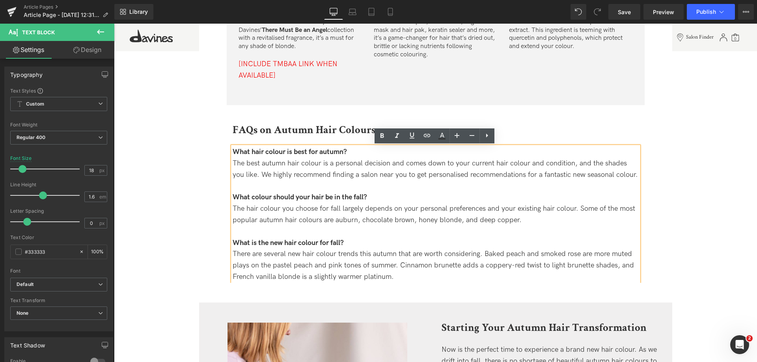
drag, startPoint x: 376, startPoint y: 275, endPoint x: 221, endPoint y: 239, distance: 159.6
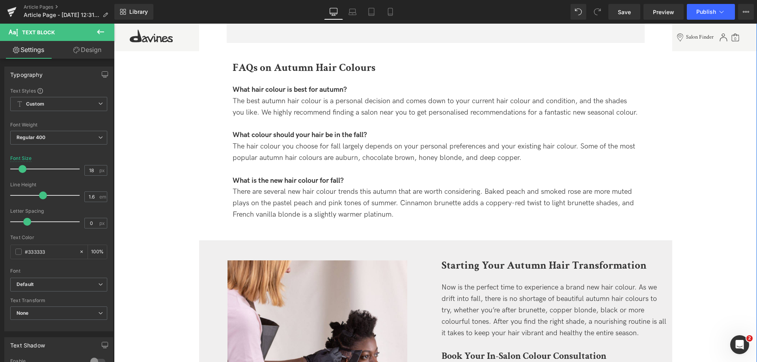
scroll to position [2209, 0]
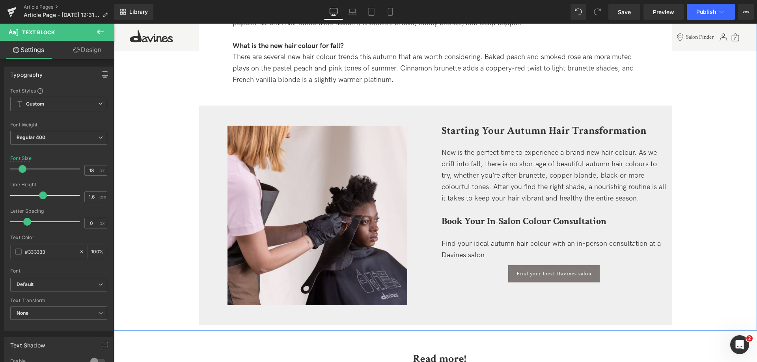
click at [446, 131] on strong "Starting Your Autumn Hair Transformation" at bounding box center [544, 131] width 205 height 14
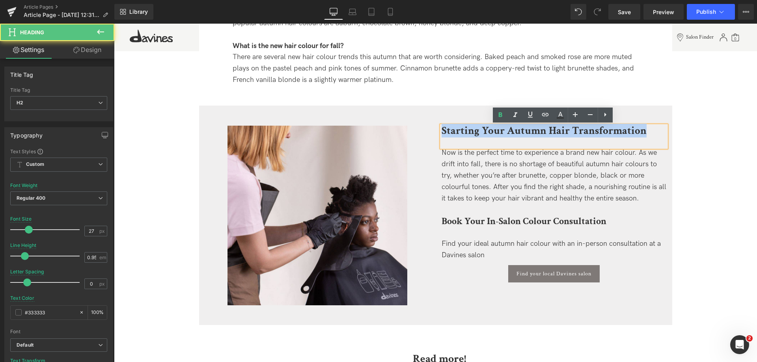
drag, startPoint x: 440, startPoint y: 131, endPoint x: 657, endPoint y: 137, distance: 217.0
click at [657, 137] on div "Starting Your Autumn Hair Transformation" at bounding box center [554, 137] width 225 height 22
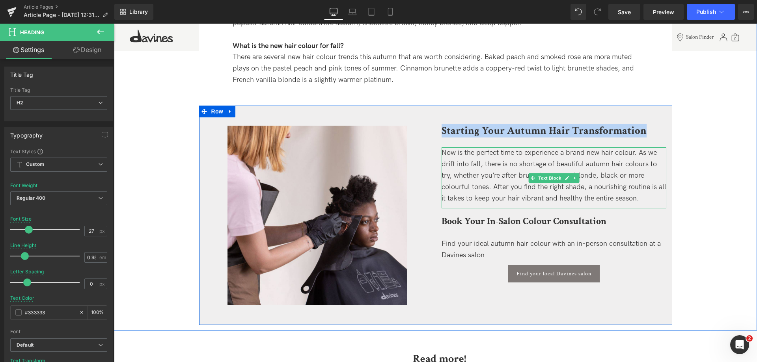
click at [495, 169] on div "Now is the perfect time to experience a brand new hair colour. As we drift into…" at bounding box center [554, 176] width 225 height 57
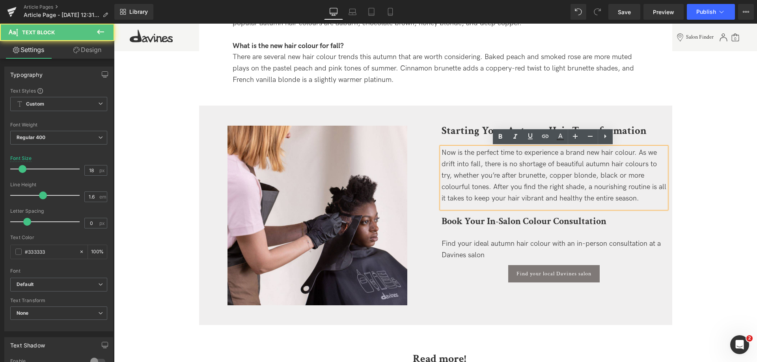
drag, startPoint x: 621, startPoint y: 198, endPoint x: 439, endPoint y: 156, distance: 186.4
click at [442, 156] on div "Now is the perfect time to experience a brand new hair colour. As we drift into…" at bounding box center [554, 178] width 225 height 61
click at [443, 152] on div "Now is the perfect time to experience a brand new hair colour. As we drift into…" at bounding box center [554, 176] width 225 height 57
drag, startPoint x: 443, startPoint y: 152, endPoint x: 640, endPoint y: 200, distance: 203.0
click at [640, 200] on div "Now is the perfect time to experience a brand new hair colour. As we drift into…" at bounding box center [554, 176] width 225 height 57
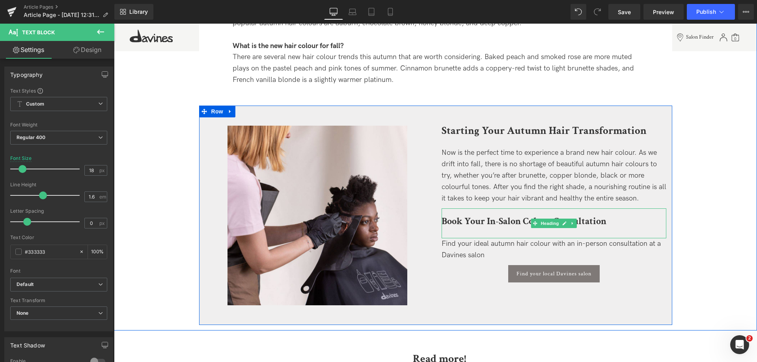
drag, startPoint x: 492, startPoint y: 221, endPoint x: 605, endPoint y: 221, distance: 113.6
click at [492, 221] on b "Book Your In-Salon Colour Consultation" at bounding box center [524, 221] width 165 height 12
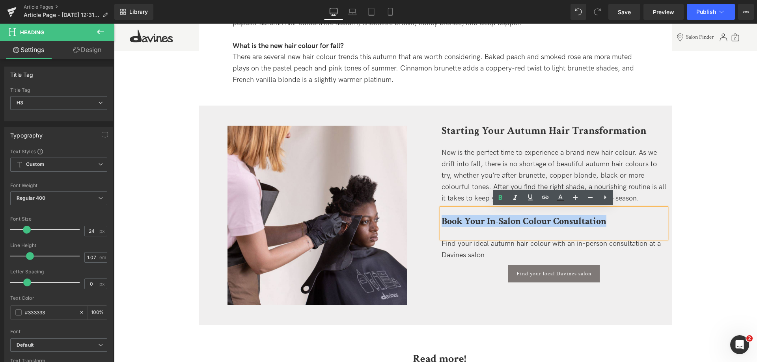
drag, startPoint x: 606, startPoint y: 222, endPoint x: 411, endPoint y: 218, distance: 195.3
click at [411, 218] on div "Image Starting Your Autumn Hair Transformation Heading Now is the perfect time …" at bounding box center [435, 216] width 473 height 220
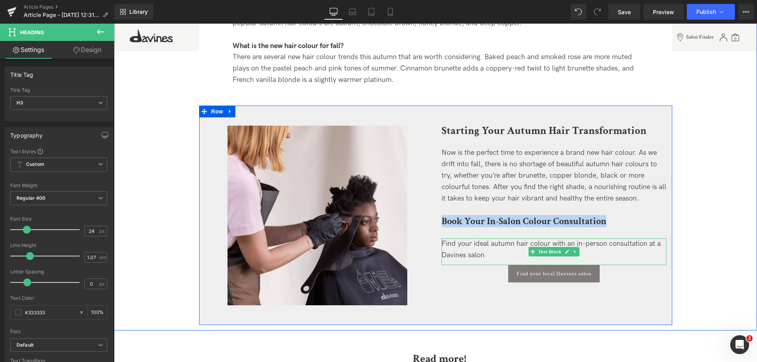
drag, startPoint x: 488, startPoint y: 250, endPoint x: 493, endPoint y: 256, distance: 6.7
click at [488, 250] on div "Find your ideal autumn hair colour with an in-person consultation at a Davines …" at bounding box center [554, 250] width 225 height 23
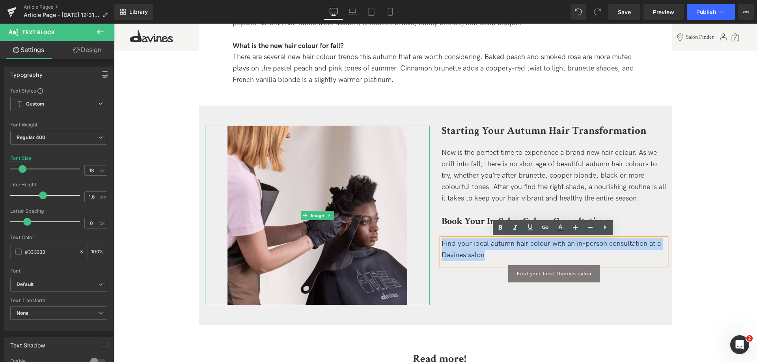
drag, startPoint x: 493, startPoint y: 256, endPoint x: 418, endPoint y: 248, distance: 75.8
click at [418, 248] on div "Image Starting Your Autumn Hair Transformation Heading Now is the perfect time …" at bounding box center [435, 216] width 473 height 220
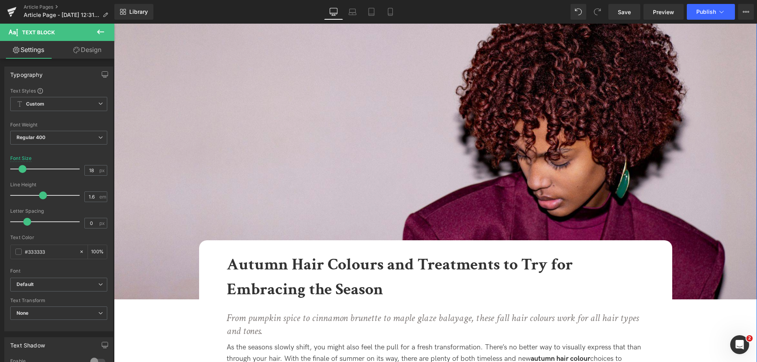
scroll to position [118, 0]
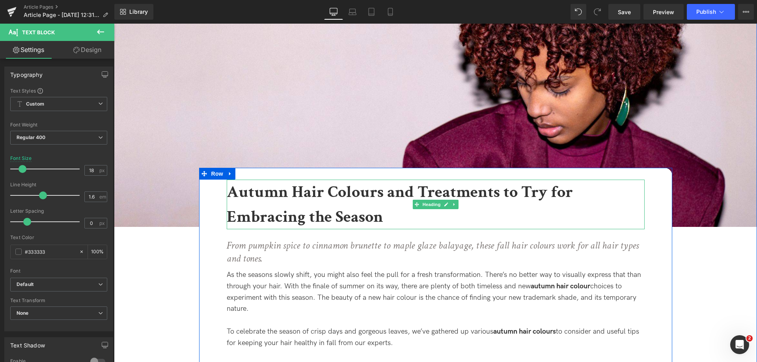
drag, startPoint x: 235, startPoint y: 193, endPoint x: 239, endPoint y: 194, distance: 4.1
click at [235, 194] on b "Autumn Hair Colours and Treatments to Try for Embracing the Season" at bounding box center [400, 204] width 346 height 47
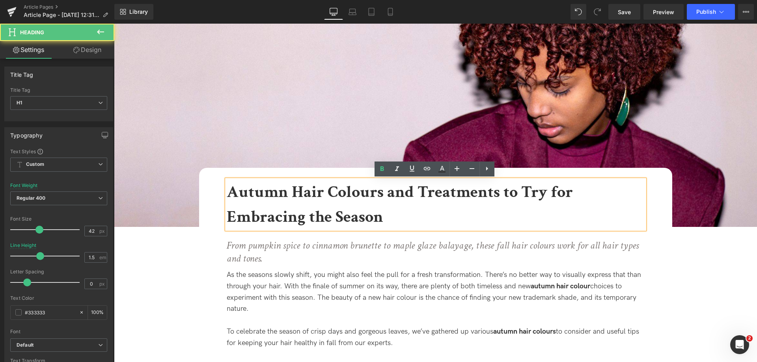
paste div
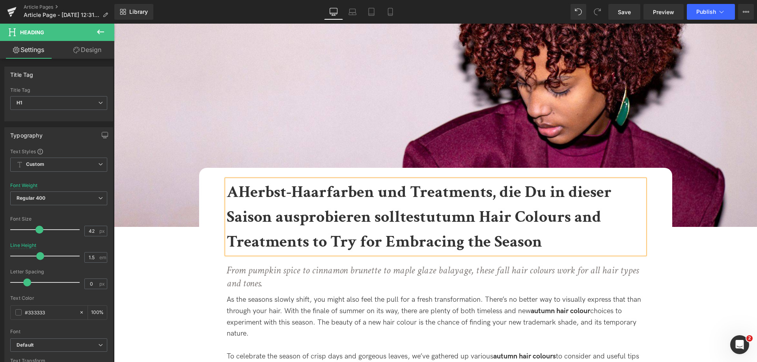
click at [242, 194] on b "AHerbst-Haarfarben und Treatments, die Du in dieser Saison ausprobieren solltes…" at bounding box center [419, 216] width 385 height 71
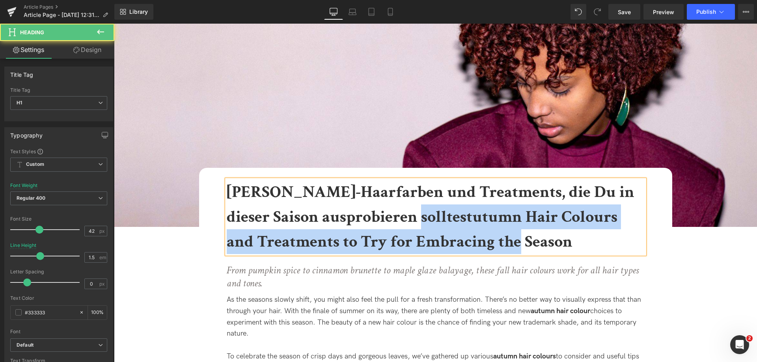
drag, startPoint x: 418, startPoint y: 219, endPoint x: 595, endPoint y: 245, distance: 179.4
click at [595, 245] on h1 "Herbst-Haarfarben und Treatments, die Du in dieser Saison ausprobieren solltest…" at bounding box center [436, 217] width 418 height 75
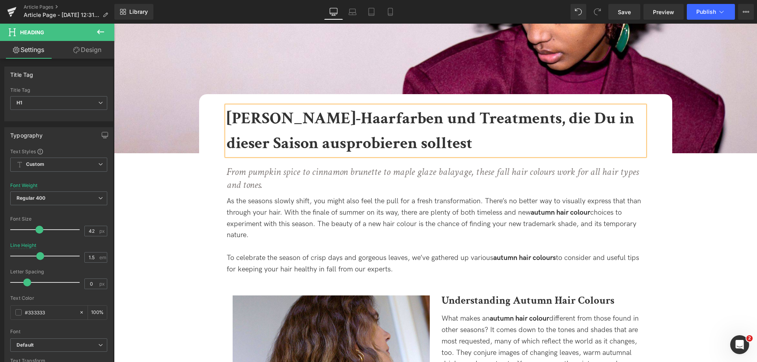
scroll to position [197, 0]
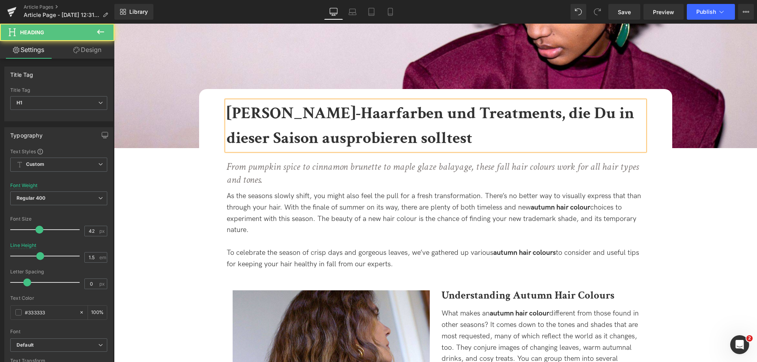
click at [279, 115] on b "Herbst-Haarfarben und Treatments, die Du in dieser Saison ausprobieren solltest" at bounding box center [431, 126] width 408 height 47
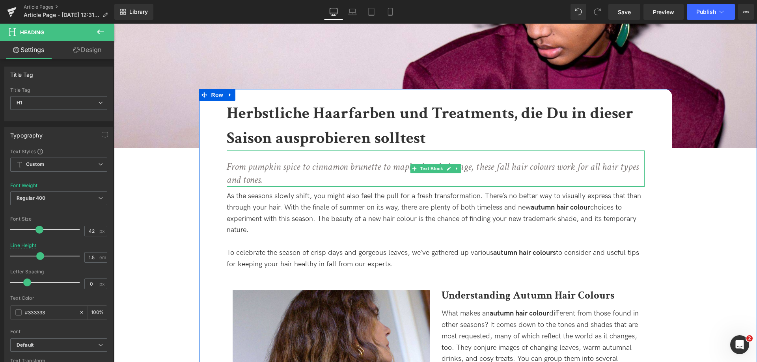
click at [245, 166] on icon "From pumpkin spice to cinnamon brunette to maple glaze balayage, these fall hai…" at bounding box center [433, 173] width 412 height 27
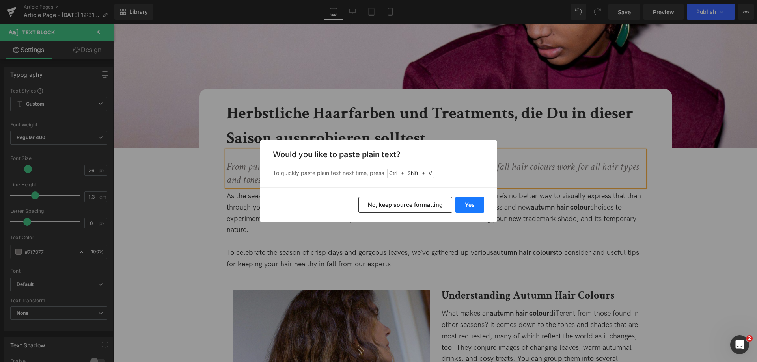
drag, startPoint x: 467, startPoint y: 208, endPoint x: 343, endPoint y: 185, distance: 126.5
click at [467, 208] on button "Yes" at bounding box center [470, 205] width 29 height 16
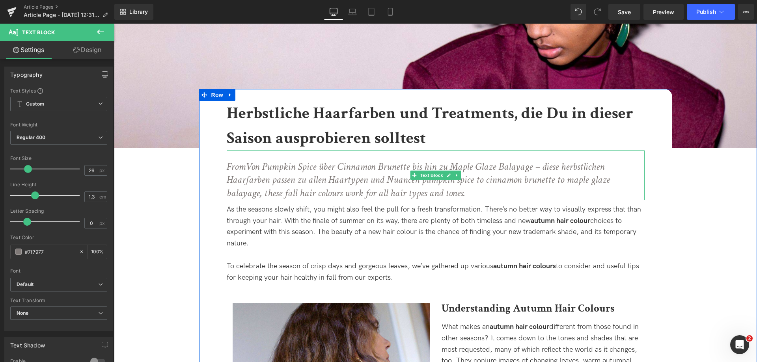
click at [247, 166] on icon "FromVon Pumpkin Spice über Cinnamon Brunette bis hin zu Maple Glaze Balayage – …" at bounding box center [418, 180] width 383 height 40
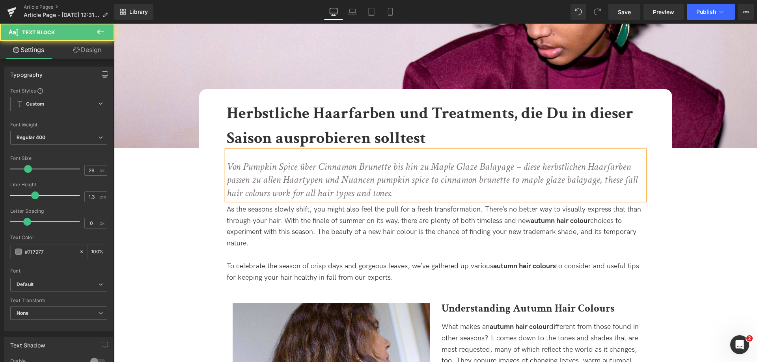
click at [519, 166] on icon "Von Pumpkin Spice über Cinnamon Brunette bis hin zu Maple Glaze Balayage – dies…" at bounding box center [432, 180] width 411 height 40
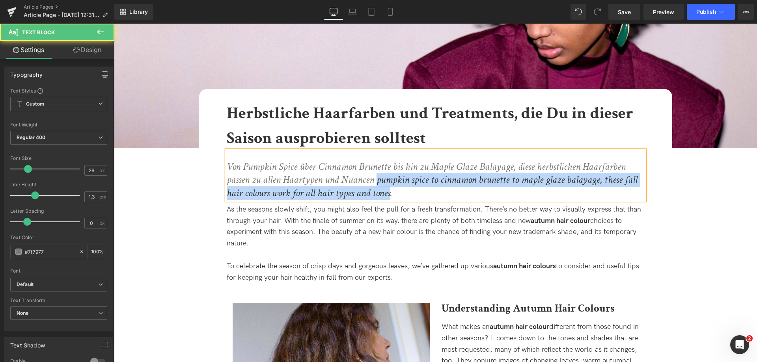
drag, startPoint x: 377, startPoint y: 179, endPoint x: 389, endPoint y: 196, distance: 20.8
click at [389, 196] on icon "Von Pumpkin Spice über Cinnamon Brunette bis hin zu Maple Glaze Balayage, diese…" at bounding box center [432, 180] width 411 height 40
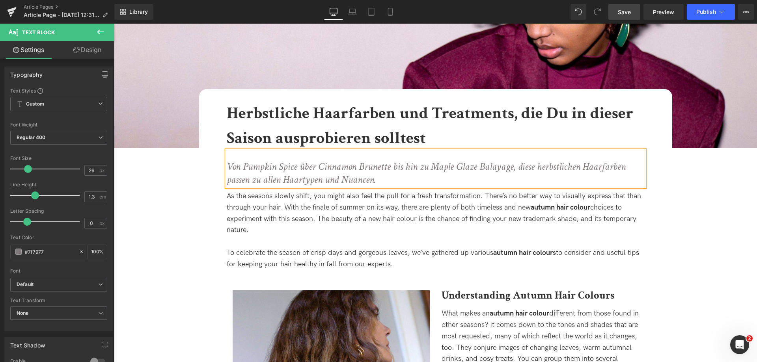
click at [626, 7] on link "Save" at bounding box center [625, 12] width 32 height 16
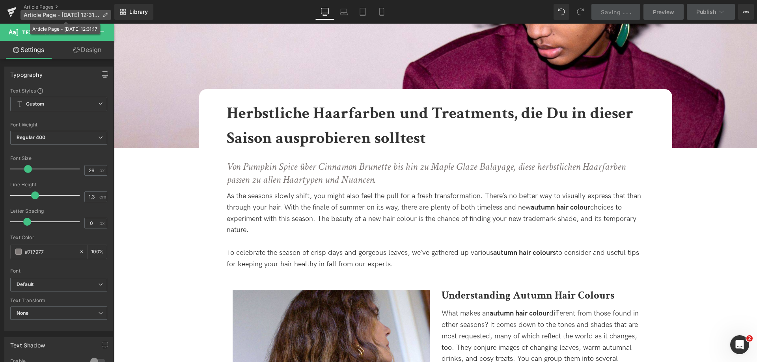
click at [104, 11] on p "Article Page - Aug 19, 12:31:17" at bounding box center [66, 14] width 91 height 9
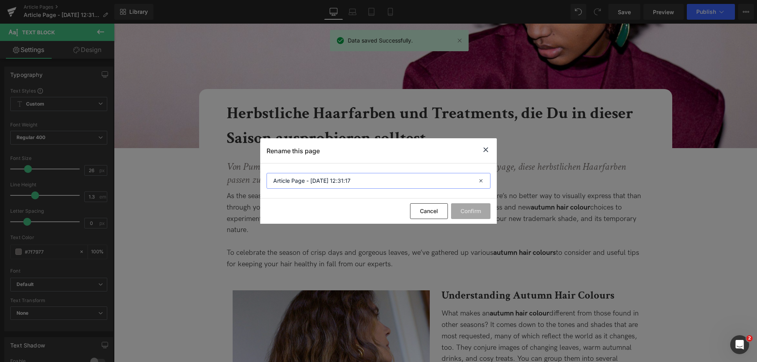
drag, startPoint x: 367, startPoint y: 178, endPoint x: 238, endPoint y: 177, distance: 129.0
click at [239, 177] on div "Rename this page Article Page - Aug 19, 12:31:17 Cancel Confirm" at bounding box center [378, 181] width 757 height 362
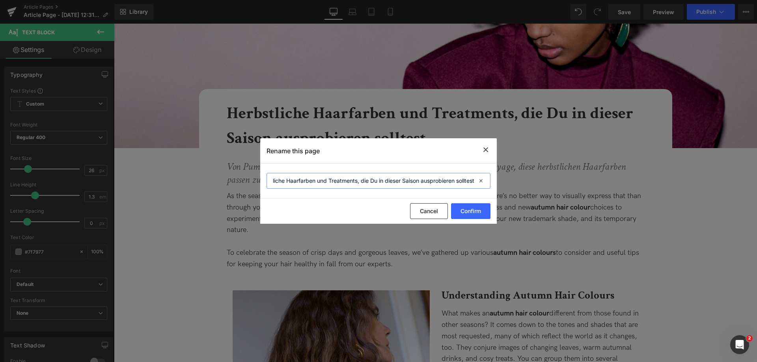
scroll to position [0, 21]
type input "Herbstliche Haarfarben und Treatments, die Du in dieser Saison ausprobieren sol…"
click at [472, 212] on button "Confirm" at bounding box center [470, 212] width 39 height 16
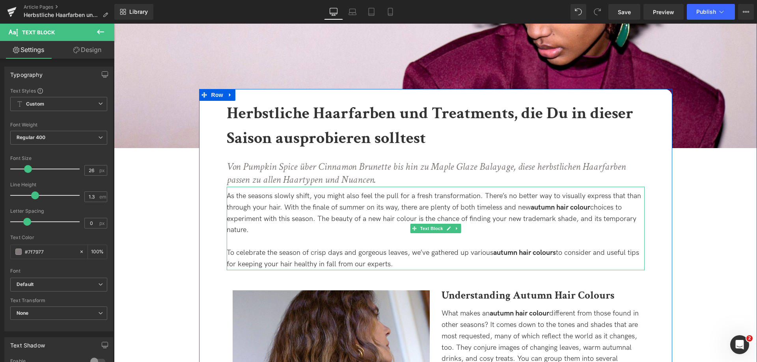
drag, startPoint x: 538, startPoint y: 199, endPoint x: 541, endPoint y: 214, distance: 14.9
click at [537, 199] on div "As the seasons slowly shift, you might also feel the pull for a fresh transform…" at bounding box center [436, 213] width 418 height 45
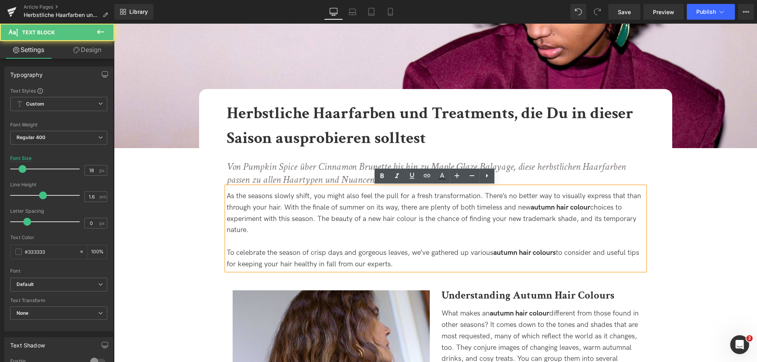
click at [542, 207] on strong "autumn hair colour" at bounding box center [561, 208] width 60 height 8
click at [265, 230] on div "As the seasons slowly shift, you might also feel the pull for a fresh transform…" at bounding box center [436, 213] width 418 height 45
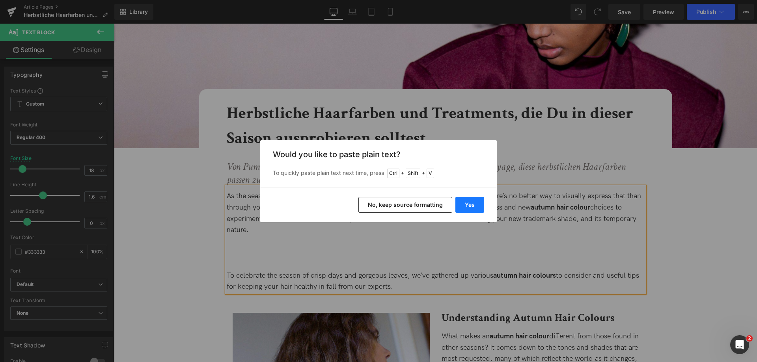
drag, startPoint x: 463, startPoint y: 207, endPoint x: 330, endPoint y: 184, distance: 135.3
click at [463, 207] on button "Yes" at bounding box center [470, 205] width 29 height 16
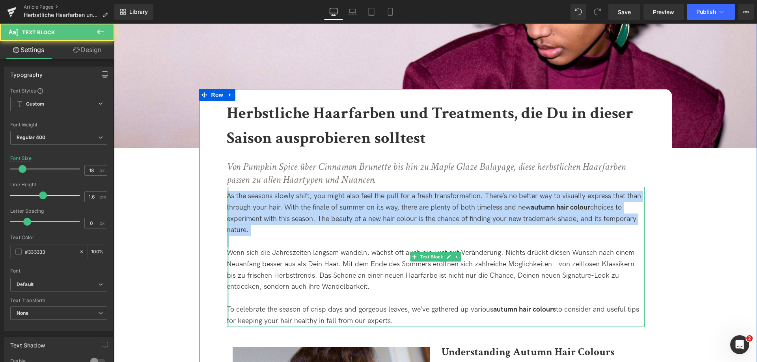
drag, startPoint x: 254, startPoint y: 239, endPoint x: 226, endPoint y: 201, distance: 47.7
click at [227, 201] on div "As the seasons slowly shift, you might also feel the pull for a fresh transform…" at bounding box center [436, 257] width 418 height 140
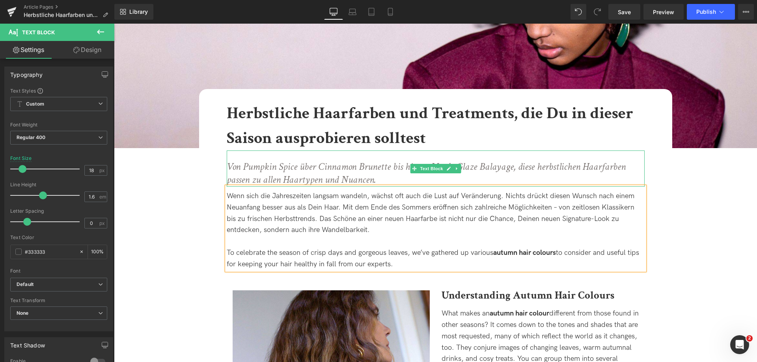
click at [389, 178] on p "Von Pumpkin Spice über Cinnamon Brunette bis hin zu Maple Glaze Balayage, diese…" at bounding box center [436, 174] width 418 height 27
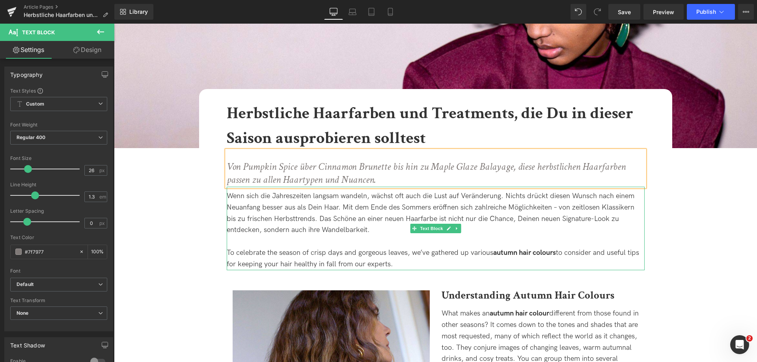
click at [571, 220] on span "Wenn sich die Jahreszeiten langsam wandeln, wächst oft auch die Lust auf Veränd…" at bounding box center [431, 213] width 408 height 42
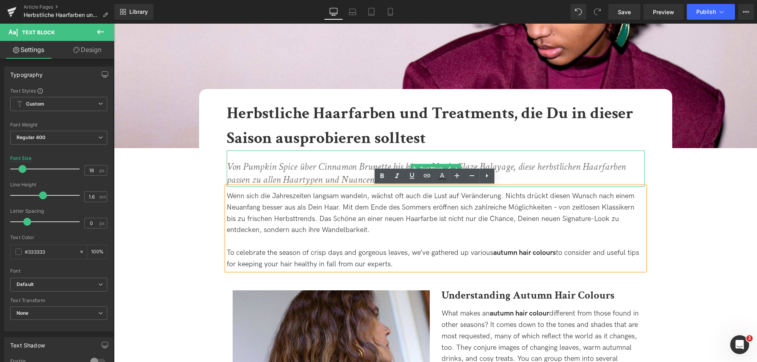
click at [514, 167] on icon "Von Pumpkin Spice über Cinnamon Brunette bis hin zu Maple Glaze Balayage, diese…" at bounding box center [426, 173] width 399 height 27
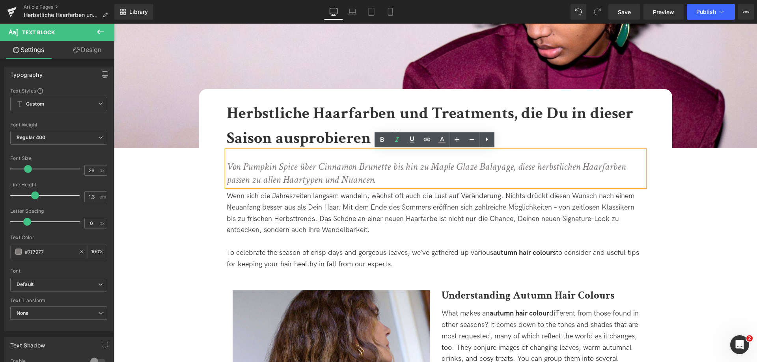
click at [317, 124] on b "Herbstliche Haarfarben und Treatments, die Du in dieser Saison ausprobieren sol…" at bounding box center [430, 126] width 407 height 47
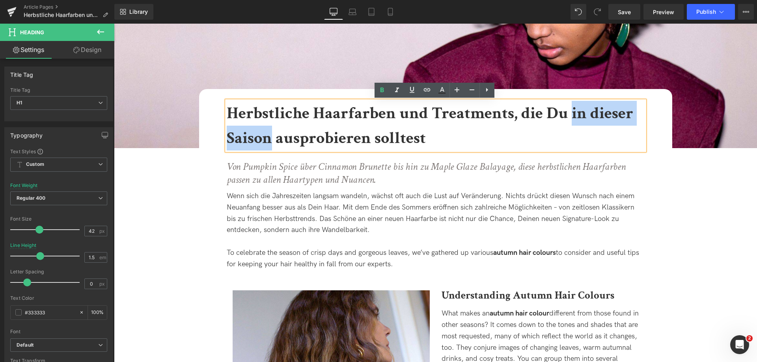
drag, startPoint x: 569, startPoint y: 118, endPoint x: 271, endPoint y: 138, distance: 299.3
click at [271, 138] on b "Herbstliche Haarfarben und Treatments, die Du in dieser Saison ausprobieren sol…" at bounding box center [430, 126] width 407 height 47
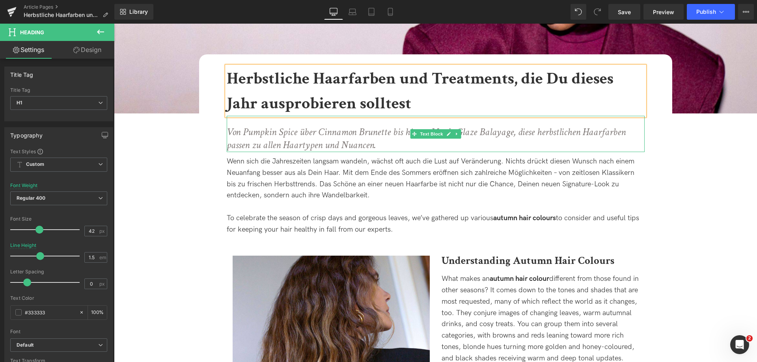
scroll to position [276, 0]
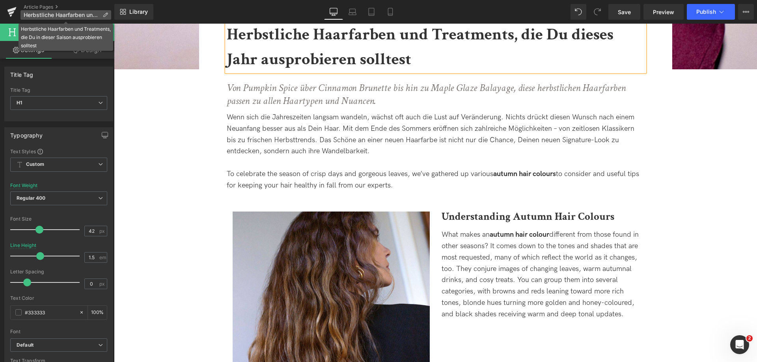
click at [85, 12] on span "Herbstliche Haarfarben und Treatments, die Du in dieser Saison ausprobieren sol…" at bounding box center [62, 15] width 76 height 6
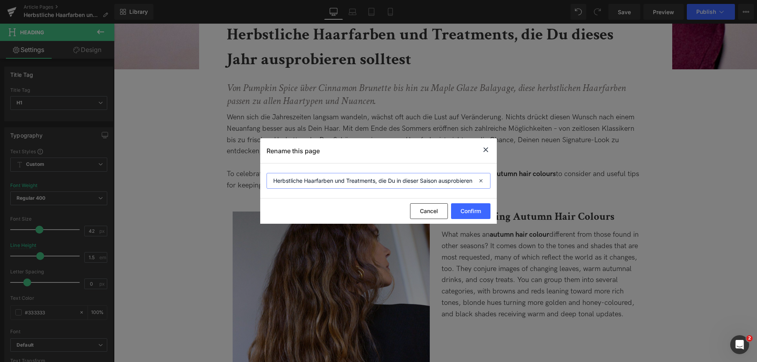
drag, startPoint x: 398, startPoint y: 180, endPoint x: 419, endPoint y: 180, distance: 21.3
click at [417, 180] on input "Herbstliche Haarfarben und Treatments, die Du in dieser Saison ausprobieren sol…" at bounding box center [379, 181] width 224 height 16
click at [439, 180] on input "Herbstliche Haarfarben und Treatments, die Du in dieser Saison ausprobieren sol…" at bounding box center [379, 181] width 224 height 16
type input "Herbstliche Haarfarben und Treatments, die Du dieses Jahr ausprobieren solltest"
click at [468, 205] on button "Confirm" at bounding box center [470, 212] width 39 height 16
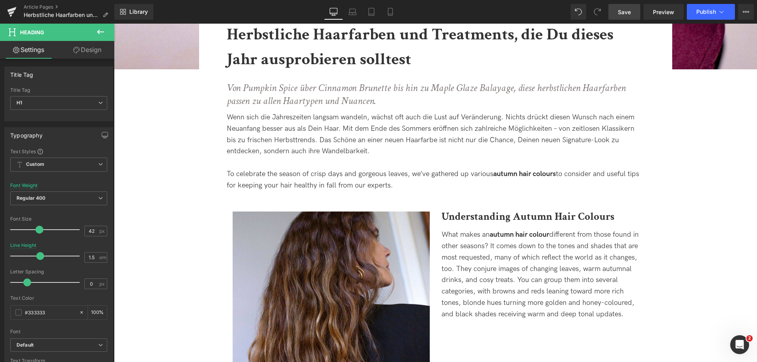
click at [622, 19] on link "Save" at bounding box center [625, 12] width 32 height 16
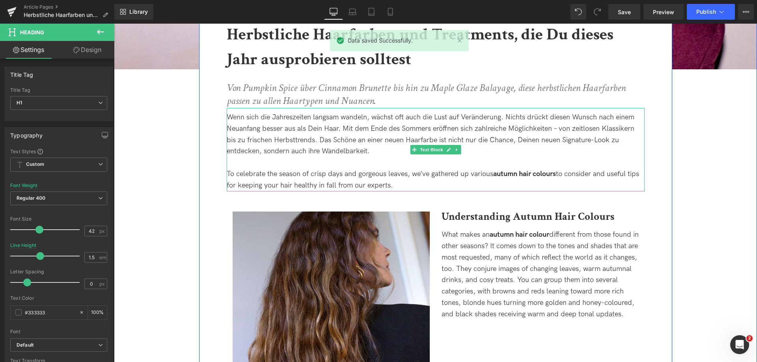
click at [558, 132] on span "Wenn sich die Jahreszeiten langsam wandeln, wächst oft auch die Lust auf Veränd…" at bounding box center [431, 134] width 408 height 42
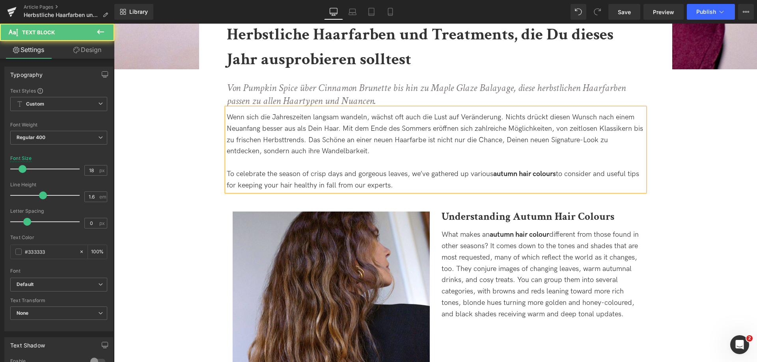
click at [336, 168] on div at bounding box center [436, 162] width 418 height 11
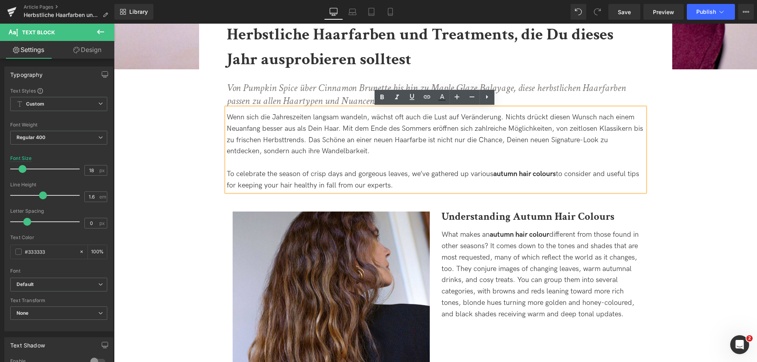
click at [231, 173] on div "To celebrate the season of crisp days and gorgeous leaves, we’ve gathered up va…" at bounding box center [436, 180] width 418 height 23
click at [233, 173] on div "To celebrate the season of crisp days and gorgeous leaves, we’ve gathered up va…" at bounding box center [436, 180] width 418 height 23
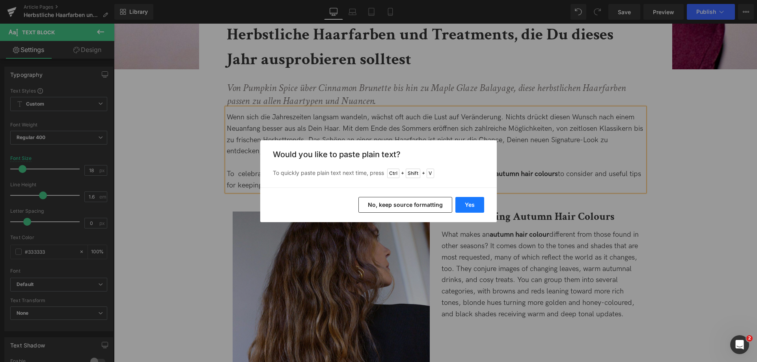
drag, startPoint x: 469, startPoint y: 210, endPoint x: 350, endPoint y: 186, distance: 121.9
click at [469, 210] on button "Yes" at bounding box center [470, 205] width 29 height 16
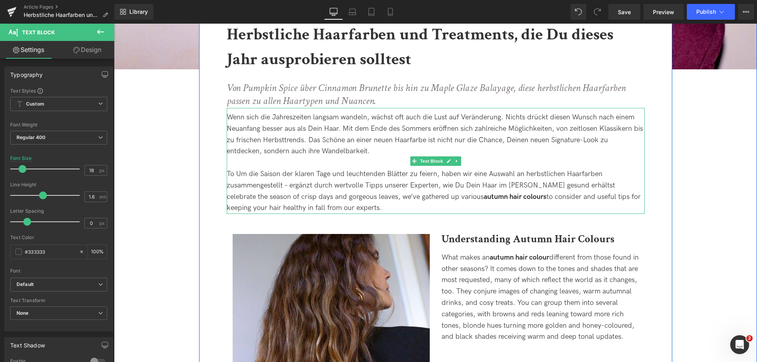
click at [235, 175] on div "To Um die Saison der klaren Tage und leuchtenden Blätter zu feiern, haben wir e…" at bounding box center [436, 191] width 418 height 45
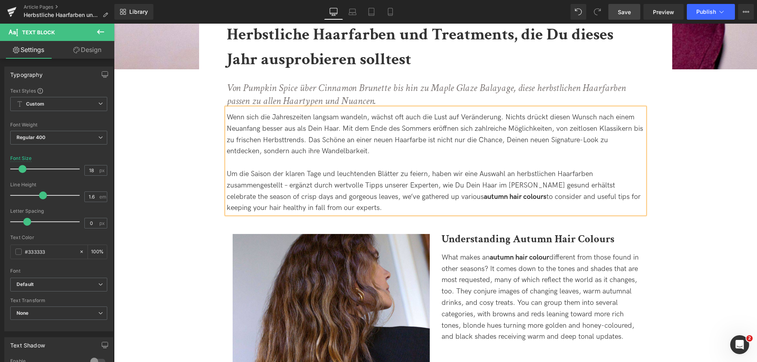
click at [633, 8] on link "Save" at bounding box center [625, 12] width 32 height 16
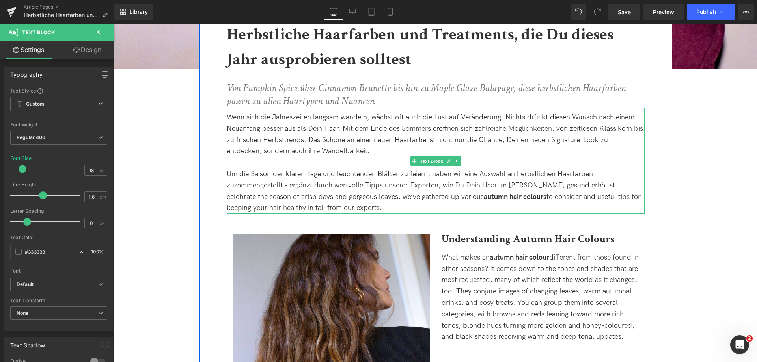
click at [290, 185] on div "Um die Saison der klaren Tage und leuchtenden Blätter zu feiern, haben wir eine…" at bounding box center [436, 191] width 418 height 45
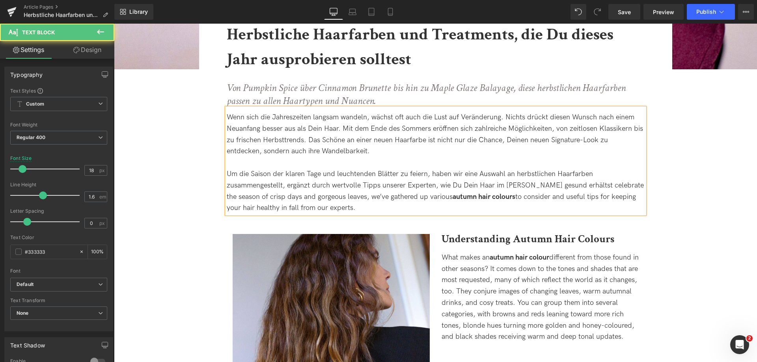
drag, startPoint x: 579, startPoint y: 186, endPoint x: 596, endPoint y: 214, distance: 32.7
click at [594, 213] on div "Um die Saison der klaren Tage und leuchtenden Blätter zu feiern, haben wir eine…" at bounding box center [436, 191] width 418 height 45
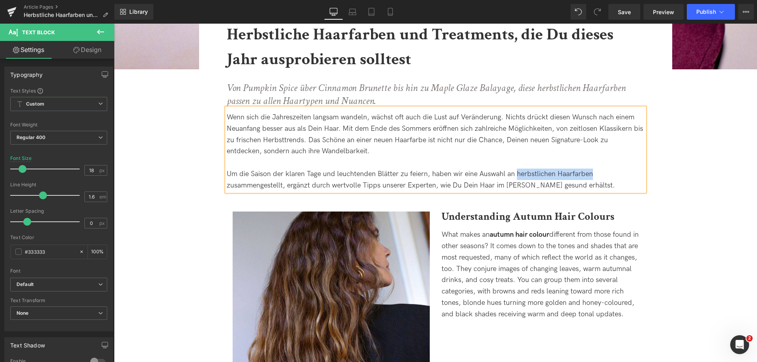
drag, startPoint x: 516, startPoint y: 173, endPoint x: 591, endPoint y: 172, distance: 74.9
click at [591, 172] on div "Um die Saison der klaren Tage und leuchtenden Blätter zu feiern, haben wir eine…" at bounding box center [436, 180] width 418 height 23
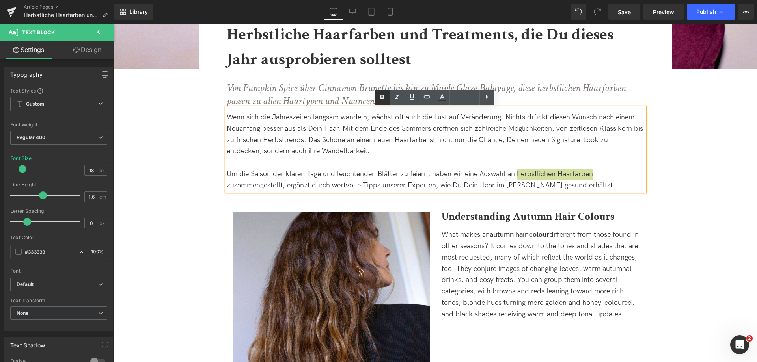
click at [383, 96] on icon at bounding box center [381, 97] width 9 height 9
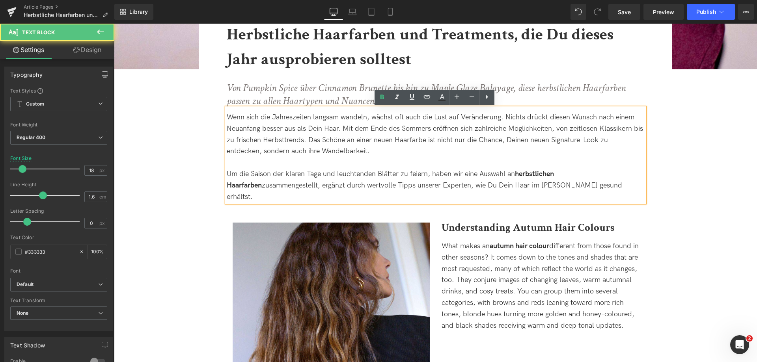
click at [459, 185] on div "Um die Saison der klaren Tage und leuchtenden Blätter zu feiern, haben wir eine…" at bounding box center [436, 186] width 418 height 34
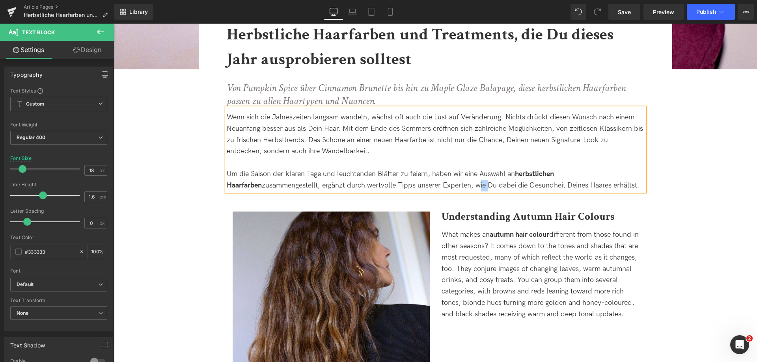
drag, startPoint x: 441, startPoint y: 184, endPoint x: 449, endPoint y: 184, distance: 8.7
click at [449, 184] on div "Um die Saison der klaren Tage und leuchtenden Blätter zu feiern, haben wir eine…" at bounding box center [436, 180] width 418 height 23
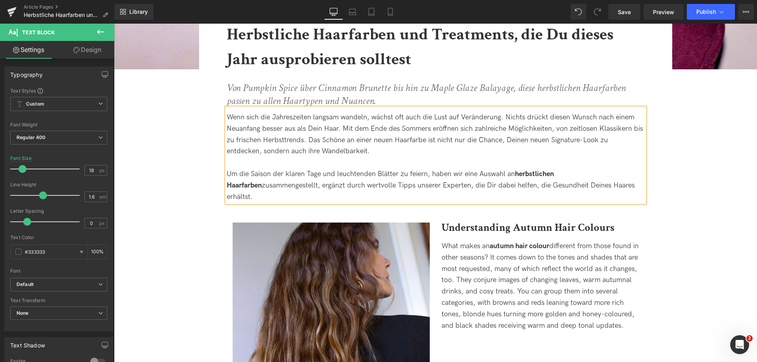
click at [613, 182] on div "Um die Saison der klaren Tage und leuchtenden Blätter zu feiern, haben wir eine…" at bounding box center [436, 186] width 418 height 34
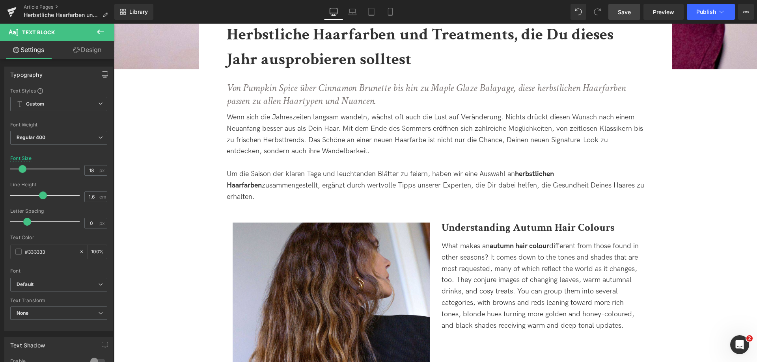
click at [618, 11] on link "Save" at bounding box center [625, 12] width 32 height 16
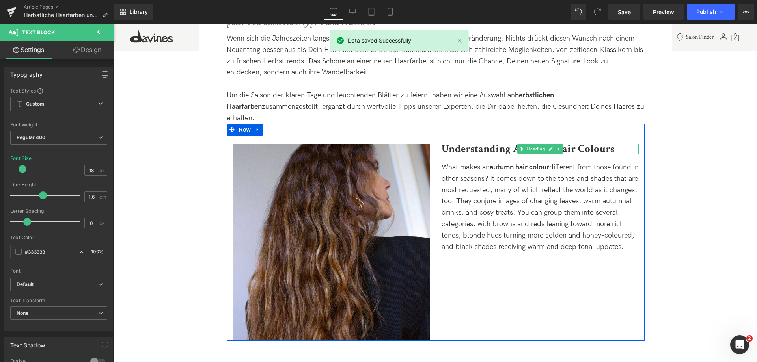
click at [462, 144] on div at bounding box center [540, 145] width 197 height 2
click at [462, 142] on b "Understanding Autumn Hair Colours" at bounding box center [528, 149] width 173 height 14
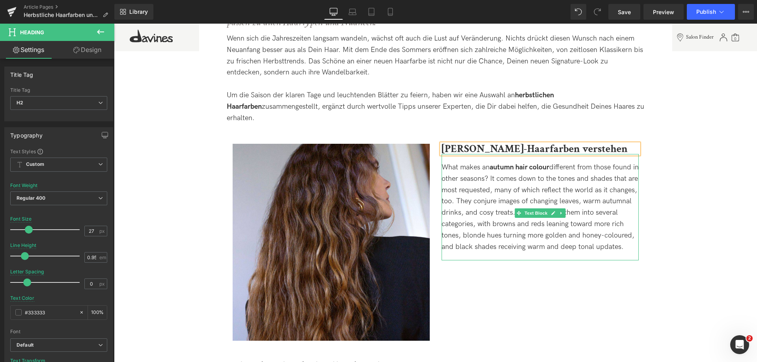
click at [483, 249] on div "What makes an autumn hair colour different from those found in other seasons? I…" at bounding box center [540, 207] width 197 height 91
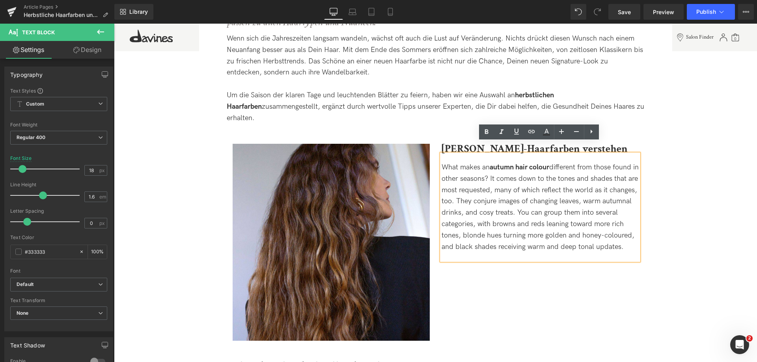
drag, startPoint x: 481, startPoint y: 250, endPoint x: 438, endPoint y: 149, distance: 109.4
click at [442, 154] on div "What makes an autumn hair colour different from those found in other seasons? I…" at bounding box center [540, 207] width 197 height 107
drag, startPoint x: 442, startPoint y: 158, endPoint x: 485, endPoint y: 252, distance: 104.1
click at [485, 252] on div "What makes an autumn hair colour different from those found in other seasons? I…" at bounding box center [540, 207] width 197 height 91
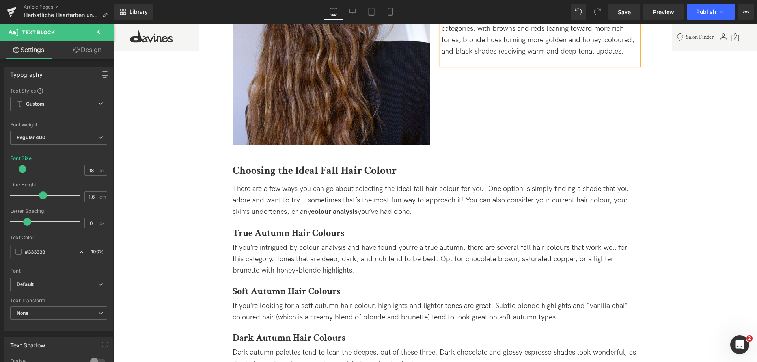
scroll to position [552, 0]
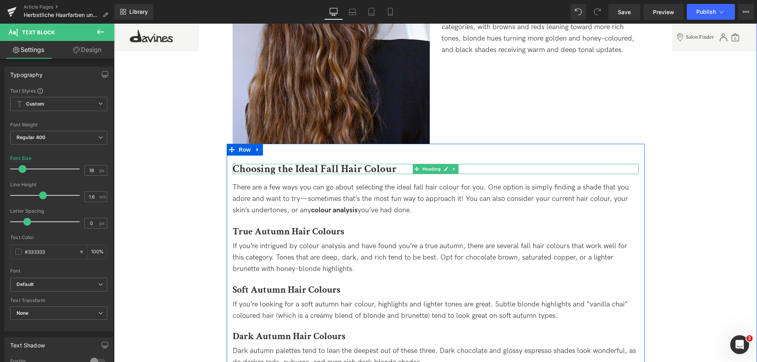
click at [244, 162] on b "Choosing the Ideal Fall Hair Colour" at bounding box center [315, 169] width 164 height 14
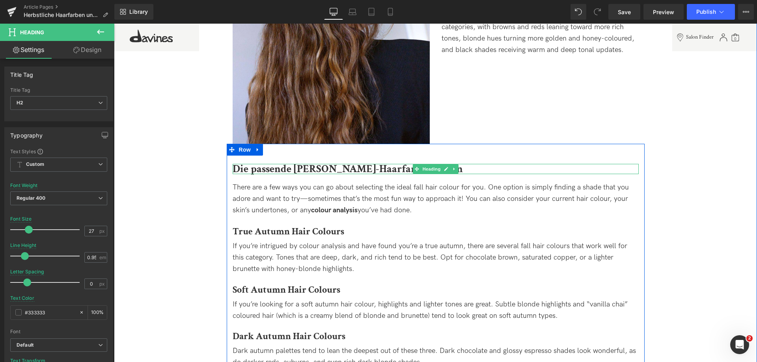
click at [328, 162] on b "Die passende Herbst-Haarfarbe wählen" at bounding box center [348, 169] width 230 height 14
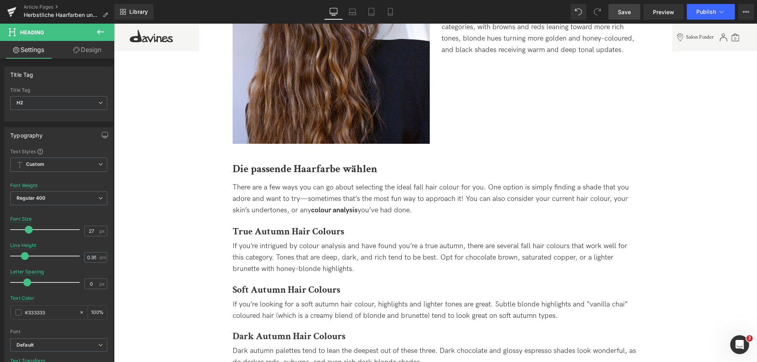
click at [624, 11] on span "Save" at bounding box center [624, 12] width 13 height 8
drag, startPoint x: 635, startPoint y: 11, endPoint x: 147, endPoint y: 183, distance: 517.7
click at [635, 11] on link "Save" at bounding box center [625, 12] width 32 height 16
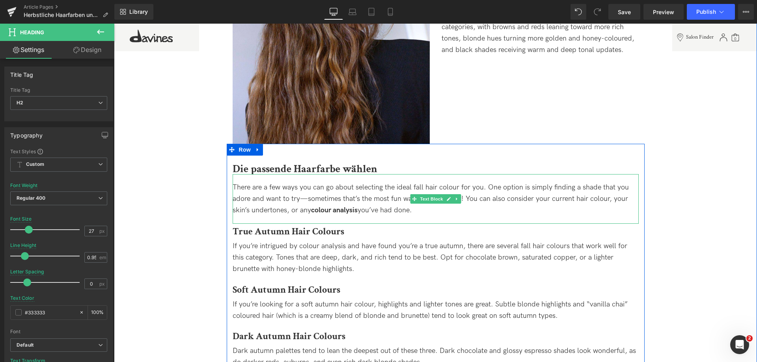
click at [251, 183] on span "There are a few ways you can go about selecting the ideal fall hair colour for …" at bounding box center [431, 198] width 396 height 31
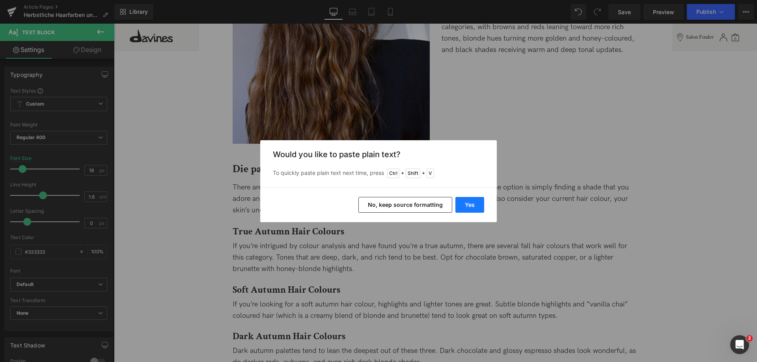
click at [478, 207] on button "Yes" at bounding box center [470, 205] width 29 height 16
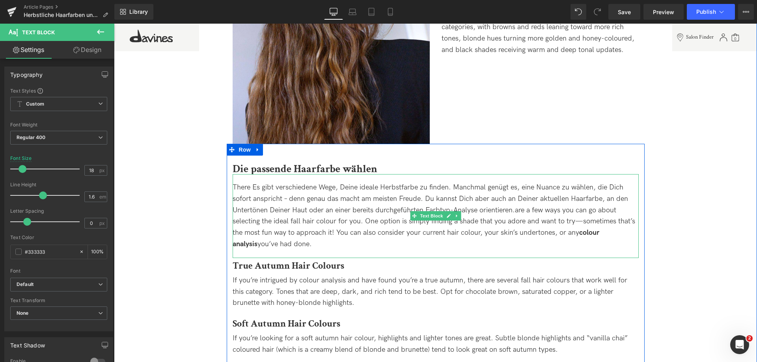
click at [251, 183] on span "There Es gibt verschiedene Wege, Deine ideale Herbstfarbe zu finden. Manchmal g…" at bounding box center [434, 210] width 403 height 54
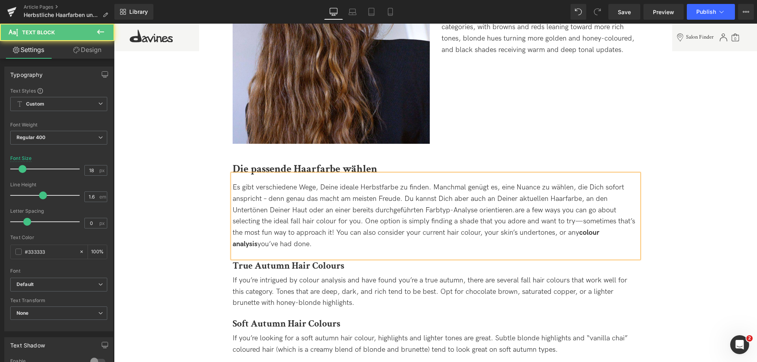
click at [268, 187] on span "Es gibt verschiedene Wege, Deine ideale Herbstfarbe zu finden. Manchmal genügt …" at bounding box center [434, 210] width 403 height 54
drag, startPoint x: 426, startPoint y: 198, endPoint x: 476, endPoint y: 198, distance: 50.5
click at [476, 198] on span "Es gibt verschiedene Wege, Deine ideale Herbstfarbe zu finden. Manchmal genügt …" at bounding box center [434, 210] width 403 height 54
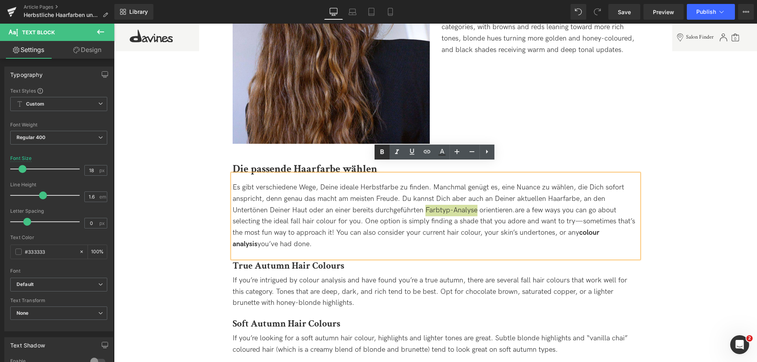
click at [382, 150] on icon at bounding box center [382, 152] width 4 height 5
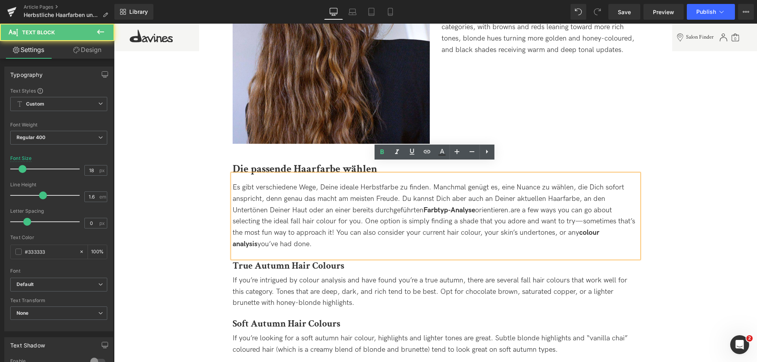
drag, startPoint x: 516, startPoint y: 198, endPoint x: 555, endPoint y: 235, distance: 53.0
click at [555, 235] on div "Es gibt verschiedene Wege, Deine ideale Herbstfarbe zu finden. Manchmal genügt …" at bounding box center [436, 216] width 406 height 68
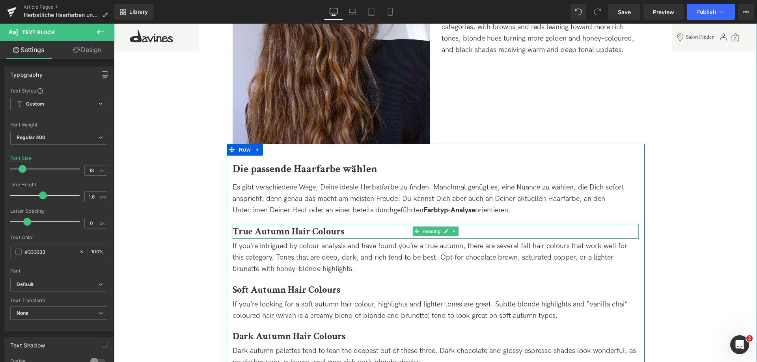
click at [293, 226] on strong "True Autumn Hair Colours" at bounding box center [289, 232] width 112 height 12
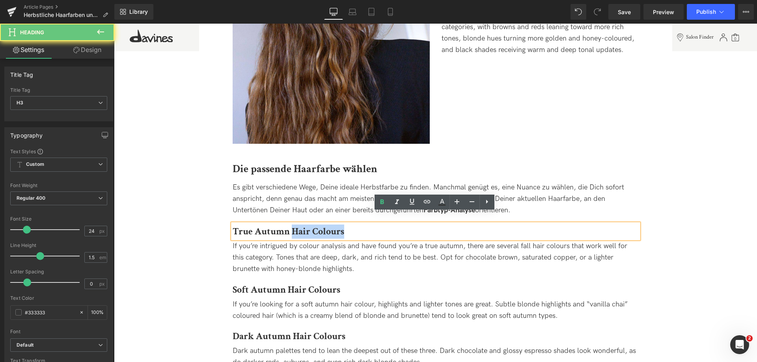
drag, startPoint x: 291, startPoint y: 220, endPoint x: 351, endPoint y: 224, distance: 59.6
click at [351, 225] on h3 "True Autumn Hair Colours" at bounding box center [436, 232] width 406 height 14
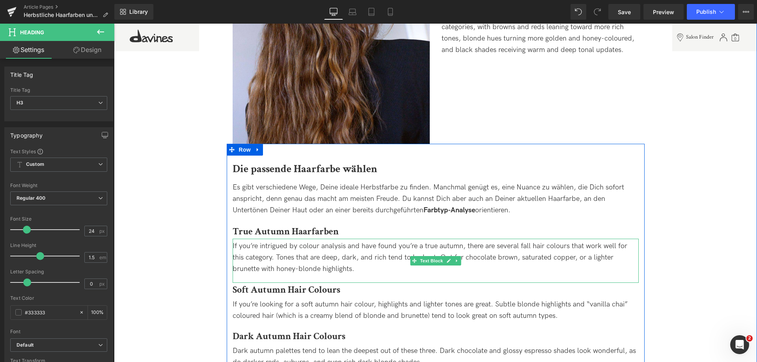
drag, startPoint x: 261, startPoint y: 249, endPoint x: 260, endPoint y: 233, distance: 16.2
click at [261, 249] on div "If you’re intrigued by colour analysis and have found you’re a true autumn, the…" at bounding box center [436, 258] width 406 height 34
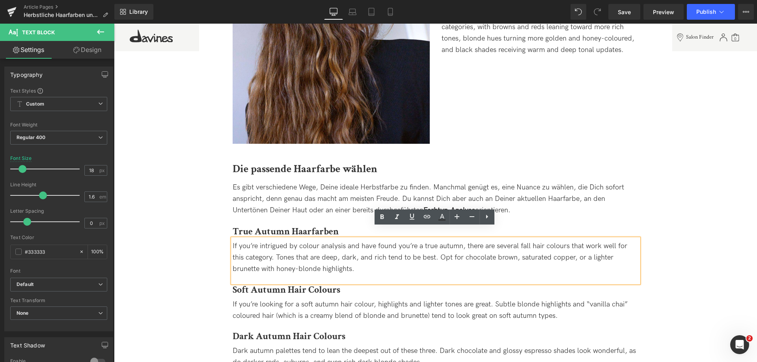
click at [258, 241] on div "If you’re intrigued by colour analysis and have found you’re a true autumn, the…" at bounding box center [436, 258] width 406 height 34
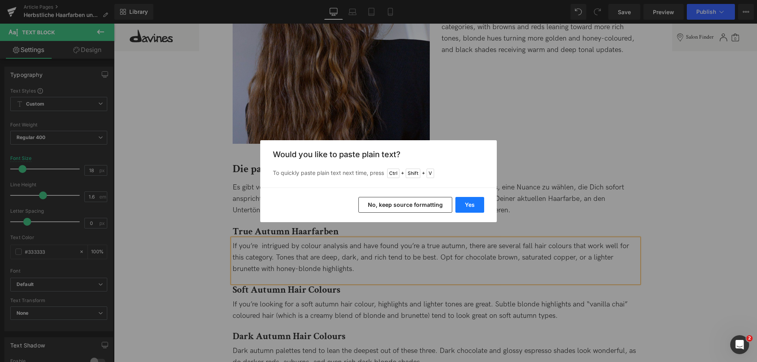
click at [473, 209] on button "Yes" at bounding box center [470, 205] width 29 height 16
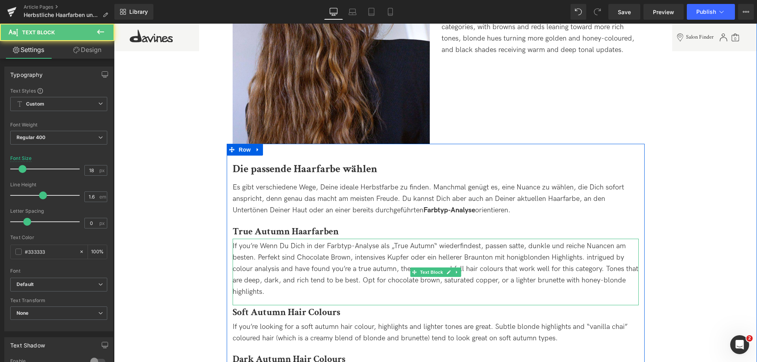
click at [260, 241] on div "If you’re Wenn Du Dich in der Farbtyp-Analyse als „True Autumn“ wiederfindest, …" at bounding box center [436, 269] width 406 height 57
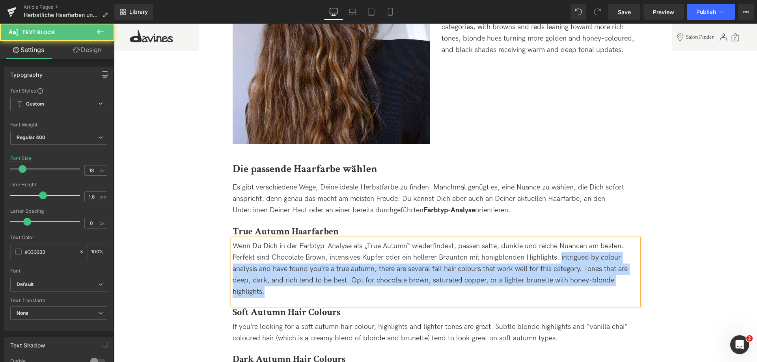
drag, startPoint x: 561, startPoint y: 246, endPoint x: 593, endPoint y: 280, distance: 46.9
click at [593, 280] on div "Wenn Du Dich in der Farbtyp-Analyse als „True Autumn“ wiederfindest, passen sat…" at bounding box center [436, 269] width 406 height 57
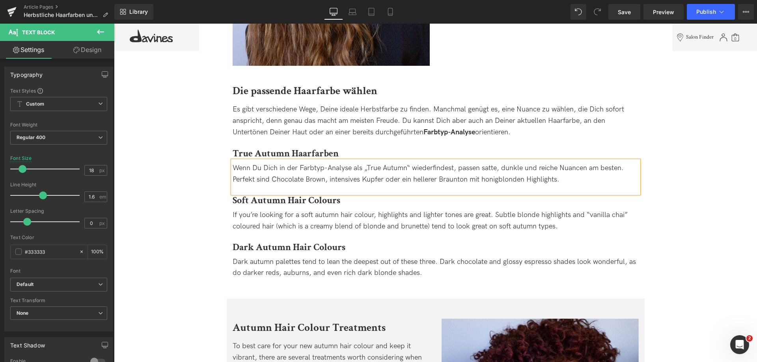
scroll to position [631, 0]
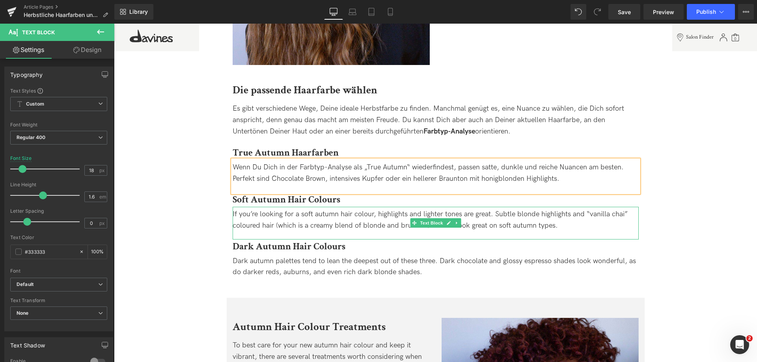
click at [243, 209] on div "If you’re looking for a soft autumn hair colour, highlights and lighter tones a…" at bounding box center [436, 220] width 406 height 23
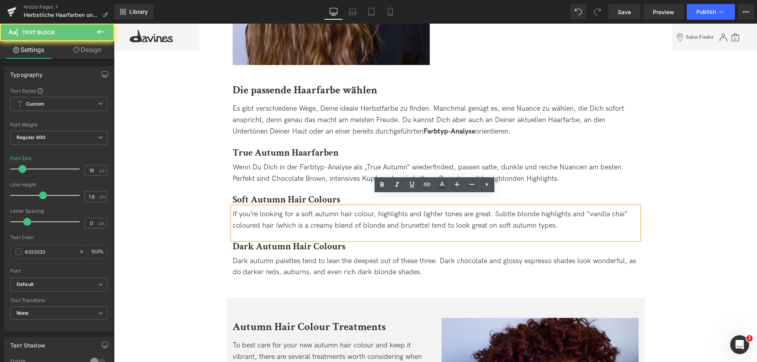
click at [239, 209] on div "If you’re looking for a soft autumn hair colour, highlights and lighter tones a…" at bounding box center [436, 220] width 406 height 23
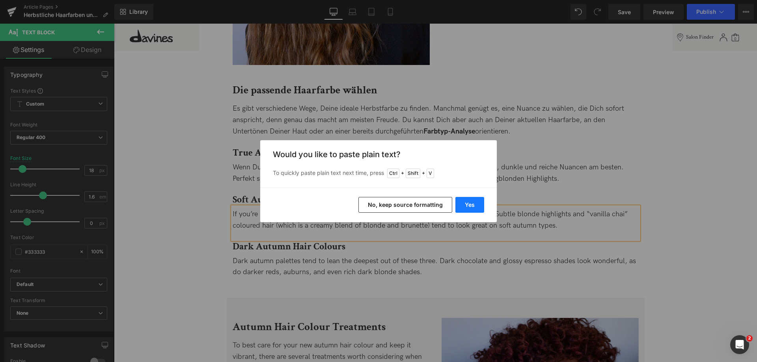
click at [465, 207] on button "Yes" at bounding box center [470, 205] width 29 height 16
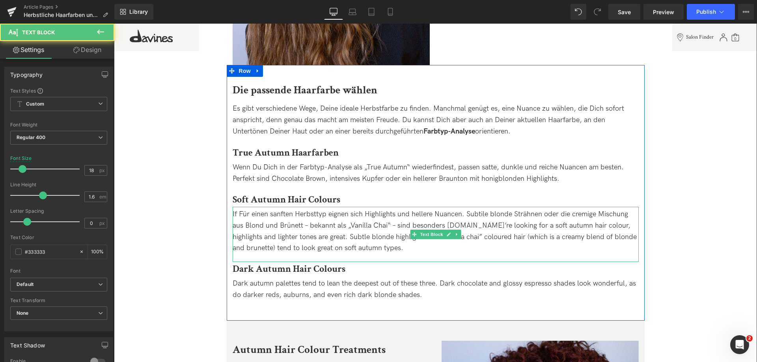
click at [241, 209] on div "If Für einen sanften Herbsttyp eignen sich Highlights und hellere Nuancen. Subt…" at bounding box center [436, 231] width 406 height 45
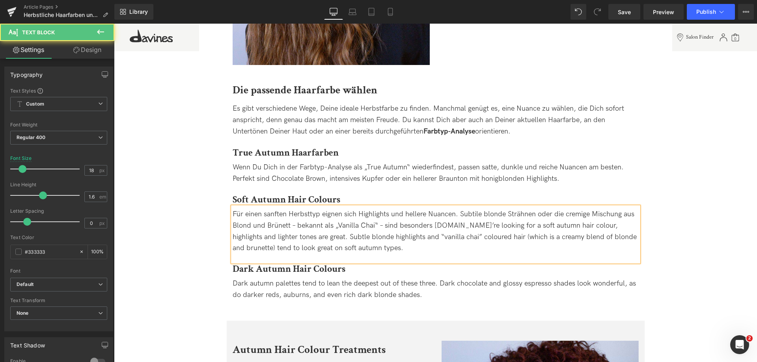
click at [294, 214] on div "Für einen sanften Herbsttyp eignen sich Highlights und hellere Nuancen. Subtile…" at bounding box center [436, 231] width 406 height 45
drag, startPoint x: 478, startPoint y: 215, endPoint x: 509, endPoint y: 242, distance: 40.8
click at [509, 242] on div "Für einen sanften Herbsttyp eignen sich Highlights und hellere Nuancen. Subtile…" at bounding box center [436, 231] width 406 height 45
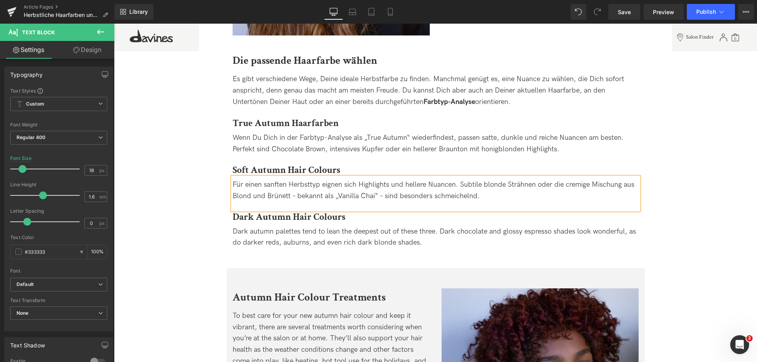
scroll to position [710, 0]
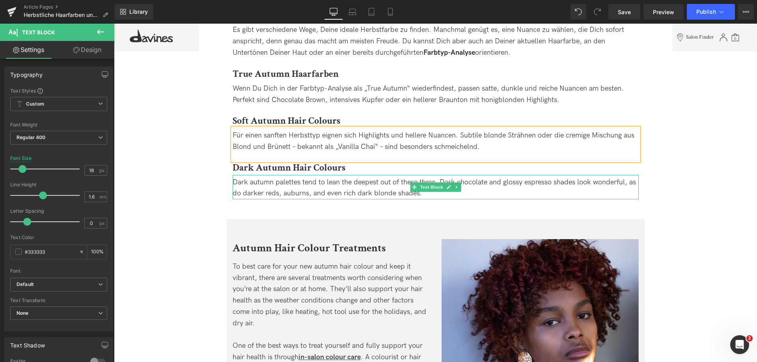
click at [240, 178] on span "Dark autumn palettes tend to lean the deepest out of these three. Dark chocolat…" at bounding box center [435, 188] width 404 height 20
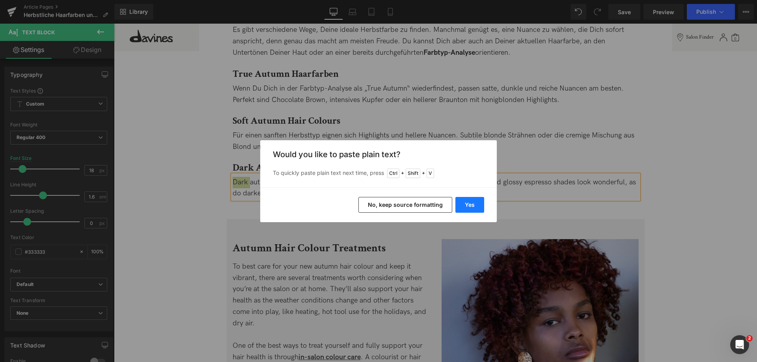
click at [461, 203] on button "Yes" at bounding box center [470, 205] width 29 height 16
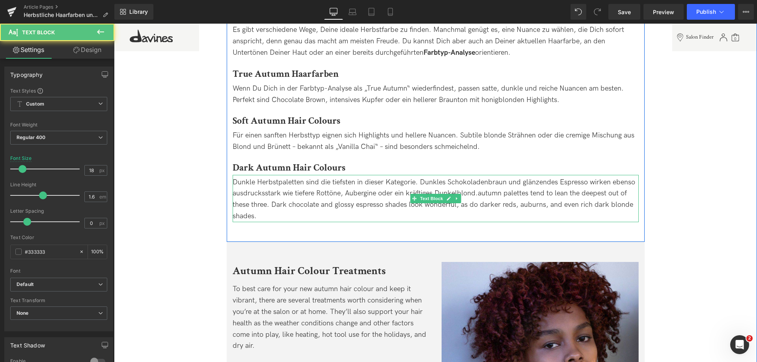
drag, startPoint x: 477, startPoint y: 182, endPoint x: 518, endPoint y: 206, distance: 46.8
click at [518, 206] on div "Dunkle Herbstpaletten sind die tiefsten in dieser Kategorie. Dunkles Schokolade…" at bounding box center [436, 199] width 406 height 45
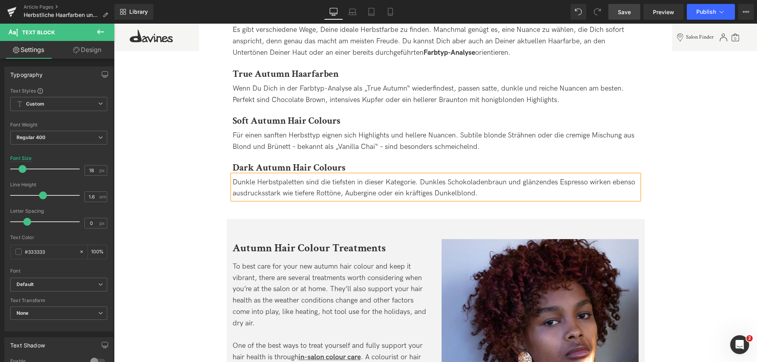
click at [614, 16] on link "Save" at bounding box center [625, 12] width 32 height 16
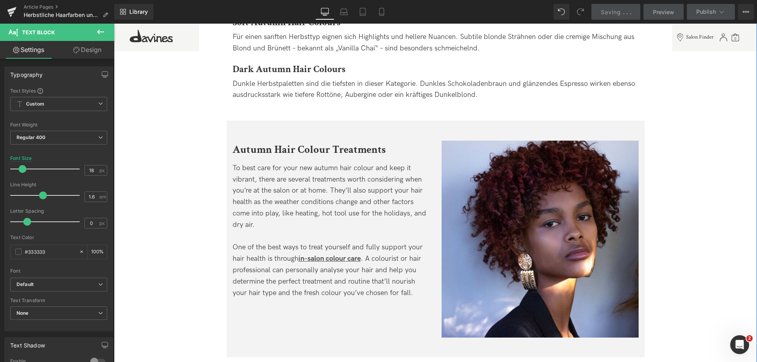
scroll to position [828, 0]
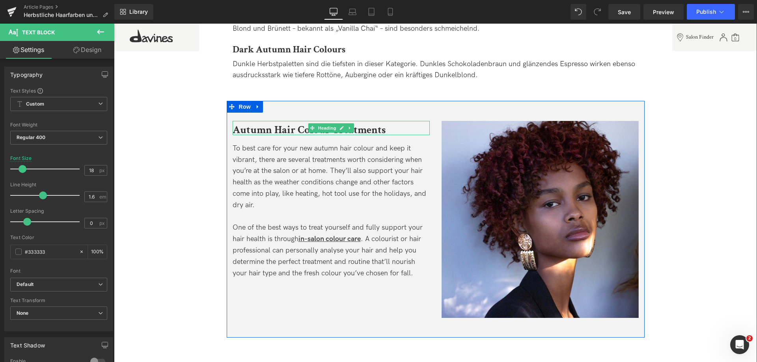
click at [248, 123] on b "Autumn Hair Colour Treatments" at bounding box center [309, 130] width 153 height 14
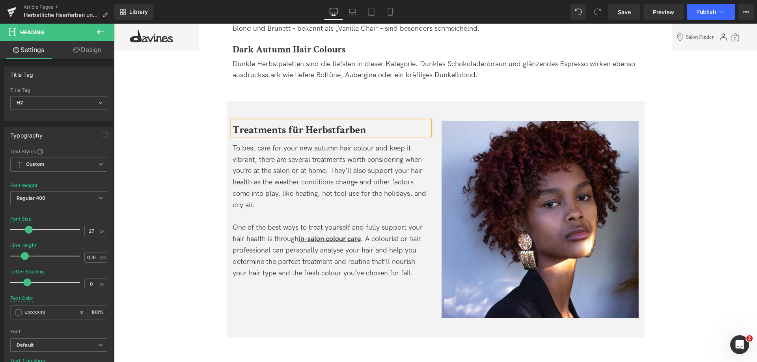
click at [243, 123] on b "Treatments für Herbstfarben" at bounding box center [300, 130] width 134 height 14
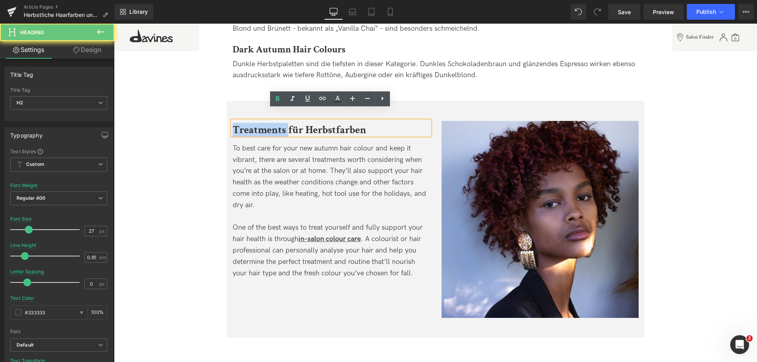
click at [243, 123] on b "Treatments für Herbstfarben" at bounding box center [300, 130] width 134 height 14
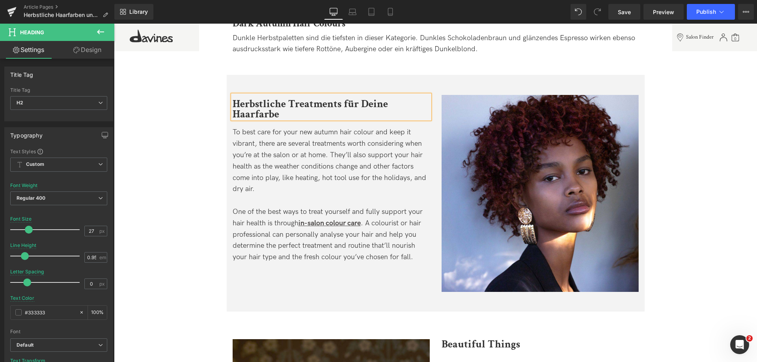
scroll to position [868, 0]
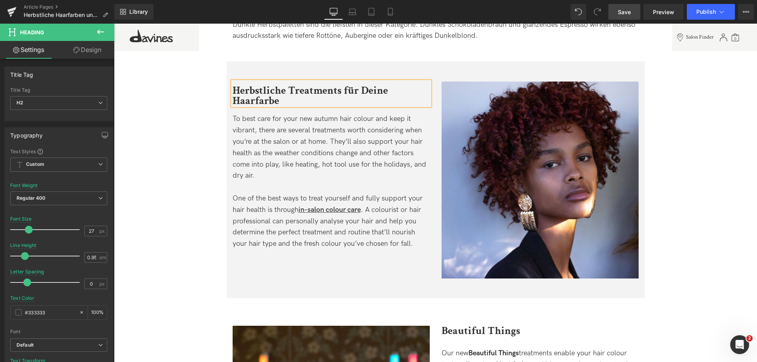
click at [625, 15] on span "Save" at bounding box center [624, 12] width 13 height 8
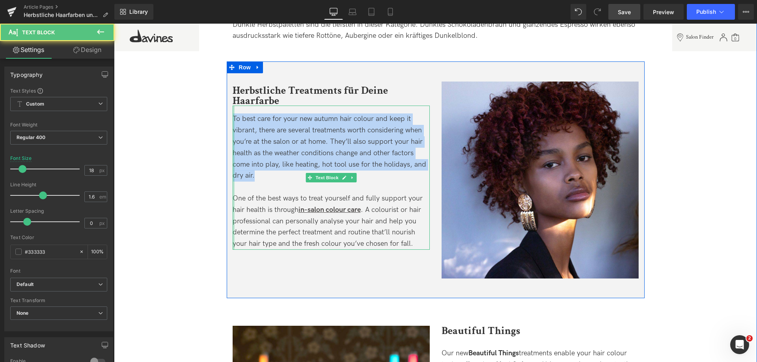
drag, startPoint x: 265, startPoint y: 166, endPoint x: 233, endPoint y: 109, distance: 65.4
click at [233, 109] on div "To best care for your new autumn hair colour and keep it vibrant, there are sev…" at bounding box center [331, 178] width 197 height 144
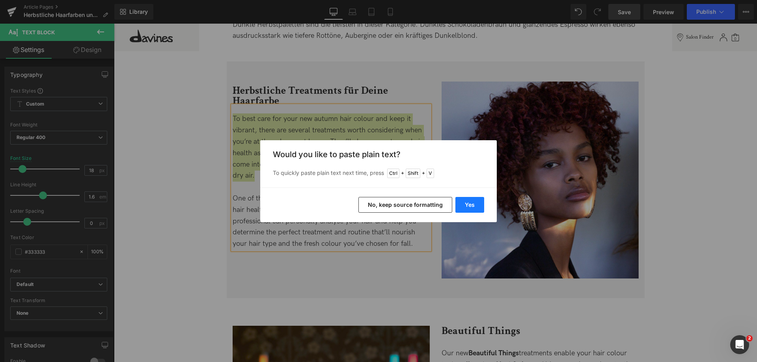
click at [473, 209] on button "Yes" at bounding box center [470, 205] width 29 height 16
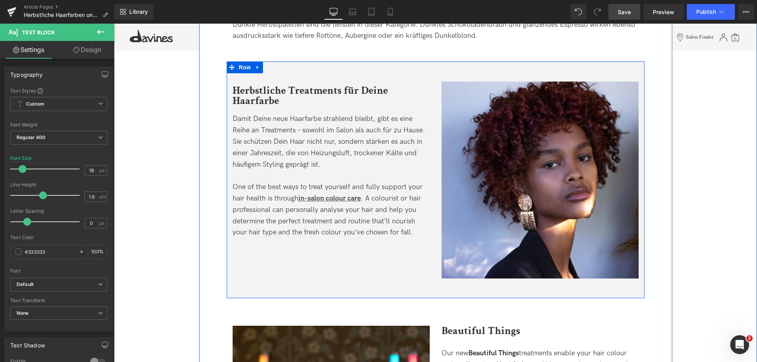
drag, startPoint x: 352, startPoint y: 222, endPoint x: 361, endPoint y: 223, distance: 8.7
click at [352, 222] on div "One of the best ways to treat yourself and fully support your hair health is th…" at bounding box center [331, 210] width 197 height 57
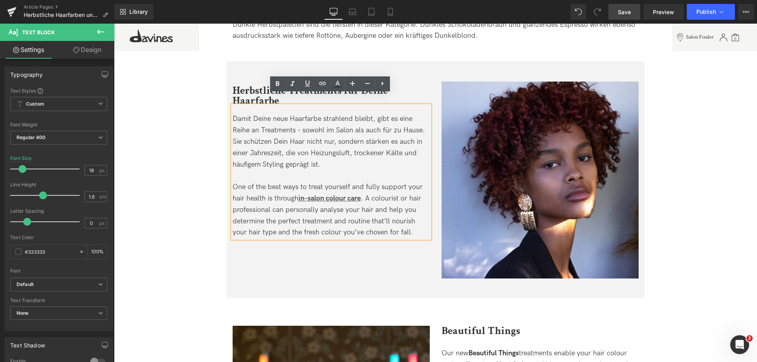
drag, startPoint x: 417, startPoint y: 223, endPoint x: 225, endPoint y: 181, distance: 195.9
click at [227, 181] on div "Image Herbstliche Treatments für Deine Haarfarbe Heading Damit Deine neue Haarf…" at bounding box center [331, 160] width 209 height 157
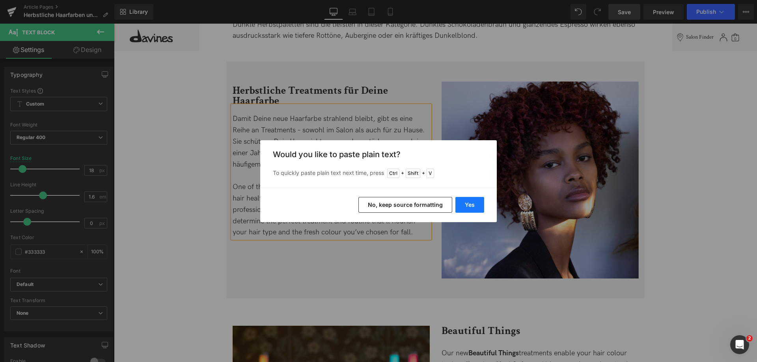
click at [480, 199] on button "Yes" at bounding box center [470, 205] width 29 height 16
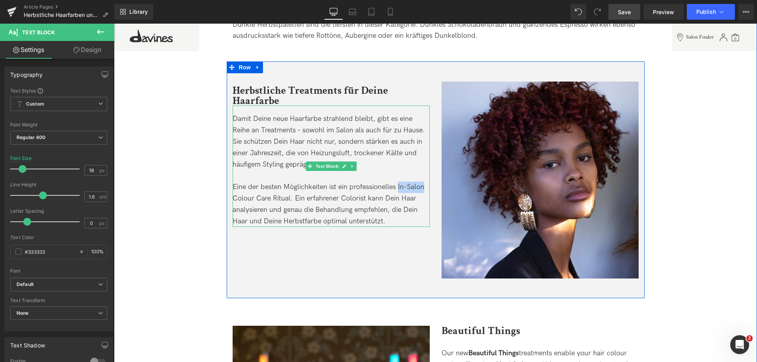
drag, startPoint x: 398, startPoint y: 175, endPoint x: 422, endPoint y: 176, distance: 24.5
click at [422, 182] on div "Eine der besten Möglichkeiten ist ein professionelles In-Salon Colour Care Ritu…" at bounding box center [331, 204] width 197 height 45
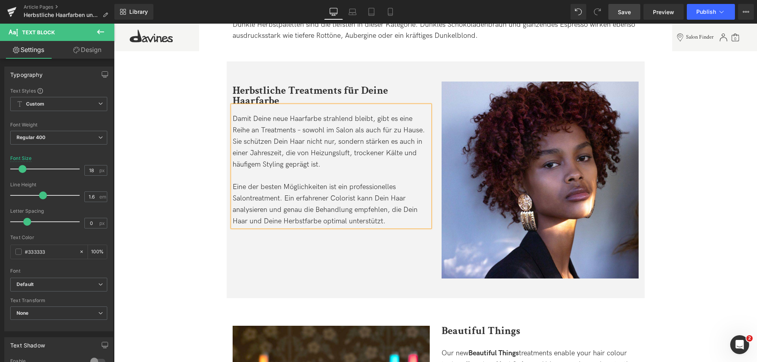
click at [347, 182] on div "Eine der besten Möglichkeiten ist ein professionelles Salontreatment. Ein erfah…" at bounding box center [331, 204] width 197 height 45
click at [396, 182] on div "Eine der besten Möglichkeiten ist eine professionelles Salontreatment. Ein erfa…" at bounding box center [331, 204] width 197 height 45
click at [254, 187] on div "Eine der besten Möglichkeiten ist eine professionelle Salontreatment. Ein erfah…" at bounding box center [331, 204] width 197 height 45
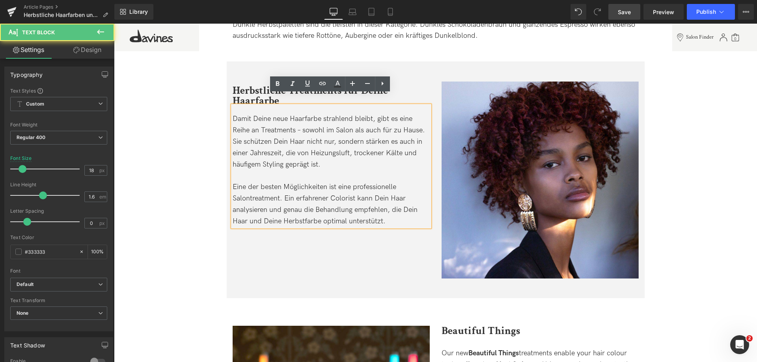
click at [254, 187] on div "Eine der besten Möglichkeiten ist eine professionelle Salontreatment. Ein erfah…" at bounding box center [331, 204] width 197 height 45
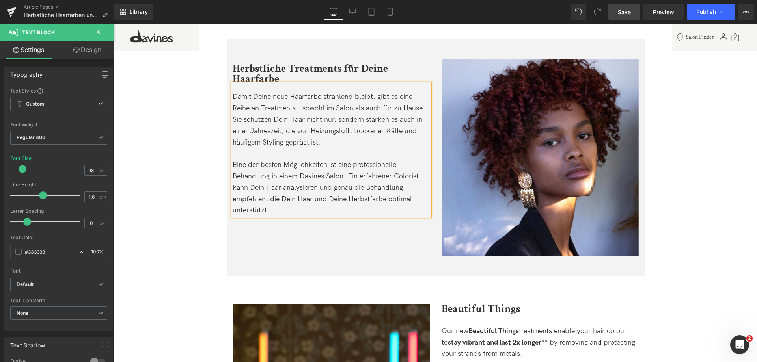
scroll to position [907, 0]
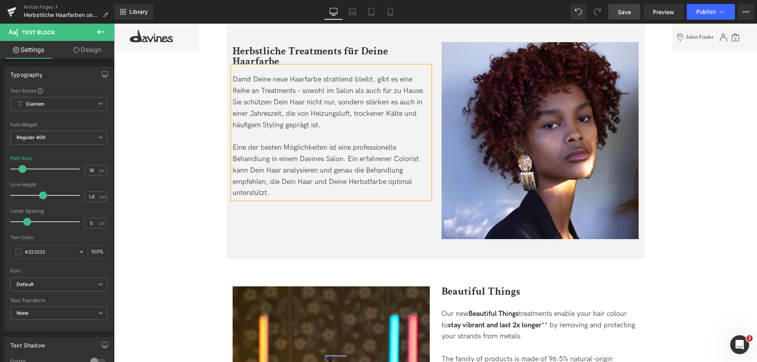
click at [628, 10] on span "Save" at bounding box center [624, 12] width 13 height 8
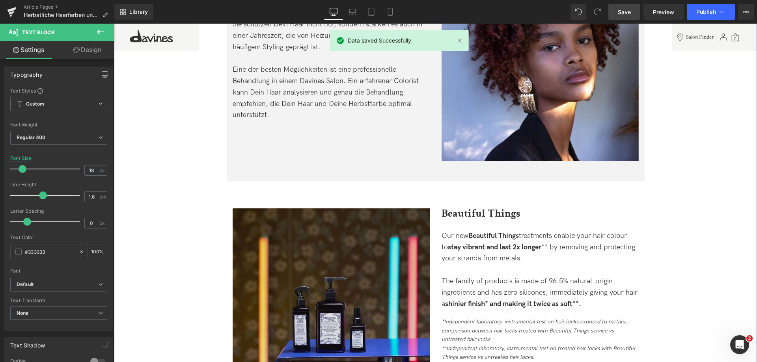
scroll to position [986, 0]
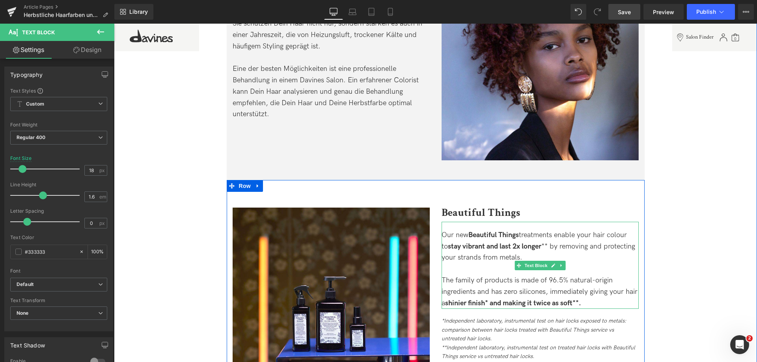
drag, startPoint x: 449, startPoint y: 222, endPoint x: 445, endPoint y: 228, distance: 7.4
click at [449, 230] on div "Our new Beautiful Things treatments enable your hair colour to stay vibrant and…" at bounding box center [540, 247] width 197 height 34
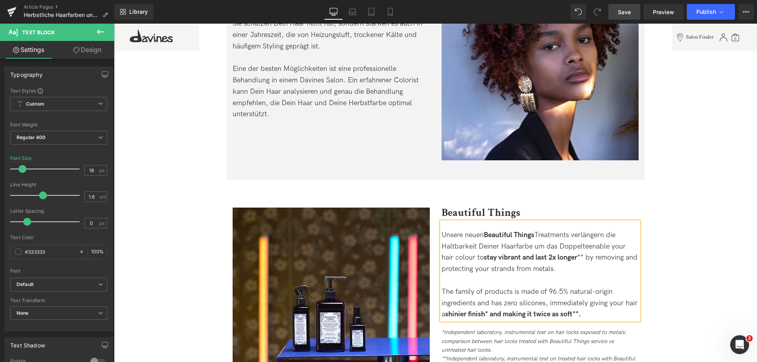
click at [593, 230] on div "Unsere neuen Beautiful Things Treatments verlängern die Haltbarkeit Deiner Haar…" at bounding box center [540, 252] width 197 height 45
drag, startPoint x: 534, startPoint y: 235, endPoint x: 581, endPoint y: 247, distance: 47.5
click at [581, 247] on div "Unsere neuen Beautiful Things Treatments verdoppeln die Haltbarkeit Deiner Haar…" at bounding box center [540, 252] width 197 height 45
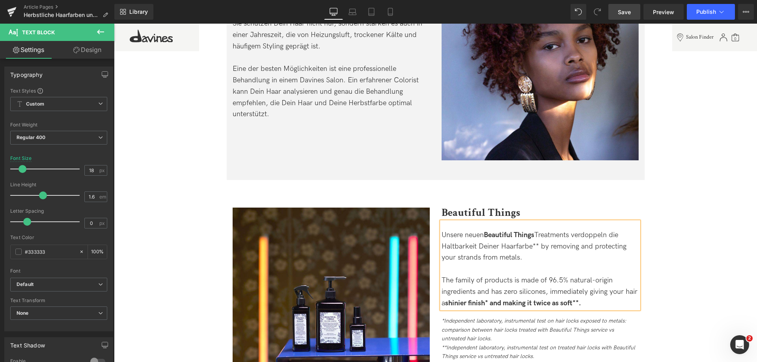
drag, startPoint x: 576, startPoint y: 224, endPoint x: 531, endPoint y: 237, distance: 46.7
click at [531, 237] on div "Unsere neuen Beautiful Things Treatments verdoppeln die Haltbarkeit Deiner Haar…" at bounding box center [540, 247] width 197 height 34
click at [485, 202] on icon at bounding box center [486, 199] width 9 height 9
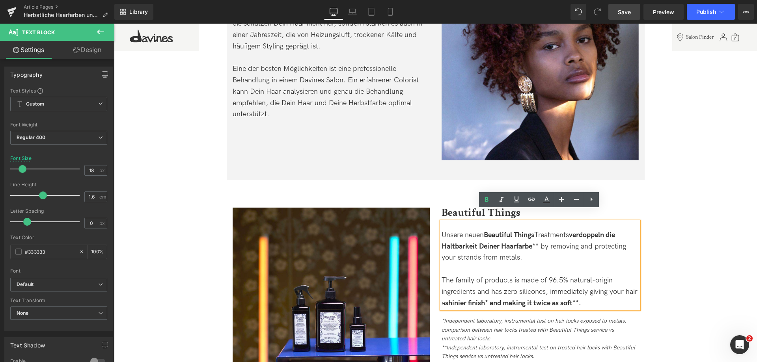
click at [543, 234] on div "Unsere neuen Beautiful Things Treatments verdoppeln die Haltbarkeit Deiner Haar…" at bounding box center [540, 247] width 197 height 34
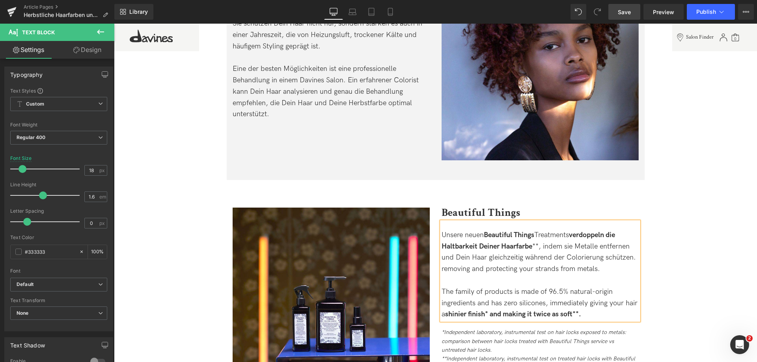
click at [579, 243] on div "Unsere neuen Beautiful Things Treatments verdoppeln die Haltbarkeit Deiner Haar…" at bounding box center [540, 252] width 197 height 45
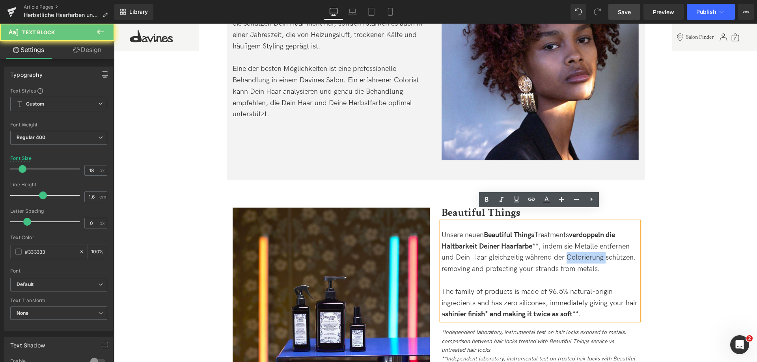
click at [579, 243] on div "Unsere neuen Beautiful Things Treatments verdoppeln die Haltbarkeit Deiner Haar…" at bounding box center [540, 252] width 197 height 45
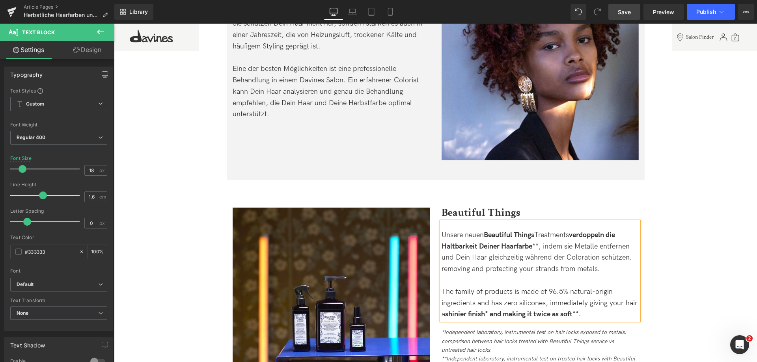
click at [609, 257] on div "Unsere neuen Beautiful Things Treatments verdoppeln die Haltbarkeit Deiner Haar…" at bounding box center [540, 252] width 197 height 45
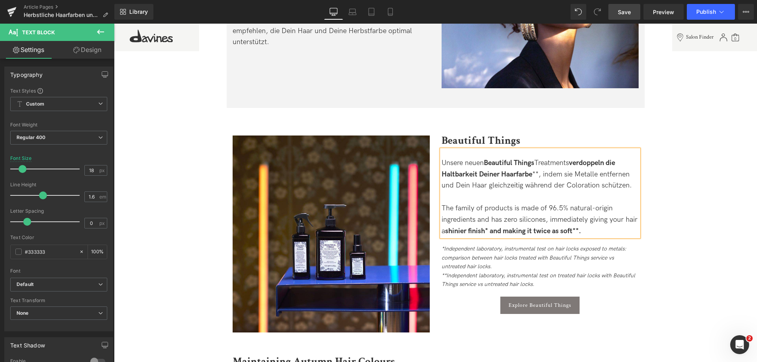
scroll to position [1065, 0]
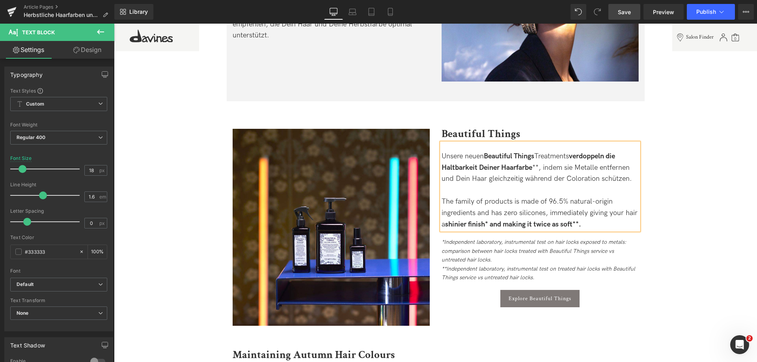
click at [446, 196] on div "The family of products is made of 96.5% natural-origin ingredients and has zero…" at bounding box center [540, 213] width 197 height 34
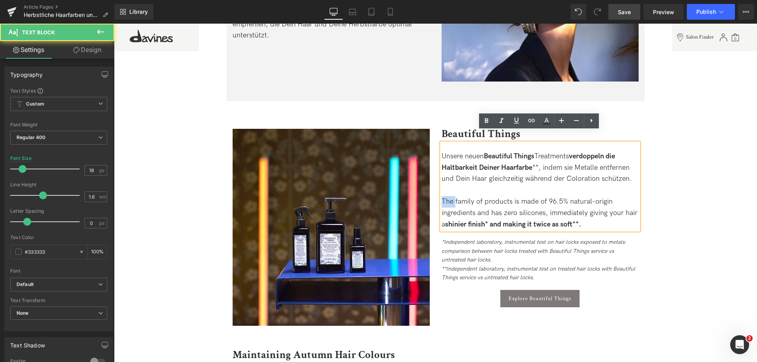
click at [446, 196] on div "The family of products is made of 96.5% natural-origin ingredients and has zero…" at bounding box center [540, 213] width 197 height 34
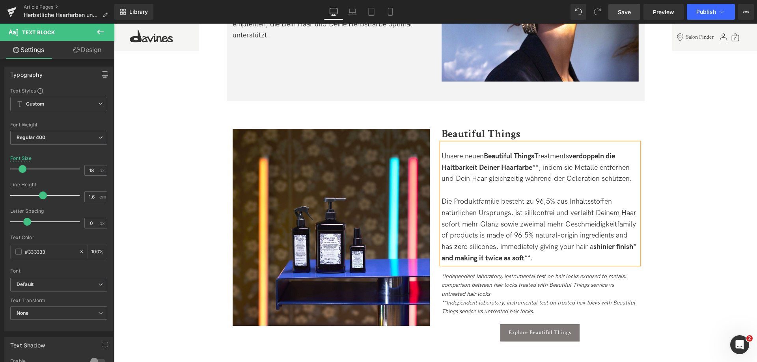
click at [547, 218] on div "Die Produktfamilie besteht zu 96,5% aus Inhaltsstoffen natürlichen Ursprungs, i…" at bounding box center [540, 230] width 197 height 68
click at [497, 211] on div "Die Produktfamilie besteht zu 96,5% aus Inhaltsstoffen natürlichen Ursprungs, i…" at bounding box center [540, 230] width 197 height 68
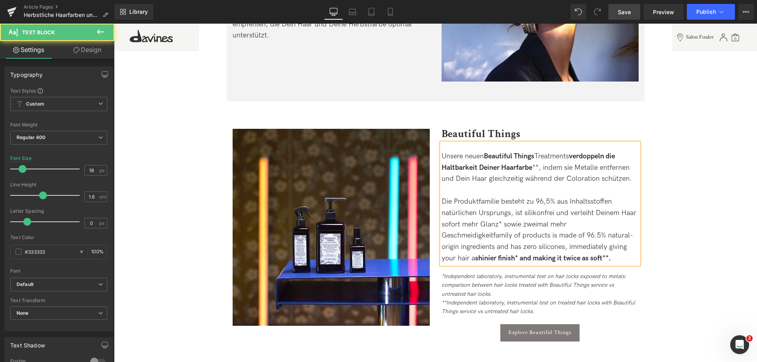
click at [491, 222] on div "Die Produktfamilie besteht zu 96,5% aus Inhaltsstoffen natürlichen Ursprungs, i…" at bounding box center [540, 230] width 197 height 68
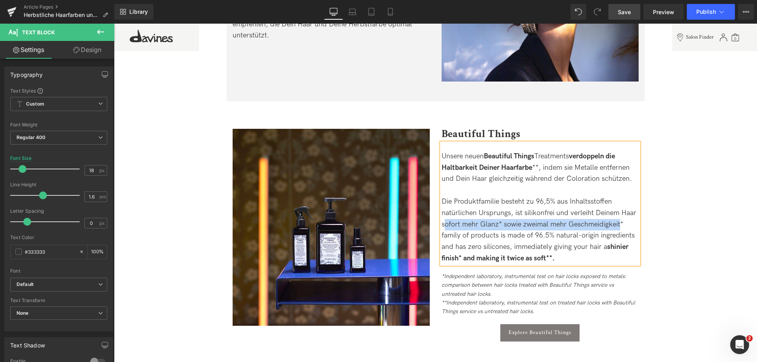
drag, startPoint x: 443, startPoint y: 212, endPoint x: 620, endPoint y: 215, distance: 176.7
click at [620, 215] on div "Die Produktfamilie besteht zu 96,5% aus Inhaltsstoffen natürlichen Ursprungs, i…" at bounding box center [540, 230] width 197 height 68
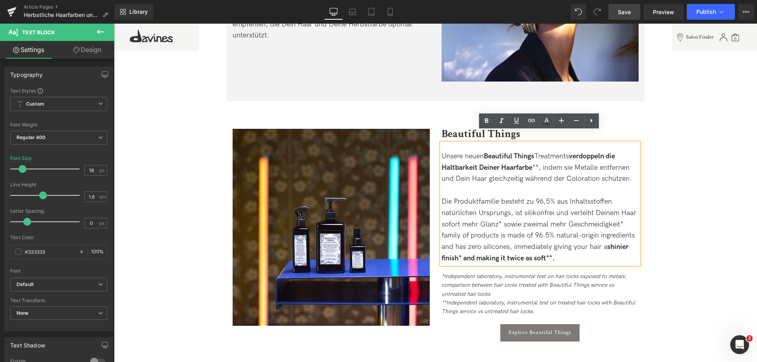
click at [622, 213] on div "Die Produktfamilie besteht zu 96,5% aus Inhaltsstoffen natürlichen Ursprungs, i…" at bounding box center [540, 230] width 197 height 68
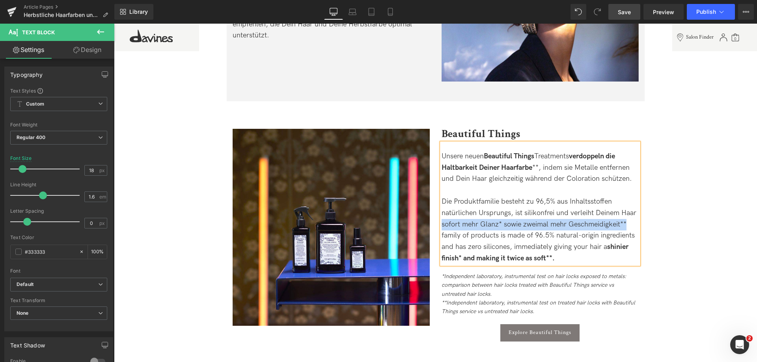
drag, startPoint x: 627, startPoint y: 214, endPoint x: 442, endPoint y: 213, distance: 185.4
click at [442, 213] on div "Die Produktfamilie besteht zu 96,5% aus Inhaltsstoffen natürlichen Ursprungs, i…" at bounding box center [540, 230] width 197 height 68
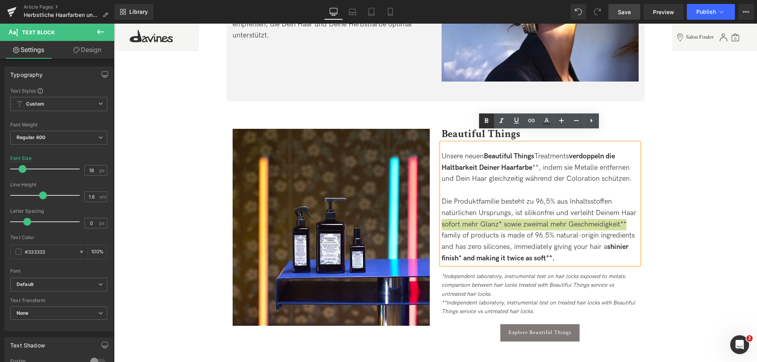
click at [488, 118] on icon at bounding box center [486, 120] width 9 height 9
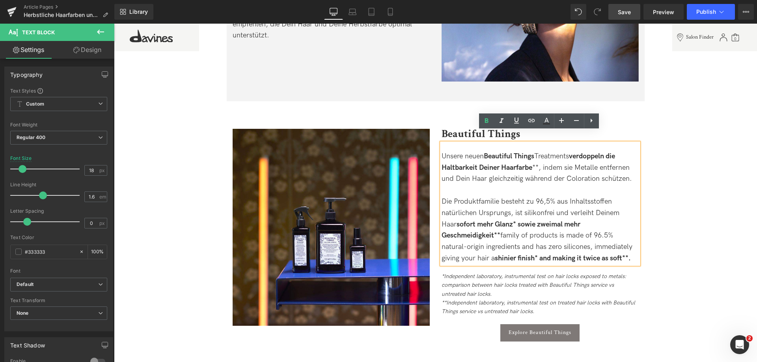
click at [629, 213] on div "Die Produktfamilie besteht zu 96,5% aus Inhaltsstoffen natürlichen Ursprungs, i…" at bounding box center [540, 230] width 197 height 68
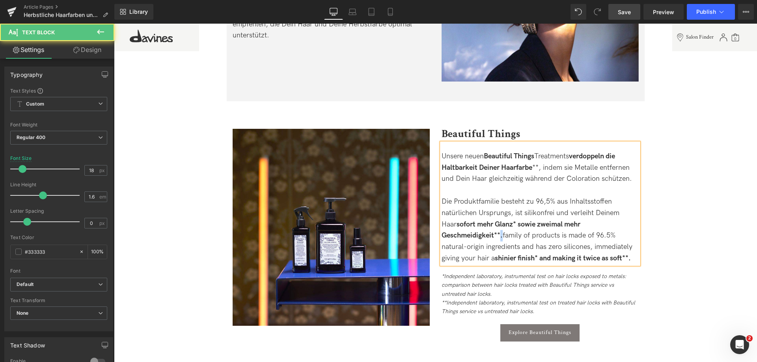
click at [626, 213] on div "Die Produktfamilie besteht zu 96,5% aus Inhaltsstoffen natürlichen Ursprungs, i…" at bounding box center [540, 230] width 197 height 68
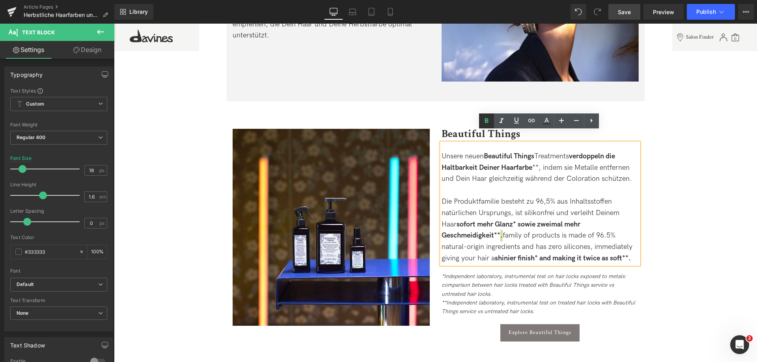
click at [483, 121] on icon at bounding box center [486, 120] width 9 height 9
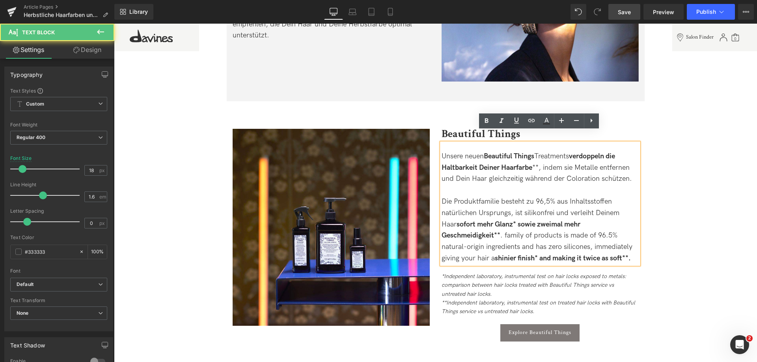
drag, startPoint x: 544, startPoint y: 245, endPoint x: 439, endPoint y: 225, distance: 106.3
click at [442, 225] on div "Unsere neuen Beautiful Things Treatments verdoppeln die Haltbarkeit Deiner Haar…" at bounding box center [540, 203] width 197 height 121
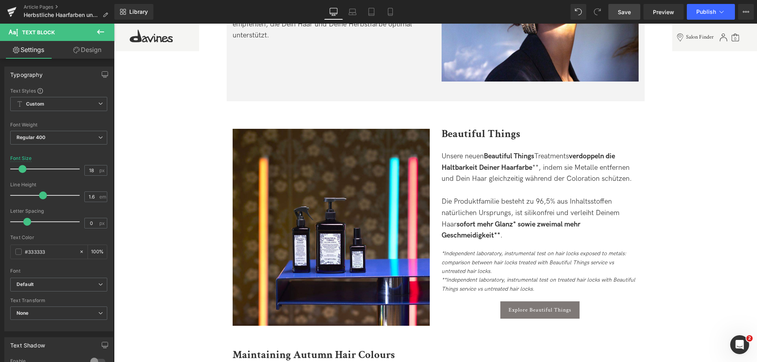
click at [627, 11] on span "Save" at bounding box center [624, 12] width 13 height 8
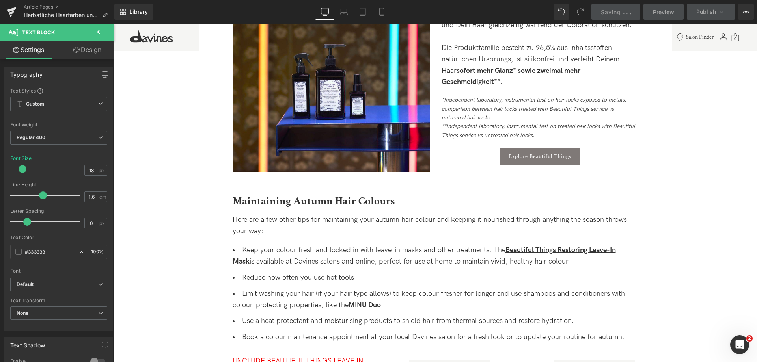
scroll to position [1223, 0]
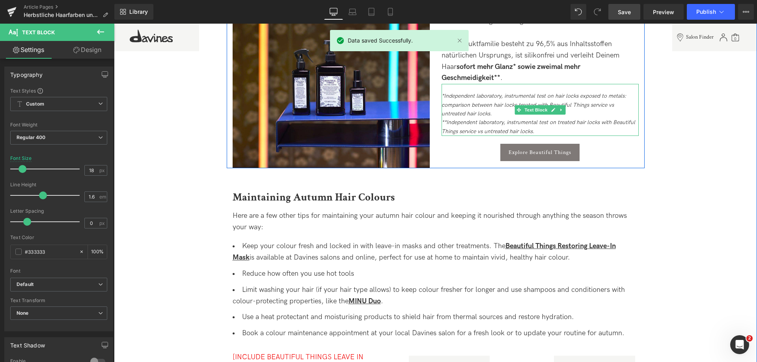
click at [458, 93] on icon "*Independent laboratory, instrumental test on hair locks exposed to metals: com…" at bounding box center [534, 105] width 185 height 24
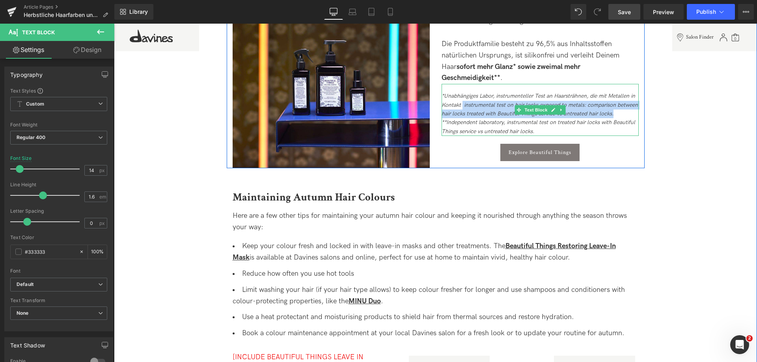
click at [602, 93] on icon "*Unabhängiges Labor, instrumenteller Test an Haarsträhnen, die mit Metallen in …" at bounding box center [540, 105] width 196 height 24
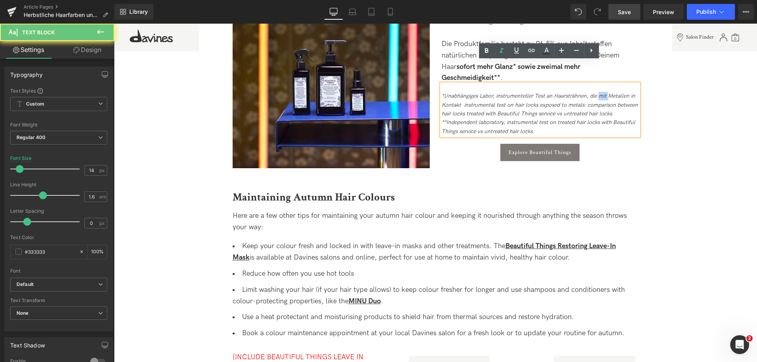
click at [602, 93] on icon "*Unabhängiges Labor, instrumenteller Test an Haarsträhnen, die mit Metallen in …" at bounding box center [540, 105] width 196 height 24
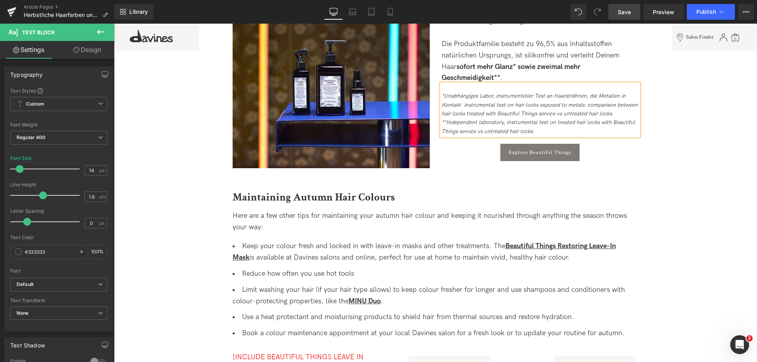
click at [620, 93] on icon "*Unabhängiges Labor, instrumenteller Test an Haarsträhnen, die Metallen in Kont…" at bounding box center [540, 105] width 196 height 24
click at [452, 119] on icon "**Independent laboratory, instrumental test on treated hair locks with Beautifu…" at bounding box center [539, 126] width 194 height 15
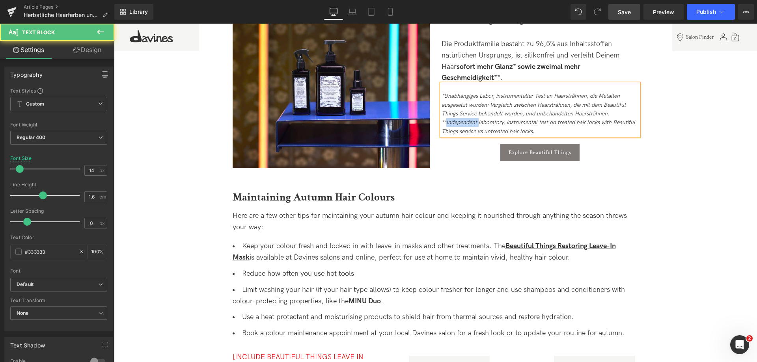
click at [452, 119] on icon "**Independent laboratory, instrumental test on treated hair locks with Beautifu…" at bounding box center [539, 126] width 194 height 15
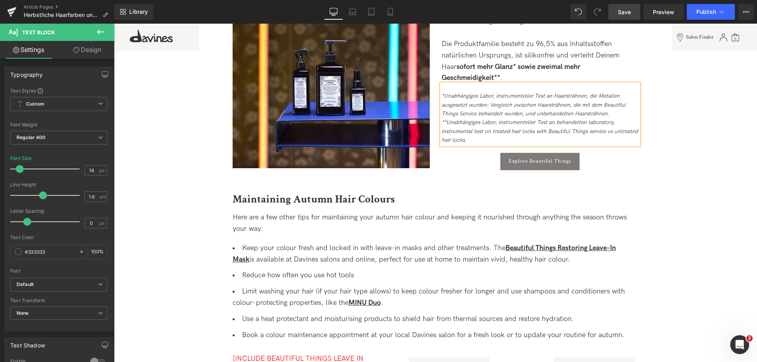
click at [556, 119] on icon "**Unabhängiges Labor, instrumenteller Test an behandelten laboratory, instrumen…" at bounding box center [540, 131] width 196 height 24
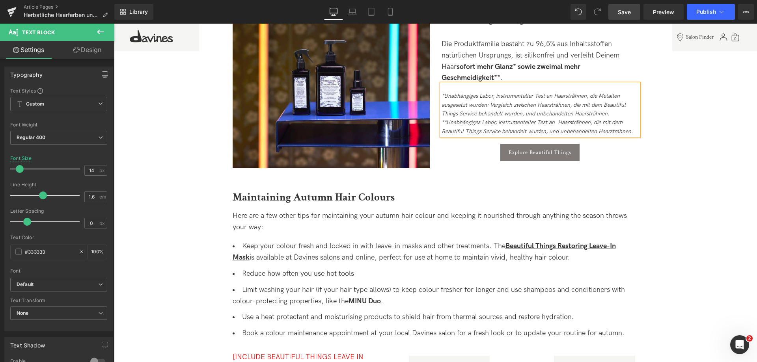
drag, startPoint x: 637, startPoint y: 9, endPoint x: 504, endPoint y: 4, distance: 133.1
click at [637, 9] on link "Save" at bounding box center [625, 12] width 32 height 16
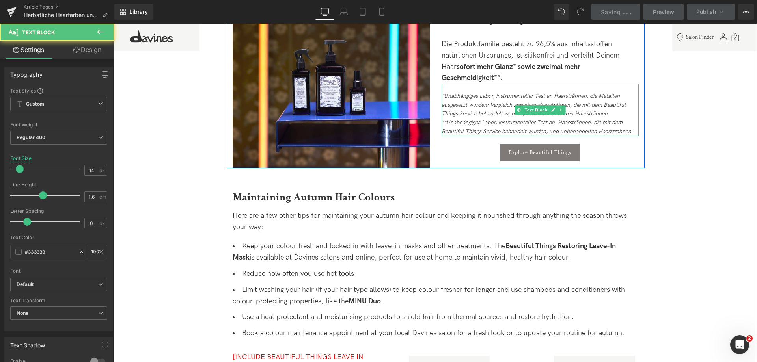
click at [559, 119] on icon "**Unabhängiges Labor, instrumenteller Test an Haarsträhnen, die mit dem Beautif…" at bounding box center [537, 126] width 191 height 15
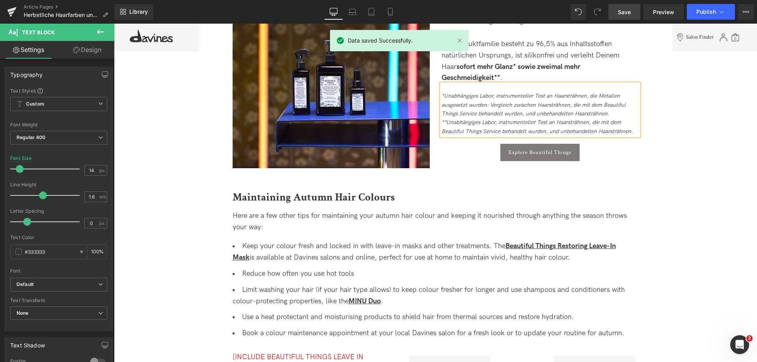
click at [628, 11] on span "Save" at bounding box center [624, 12] width 13 height 8
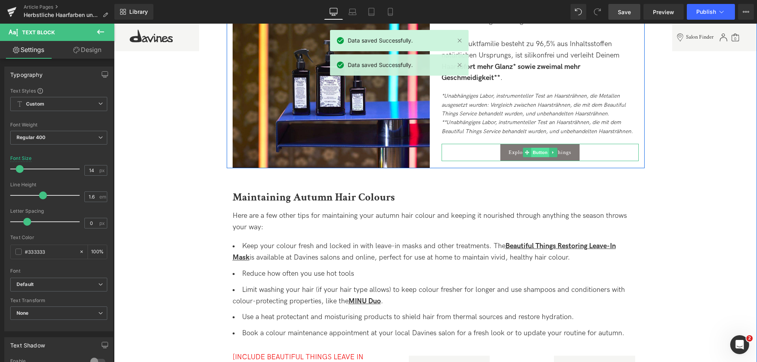
click at [536, 148] on span "Button" at bounding box center [540, 152] width 18 height 9
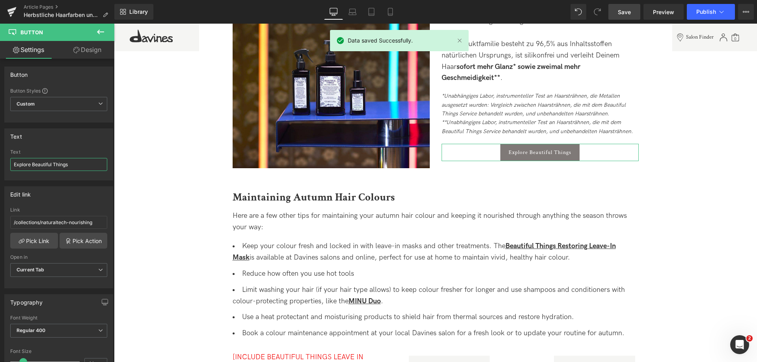
drag, startPoint x: 33, startPoint y: 164, endPoint x: -13, endPoint y: 164, distance: 45.8
click at [0, 164] on html "Button You are previewing how the will restyle your page. You can not edit Elem…" at bounding box center [378, 181] width 757 height 362
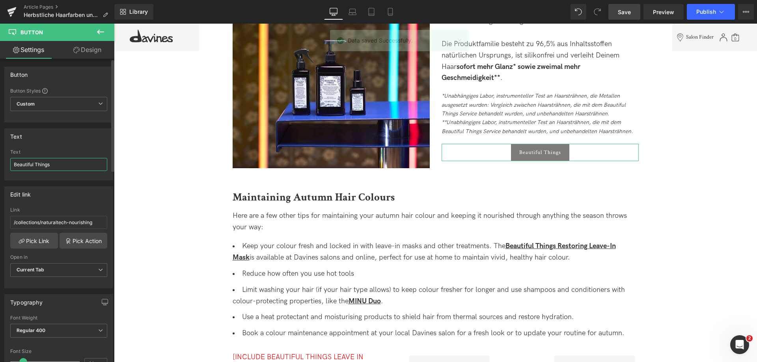
click at [69, 166] on input "Beautiful Things" at bounding box center [58, 164] width 97 height 13
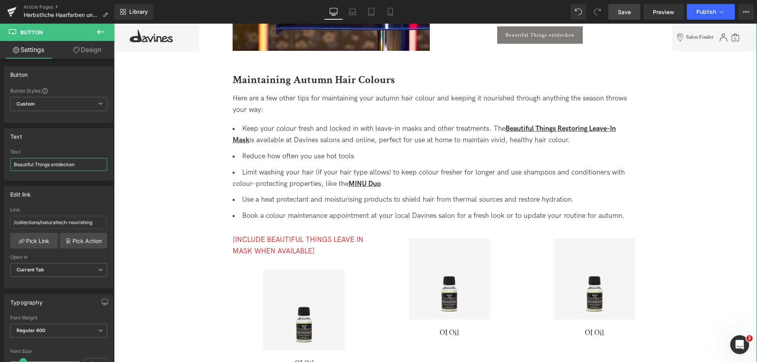
scroll to position [1381, 0]
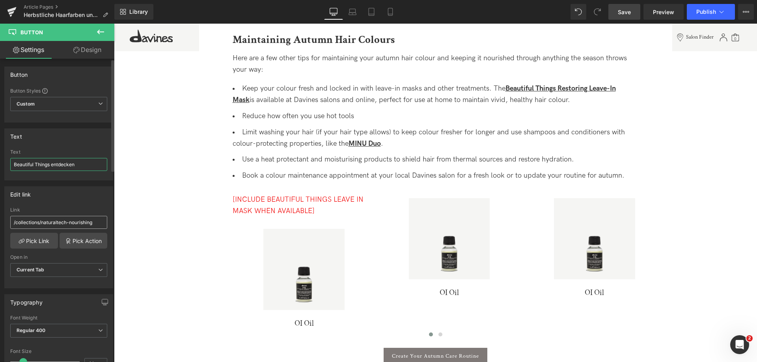
type input "Beautiful Things entdecken"
drag, startPoint x: 125, startPoint y: 227, endPoint x: 131, endPoint y: 227, distance: 5.5
click at [27, 222] on input "/collections/beautiful-things" at bounding box center [58, 222] width 97 height 13
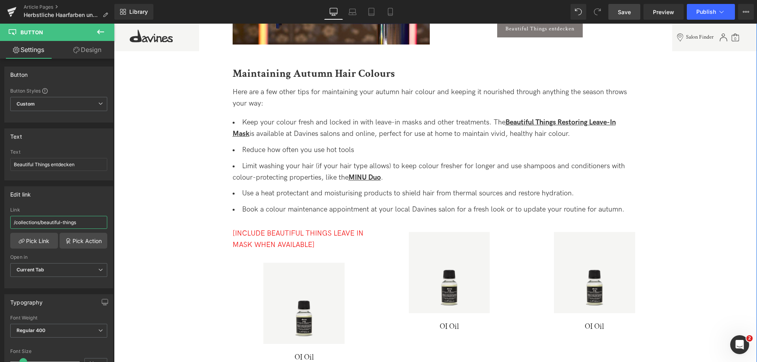
scroll to position [1302, 0]
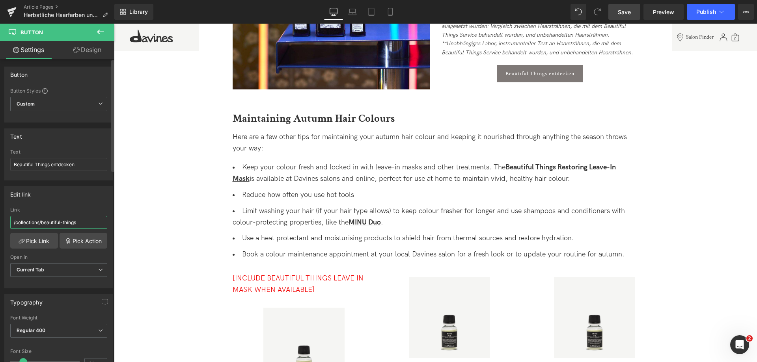
type input "/collections/beautiful-things"
click at [626, 16] on link "Save" at bounding box center [625, 12] width 32 height 16
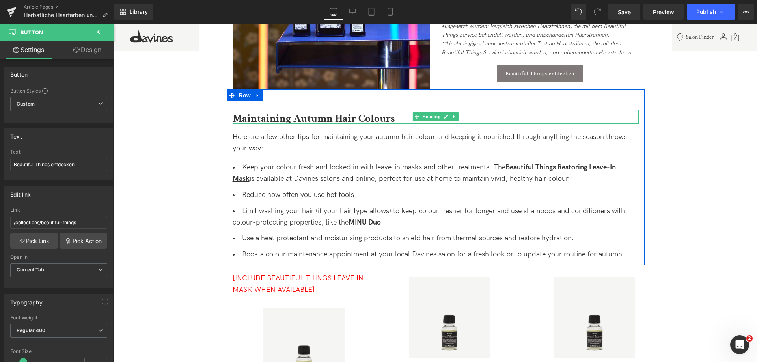
click at [274, 112] on span "Maintaining Autumn Hair Colours" at bounding box center [314, 119] width 162 height 14
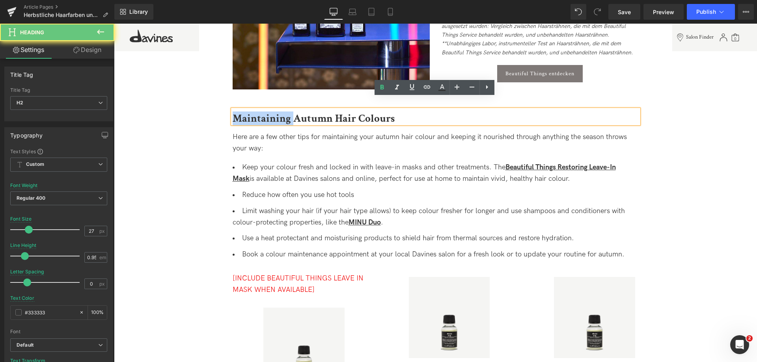
click at [274, 112] on span "Maintaining Autumn Hair Colours" at bounding box center [314, 119] width 162 height 14
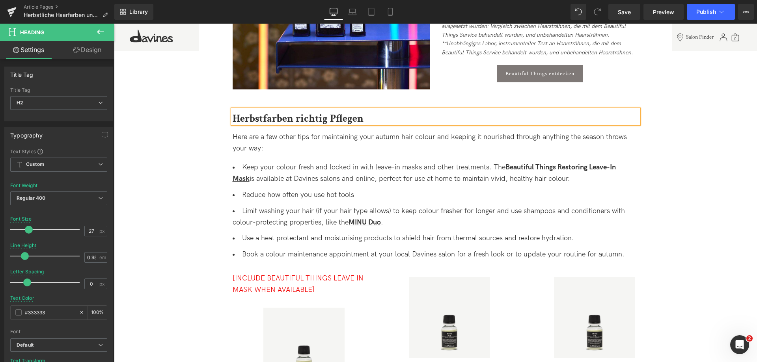
click at [263, 112] on span "Herbstfarben richtig Pflegen" at bounding box center [298, 119] width 131 height 14
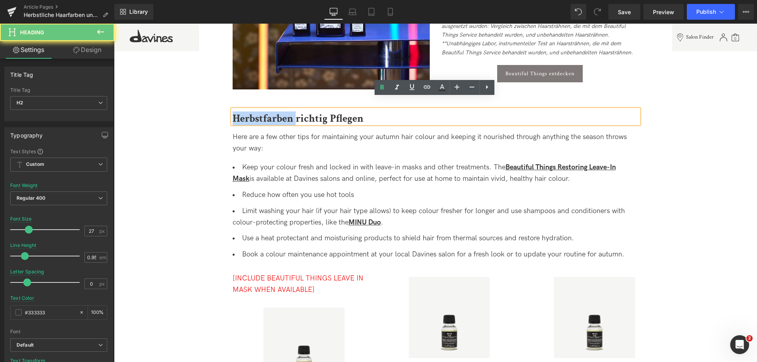
click at [263, 112] on span "Herbstfarben richtig Pflegen" at bounding box center [298, 119] width 131 height 14
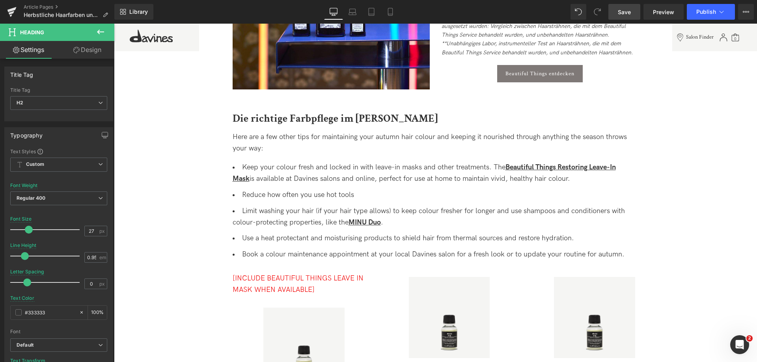
click at [626, 13] on span "Save" at bounding box center [624, 12] width 13 height 8
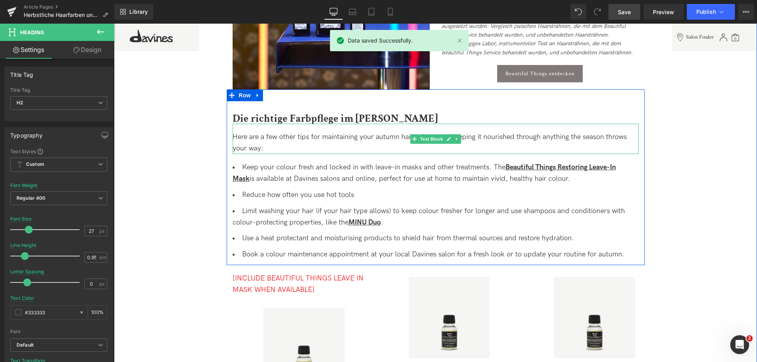
click at [239, 133] on span "Here are a few other tips for maintaining your autumn hair colour and keeping i…" at bounding box center [430, 143] width 394 height 20
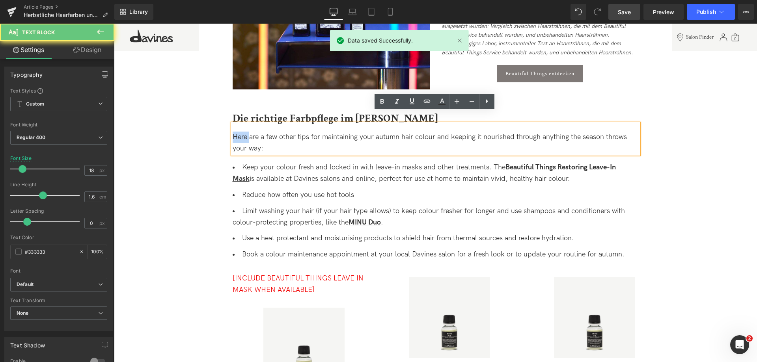
click at [239, 133] on span "Here are a few other tips for maintaining your autumn hair colour and keeping i…" at bounding box center [430, 143] width 394 height 20
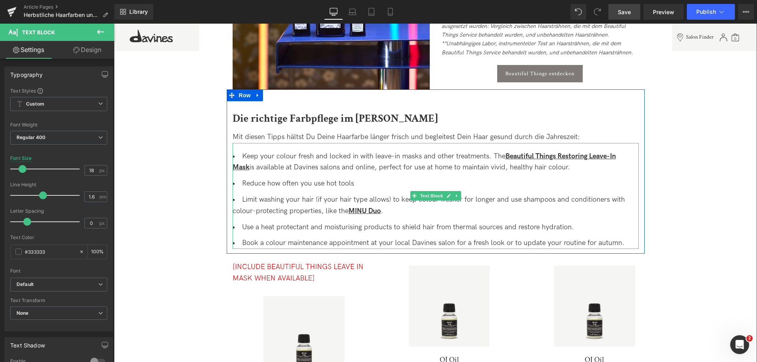
click at [250, 151] on li "Keep your colour fresh and locked in with leave-in masks and other treatments. …" at bounding box center [436, 162] width 406 height 23
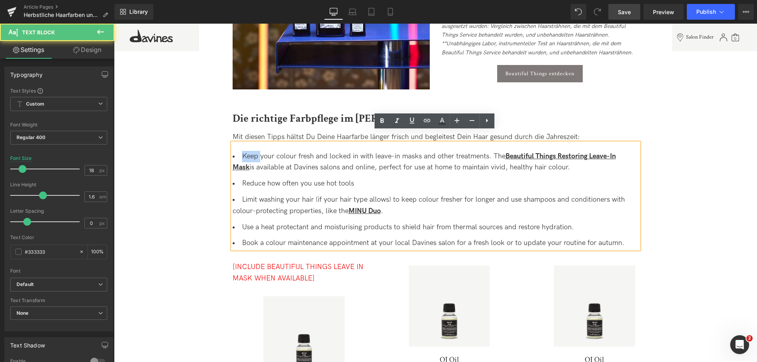
click at [250, 151] on li "Keep your colour fresh and locked in with leave-in masks and other treatments. …" at bounding box center [436, 162] width 406 height 23
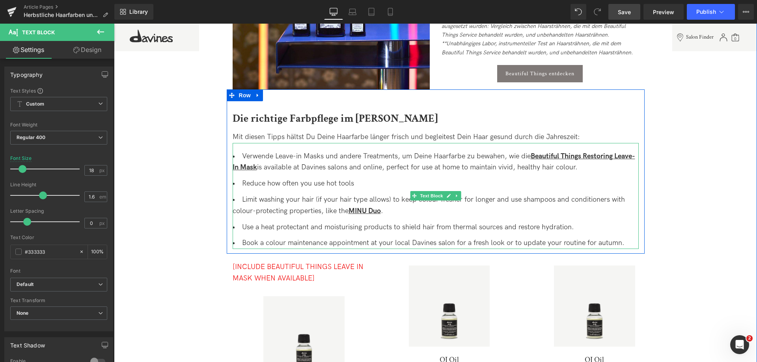
click at [257, 158] on span "Beautiful Things Restoring Leave-In Mask" at bounding box center [434, 162] width 403 height 20
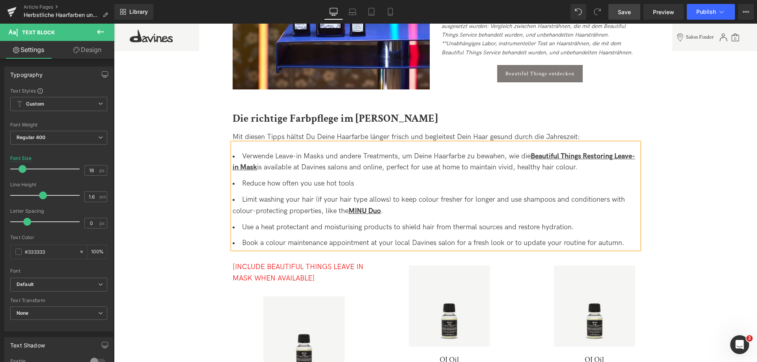
click at [283, 156] on li "Verwende Leave-in Masks und andere Treatments, um Deine Haarfarbe zu bewahen, w…" at bounding box center [436, 162] width 406 height 23
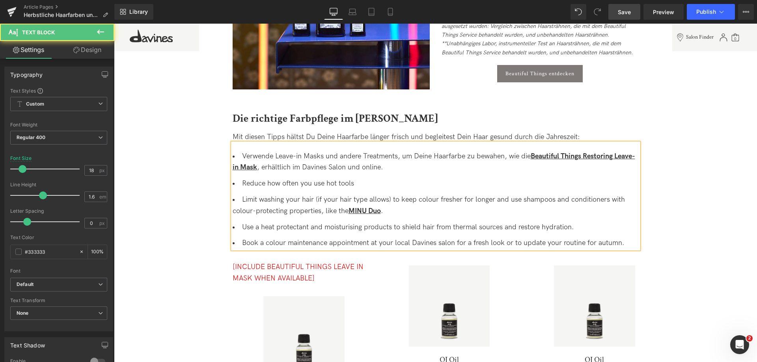
click at [252, 178] on li "Reduce how often you use hot tools" at bounding box center [436, 183] width 406 height 11
click at [250, 194] on li "Limit washing your hair (if your hair type allows) to keep colour fresher for l…" at bounding box center [436, 205] width 406 height 23
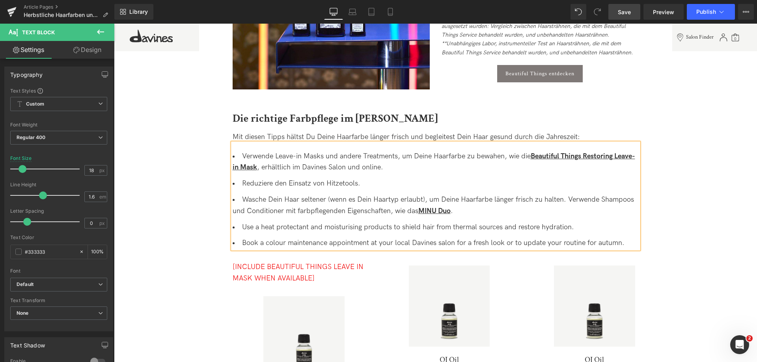
click at [622, 15] on span "Save" at bounding box center [624, 12] width 13 height 8
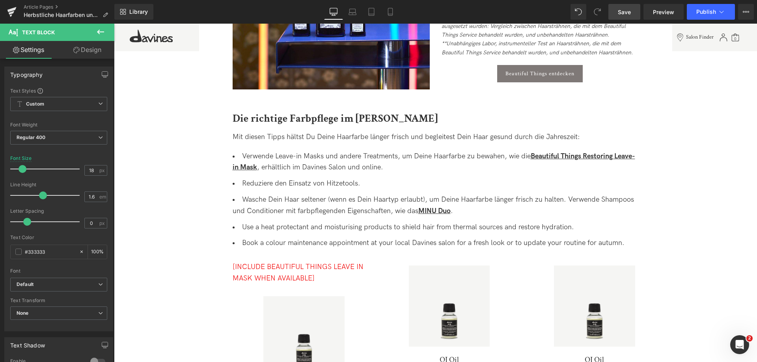
click at [623, 10] on span "Save" at bounding box center [624, 12] width 13 height 8
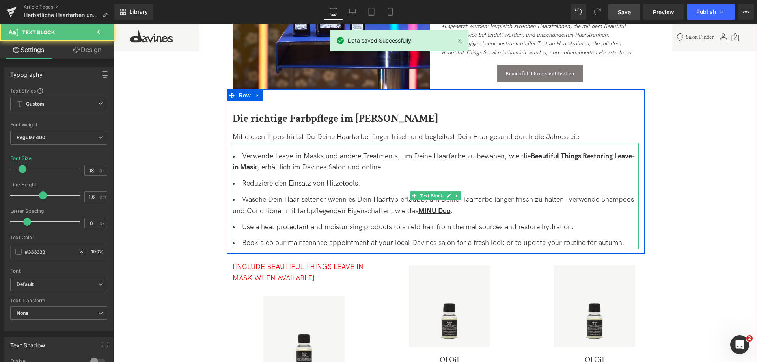
click at [245, 222] on li "Use a heat protectant and moisturising products to shield hair from thermal sou…" at bounding box center [436, 227] width 406 height 11
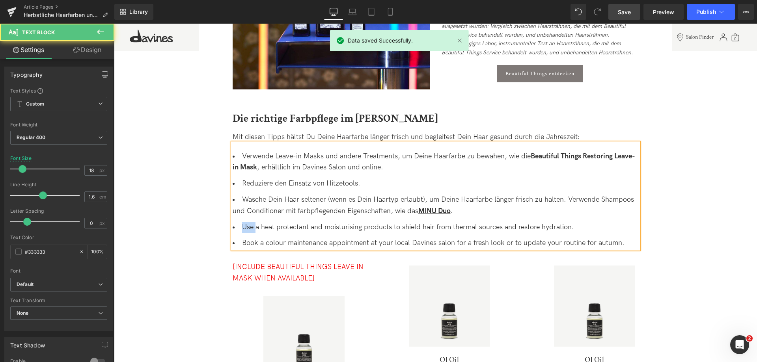
click at [245, 222] on li "Use a heat protectant and moisturising products to shield hair from thermal sou…" at bounding box center [436, 227] width 406 height 11
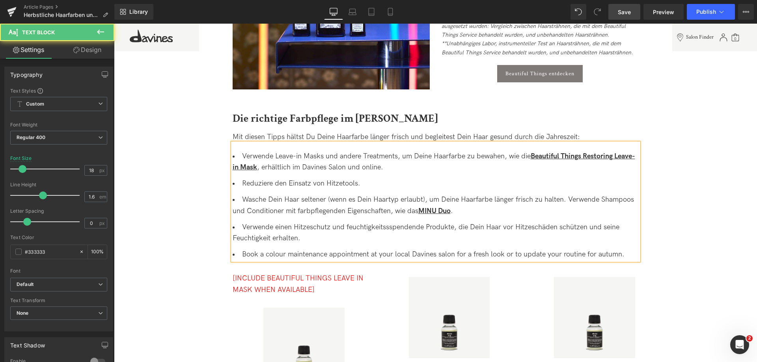
click at [391, 222] on li "Verwende einen Hitzeschutz und feuchtigkeitssspendende Produkte, die Dein Haar …" at bounding box center [436, 233] width 406 height 23
click at [252, 249] on li "Book a colour maintenance appointment at your local Davines salon for a fresh l…" at bounding box center [436, 254] width 406 height 11
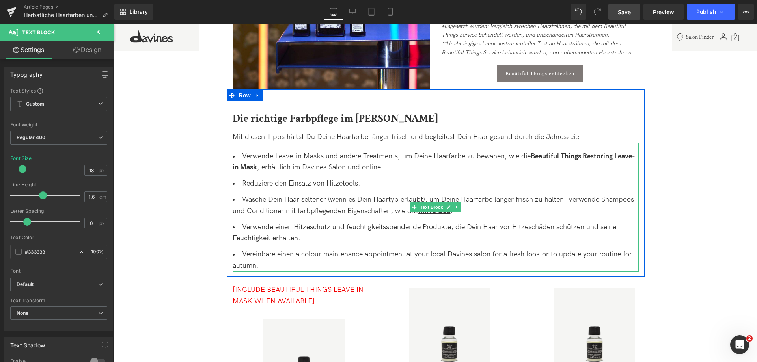
click at [295, 249] on li "Vereinbare einen a colour maintenance appointment at your local Davines salon f…" at bounding box center [436, 260] width 406 height 23
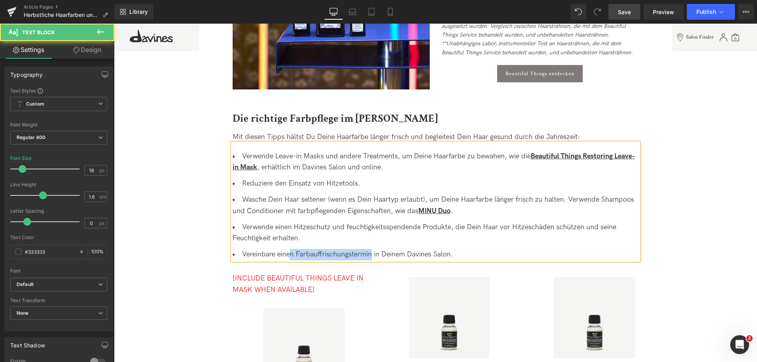
drag, startPoint x: 290, startPoint y: 244, endPoint x: 371, endPoint y: 245, distance: 80.5
click at [371, 249] on li "Vereinbare einen Farbauffrischungstermin in Deinem Davines Salon." at bounding box center [436, 254] width 406 height 11
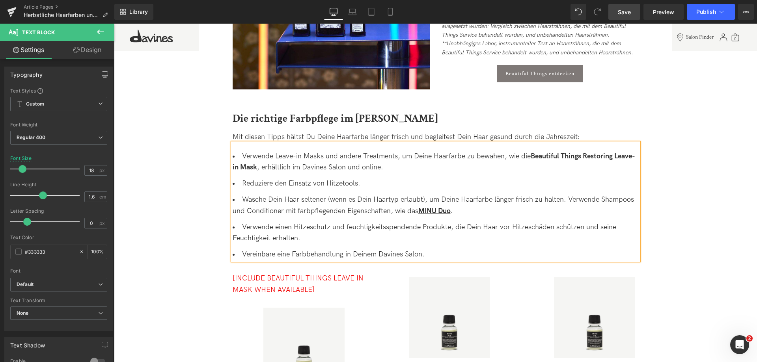
drag, startPoint x: 620, startPoint y: 9, endPoint x: 374, endPoint y: 220, distance: 324.0
click at [620, 9] on span "Save" at bounding box center [624, 12] width 13 height 8
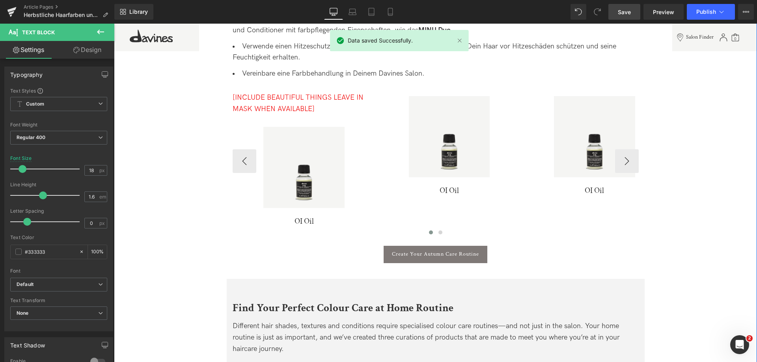
scroll to position [1499, 0]
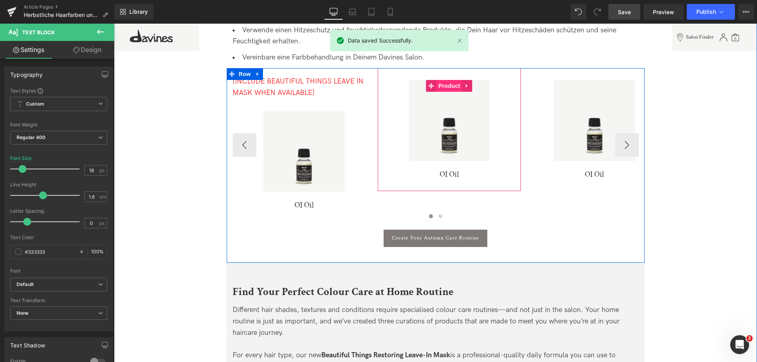
click at [439, 80] on span "Product" at bounding box center [450, 86] width 26 height 12
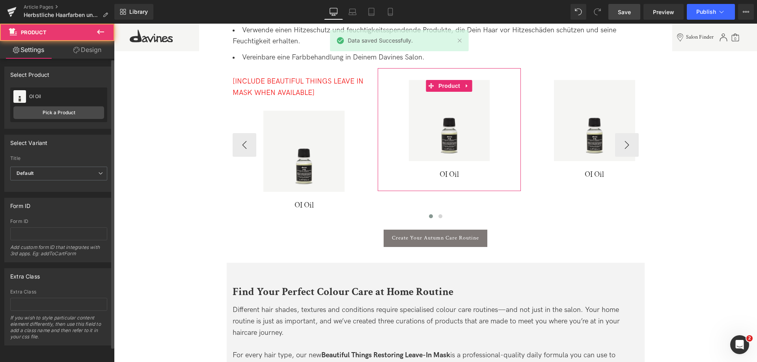
click at [65, 105] on div "OI Oil NOUNOU Hair Mask Pick a Product" at bounding box center [58, 105] width 97 height 35
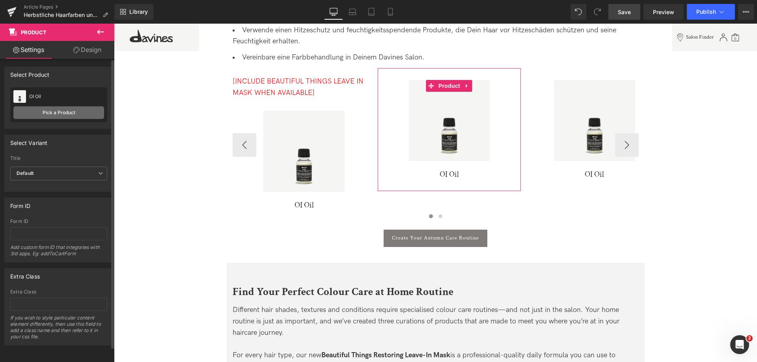
click at [62, 111] on link "Pick a Product" at bounding box center [58, 113] width 91 height 13
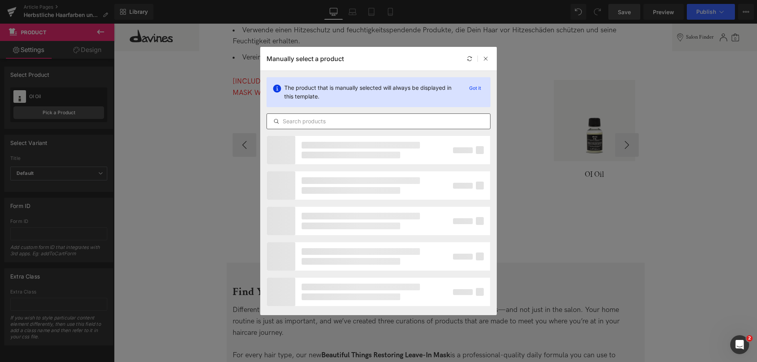
click at [365, 115] on div at bounding box center [379, 122] width 224 height 16
click at [361, 116] on div at bounding box center [379, 122] width 224 height 16
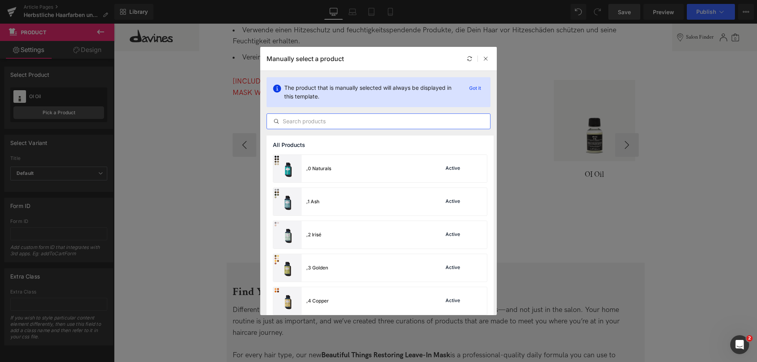
click at [361, 118] on input "text" at bounding box center [378, 121] width 223 height 9
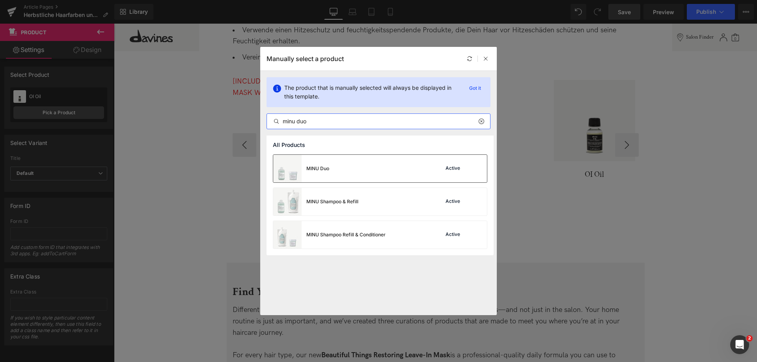
type input "minu duo"
click at [324, 164] on div "MINU Duo" at bounding box center [301, 169] width 56 height 28
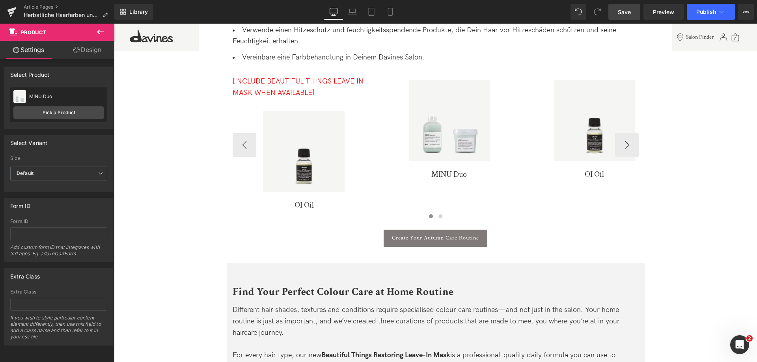
click at [616, 7] on link "Save" at bounding box center [625, 12] width 32 height 16
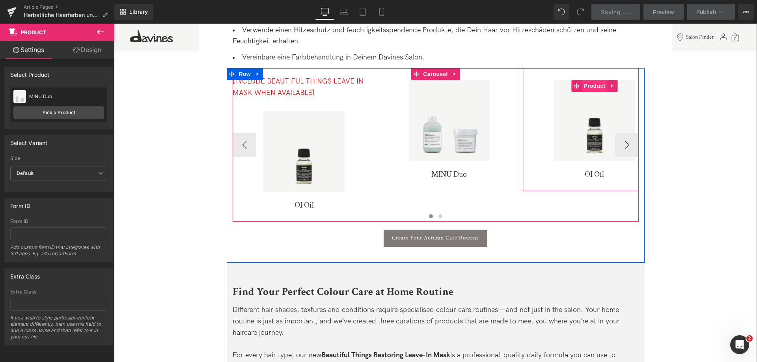
click at [587, 80] on span "Product" at bounding box center [595, 86] width 26 height 12
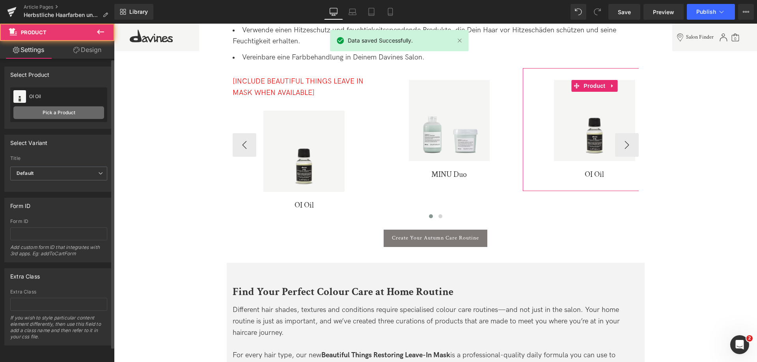
click at [67, 109] on link "Pick a Product" at bounding box center [58, 113] width 91 height 13
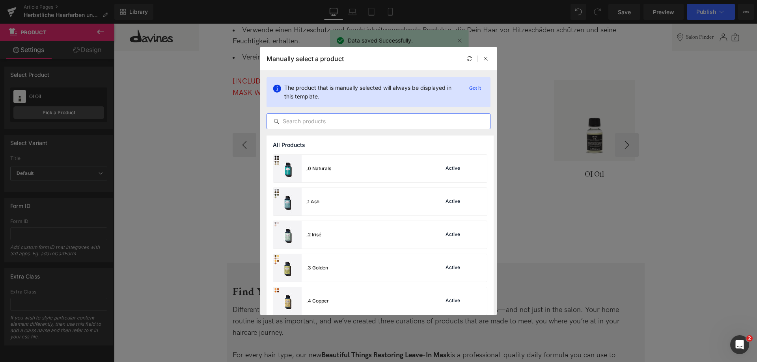
click at [314, 120] on input "text" at bounding box center [378, 121] width 223 height 9
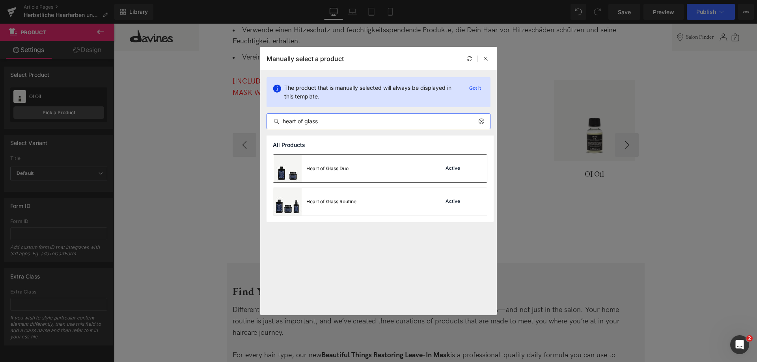
type input "heart of glass"
click at [353, 171] on div "Heart of Glass Duo Active" at bounding box center [380, 169] width 214 height 28
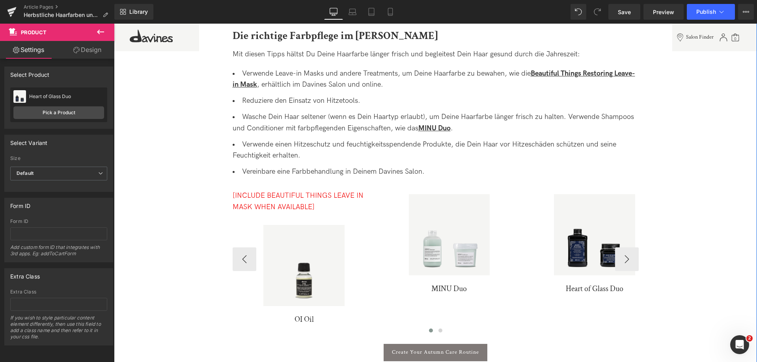
scroll to position [1381, 0]
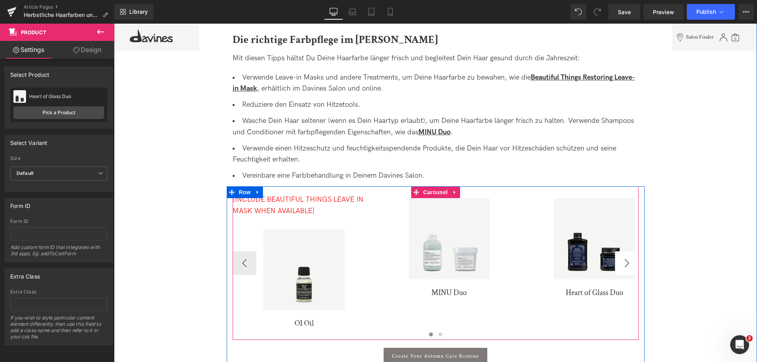
click at [633, 253] on button "›" at bounding box center [627, 264] width 24 height 24
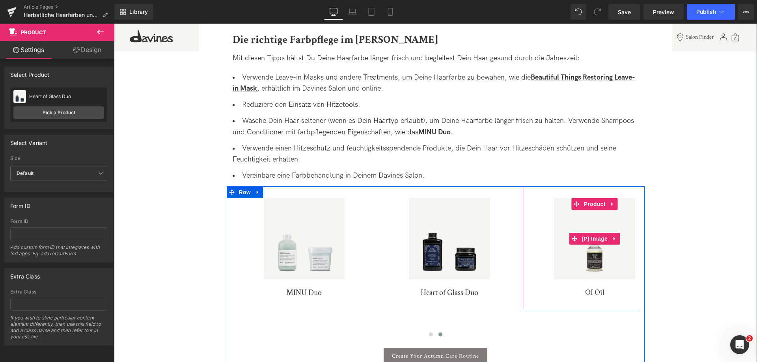
click at [631, 253] on img at bounding box center [594, 238] width 81 height 81
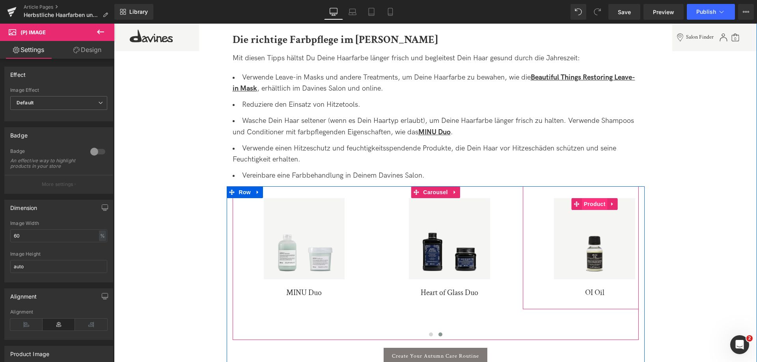
click at [589, 198] on span "Product" at bounding box center [595, 204] width 26 height 12
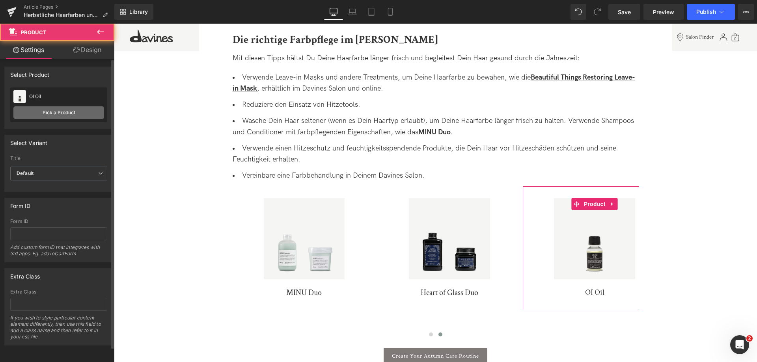
click at [52, 112] on link "Pick a Product" at bounding box center [58, 113] width 91 height 13
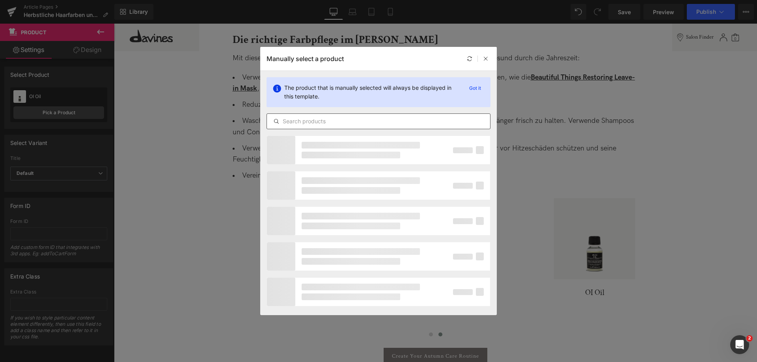
click at [408, 121] on input "text" at bounding box center [378, 121] width 223 height 9
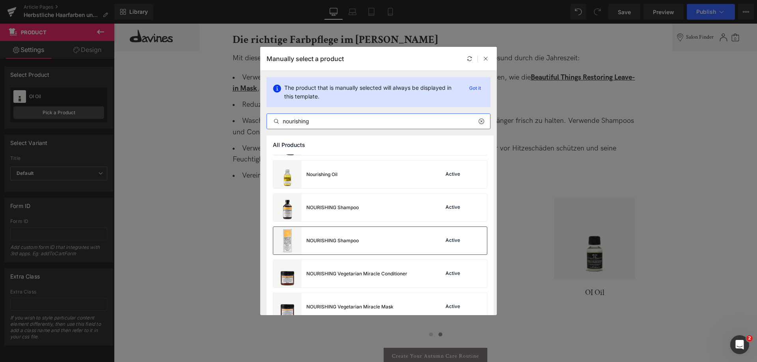
scroll to position [197, 0]
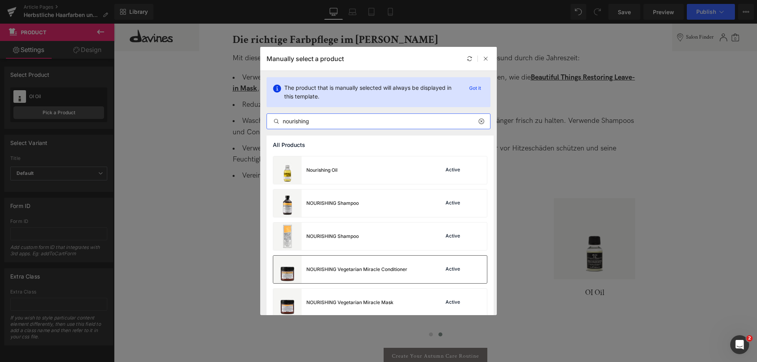
type input "nourishing"
click at [366, 273] on div "NOURISHING Vegetarian Miracle Conditioner" at bounding box center [356, 269] width 101 height 7
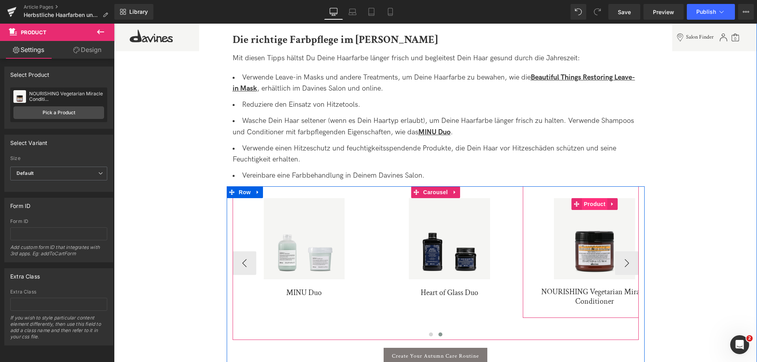
click at [595, 198] on span "Product" at bounding box center [595, 204] width 26 height 12
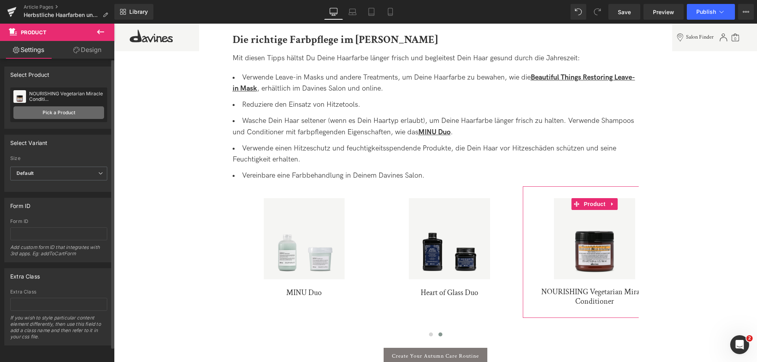
click at [67, 119] on div "NOURISHING Vegetarian Miracle Conditi... Intense Treatment Pick a Product" at bounding box center [58, 105] width 97 height 35
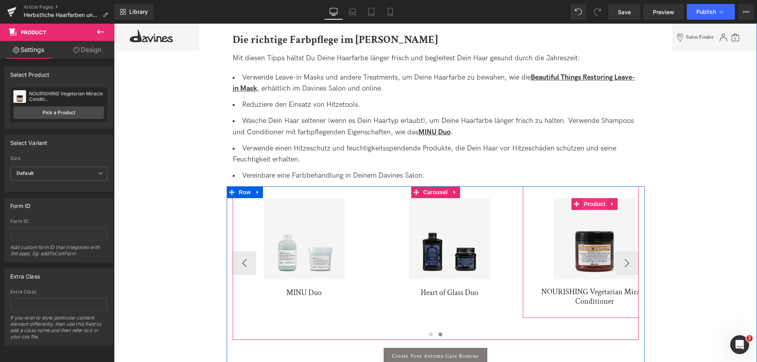
click at [588, 198] on span "Product" at bounding box center [595, 204] width 26 height 12
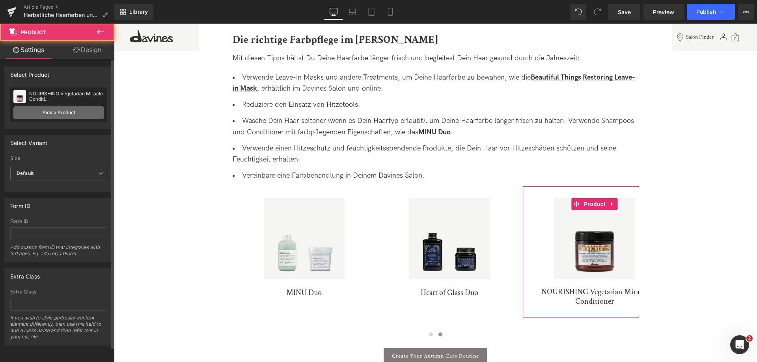
click at [70, 111] on link "Pick a Product" at bounding box center [58, 113] width 91 height 13
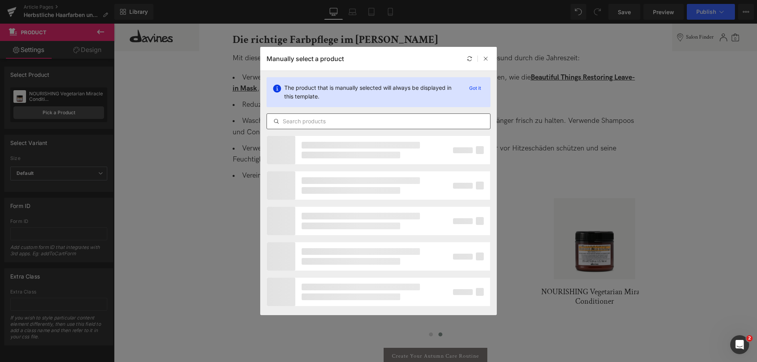
click at [421, 118] on input "text" at bounding box center [378, 121] width 223 height 9
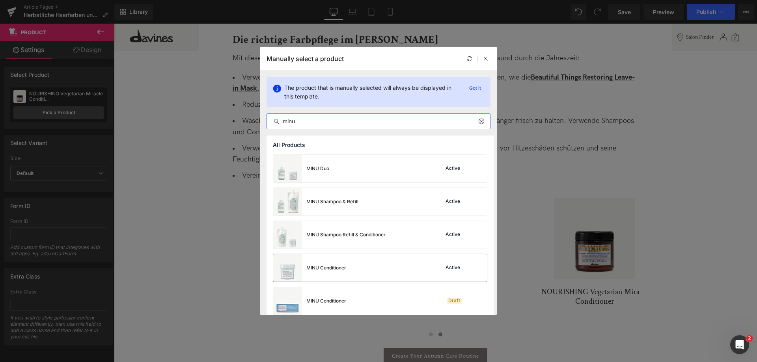
scroll to position [118, 0]
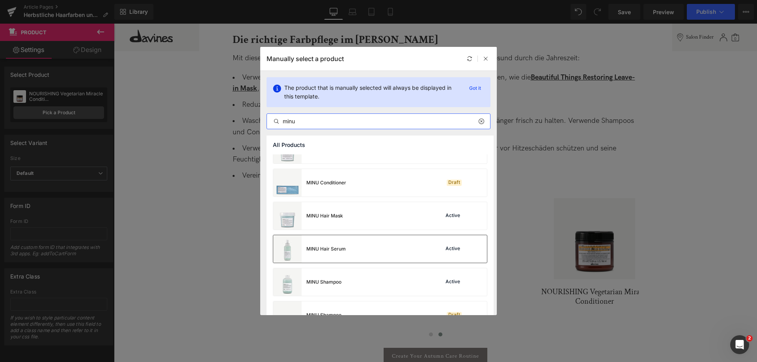
type input "minu"
click at [343, 247] on div "MINU Hair Serum" at bounding box center [325, 249] width 39 height 7
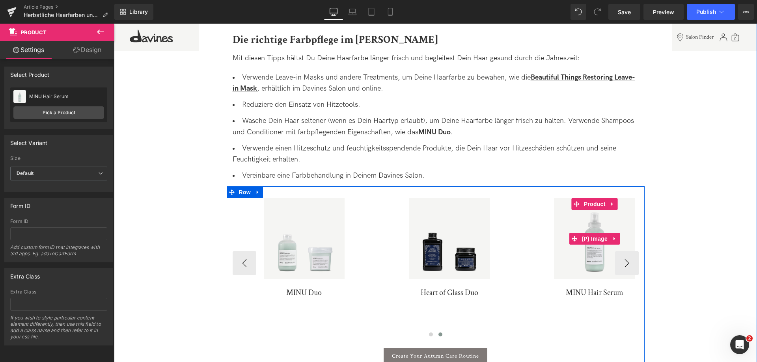
click at [621, 253] on img at bounding box center [594, 238] width 81 height 81
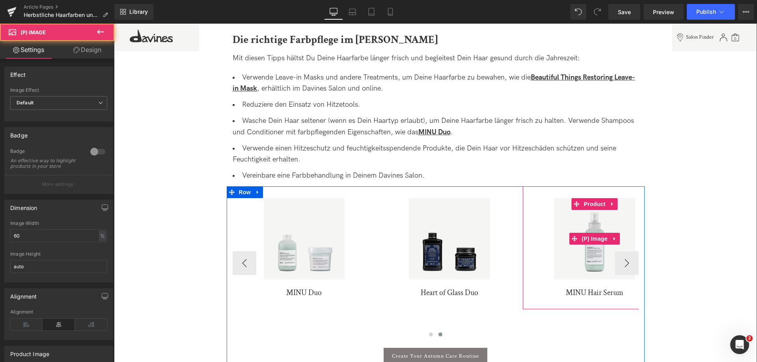
click at [621, 253] on img at bounding box center [594, 238] width 81 height 81
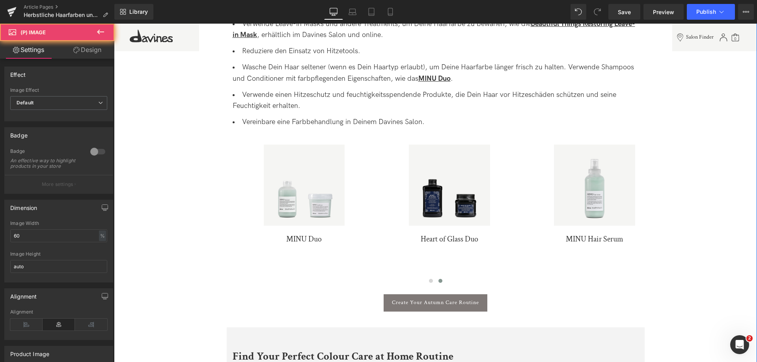
scroll to position [1538, 0]
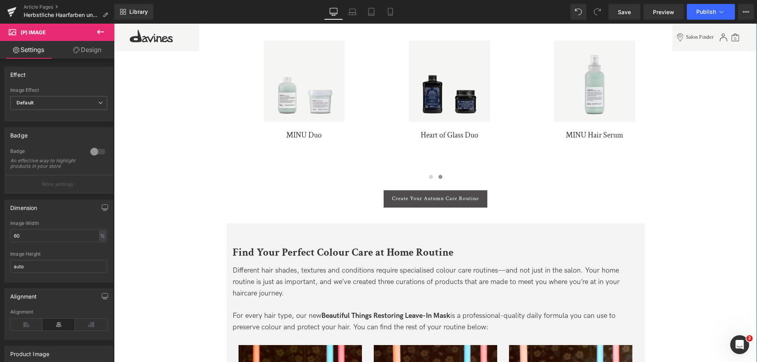
click at [438, 191] on div "Create Your Autumn Care Routine Button" at bounding box center [436, 199] width 406 height 17
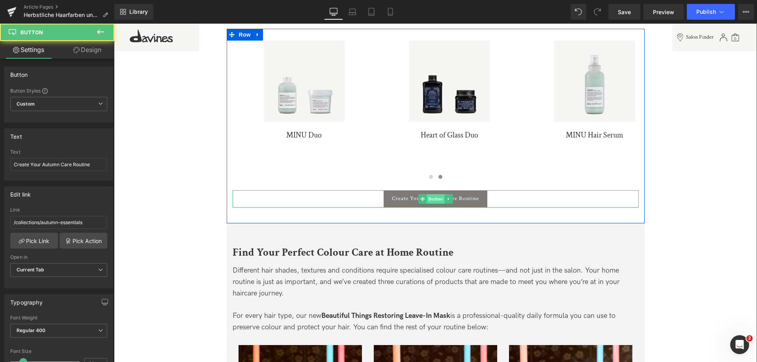
click at [438, 194] on span "Button" at bounding box center [436, 198] width 18 height 9
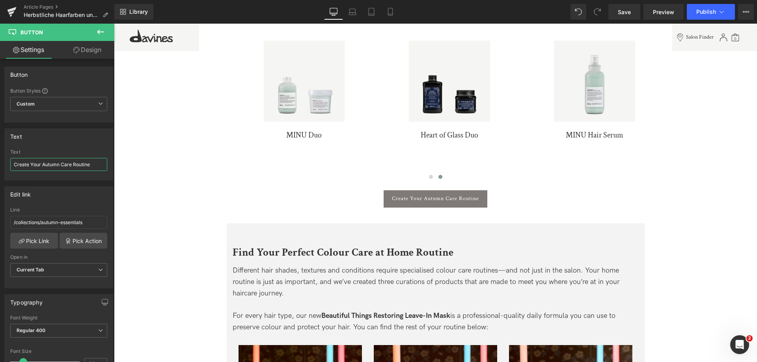
drag, startPoint x: 128, startPoint y: 187, endPoint x: 127, endPoint y: 163, distance: 23.7
click at [58, 166] on input "Herbstpflegeroutine shoppen" at bounding box center [58, 164] width 97 height 13
type input "Herbstpflege shoppen"
click at [616, 12] on link "Save" at bounding box center [625, 12] width 32 height 16
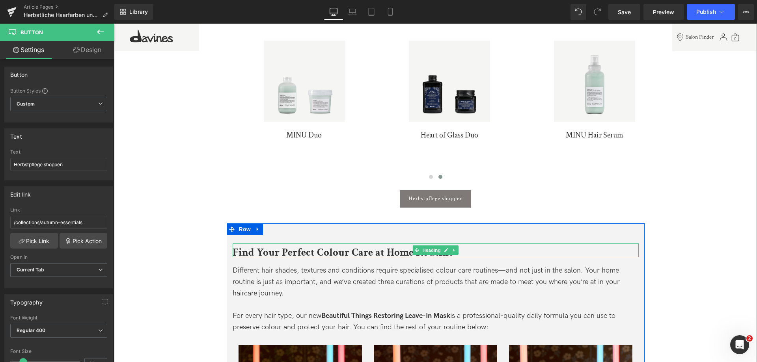
click at [239, 246] on span "Find Your Perfect Colour Care at Home Routine" at bounding box center [343, 253] width 221 height 14
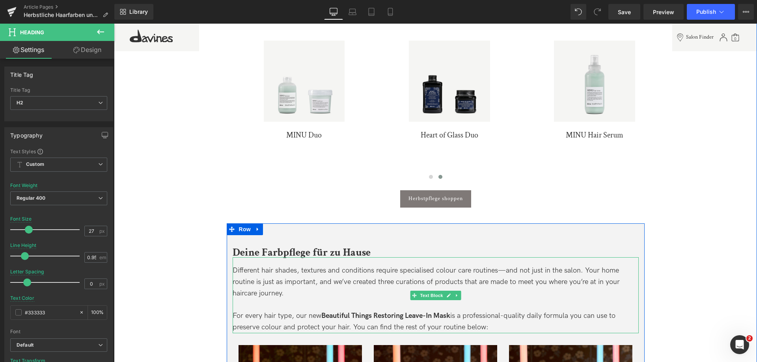
click at [239, 267] on span "Different hair shades, textures and conditions require specialised colour care …" at bounding box center [426, 282] width 387 height 31
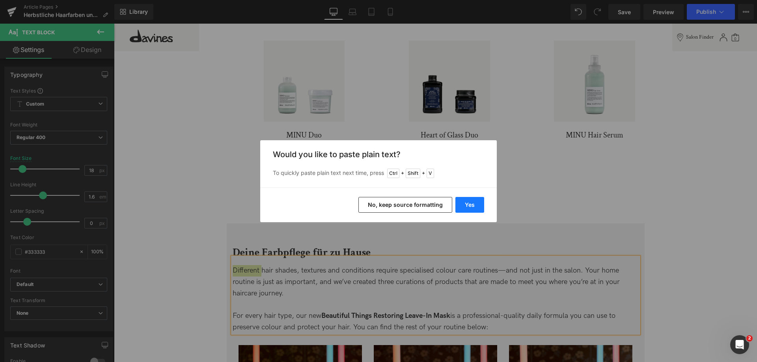
click at [480, 210] on button "Yes" at bounding box center [470, 205] width 29 height 16
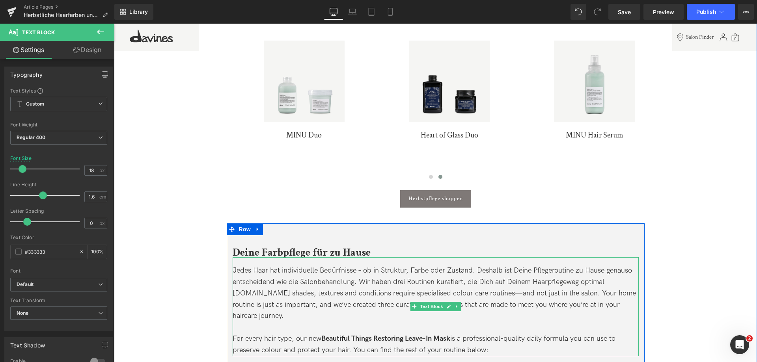
drag, startPoint x: 323, startPoint y: 303, endPoint x: 263, endPoint y: 282, distance: 63.9
click at [263, 282] on div "Jedes Haar hat individuelle Bedürfnisse – ob in Struktur, Farbe oder Zustand. D…" at bounding box center [436, 293] width 406 height 57
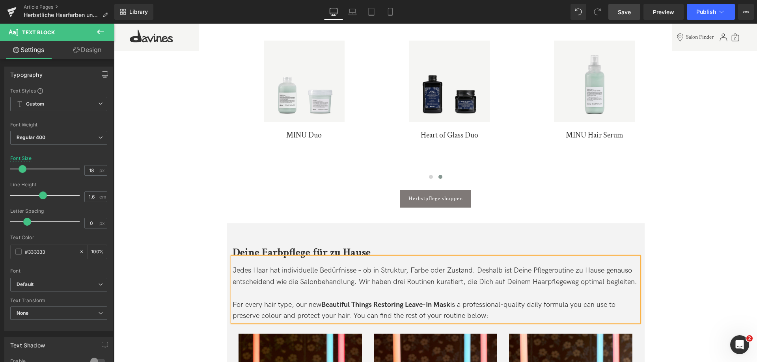
drag, startPoint x: 620, startPoint y: 8, endPoint x: 263, endPoint y: 201, distance: 405.9
click at [620, 8] on span "Save" at bounding box center [624, 12] width 13 height 8
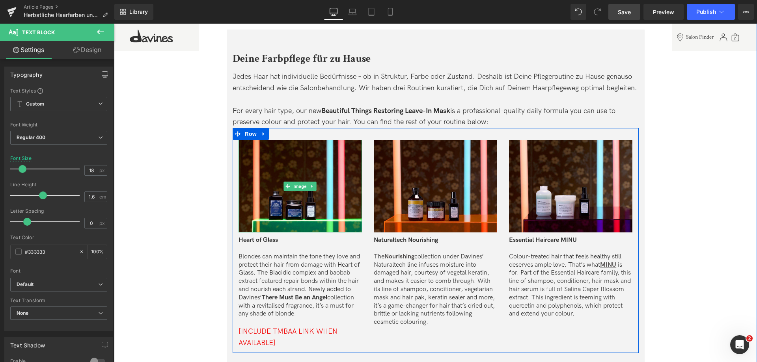
scroll to position [1736, 0]
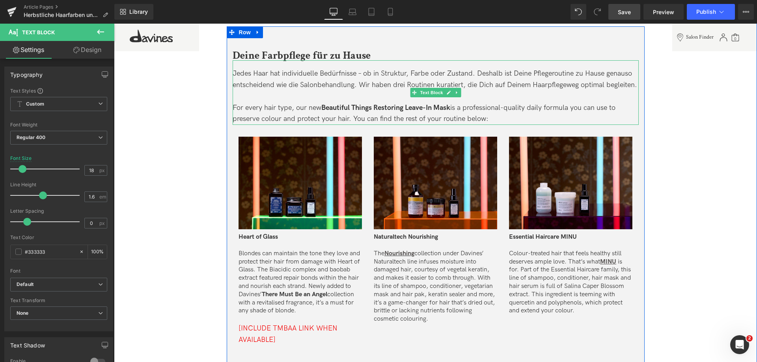
click at [319, 103] on div "For every hair type, our new Beautiful Things Restoring Leave-In Mask is a prof…" at bounding box center [436, 114] width 406 height 23
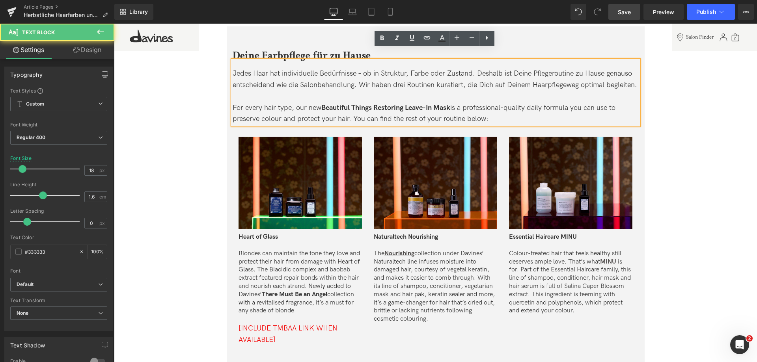
click at [313, 103] on div "For every hair type, our new Beautiful Things Restoring Leave-In Mask is a prof…" at bounding box center [436, 114] width 406 height 23
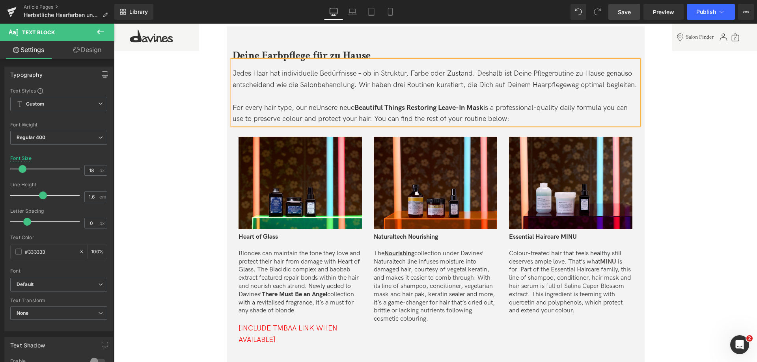
click at [314, 103] on div "For every hair type, our neUnsere neue Beautiful Things Restoring Leave-In Mask…" at bounding box center [436, 114] width 406 height 23
click at [406, 103] on div "Unsere neue Beautiful Things Restoring Leave-In Mask is a professional-quality …" at bounding box center [436, 114] width 406 height 23
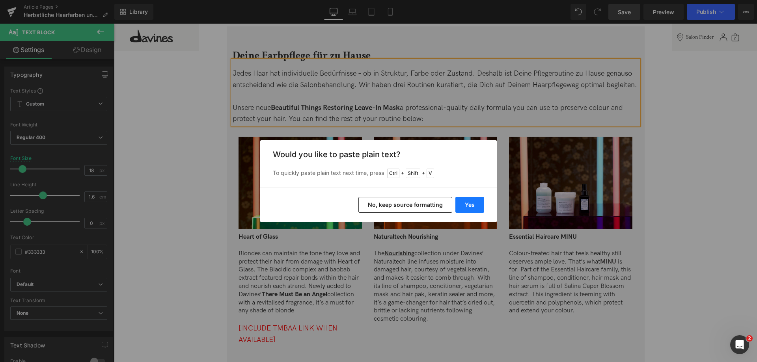
drag, startPoint x: 476, startPoint y: 206, endPoint x: 353, endPoint y: 183, distance: 125.5
click at [476, 206] on button "Yes" at bounding box center [470, 205] width 29 height 16
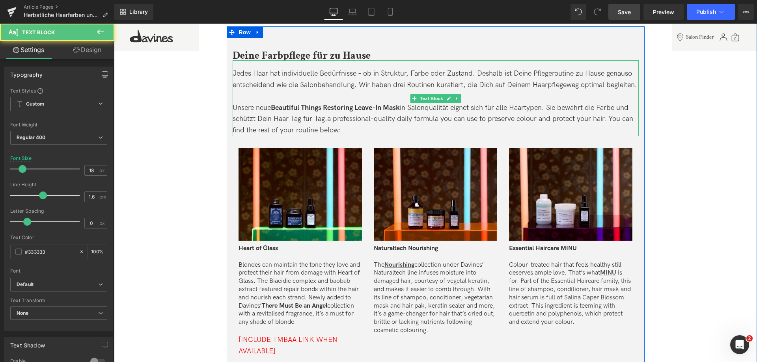
drag, startPoint x: 327, startPoint y: 108, endPoint x: 359, endPoint y: 121, distance: 34.9
click at [359, 121] on div "Unsere neue Beautiful Things Restoring Leave-In Mask in Salonqualität eignet si…" at bounding box center [436, 120] width 406 height 34
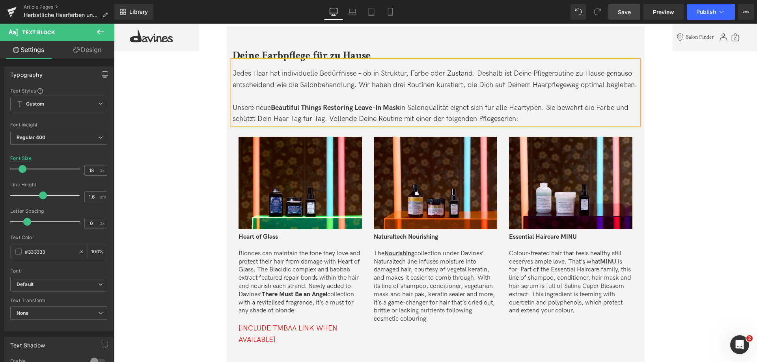
click at [628, 11] on span "Save" at bounding box center [624, 12] width 13 height 8
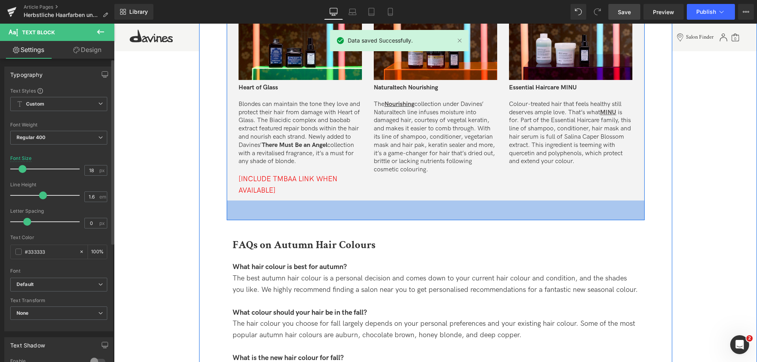
scroll to position [1933, 0]
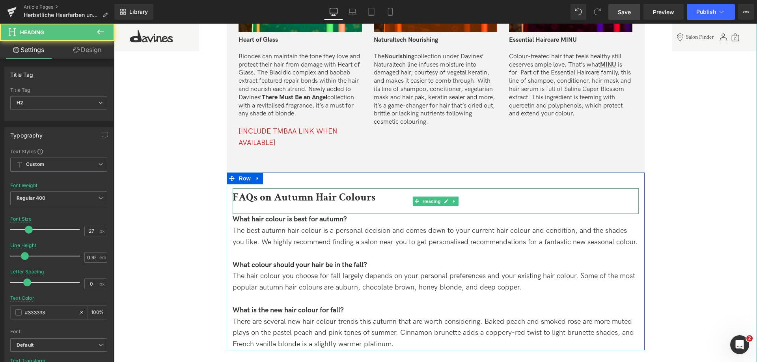
drag, startPoint x: 260, startPoint y: 187, endPoint x: 382, endPoint y: 190, distance: 122.3
click at [382, 192] on h2 "FAQs on Autumn Hair Colours" at bounding box center [436, 197] width 406 height 10
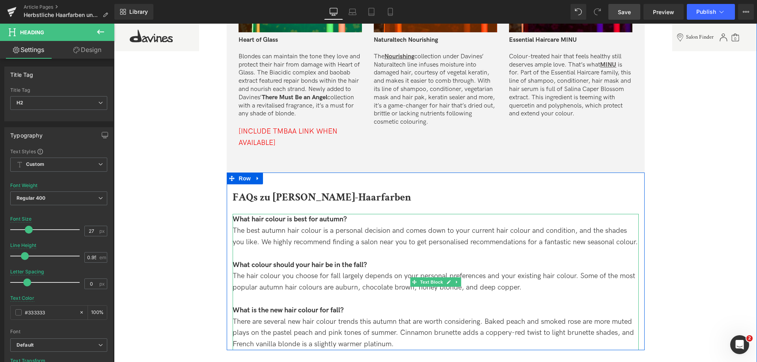
click at [238, 215] on span "What hair colour is best for autumn?" at bounding box center [290, 219] width 114 height 8
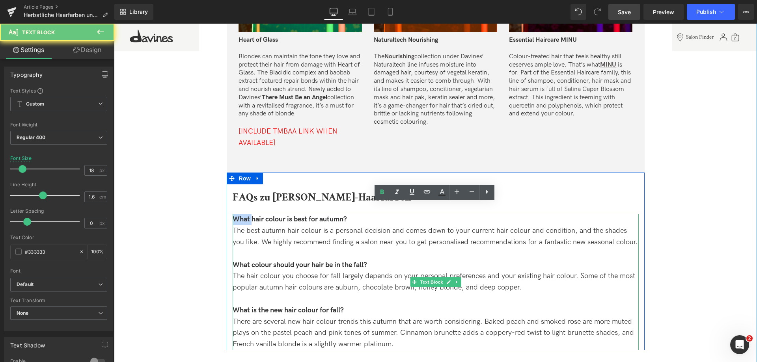
click at [238, 215] on span "What hair colour is best for autumn?" at bounding box center [290, 219] width 114 height 8
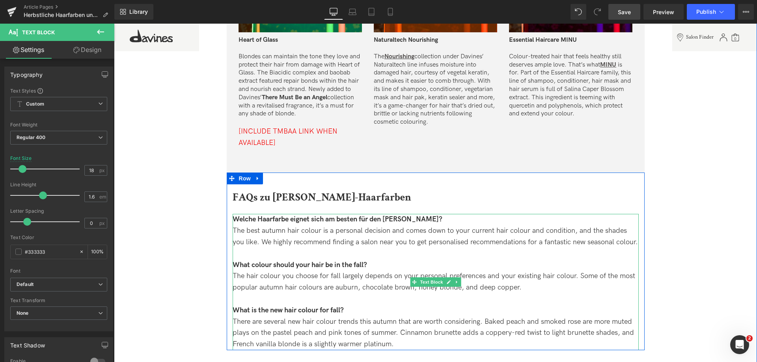
click at [258, 228] on div "The best autumn hair colour is a personal decision and comes down to your curre…" at bounding box center [436, 237] width 406 height 23
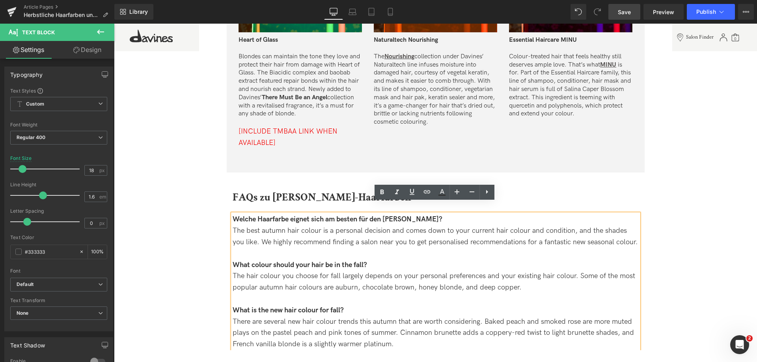
click at [247, 230] on div "The best autumn hair colour is a personal decision and comes down to your curre…" at bounding box center [436, 237] width 406 height 23
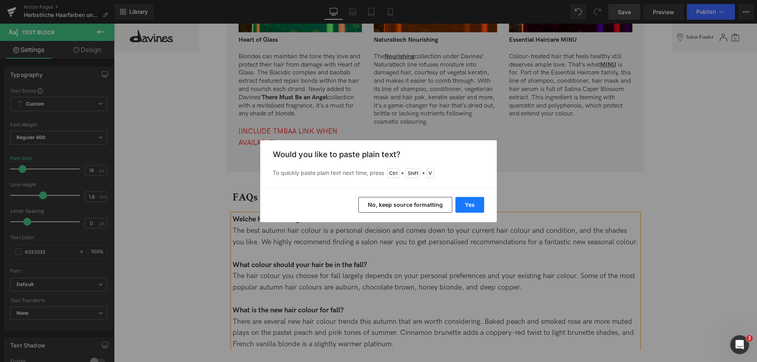
drag, startPoint x: 468, startPoint y: 204, endPoint x: 349, endPoint y: 180, distance: 121.1
click at [468, 204] on button "Yes" at bounding box center [470, 205] width 29 height 16
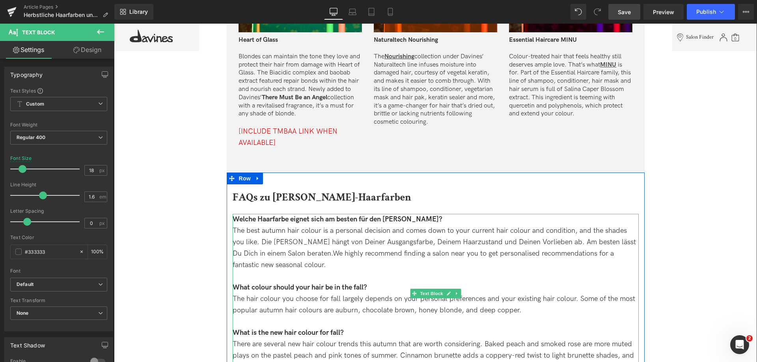
click at [275, 230] on div "The best autumn hair colour is a personal decision and comes down to your curre…" at bounding box center [436, 248] width 406 height 45
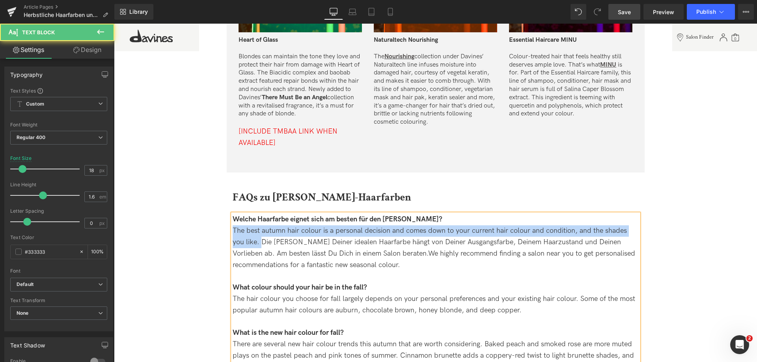
drag, startPoint x: 245, startPoint y: 230, endPoint x: 233, endPoint y: 222, distance: 14.3
click at [233, 226] on div "The best autumn hair colour is a personal decision and comes down to your curre…" at bounding box center [436, 248] width 406 height 45
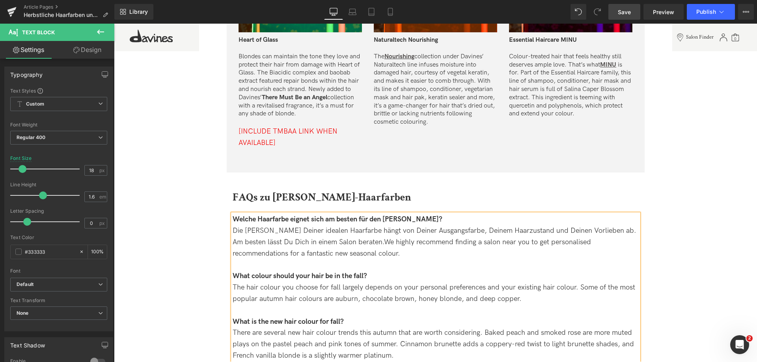
click at [601, 226] on div "Die Wahl Deiner idealen Haarfarbe hängt von Deiner Ausgangsfarbe, Deinem Haarzu…" at bounding box center [436, 243] width 406 height 34
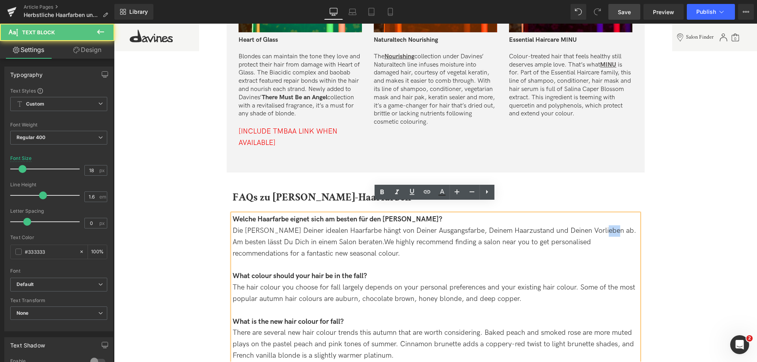
click at [601, 226] on div "Die Wahl Deiner idealen Haarfarbe hängt von Deiner Ausgangsfarbe, Deinem Haarzu…" at bounding box center [436, 243] width 406 height 34
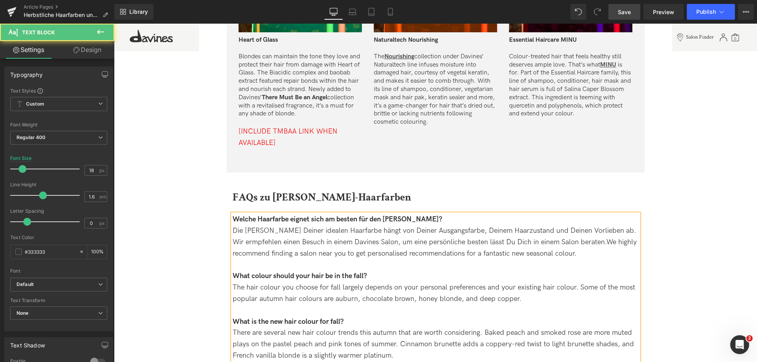
click at [239, 229] on div "Die Wahl Deiner idealen Haarfarbe hängt von Deiner Ausgangsfarbe, Deinem Haarzu…" at bounding box center [436, 243] width 406 height 34
click at [448, 228] on div "Die Wahl Deiner idealen Haarfarbe hängt von Deiner Ausgangsfarbe, Deinem Haarzu…" at bounding box center [436, 243] width 406 height 34
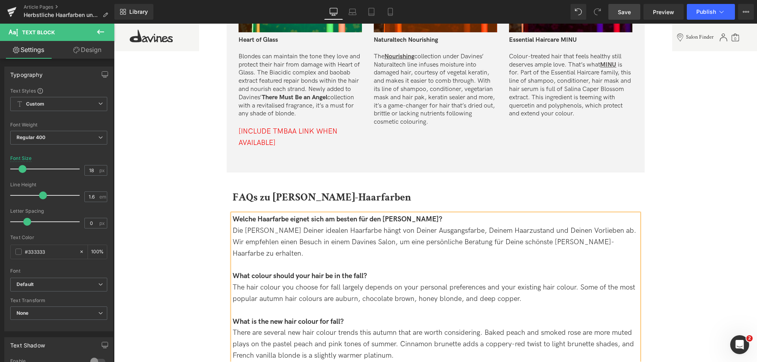
click at [629, 16] on span "Save" at bounding box center [624, 12] width 13 height 8
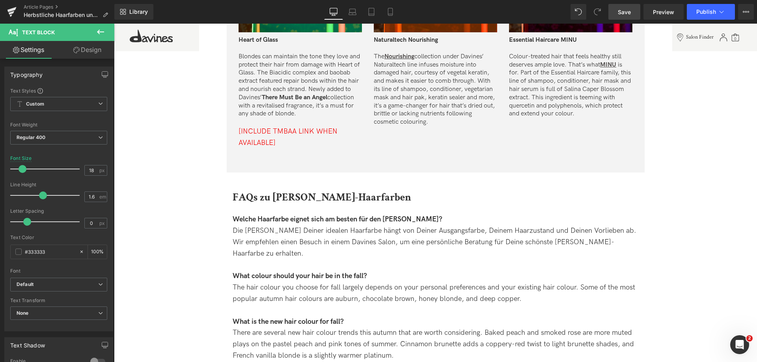
click at [632, 4] on link "Save" at bounding box center [625, 12] width 32 height 16
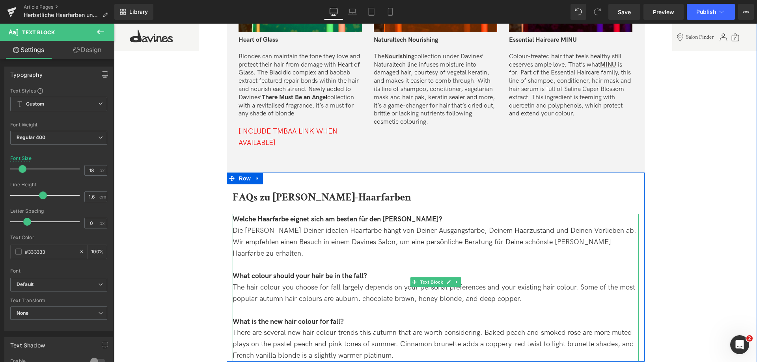
click at [241, 272] on span "What colour should your hair be in the fall?" at bounding box center [300, 276] width 135 height 8
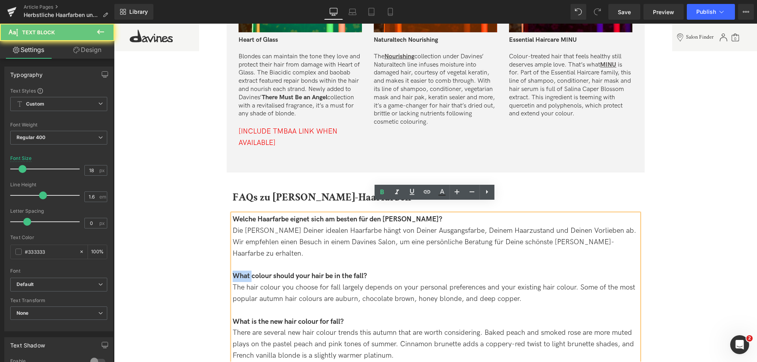
click at [241, 272] on span "What colour should your hair be in the fall?" at bounding box center [300, 276] width 135 height 8
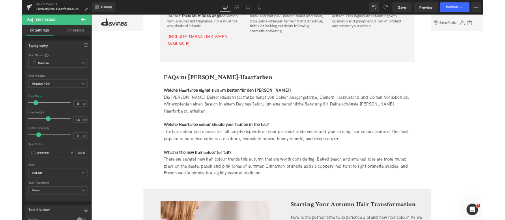
scroll to position [2012, 0]
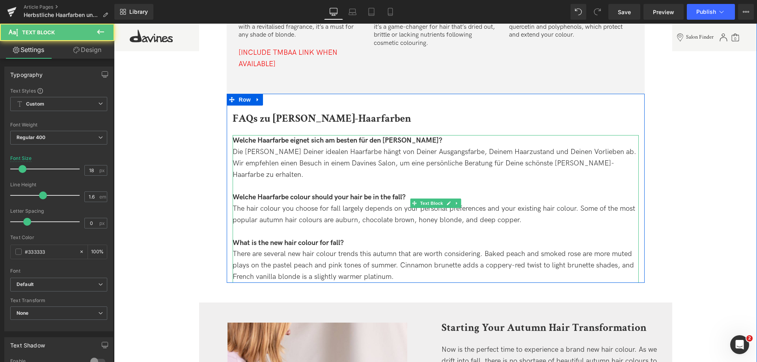
click at [290, 193] on span "Welche Haarfarbe colour should your hair be in the fall?" at bounding box center [319, 197] width 173 height 8
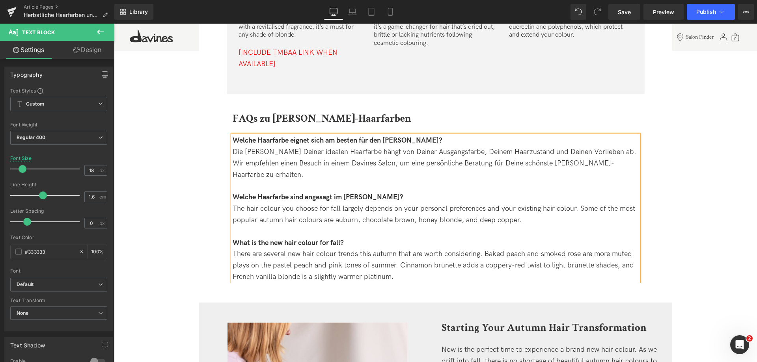
click at [239, 204] on div "The hair colour you choose for fall largely depends on your personal preference…" at bounding box center [436, 215] width 406 height 23
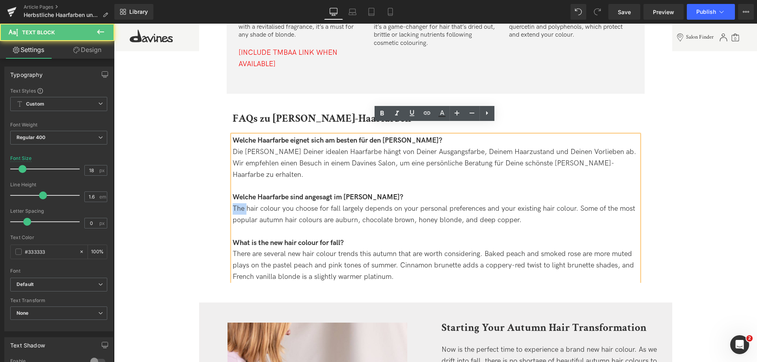
click at [239, 204] on div "The hair colour you choose for fall largely depends on your personal preference…" at bounding box center [436, 215] width 406 height 23
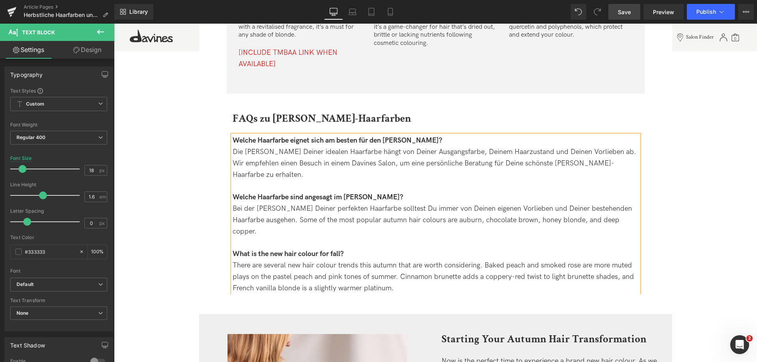
click at [628, 11] on span "Save" at bounding box center [624, 12] width 13 height 8
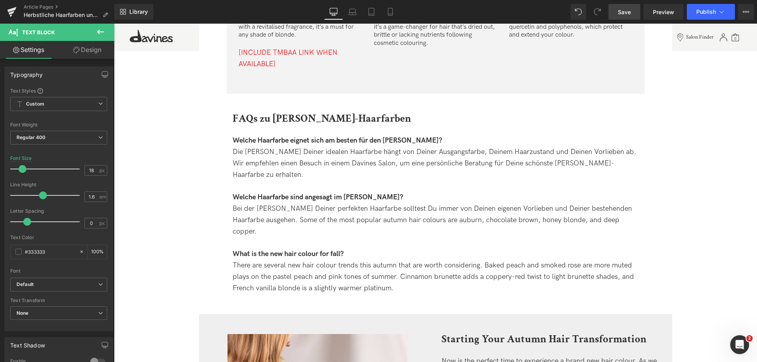
click at [627, 15] on span "Save" at bounding box center [624, 12] width 13 height 8
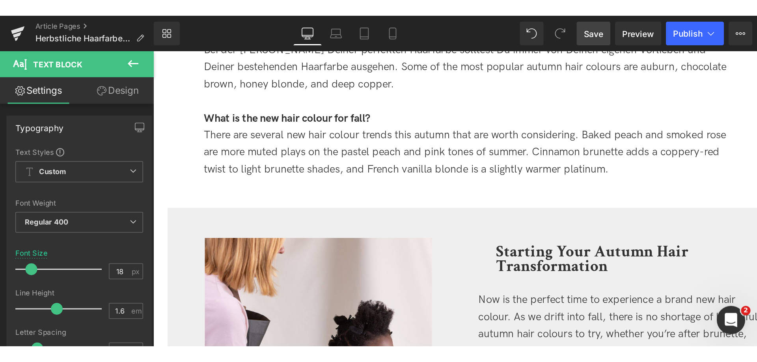
scroll to position [1996, 0]
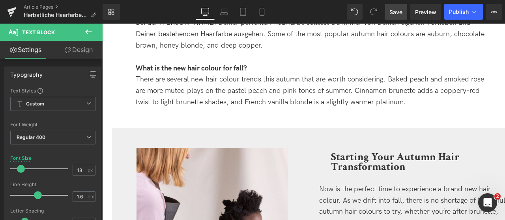
click at [386, 6] on link "Save" at bounding box center [396, 12] width 22 height 16
click at [394, 13] on span "Save" at bounding box center [395, 12] width 13 height 8
click at [397, 9] on span "Save" at bounding box center [395, 12] width 13 height 8
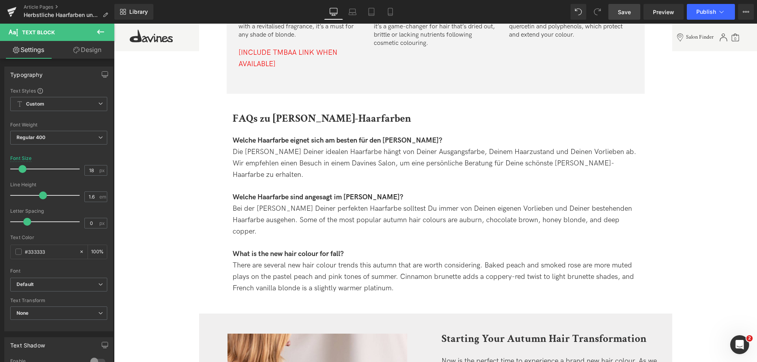
scroll to position [2006, 0]
click at [623, 14] on span "Save" at bounding box center [624, 12] width 13 height 8
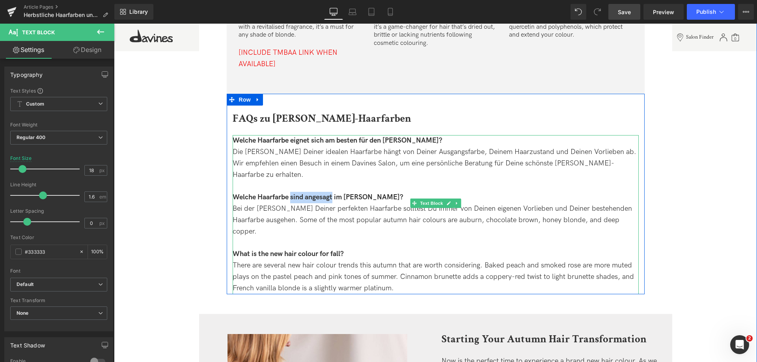
drag, startPoint x: 290, startPoint y: 174, endPoint x: 333, endPoint y: 174, distance: 42.6
click at [333, 193] on span "Welche Haarfarbe sind angesagt im Herbst?" at bounding box center [318, 197] width 171 height 8
click at [241, 260] on div "There are several new hair colour trends this autumn that are worth considering…" at bounding box center [436, 277] width 406 height 34
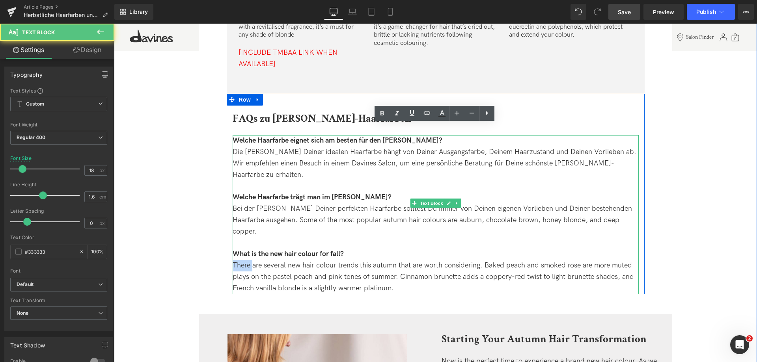
click at [241, 260] on div "There are several new hair colour trends this autumn that are worth considering…" at bounding box center [436, 277] width 406 height 34
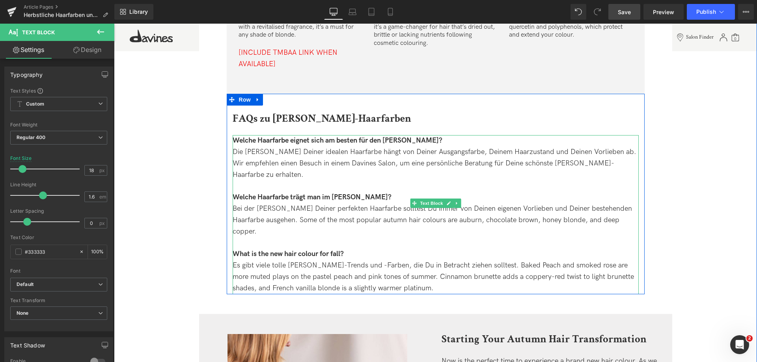
click at [527, 260] on div "Es gibt viele tolle Herbst-Trends und -Farben, die Du in Betracht ziehen sollte…" at bounding box center [436, 277] width 406 height 34
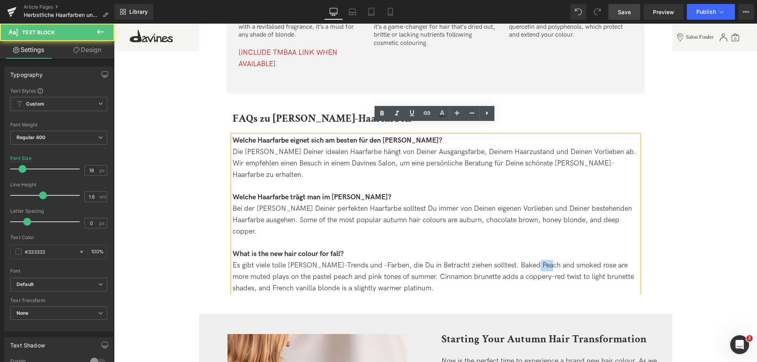
click at [527, 260] on div "Es gibt viele tolle Herbst-Trends und -Farben, die Du in Betracht ziehen sollte…" at bounding box center [436, 277] width 406 height 34
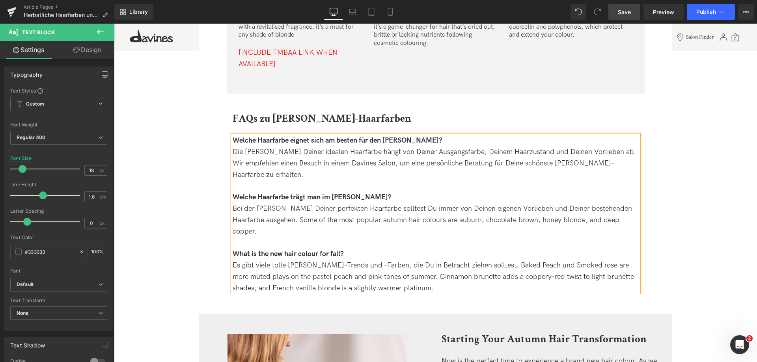
click at [570, 260] on div "Es gibt viele tolle Herbst-Trends und -Farben, die Du in Betracht ziehen sollte…" at bounding box center [436, 277] width 406 height 34
click at [587, 260] on div "Es gibt viele tolle Herbst-Trends und -Farben, die Du in Betracht ziehen sollte…" at bounding box center [436, 277] width 406 height 34
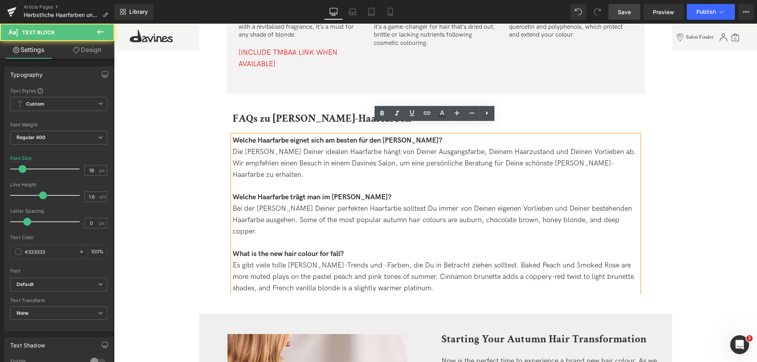
click at [583, 260] on div "Es gibt viele tolle Herbst-Trends und -Farben, die Du in Betracht ziehen sollte…" at bounding box center [436, 277] width 406 height 34
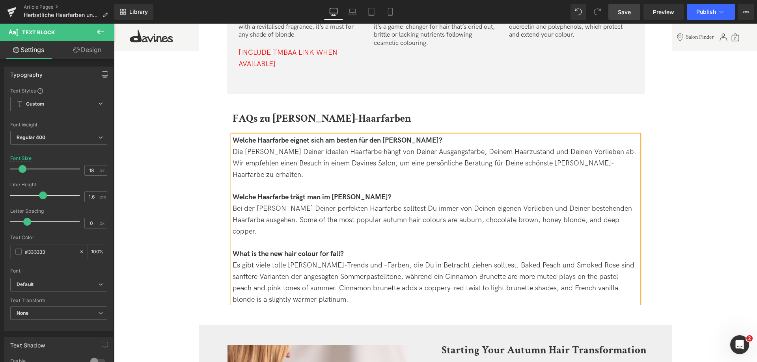
click at [418, 260] on div "Es gibt viele tolle Herbst-Trends und -Farben, die Du in Betracht ziehen sollte…" at bounding box center [436, 282] width 406 height 45
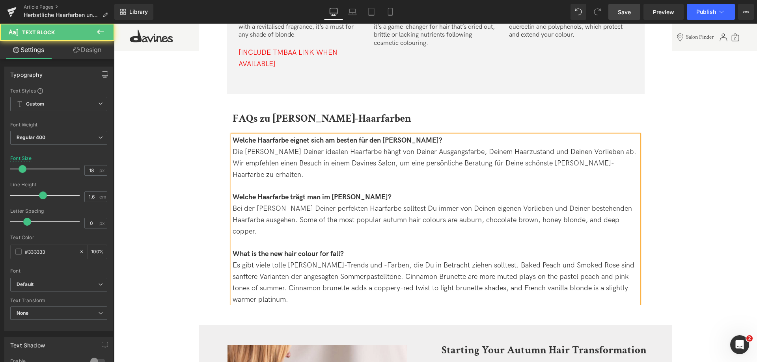
click at [440, 260] on div "Es gibt viele tolle Herbst-Trends und -Farben, die Du in Betracht ziehen sollte…" at bounding box center [436, 282] width 406 height 45
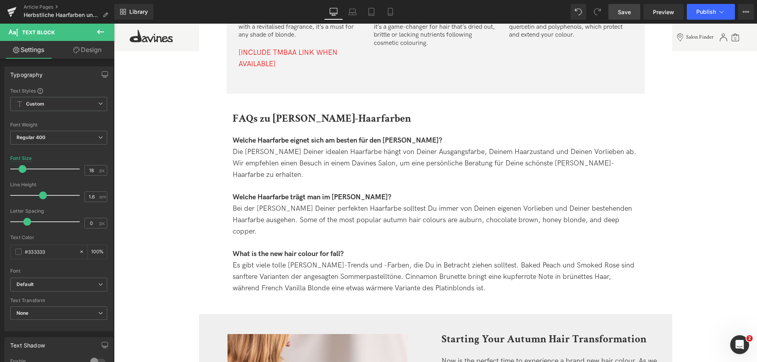
click at [621, 15] on span "Save" at bounding box center [624, 12] width 13 height 8
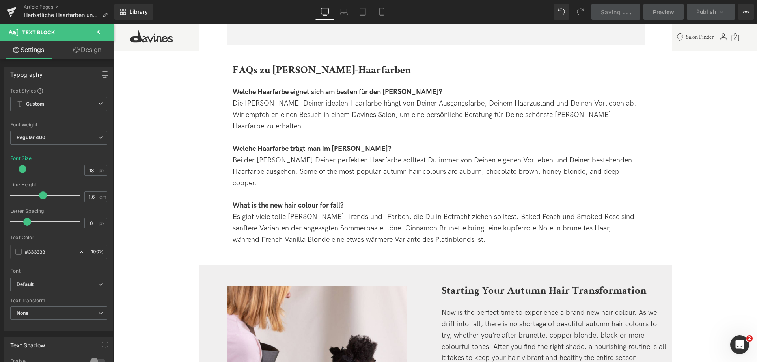
scroll to position [2125, 0]
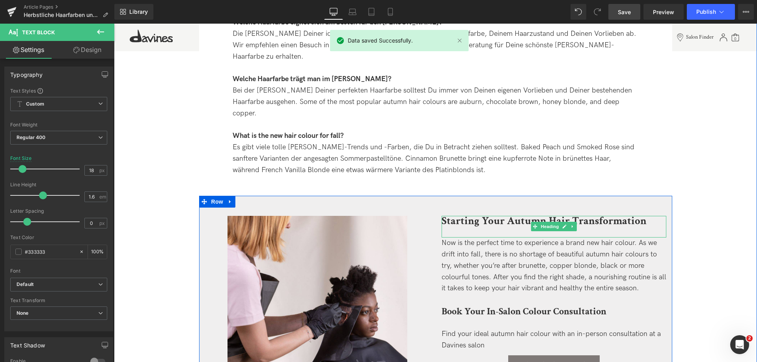
click at [454, 214] on strong "Starting Your Autumn Hair Transformation" at bounding box center [544, 221] width 205 height 14
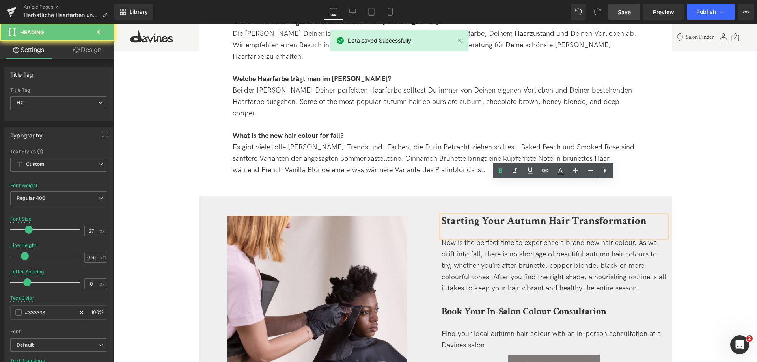
click at [454, 214] on strong "Starting Your Autumn Hair Transformation" at bounding box center [544, 221] width 205 height 14
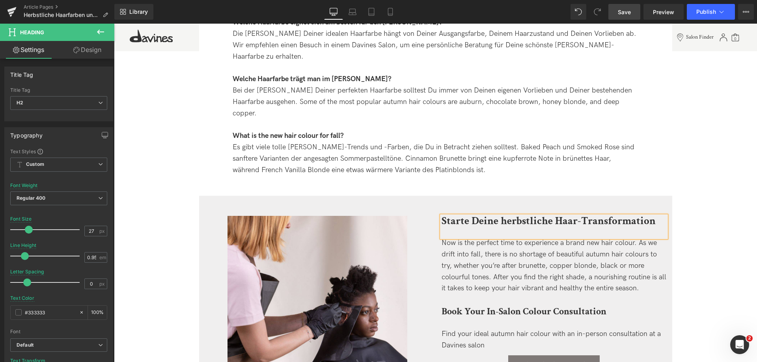
click at [630, 8] on span "Save" at bounding box center [624, 12] width 13 height 8
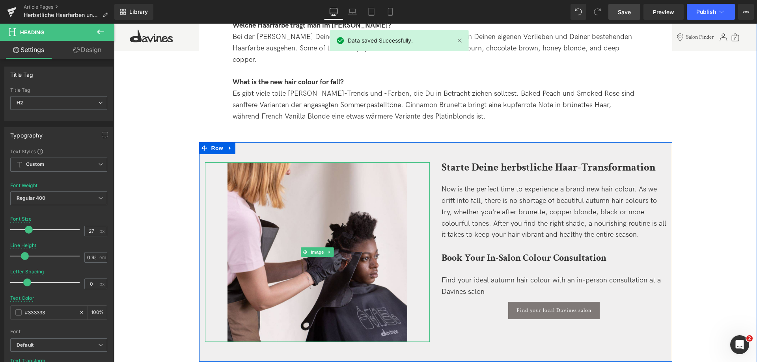
scroll to position [2164, 0]
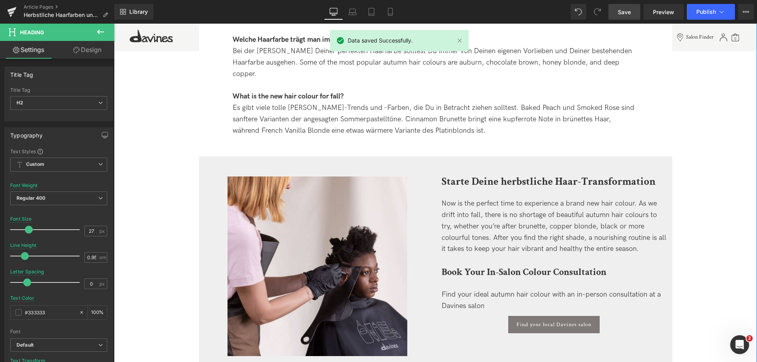
click at [354, 103] on div "Es gibt viele tolle Herbst-Trends und -Farben, die Du in Betracht ziehen sollte…" at bounding box center [436, 120] width 406 height 34
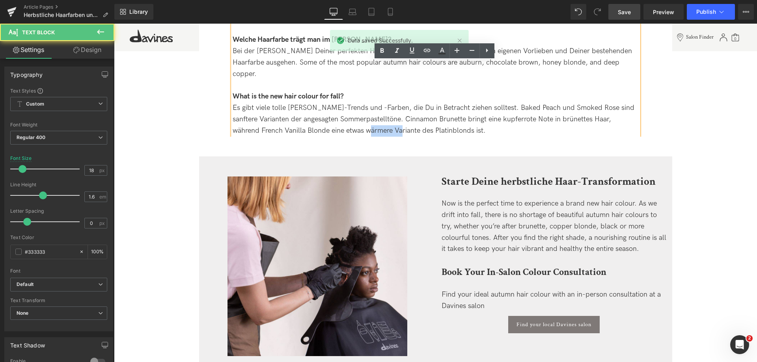
click at [354, 103] on div "Es gibt viele tolle Herbst-Trends und -Farben, die Du in Betracht ziehen sollte…" at bounding box center [436, 120] width 406 height 34
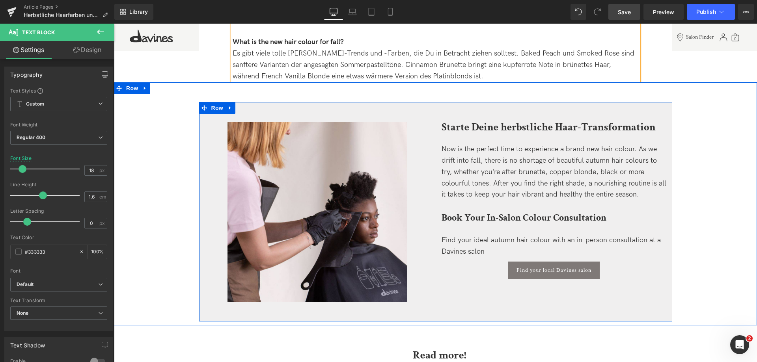
scroll to position [2243, 0]
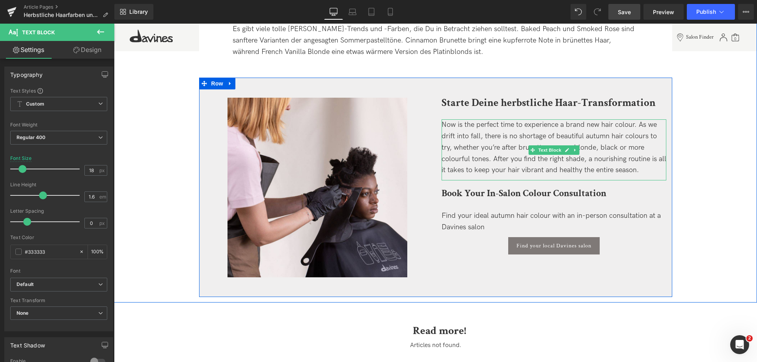
click at [456, 120] on div "Now is the perfect time to experience a brand new hair colour. As we drift into…" at bounding box center [554, 148] width 225 height 57
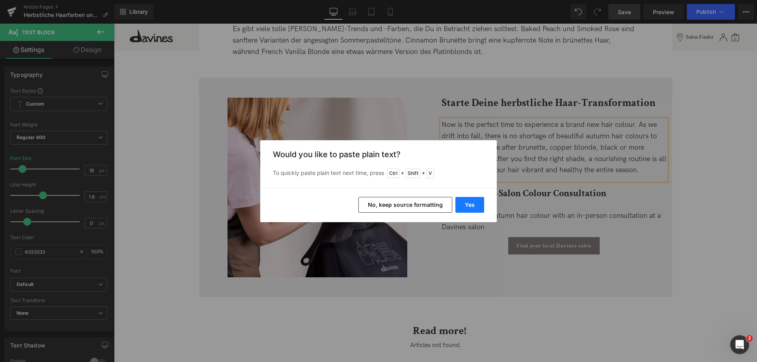
drag, startPoint x: 469, startPoint y: 207, endPoint x: 355, endPoint y: 80, distance: 170.4
click at [469, 207] on button "Yes" at bounding box center [470, 205] width 29 height 16
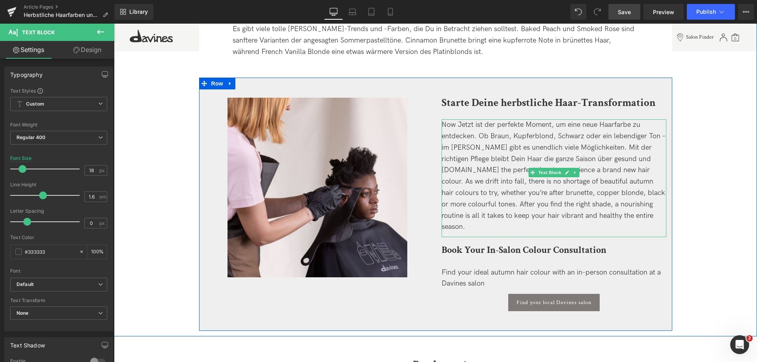
click at [458, 120] on div "Now Jetzt ist der perfekte Moment, um eine neue Haarfarbe zu entdecken. Ob Brau…" at bounding box center [554, 177] width 225 height 114
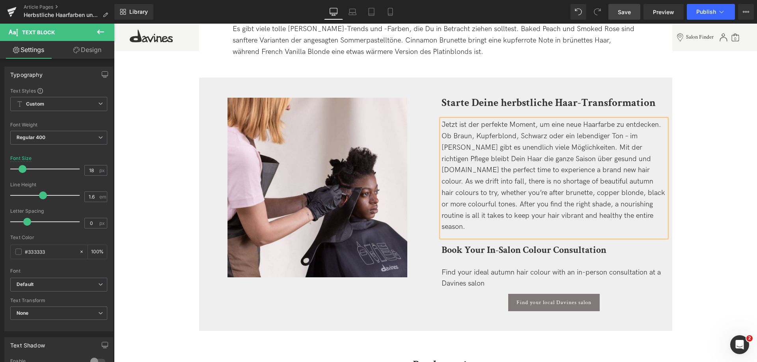
click at [629, 120] on div "Jetzt ist der perfekte Moment, um eine neue Haarfarbe zu entdecken. Ob Braun, K…" at bounding box center [554, 177] width 225 height 114
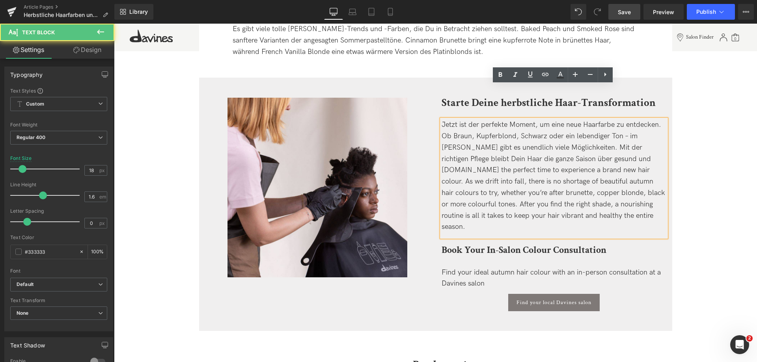
click at [624, 120] on div "Jetzt ist der perfekte Moment, um eine neue Haarfarbe zu entdecken. Ob Braun, K…" at bounding box center [554, 177] width 225 height 114
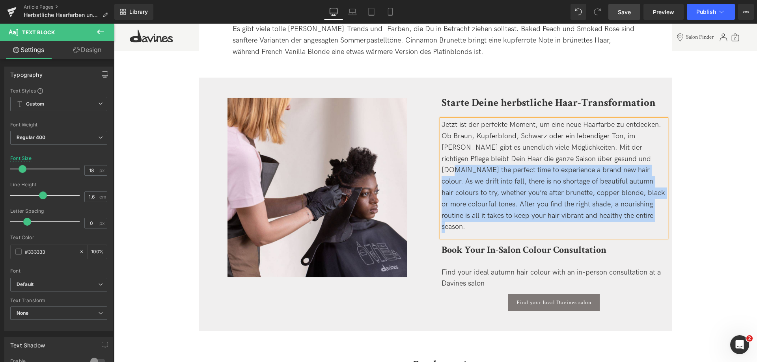
drag, startPoint x: 614, startPoint y: 126, endPoint x: 658, endPoint y: 189, distance: 76.8
click at [658, 189] on div "Jetzt ist der perfekte Moment, um eine neue Haarfarbe zu entdecken. Ob Braun, K…" at bounding box center [554, 179] width 225 height 118
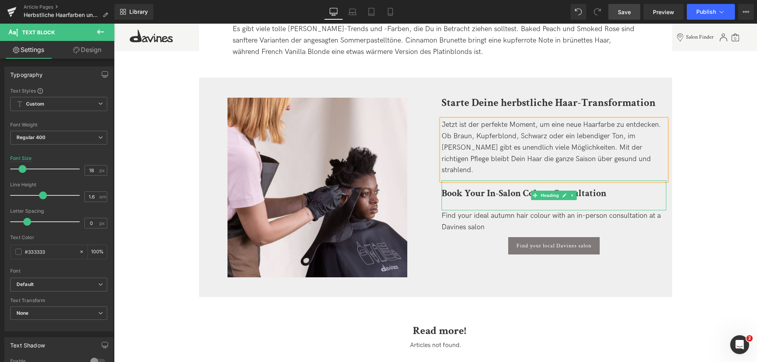
click at [447, 187] on b "Book Your In-Salon Colour Consultation" at bounding box center [524, 193] width 165 height 12
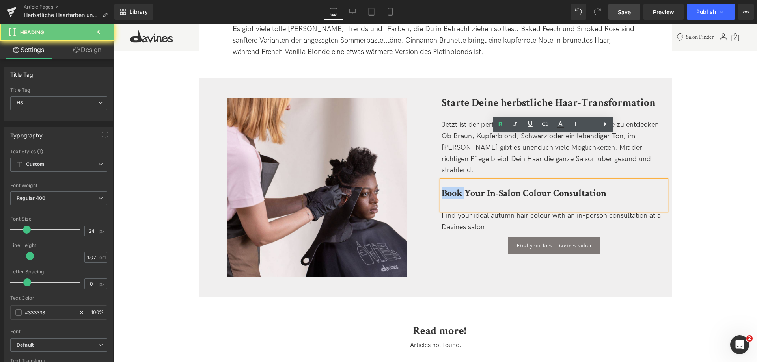
click at [447, 187] on b "Book Your In-Salon Colour Consultation" at bounding box center [524, 193] width 165 height 12
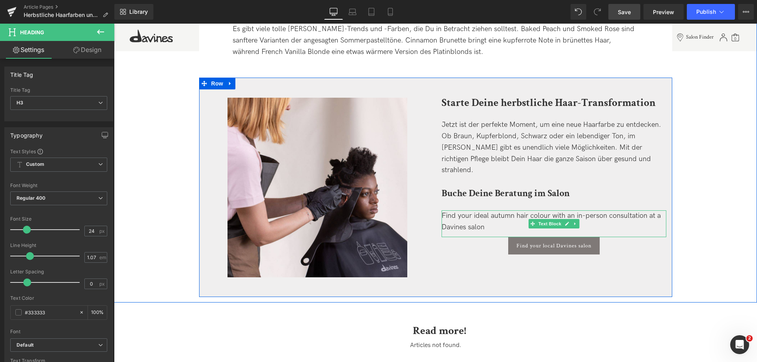
click at [453, 211] on div "Find your ideal autumn hair colour with an in-person consultation at a Davines …" at bounding box center [554, 222] width 225 height 23
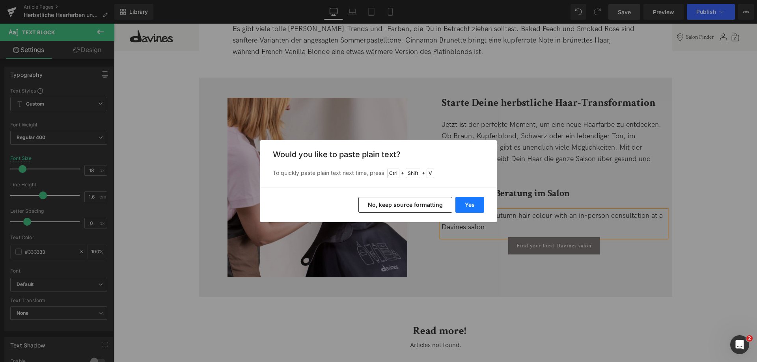
drag, startPoint x: 465, startPoint y: 211, endPoint x: 351, endPoint y: 178, distance: 119.0
click at [465, 211] on button "Yes" at bounding box center [470, 205] width 29 height 16
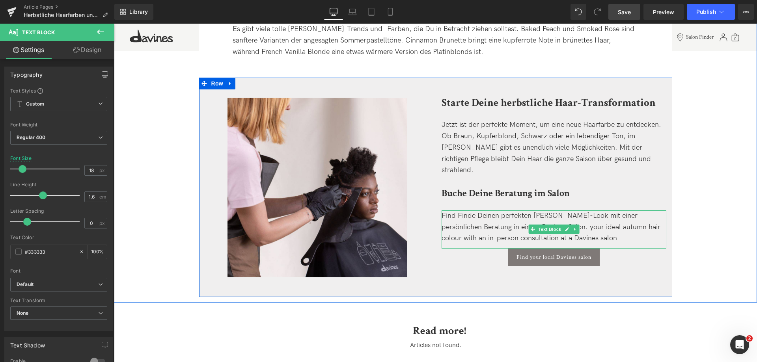
click at [458, 211] on div "Find Finde Deinen perfekten Herbst-Look mit einer persönlichen Beratung in eine…" at bounding box center [554, 228] width 225 height 34
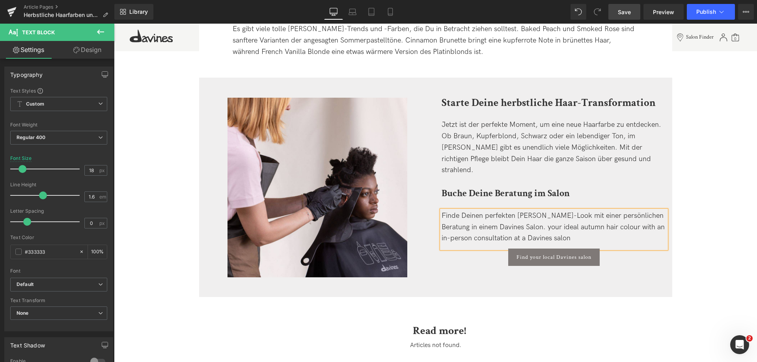
click at [540, 211] on div "Finde Deinen perfekten Herbst-Look mit einer persönlichen Beratung in einem Dav…" at bounding box center [554, 228] width 225 height 34
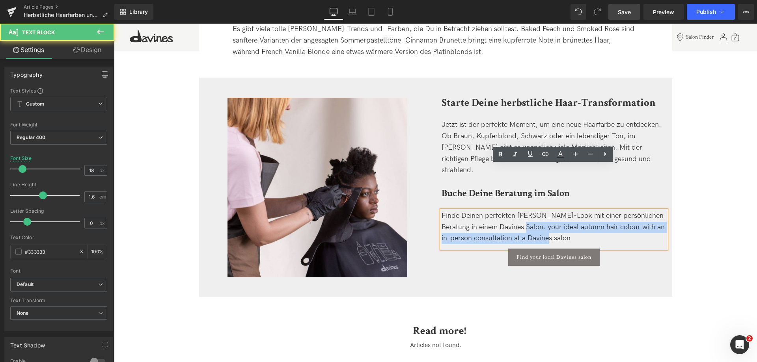
drag, startPoint x: 518, startPoint y: 180, endPoint x: 631, endPoint y: 209, distance: 116.8
click at [631, 209] on div "Starte Deine herbstliche Haar-Transformation Heading Jetzt ist der perfekte Mom…" at bounding box center [554, 182] width 237 height 169
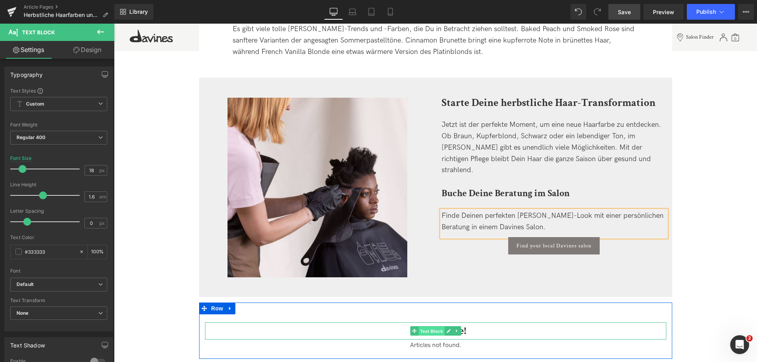
click at [420, 327] on span "Text Block" at bounding box center [432, 331] width 26 height 9
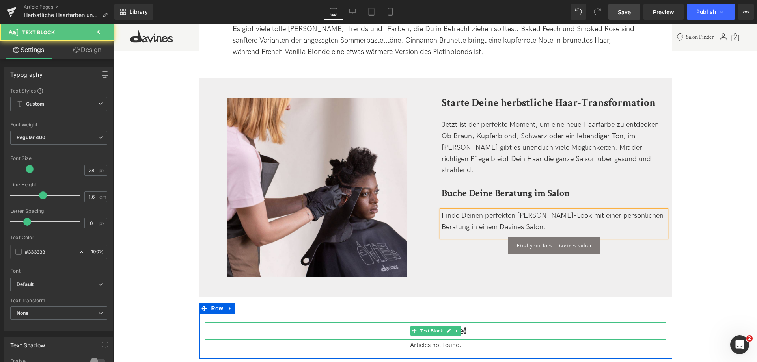
click at [385, 323] on p "Read more!" at bounding box center [440, 332] width 454 height 18
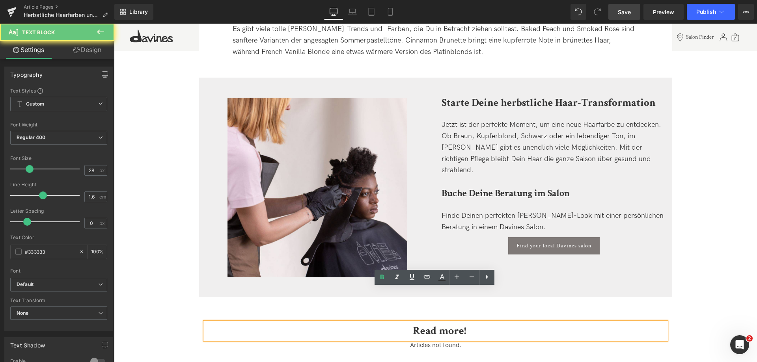
click at [418, 324] on b "Read more!" at bounding box center [439, 331] width 53 height 15
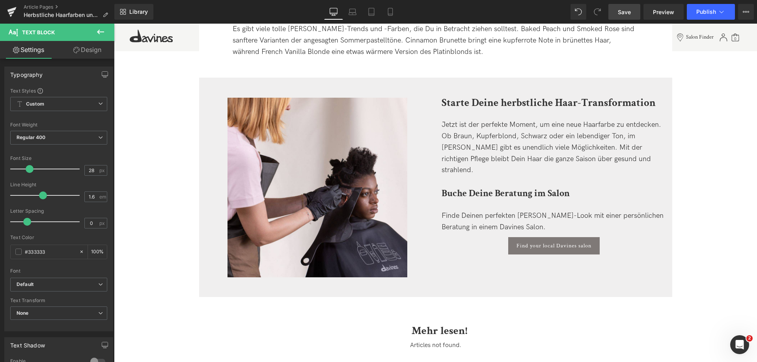
click at [627, 13] on span "Save" at bounding box center [624, 12] width 13 height 8
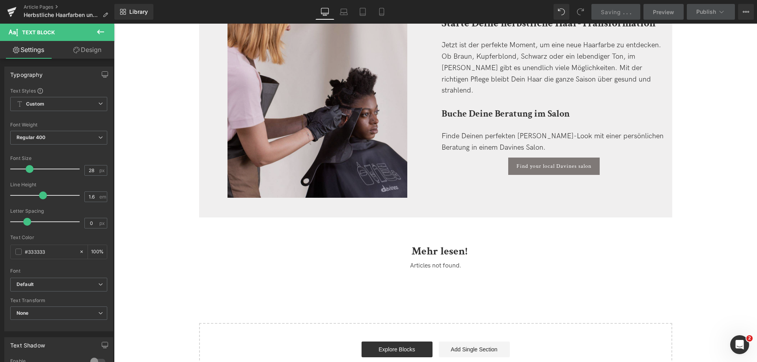
scroll to position [2361, 0]
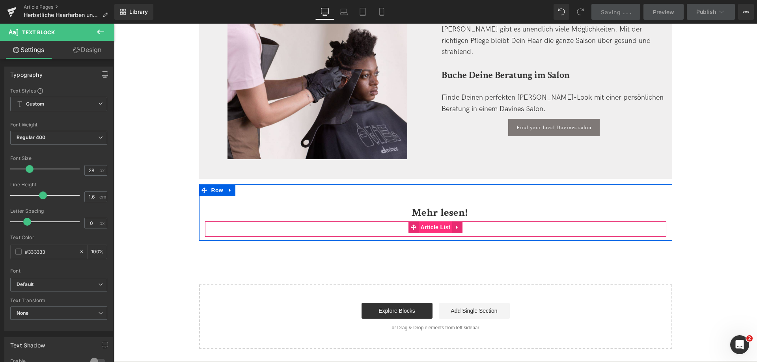
click at [433, 222] on span "Article List" at bounding box center [436, 228] width 34 height 12
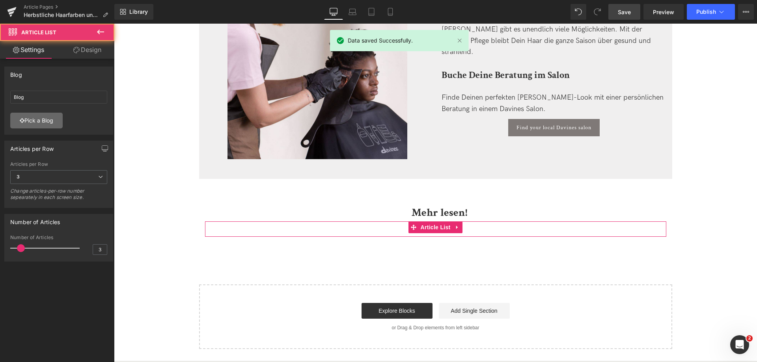
click at [30, 125] on link "Pick a Blog" at bounding box center [36, 121] width 52 height 16
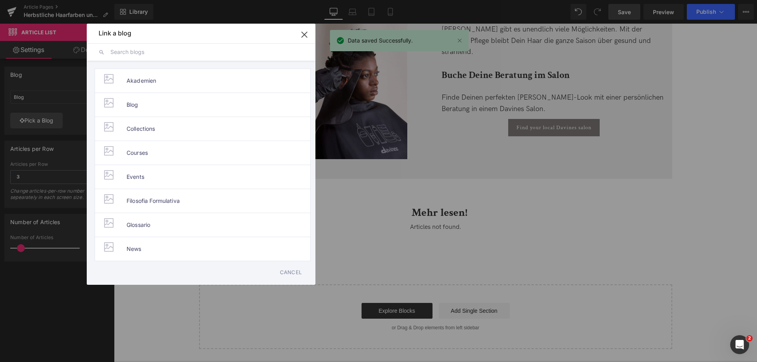
click at [212, 48] on input "text" at bounding box center [206, 51] width 193 height 17
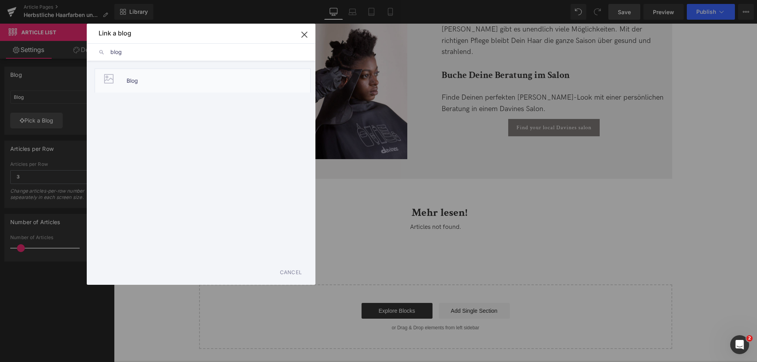
type input "blog"
click at [139, 80] on li "Blog" at bounding box center [203, 81] width 216 height 24
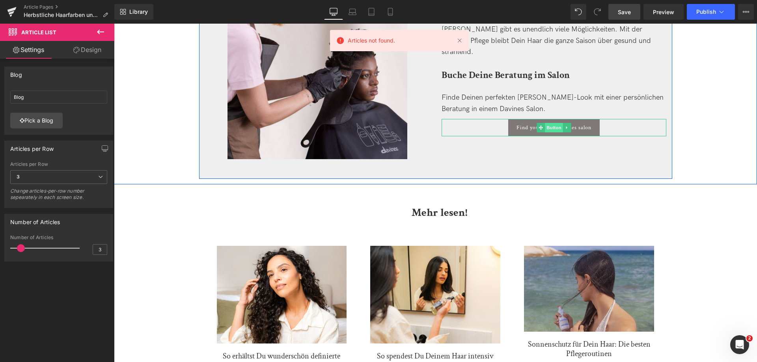
click at [555, 123] on span "Button" at bounding box center [554, 127] width 18 height 9
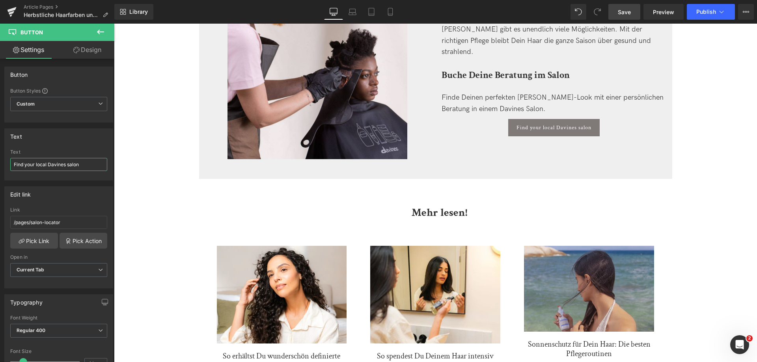
drag, startPoint x: 82, startPoint y: 161, endPoint x: -75, endPoint y: 150, distance: 158.2
click at [0, 150] on html "Button You are previewing how the will restyle your page. You can not edit Elem…" at bounding box center [378, 181] width 757 height 362
type input "S"
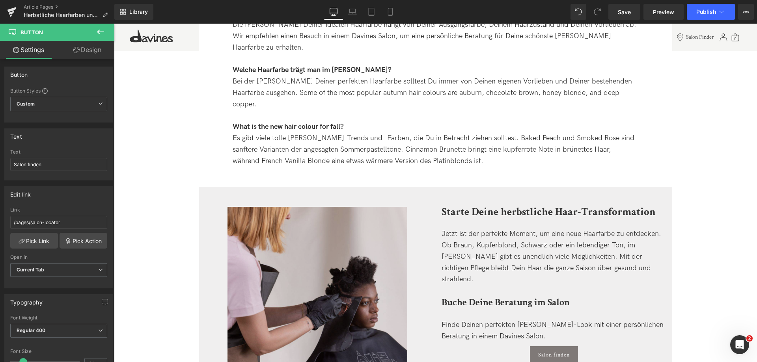
scroll to position [2125, 0]
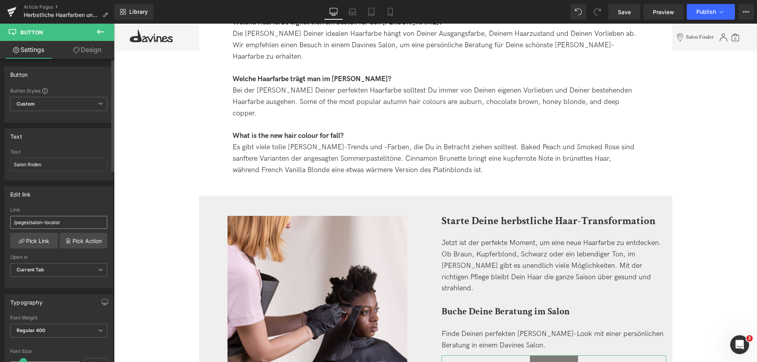
type input "Salon finden"
drag, startPoint x: 80, startPoint y: 228, endPoint x: -125, endPoint y: 216, distance: 206.3
click at [0, 216] on html "Button You are previewing how the will restyle your page. You can not edit Elem…" at bounding box center [378, 181] width 757 height 362
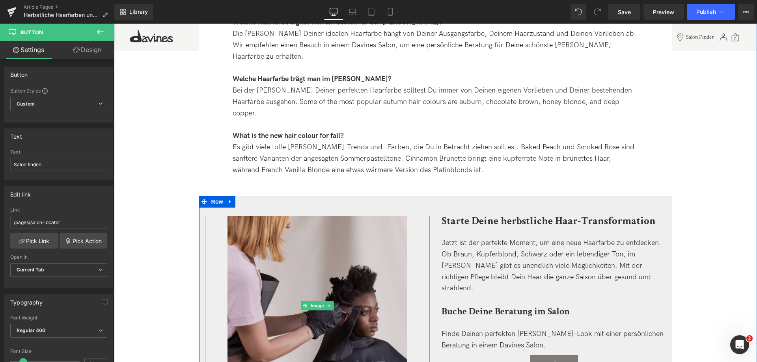
click at [348, 227] on img at bounding box center [318, 306] width 180 height 180
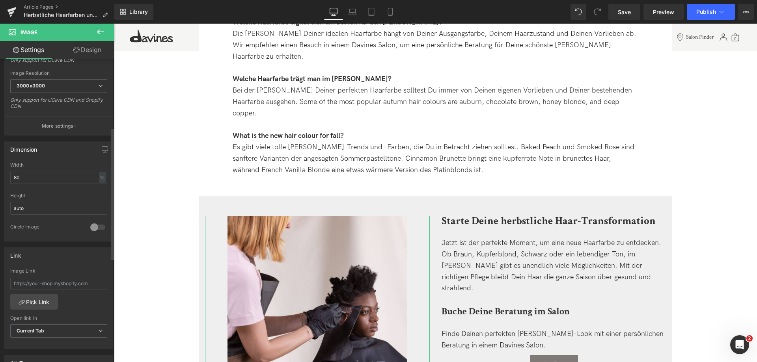
scroll to position [158, 0]
click at [63, 286] on input "text" at bounding box center [58, 283] width 97 height 13
paste input "/pages/salon-locator"
type input "/pages/salon-locator"
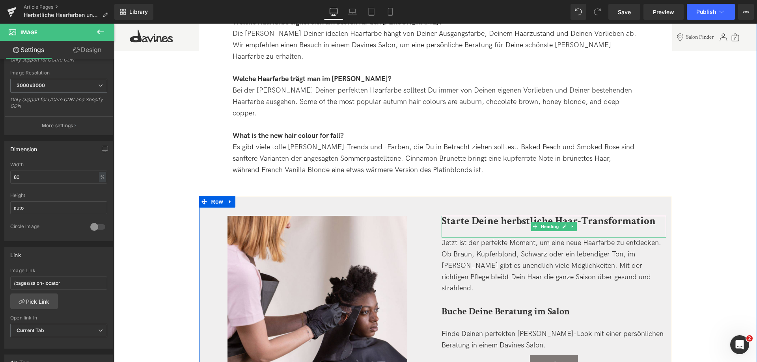
click at [458, 214] on strong "Starte Deine herbstliche Haar-Transformation" at bounding box center [549, 221] width 214 height 14
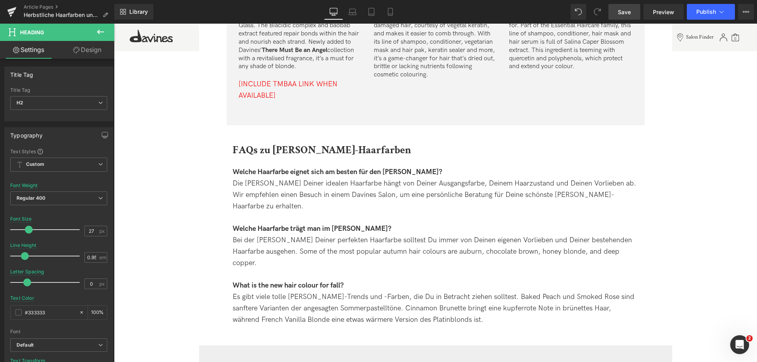
scroll to position [1927, 0]
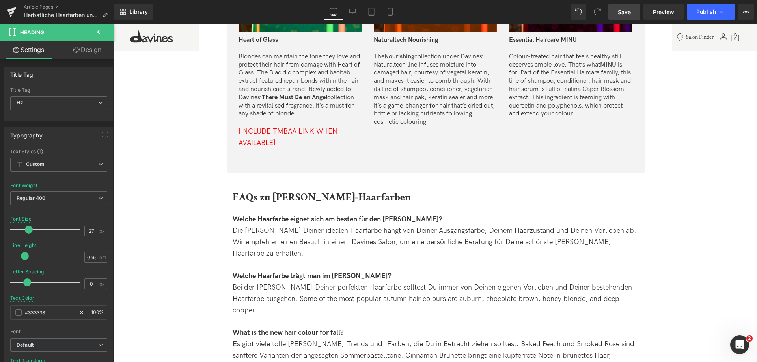
click at [620, 8] on span "Save" at bounding box center [624, 12] width 13 height 8
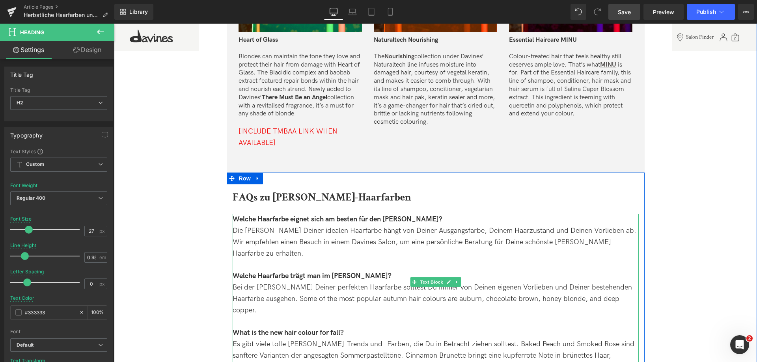
click at [244, 329] on span "What is the new hair colour for fall?" at bounding box center [288, 333] width 111 height 8
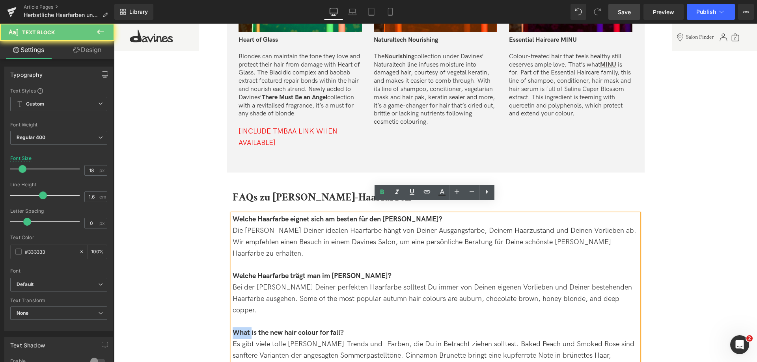
click at [244, 329] on span "What is the new hair colour for fall?" at bounding box center [288, 333] width 111 height 8
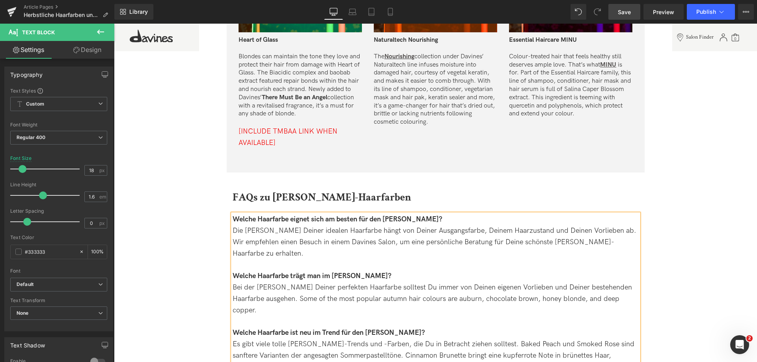
click at [628, 14] on span "Save" at bounding box center [624, 12] width 13 height 8
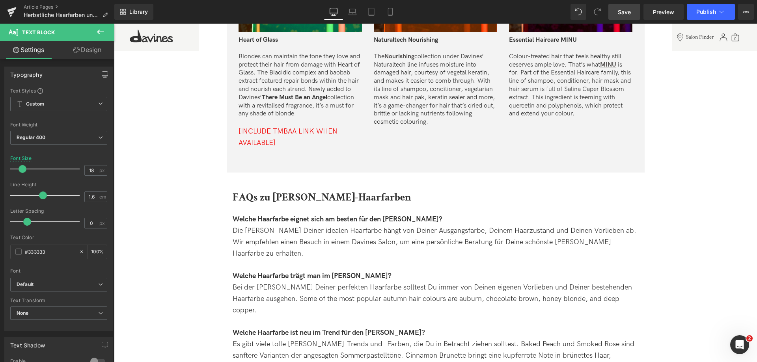
click at [635, 7] on link "Save" at bounding box center [625, 12] width 32 height 16
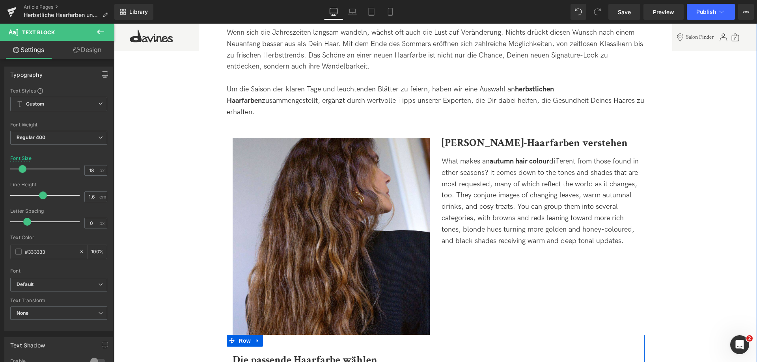
scroll to position [349, 0]
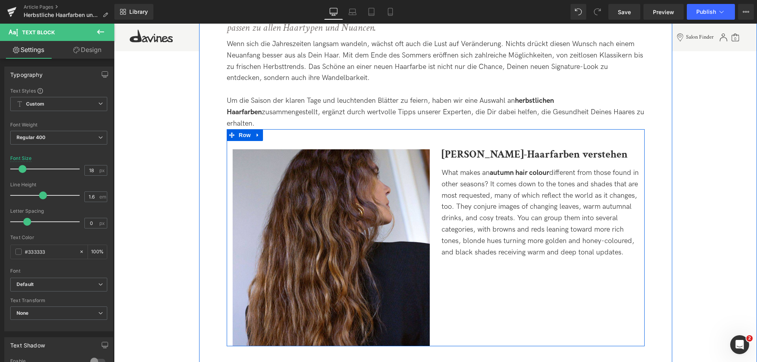
drag, startPoint x: 492, startPoint y: 237, endPoint x: 481, endPoint y: 252, distance: 18.6
click at [492, 237] on span "What makes an autumn hair colour different from those found in other seasons? I…" at bounding box center [540, 213] width 197 height 88
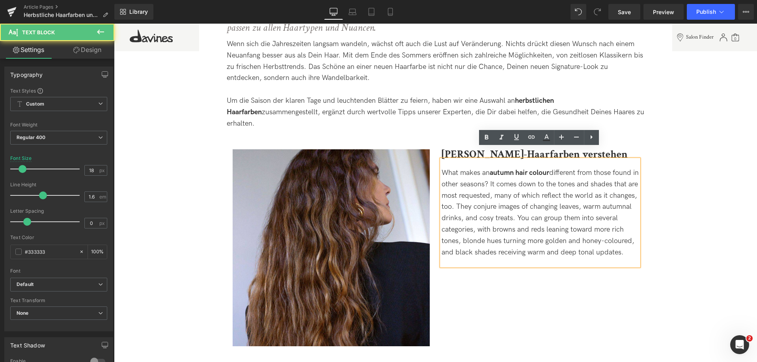
click at [480, 254] on div "What makes an autumn hair colour different from those found in other seasons? I…" at bounding box center [540, 213] width 197 height 91
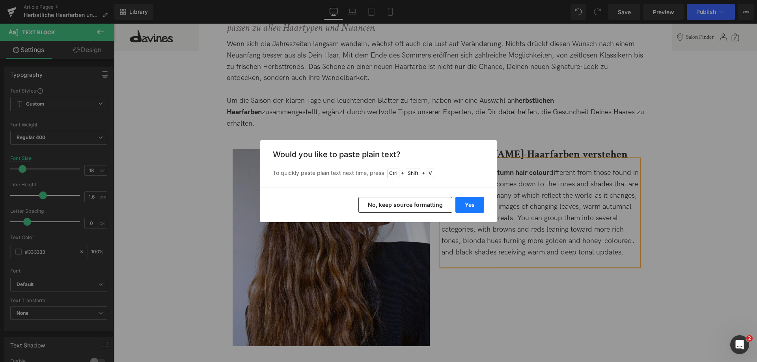
click at [465, 207] on button "Yes" at bounding box center [470, 205] width 29 height 16
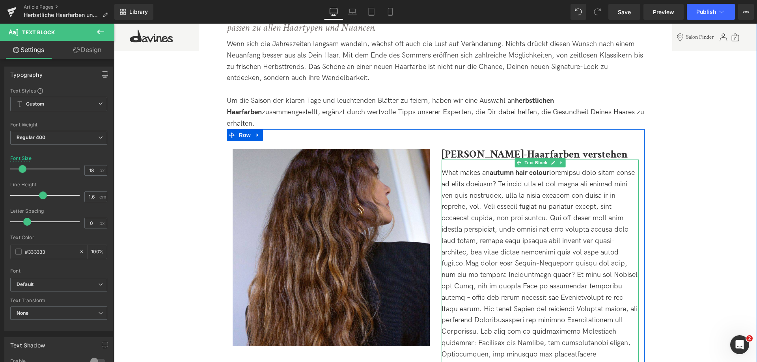
click at [525, 169] on strong "autumn hair colour" at bounding box center [520, 173] width 60 height 8
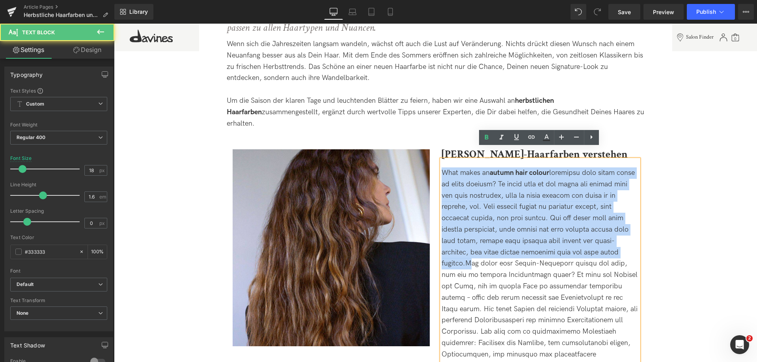
drag, startPoint x: 469, startPoint y: 253, endPoint x: 430, endPoint y: 159, distance: 101.5
click at [430, 159] on div "Image Herbst-Haarfarben verstehen Heading What makes an autumn hair colour Text…" at bounding box center [436, 260] width 418 height 262
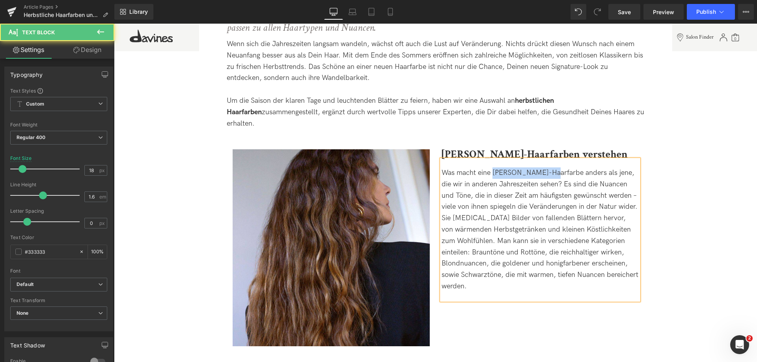
drag, startPoint x: 494, startPoint y: 161, endPoint x: 547, endPoint y: 162, distance: 53.6
click at [547, 169] on span "Was macht eine Herbst-Haarfarbe anders als jene, die wir in anderen Jahreszeite…" at bounding box center [540, 230] width 197 height 122
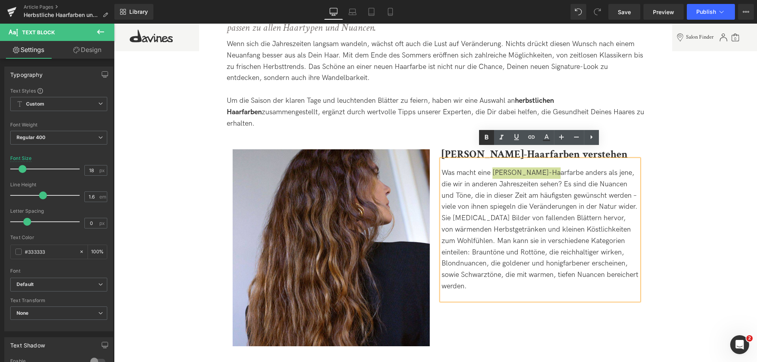
click at [487, 136] on icon at bounding box center [486, 137] width 9 height 9
click at [537, 212] on div "Was macht eine Herbst-Haarfarbe anders als jene, die wir in anderen Jahreszeite…" at bounding box center [540, 230] width 197 height 125
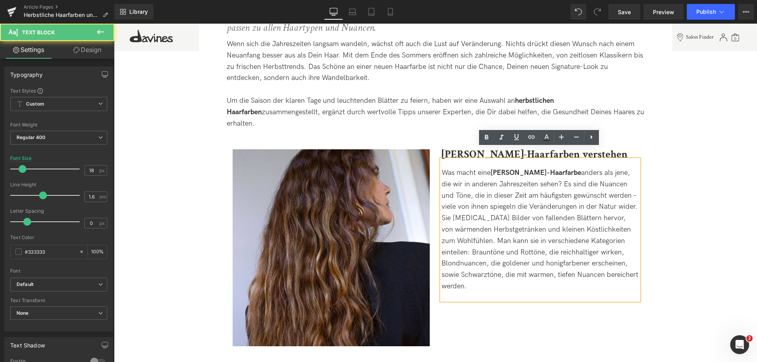
click at [561, 205] on span "Was macht eine Herbst-Haarfarbe anders als jene, die wir in anderen Jahreszeite…" at bounding box center [540, 230] width 197 height 122
click at [604, 184] on span "Was macht eine Herbst-Haarfarbe anders als jene, die wir in anderen Jahreszeite…" at bounding box center [540, 230] width 197 height 122
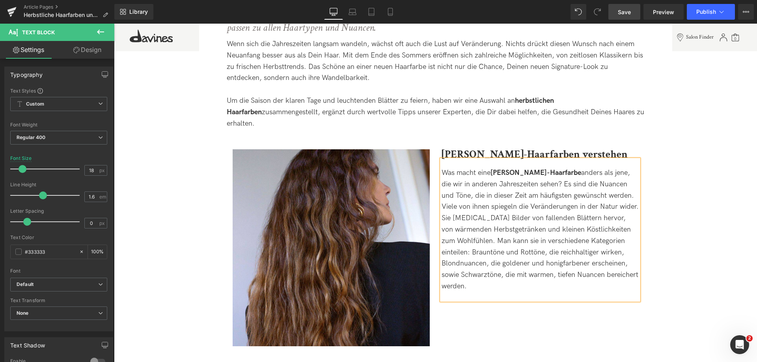
click at [630, 14] on span "Save" at bounding box center [624, 12] width 13 height 8
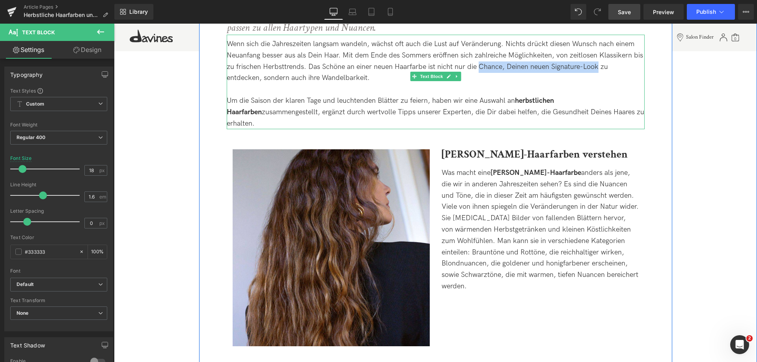
drag, startPoint x: 478, startPoint y: 65, endPoint x: 596, endPoint y: 67, distance: 118.0
click at [596, 67] on span "Wenn sich die Jahreszeiten langsam wandeln, wächst oft auch die Lust auf Veränd…" at bounding box center [435, 61] width 417 height 42
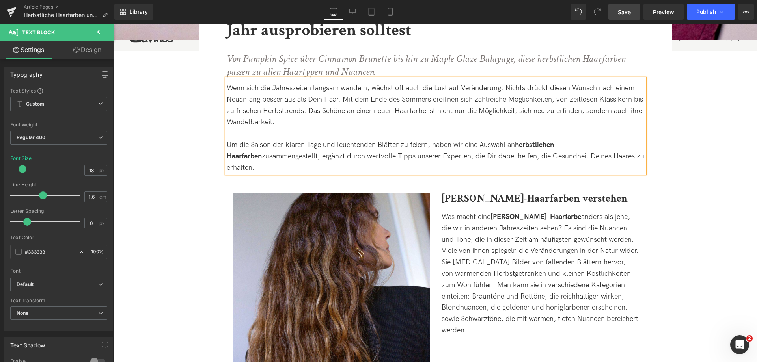
scroll to position [271, 0]
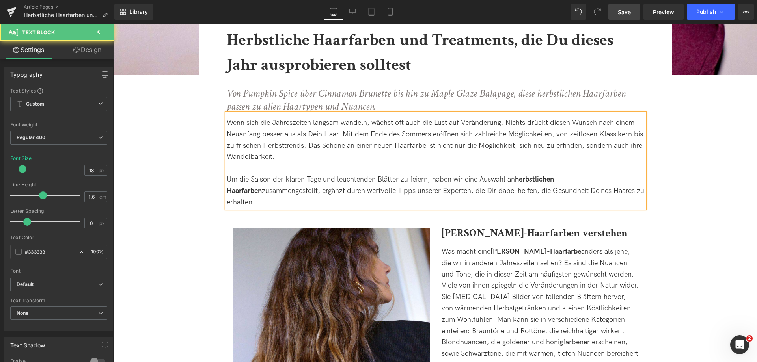
click at [308, 153] on div "Wenn sich die Jahreszeiten langsam wandeln, wächst oft auch die Lust auf Veränd…" at bounding box center [436, 140] width 418 height 45
click at [627, 142] on span "Wenn sich die Jahreszeiten langsam wandeln, wächst oft auch die Lust auf Veränd…" at bounding box center [435, 140] width 417 height 42
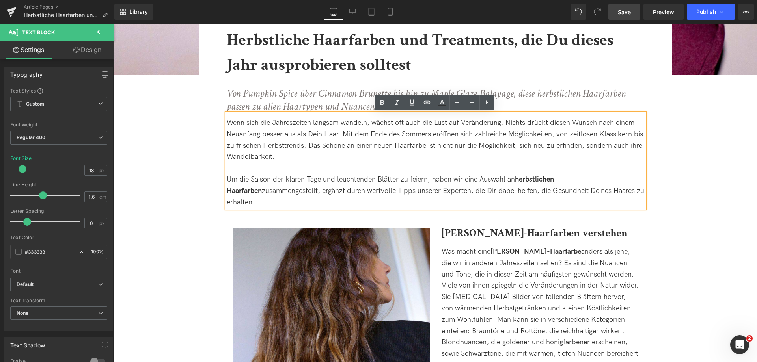
click at [628, 4] on link "Save" at bounding box center [625, 12] width 32 height 16
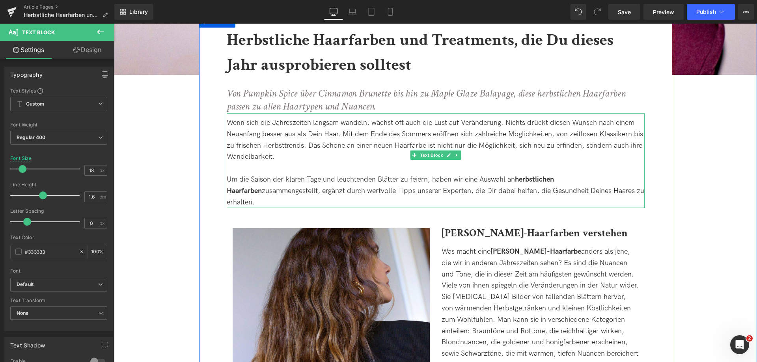
click at [516, 146] on span "Wenn sich die Jahreszeiten langsam wandeln, wächst oft auch die Lust auf Veränd…" at bounding box center [435, 140] width 417 height 42
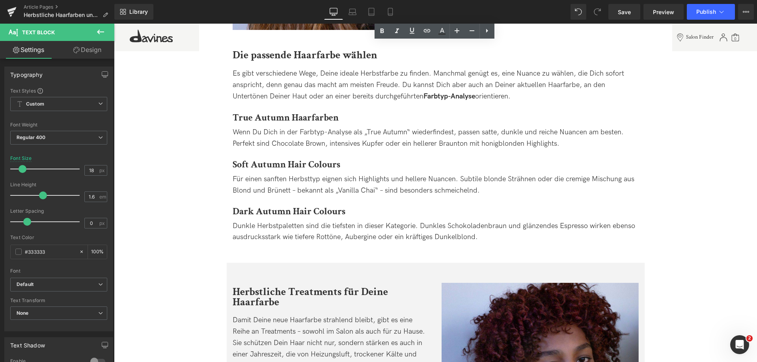
scroll to position [704, 0]
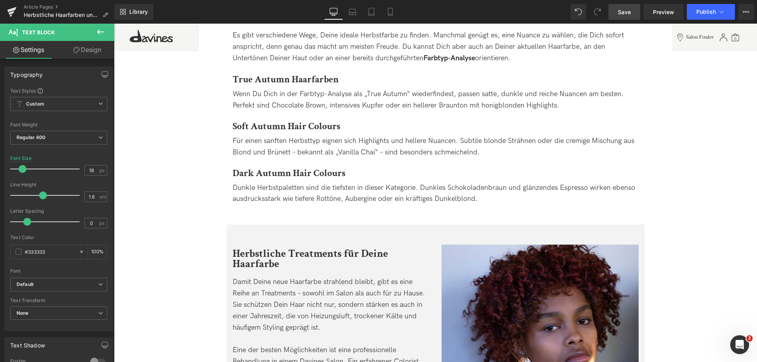
click at [623, 12] on span "Save" at bounding box center [624, 12] width 13 height 8
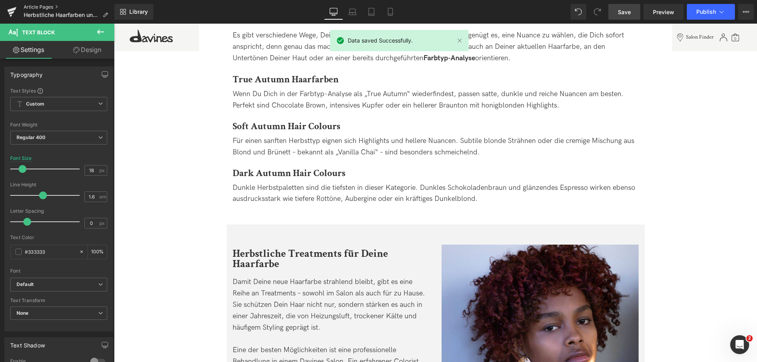
click at [35, 5] on link "Article Pages" at bounding box center [69, 7] width 91 height 6
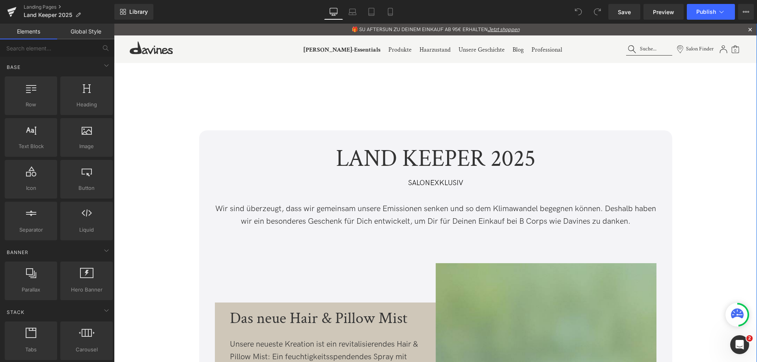
scroll to position [118, 0]
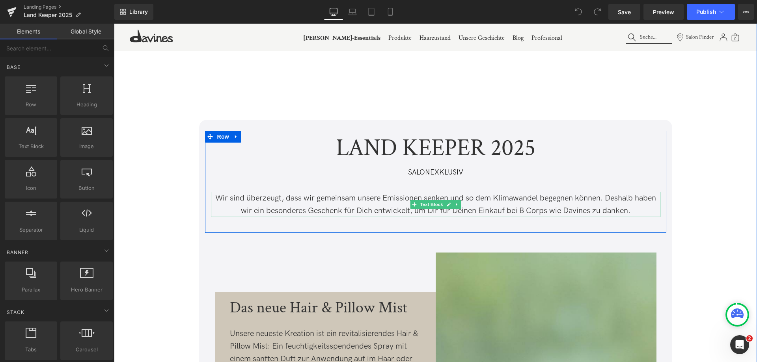
drag, startPoint x: 338, startPoint y: 195, endPoint x: 424, endPoint y: 193, distance: 86.0
click at [339, 195] on p "Wir sind überzeugt, dass wir gemeinsam unsere Emissionen senken und so dem Klim…" at bounding box center [436, 204] width 450 height 25
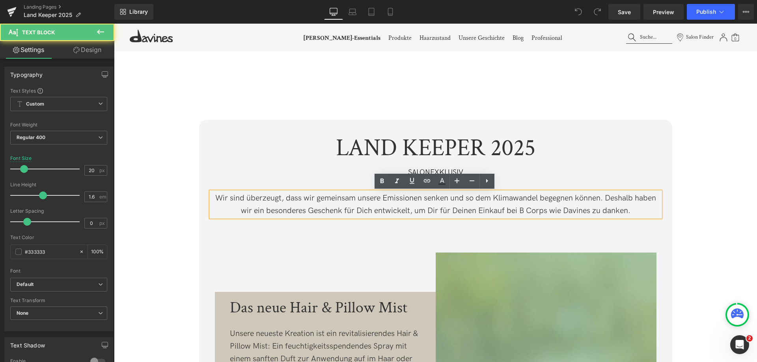
click at [426, 197] on p "Wir sind überzeugt, dass wir gemeinsam unsere Emissionen senken und so dem Klim…" at bounding box center [436, 204] width 450 height 25
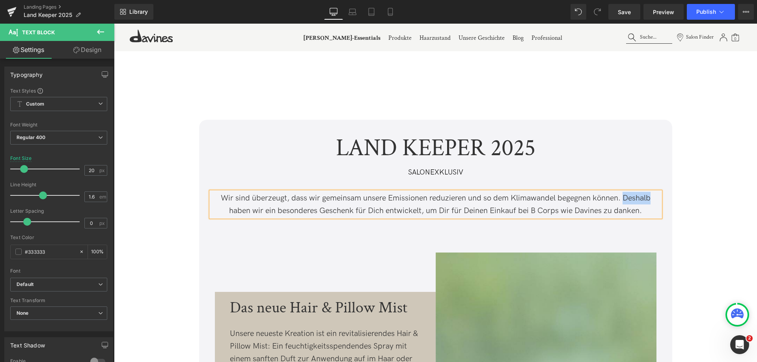
drag, startPoint x: 624, startPoint y: 198, endPoint x: 649, endPoint y: 199, distance: 25.7
click at [649, 199] on p "Wir sind überzeugt, dass wir gemeinsam unsere Emissionen reduzieren und so dem …" at bounding box center [436, 204] width 450 height 25
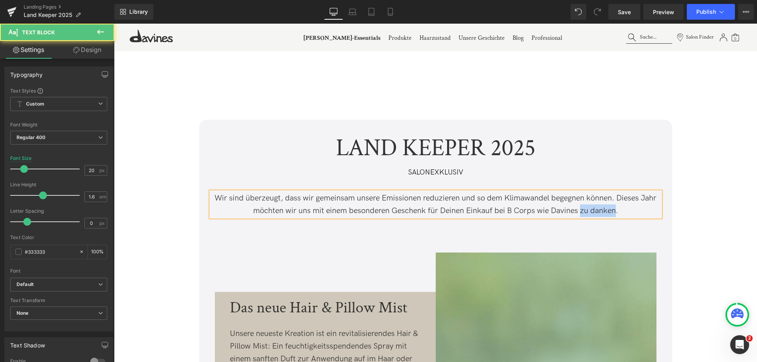
drag, startPoint x: 581, startPoint y: 210, endPoint x: 616, endPoint y: 211, distance: 34.3
click at [616, 211] on p "Wir sind überzeugt, dass wir gemeinsam unsere Emissionen reduzieren und so dem …" at bounding box center [436, 204] width 450 height 25
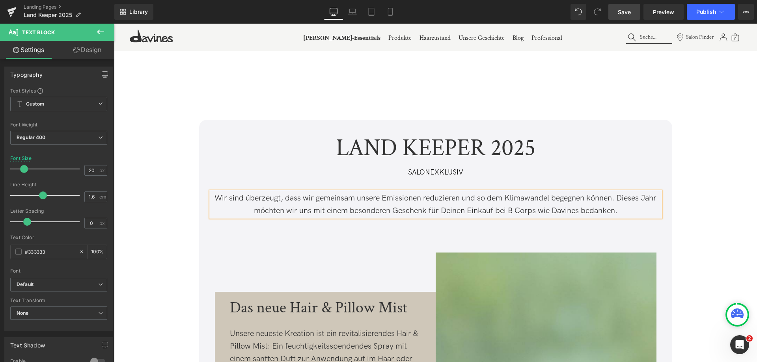
click at [617, 6] on link "Save" at bounding box center [625, 12] width 32 height 16
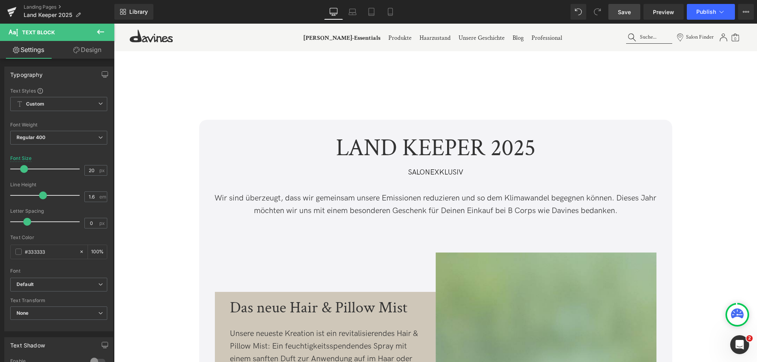
click at [622, 12] on span "Save" at bounding box center [624, 12] width 13 height 8
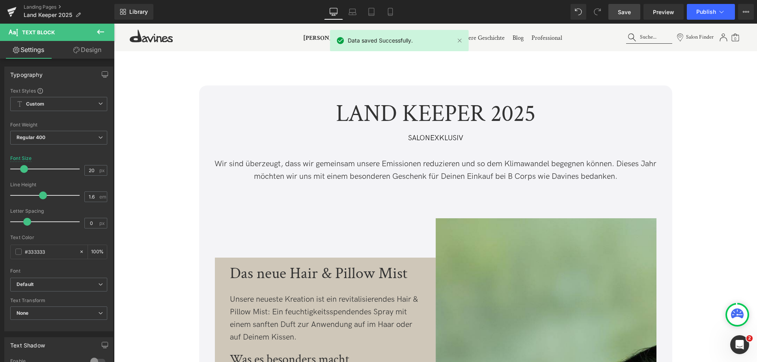
scroll to position [237, 0]
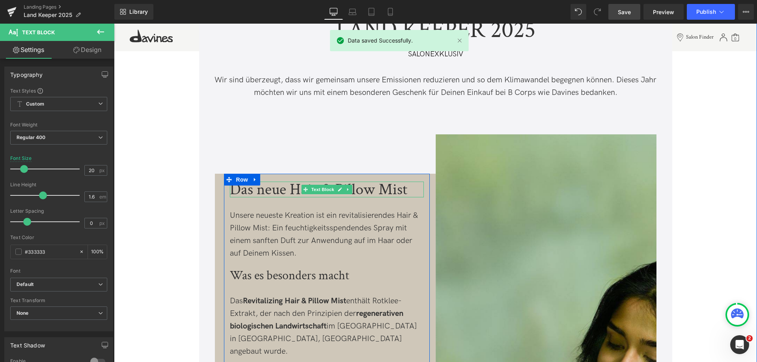
click at [291, 190] on div "Das neue Hair & Pillow Mist" at bounding box center [327, 190] width 194 height 16
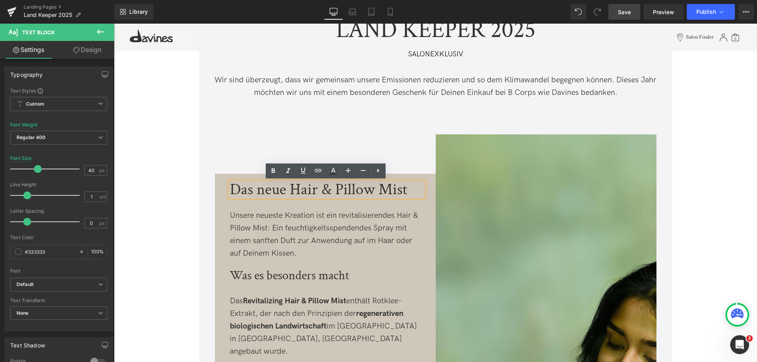
click at [621, 9] on span "Save" at bounding box center [624, 12] width 13 height 8
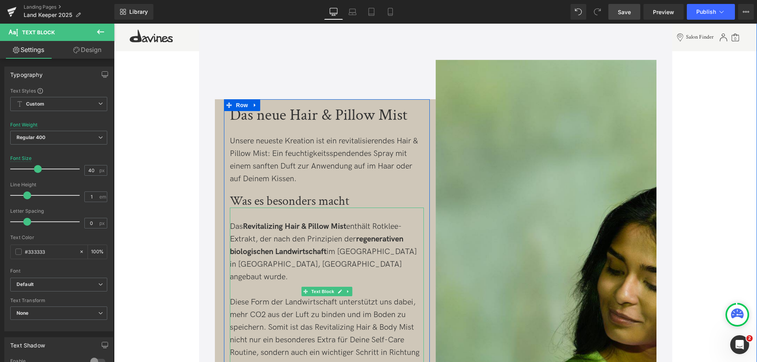
scroll to position [316, 0]
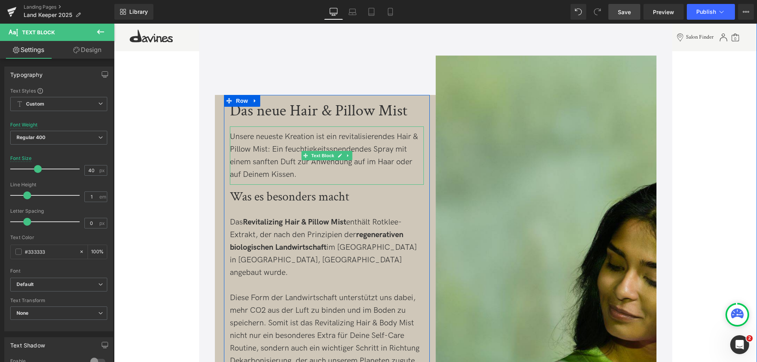
click at [252, 166] on div "Unsere neueste Kreation ist ein revitalisierendes Hair & Pillow Mist: Ein feuch…" at bounding box center [327, 156] width 194 height 50
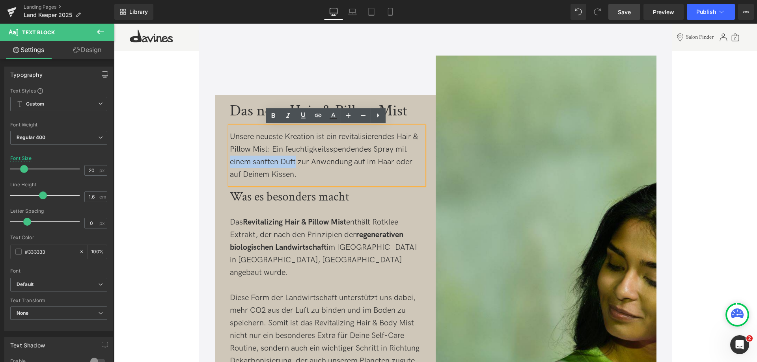
drag, startPoint x: 229, startPoint y: 160, endPoint x: 294, endPoint y: 160, distance: 65.5
click at [294, 160] on div "Unsere neueste Kreation ist ein revitalisierendes Hair & Pillow Mist: Ein feuch…" at bounding box center [327, 156] width 194 height 50
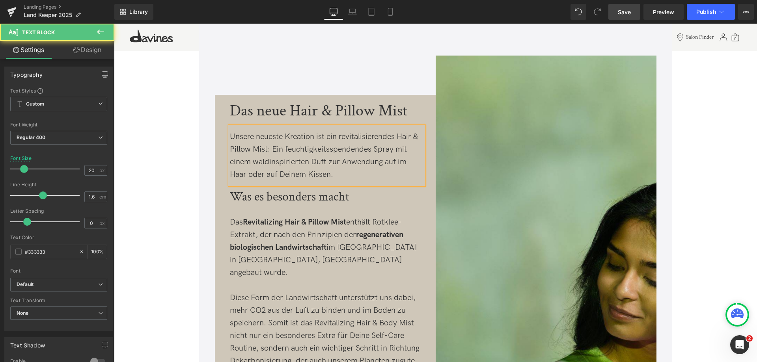
click at [402, 163] on div "Unsere neueste Kreation ist ein revitalisierendes Hair & Pillow Mist: Ein feuch…" at bounding box center [327, 156] width 194 height 50
click at [301, 175] on div "Unsere neueste Kreation ist ein revitalisierendes Hair & Pillow Mist: Ein feuch…" at bounding box center [327, 156] width 194 height 50
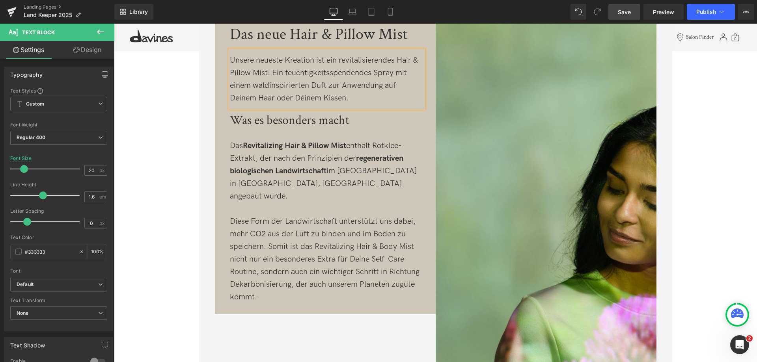
scroll to position [394, 0]
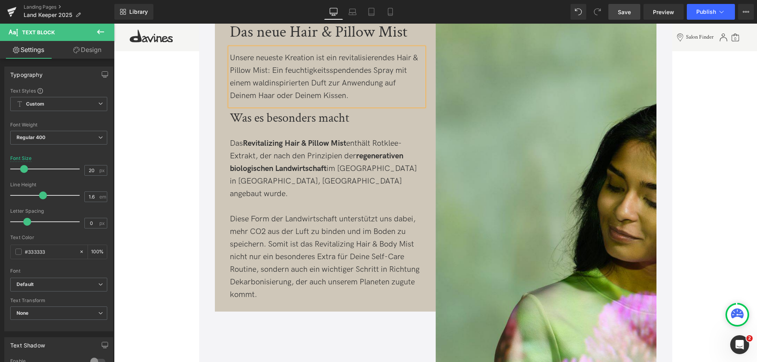
click at [623, 11] on span "Save" at bounding box center [624, 12] width 13 height 8
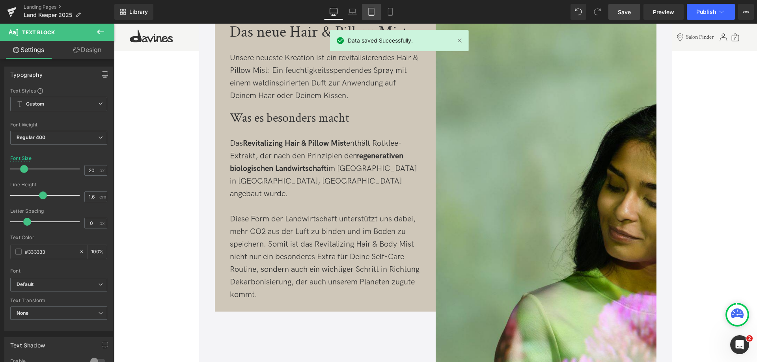
click at [372, 9] on icon at bounding box center [372, 12] width 8 height 8
type input "18"
type input "100"
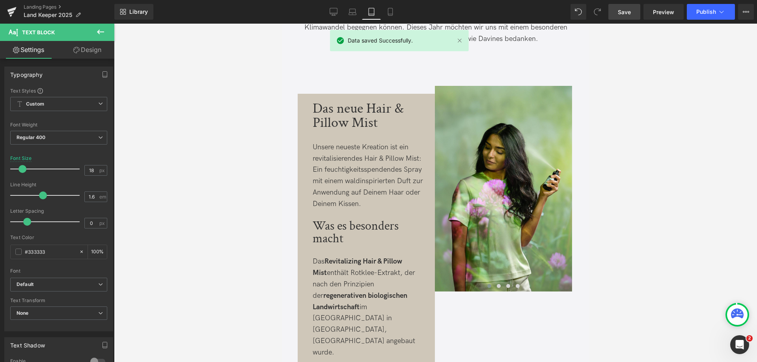
scroll to position [382, 0]
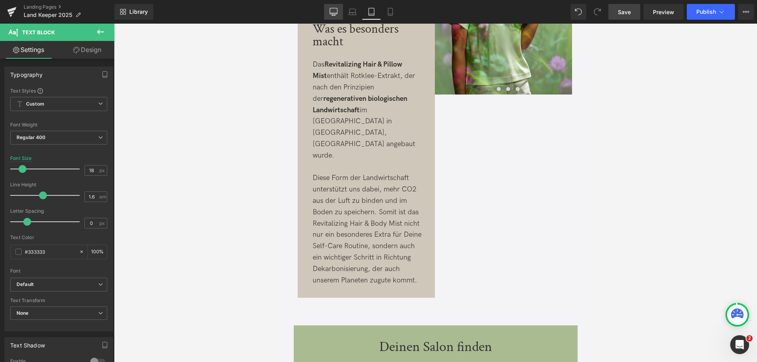
click at [335, 11] on icon at bounding box center [334, 12] width 8 height 8
type input "20"
type input "100"
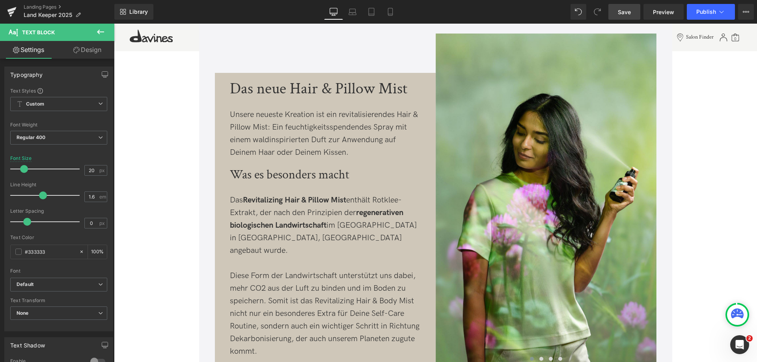
scroll to position [383, 0]
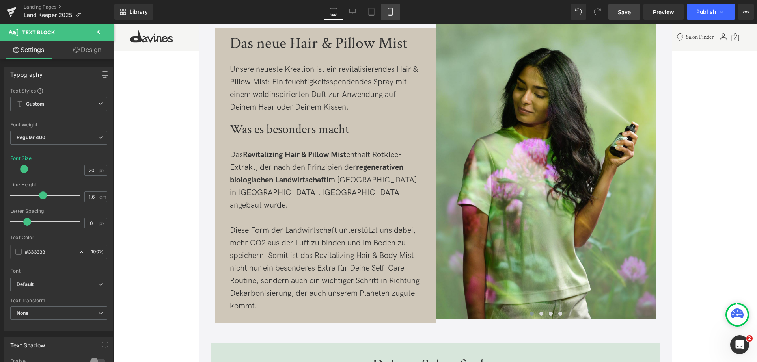
drag, startPoint x: 391, startPoint y: 10, endPoint x: 67, endPoint y: 159, distance: 355.6
click at [391, 10] on icon at bounding box center [391, 12] width 8 height 8
type input "18"
type input "100"
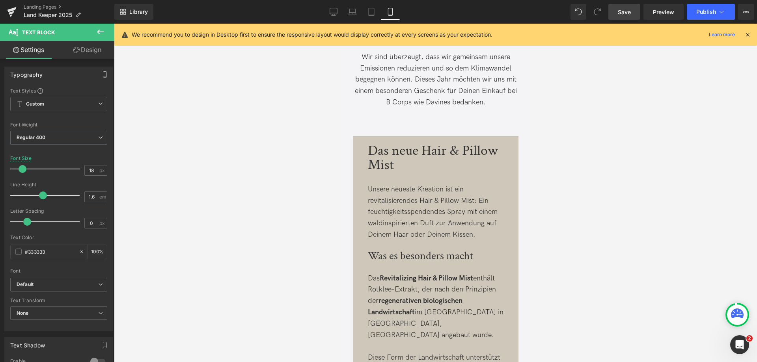
scroll to position [197, 0]
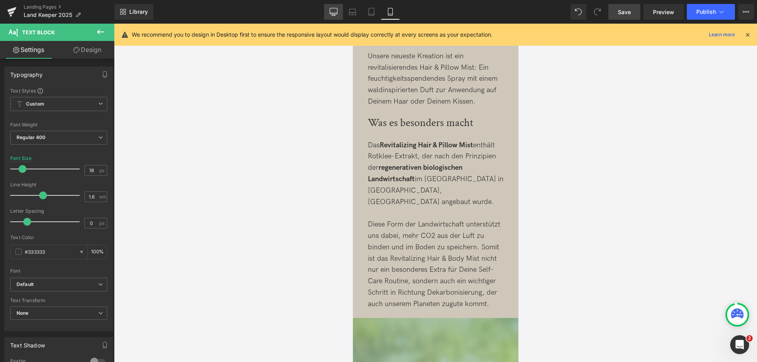
click at [336, 16] on link "Desktop" at bounding box center [333, 12] width 19 height 16
type input "20"
type input "100"
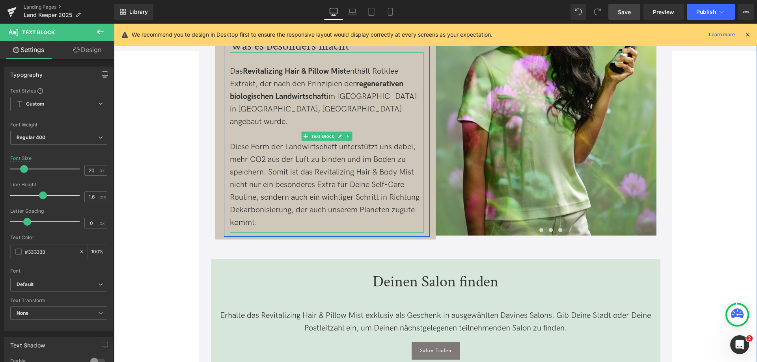
scroll to position [474, 0]
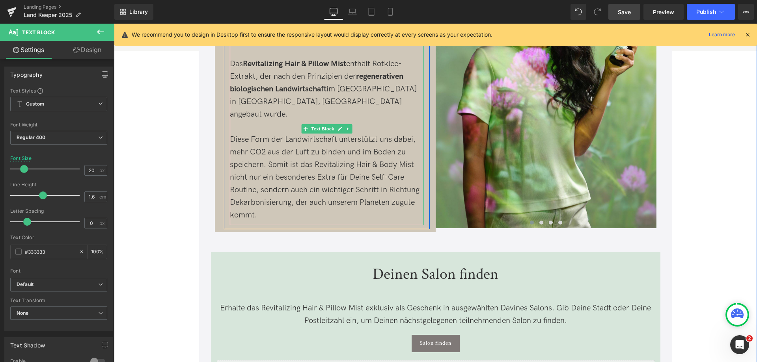
click at [263, 136] on p "Diese Form der Landwirtschaft unterstützt uns dabei, mehr CO2 aus der Luft zu b…" at bounding box center [327, 177] width 194 height 88
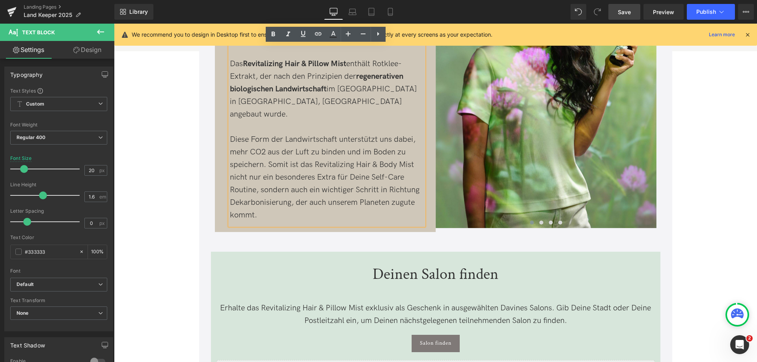
click at [260, 138] on p "Diese Form der Landwirtschaft unterstützt uns dabei, mehr CO2 aus der Luft zu b…" at bounding box center [327, 177] width 194 height 88
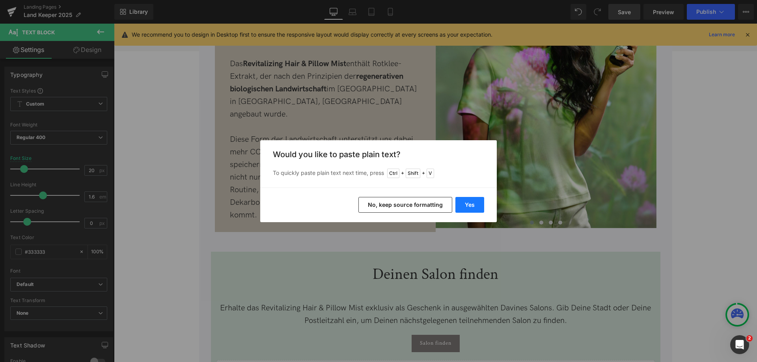
click at [479, 204] on button "Yes" at bounding box center [470, 205] width 29 height 16
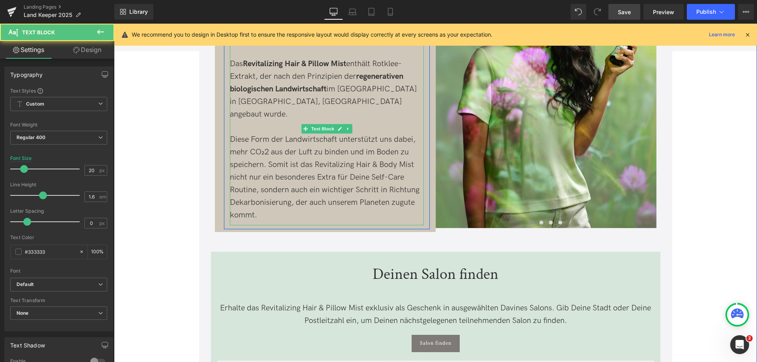
click at [268, 140] on p "Diese Form der Landwirtschaft unterstützt uns dabei, mehr CO₂2 aus der Luft zu …" at bounding box center [327, 177] width 194 height 88
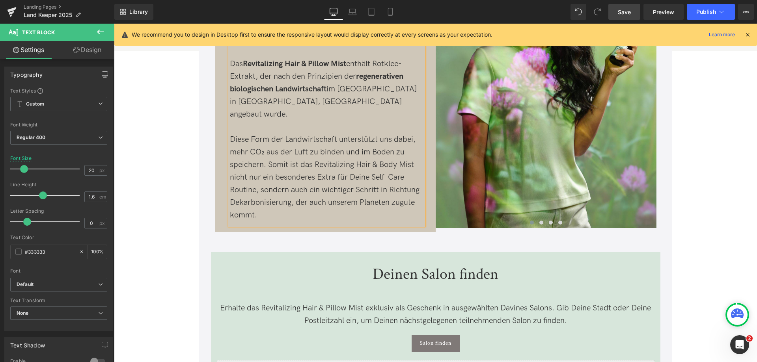
click at [619, 12] on span "Save" at bounding box center [624, 12] width 13 height 8
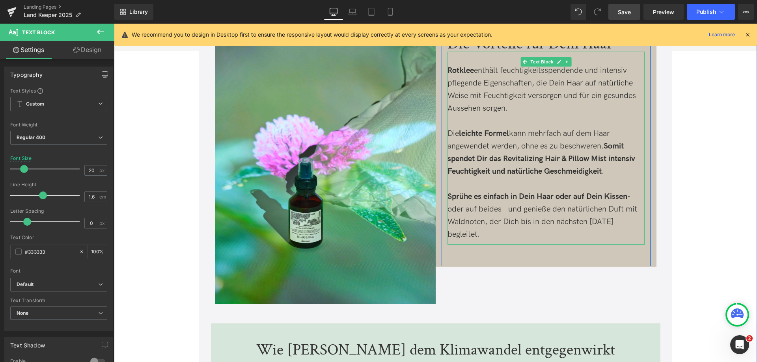
scroll to position [908, 0]
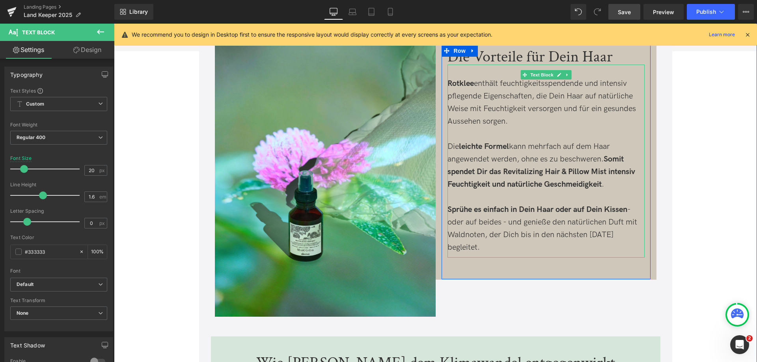
click at [583, 103] on p "Rotklee enthält feuchtigkeitsspendende und intensiv pflegende Eigenschaften, di…" at bounding box center [546, 102] width 197 height 50
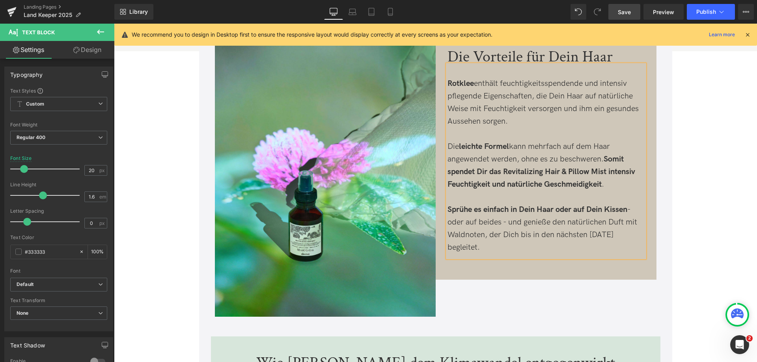
click at [491, 120] on p "Rotklee enthält feuchtigkeitsspendende und intensiv pflegende Eigenschaften, di…" at bounding box center [546, 102] width 197 height 50
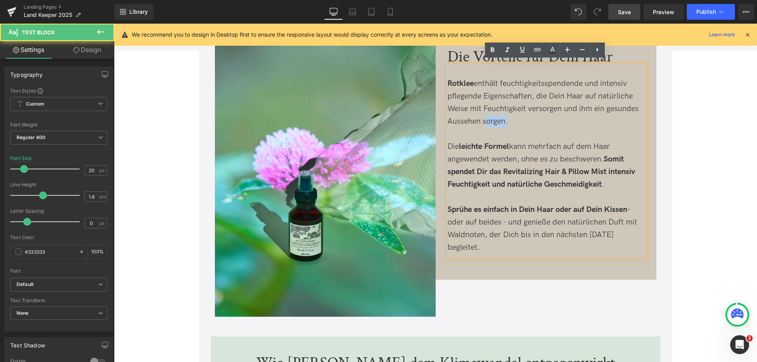
click at [491, 120] on p "Rotklee enthält feuchtigkeitsspendende und intensiv pflegende Eigenschaften, di…" at bounding box center [546, 102] width 197 height 50
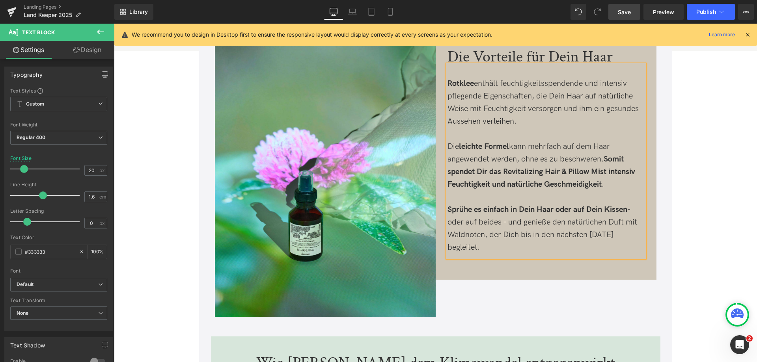
click at [610, 157] on strong "Somit spendet Dir das Revitalizing Hair & Pillow Mist intensiv Feuchtigkeit und…" at bounding box center [542, 172] width 188 height 35
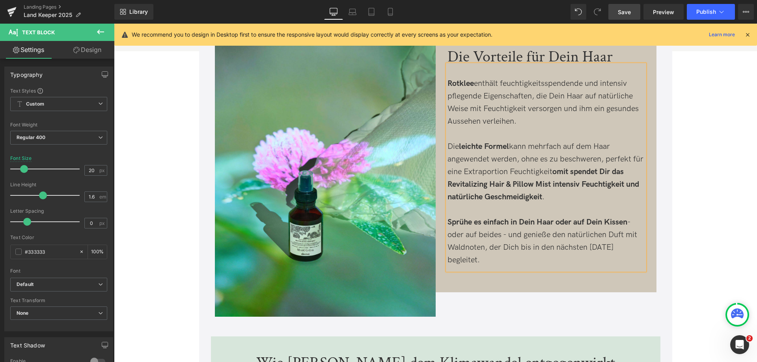
click at [610, 158] on p "Die leichte Formel kann mehrfach auf dem Haar angewendet werden, ohne es zu bes…" at bounding box center [546, 171] width 197 height 63
click at [551, 166] on p "Die leichte Formel kann mehrfach auf dem Haar angewendet werden, ohne es zu bes…" at bounding box center [546, 171] width 197 height 63
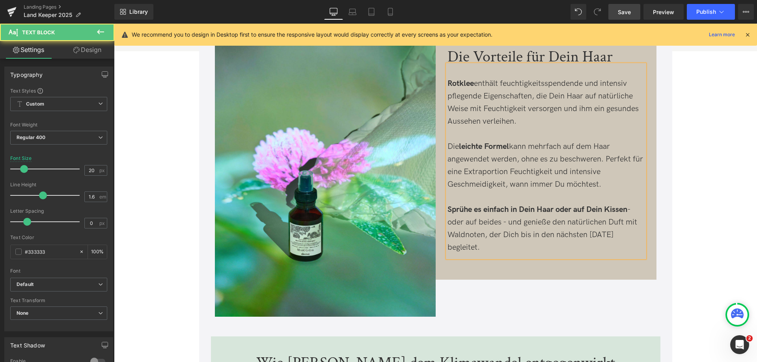
click at [577, 176] on p "Die leichte Formel kann mehrfach auf dem Haar angewendet werden, ohne es zu bes…" at bounding box center [546, 165] width 197 height 50
click at [600, 179] on p "Die leichte Formel kann mehrfach auf dem Haar angewendet werden, ohne es zu bes…" at bounding box center [546, 165] width 197 height 50
drag, startPoint x: 628, startPoint y: 11, endPoint x: 414, endPoint y: 186, distance: 276.7
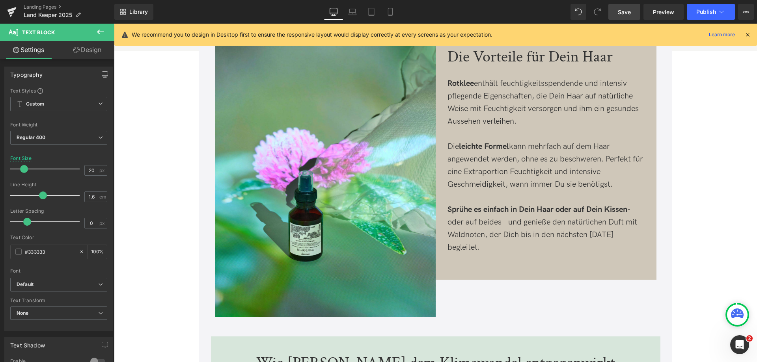
click at [628, 11] on span "Save" at bounding box center [624, 12] width 13 height 8
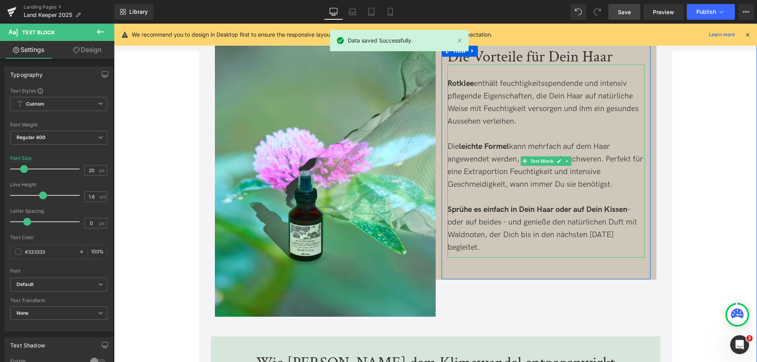
click at [606, 217] on p "Sprühe es einfach in Dein Haar oder auf Dein Kissen - oder auf beides - und gen…" at bounding box center [546, 229] width 197 height 50
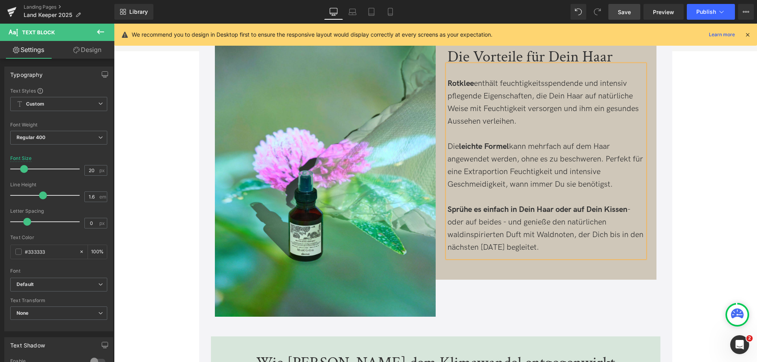
click at [562, 227] on p "Sprühe es einfach in Dein Haar oder auf Dein Kissen - oder auf beides - und gen…" at bounding box center [546, 229] width 197 height 50
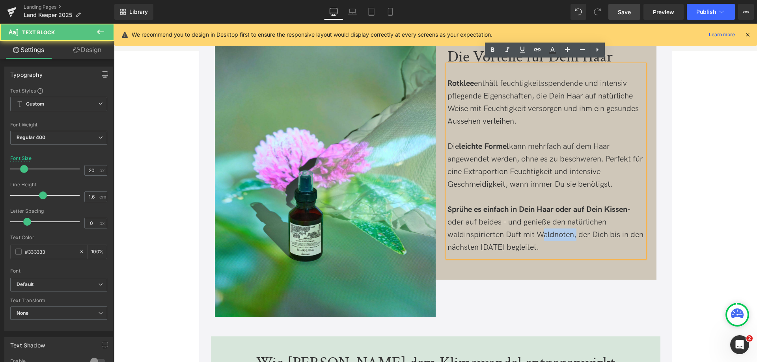
click at [562, 227] on p "Sprühe es einfach in Dein Haar oder auf Dein Kissen - oder auf beides - und gen…" at bounding box center [546, 229] width 197 height 50
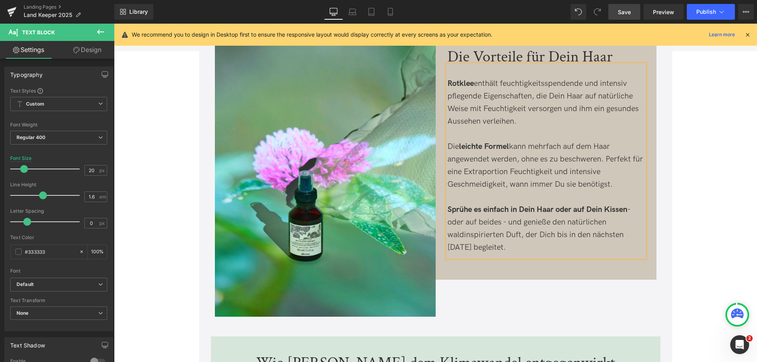
click at [628, 11] on span "Save" at bounding box center [624, 12] width 13 height 8
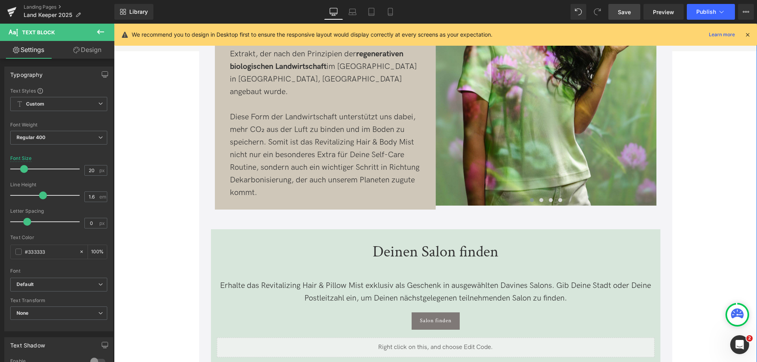
scroll to position [474, 0]
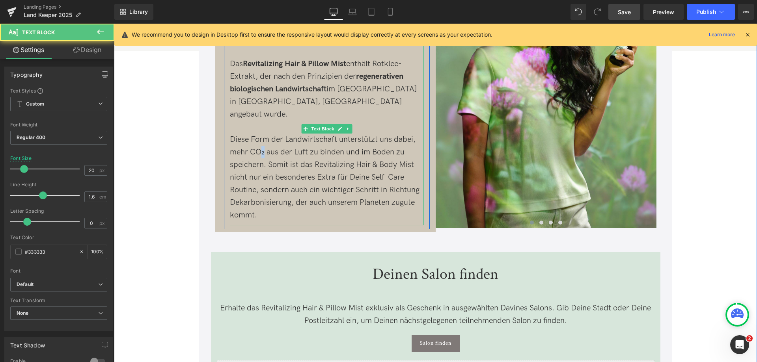
click at [260, 138] on p "Diese Form der Landwirtschaft unterstützt uns dabei, mehr CO₂ aus der Luft zu b…" at bounding box center [327, 177] width 194 height 88
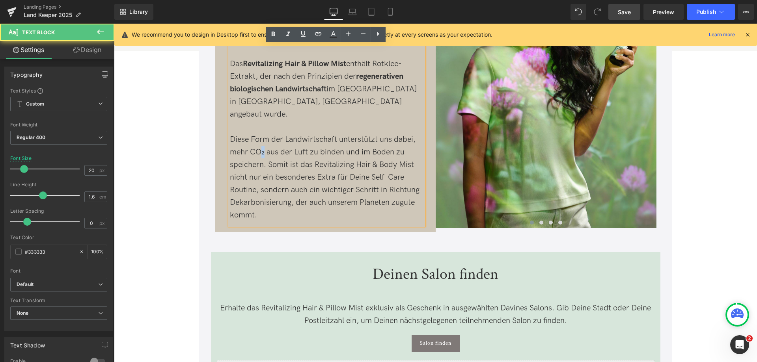
copy p "₂"
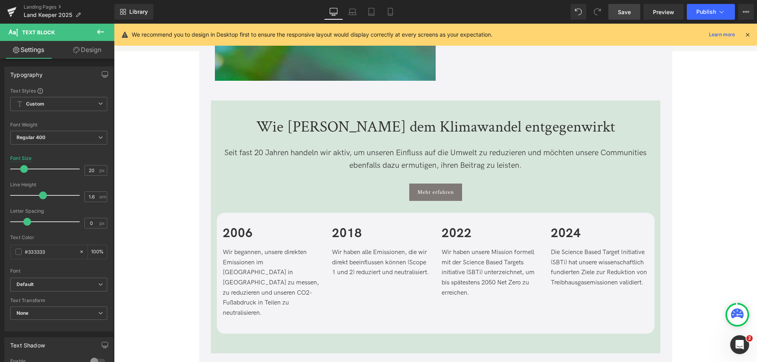
scroll to position [1145, 0]
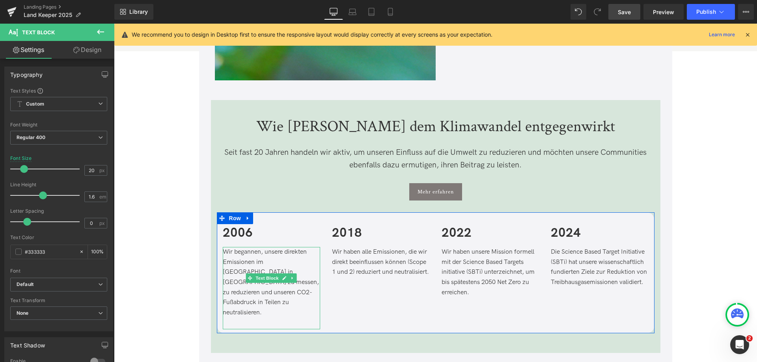
click at [267, 281] on span "Wir begannen, unsere direkten Emissionen im [GEOGRAPHIC_DATA] in [GEOGRAPHIC_DA…" at bounding box center [271, 283] width 96 height 68
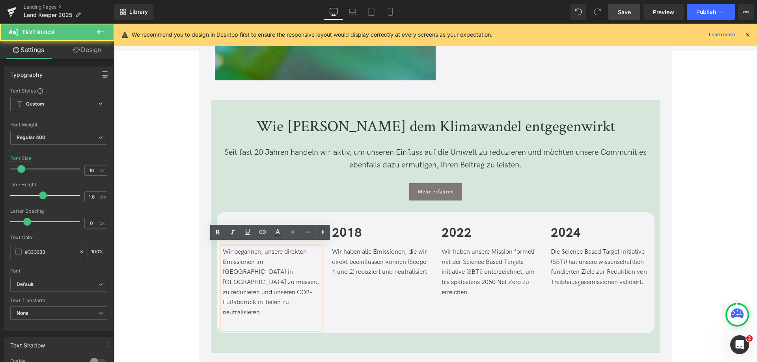
click at [270, 276] on span "Wir begannen, unsere direkten Emissionen im [GEOGRAPHIC_DATA] in [GEOGRAPHIC_DA…" at bounding box center [271, 283] width 96 height 68
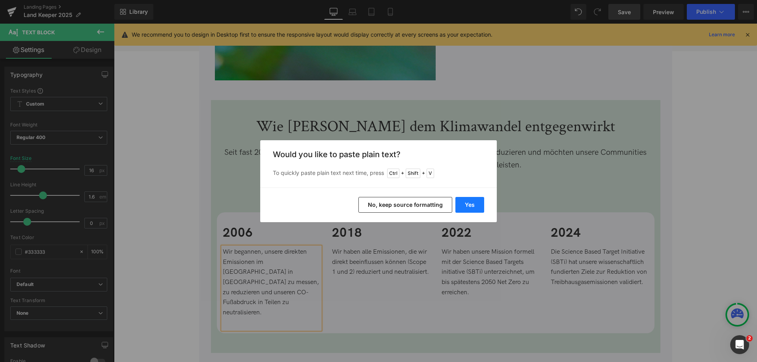
click at [463, 198] on button "Yes" at bounding box center [470, 205] width 29 height 16
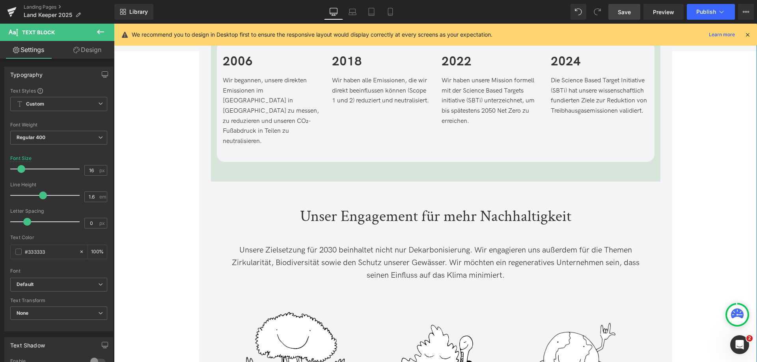
scroll to position [1263, 0]
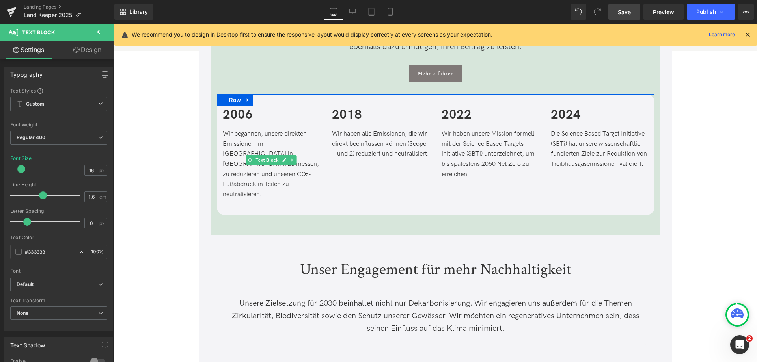
click at [275, 171] on span "Wir begannen, unsere direkten Emissionen im [GEOGRAPHIC_DATA] in [GEOGRAPHIC_DA…" at bounding box center [271, 164] width 96 height 68
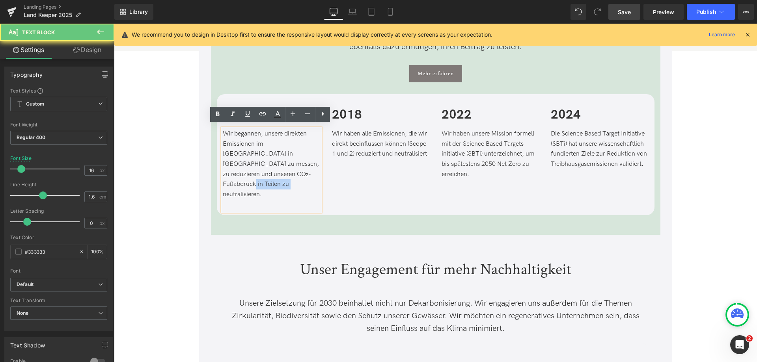
click at [275, 171] on span "Wir begannen, unsere direkten Emissionen im [GEOGRAPHIC_DATA] in [GEOGRAPHIC_DA…" at bounding box center [271, 164] width 96 height 68
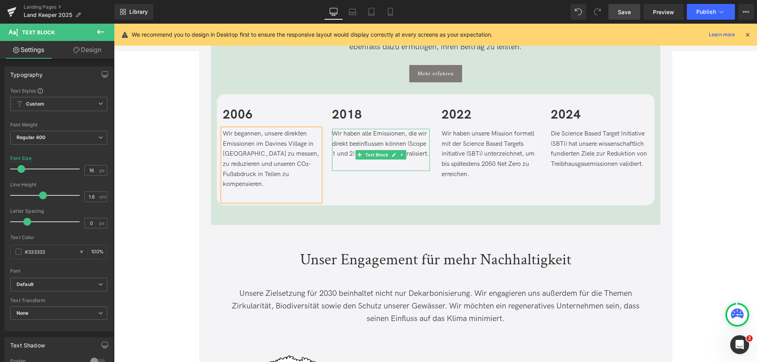
click at [347, 159] on p "Wir haben alle Emissionen, die wir direkt beeinflussen können (Scope 1 und 2) r…" at bounding box center [381, 144] width 98 height 30
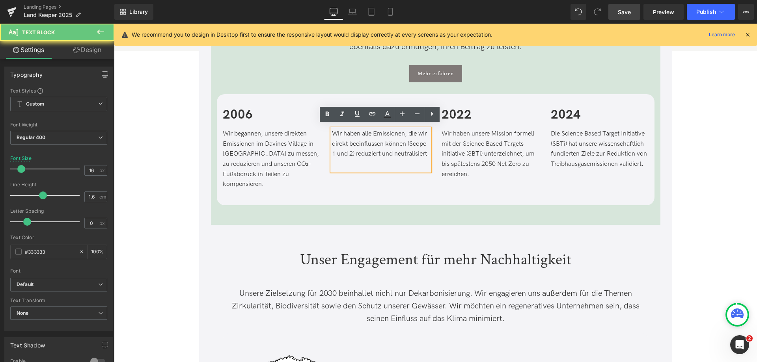
click at [347, 159] on p "Wir haben alle Emissionen, die wir direkt beeinflussen können (Scope 1 und 2) r…" at bounding box center [381, 144] width 98 height 30
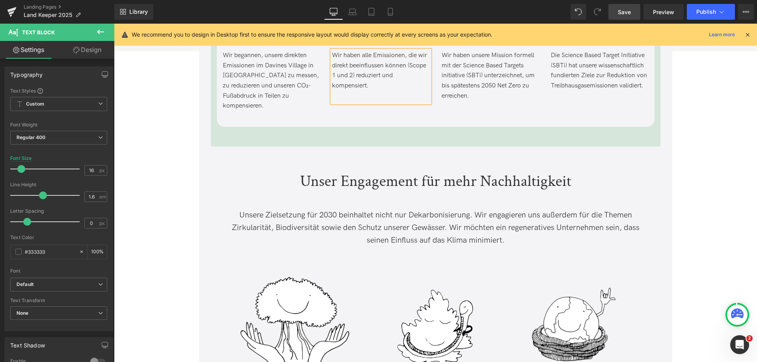
scroll to position [1342, 0]
click at [626, 17] on link "Save" at bounding box center [625, 12] width 32 height 16
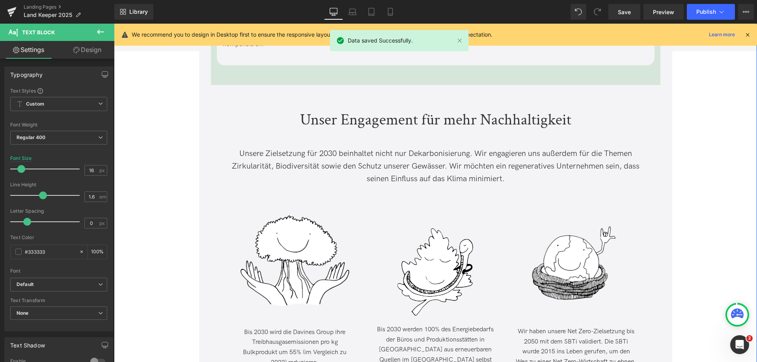
scroll to position [1421, 0]
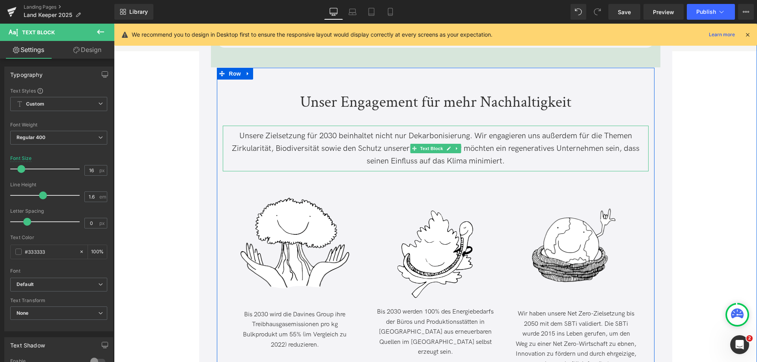
click at [342, 135] on span "Unsere Zielsetzung für 2030 beinhaltet nicht nur Dekarbonisierung. Wir engagier…" at bounding box center [436, 148] width 408 height 35
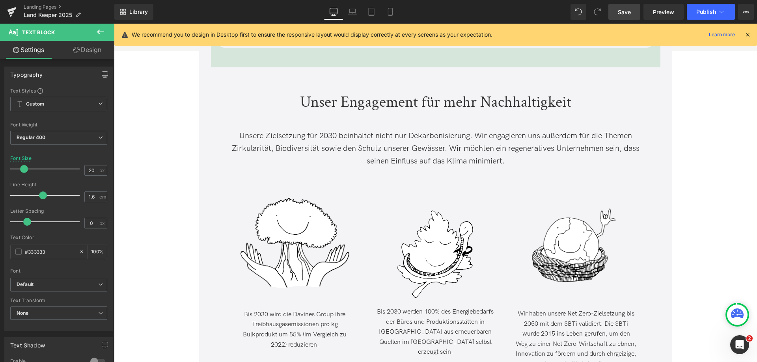
click at [627, 11] on span "Save" at bounding box center [624, 12] width 13 height 8
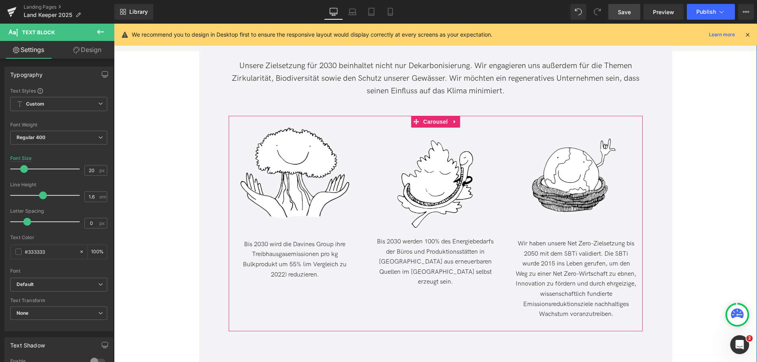
scroll to position [1460, 0]
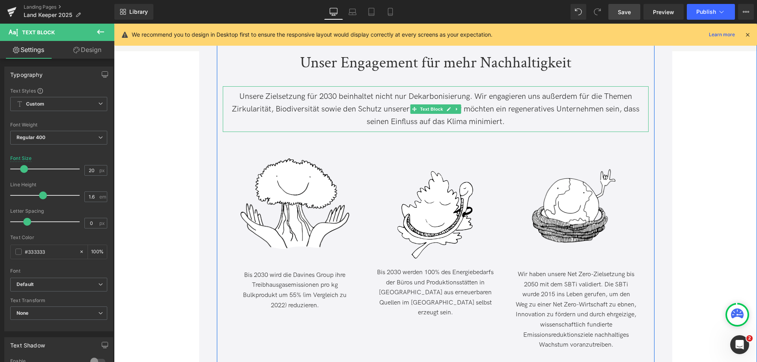
click at [341, 95] on span "Unsere Zielsetzung für 2030 beinhaltet nicht nur Dekarbonisierung. Wir engagier…" at bounding box center [436, 109] width 408 height 35
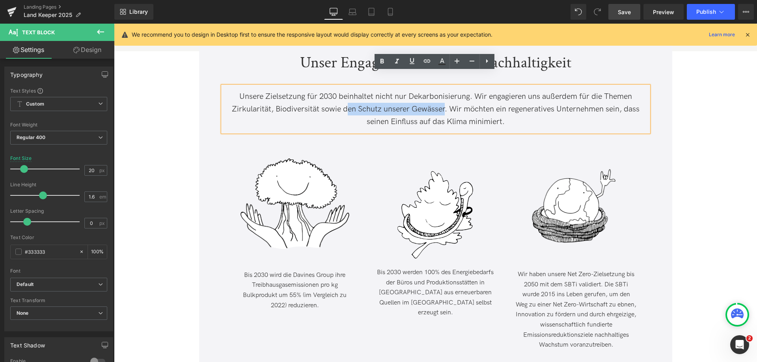
drag, startPoint x: 344, startPoint y: 96, endPoint x: 442, endPoint y: 96, distance: 98.2
click at [442, 96] on span "Unsere Zielsetzung für 2030 beinhaltet nicht nur Dekarbonisierung. Wir engagier…" at bounding box center [436, 109] width 408 height 35
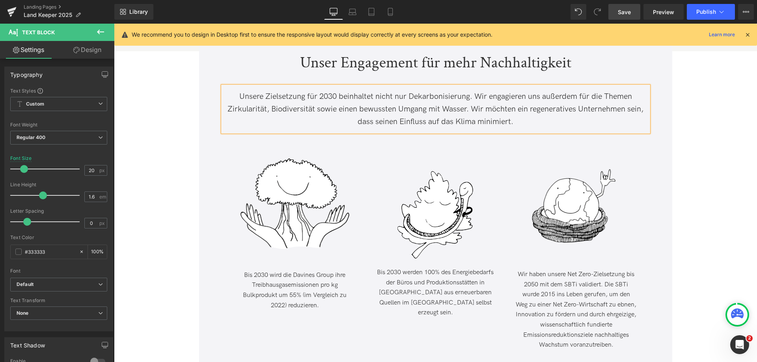
click at [538, 114] on p "Unsere Zielsetzung für 2030 beinhaltet nicht nur Dekarbonisierung. Wir engagier…" at bounding box center [436, 109] width 426 height 38
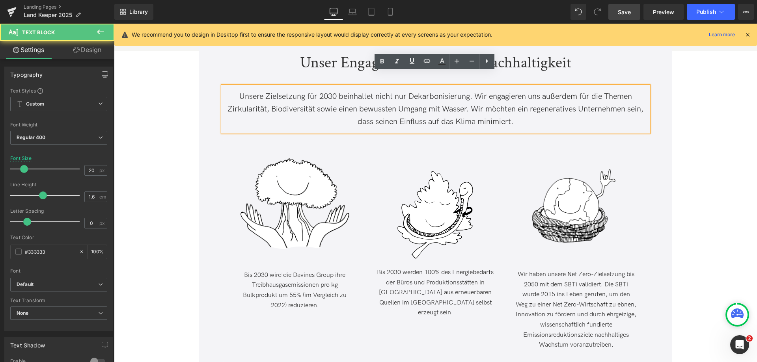
click at [630, 6] on link "Save" at bounding box center [625, 12] width 32 height 16
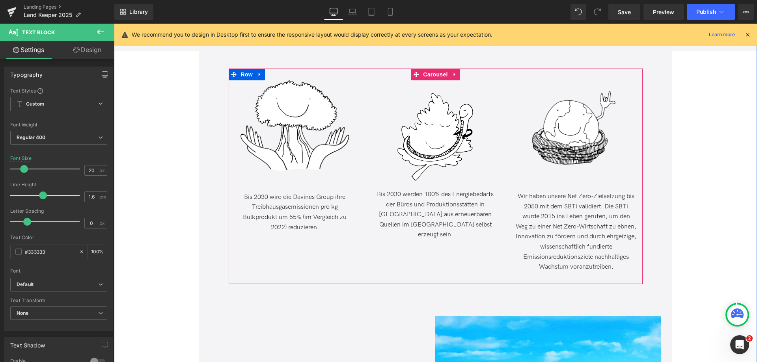
scroll to position [1539, 0]
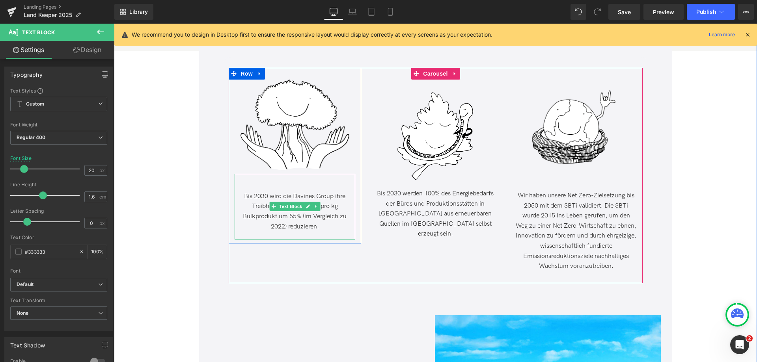
click at [333, 193] on span "Bis 2030 wird die Davines Group ihre Treibhausgasemissionen pro kg Bulkprodukt …" at bounding box center [295, 212] width 104 height 38
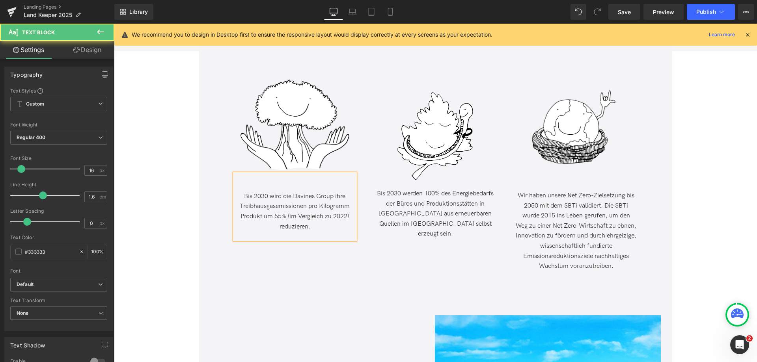
click at [323, 216] on p "Bis 2030 wird die Davines Group ihre Treibhausgasemissionen pro Kilogramm Produ…" at bounding box center [295, 212] width 121 height 40
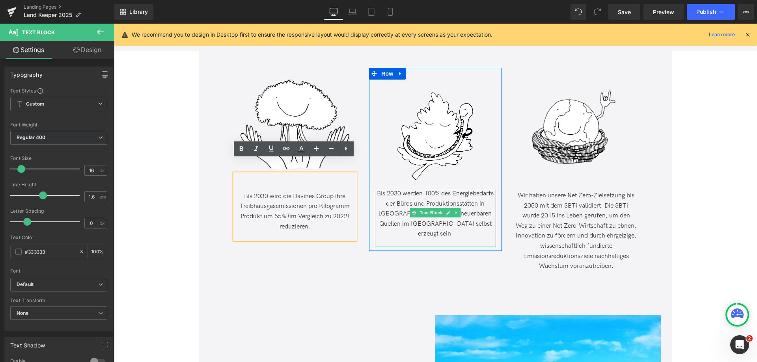
click at [466, 214] on p "Bis 2030 werden 100% des Energiebedarfs der Büros und Produktionsstätten in [GE…" at bounding box center [435, 214] width 121 height 50
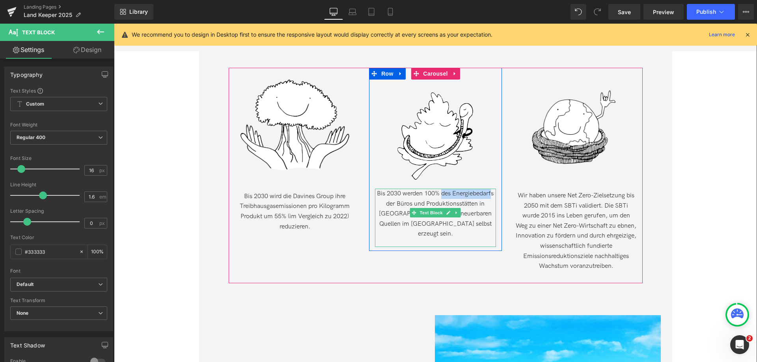
drag, startPoint x: 441, startPoint y: 179, endPoint x: 492, endPoint y: 180, distance: 50.9
click at [492, 190] on span "Bis 2030 werden 100% des Energiebedarfs der Büros und Produktionsstätten in [GE…" at bounding box center [435, 214] width 117 height 48
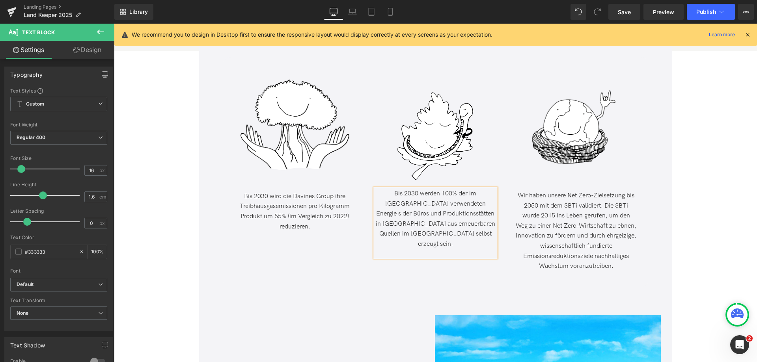
click at [417, 190] on span "Bis 2030 werden 100% der im [GEOGRAPHIC_DATA] verwendeten Energie s der Büros u…" at bounding box center [436, 219] width 120 height 58
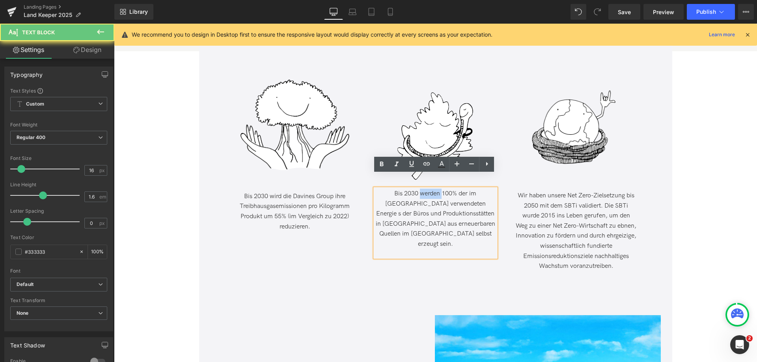
click at [417, 190] on span "Bis 2030 werden 100% der im [GEOGRAPHIC_DATA] verwendeten Energie s der Büros u…" at bounding box center [436, 219] width 120 height 58
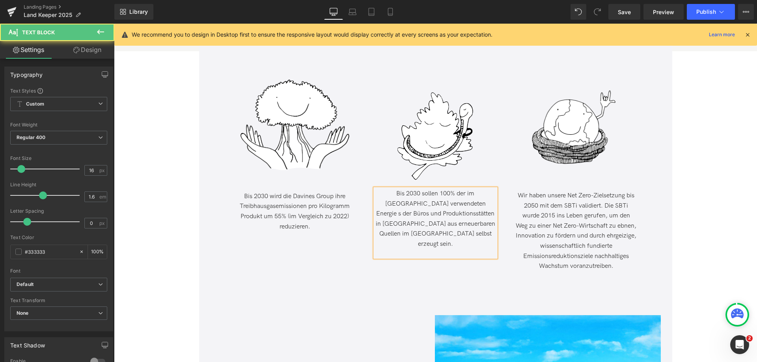
click at [457, 192] on span "Bis 2030 sollen 100% der im [GEOGRAPHIC_DATA] verwendeten Energie s der Büros u…" at bounding box center [436, 219] width 120 height 58
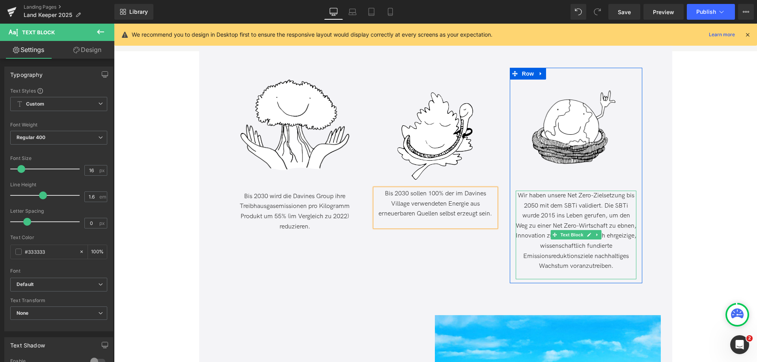
click at [574, 192] on span "Wir haben unsere Net Zero-Zielsetzung bis 2050 mit dem SBTi validiert. Die SBTi…" at bounding box center [576, 231] width 121 height 78
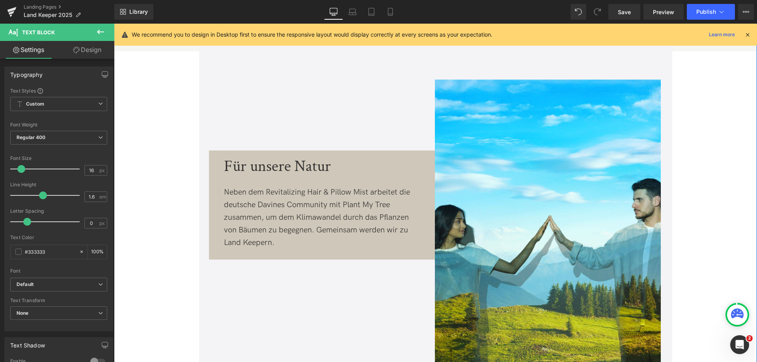
scroll to position [1776, 0]
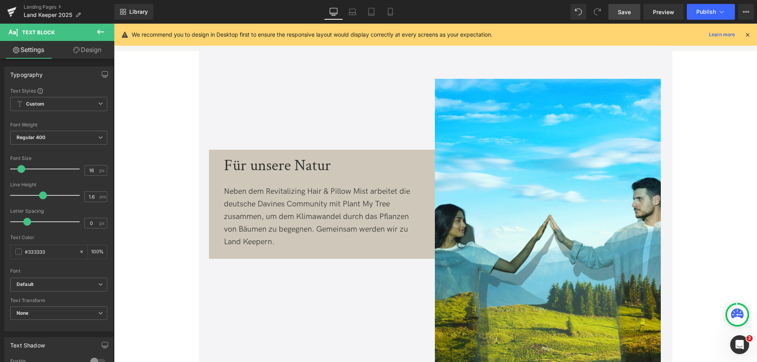
click at [628, 13] on span "Save" at bounding box center [624, 12] width 13 height 8
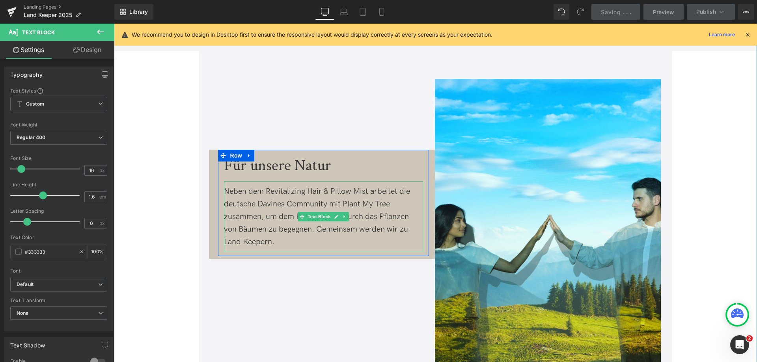
scroll to position [1815, 0]
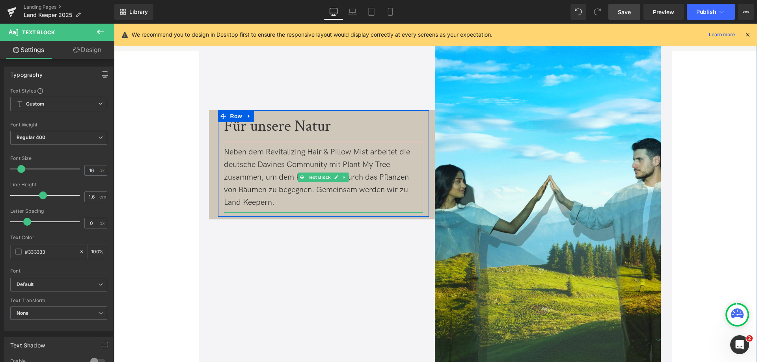
click at [285, 189] on div "Neben dem Revitalizing Hair & Pillow Mist arbeitet die deutsche Davines Communi…" at bounding box center [323, 177] width 199 height 63
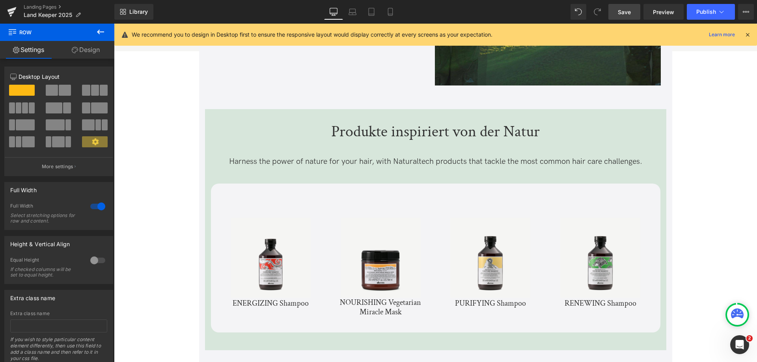
scroll to position [2131, 0]
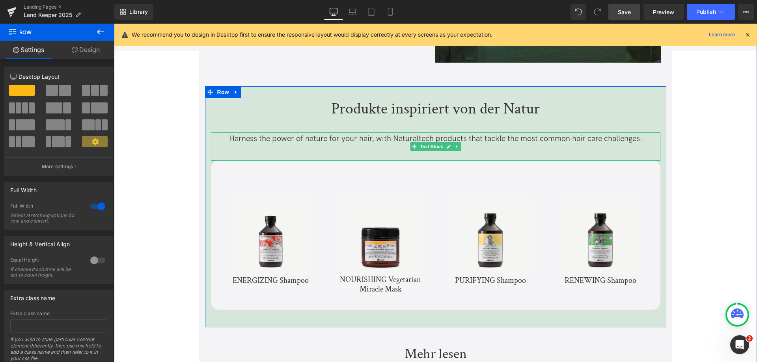
click at [269, 133] on p "Harness the power of nature for your hair, with Naturaltech products that tackl…" at bounding box center [436, 139] width 450 height 13
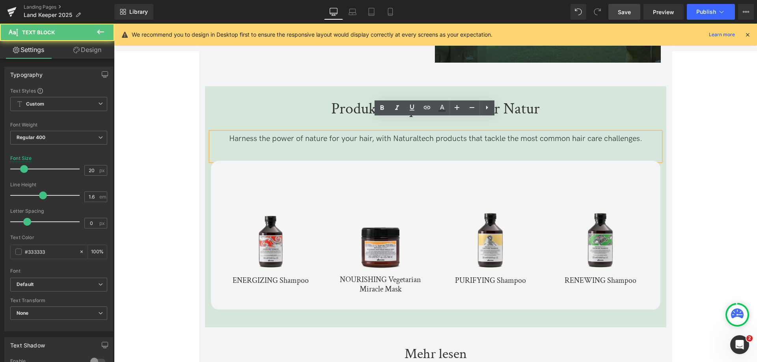
click at [269, 133] on p "Harness the power of nature for your hair, with Naturaltech products that tackl…" at bounding box center [436, 139] width 450 height 13
click at [230, 133] on p "Harness the power of nature for your hair, with Naturaltech products that tackl…" at bounding box center [436, 139] width 450 height 13
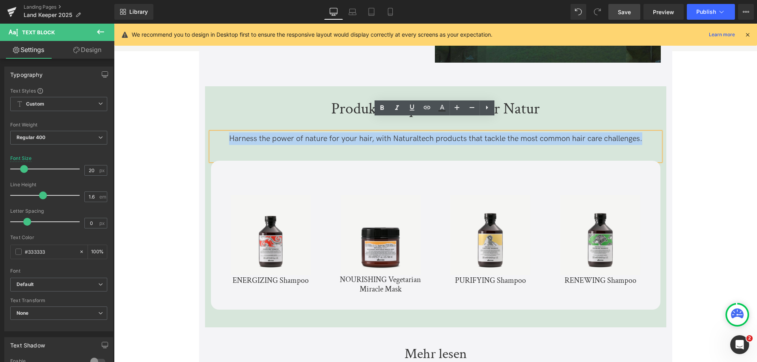
drag, startPoint x: 229, startPoint y: 125, endPoint x: 757, endPoint y: 125, distance: 528.2
copy p "Harness the power of nature for your hair, with Naturaltech products that tackl…"
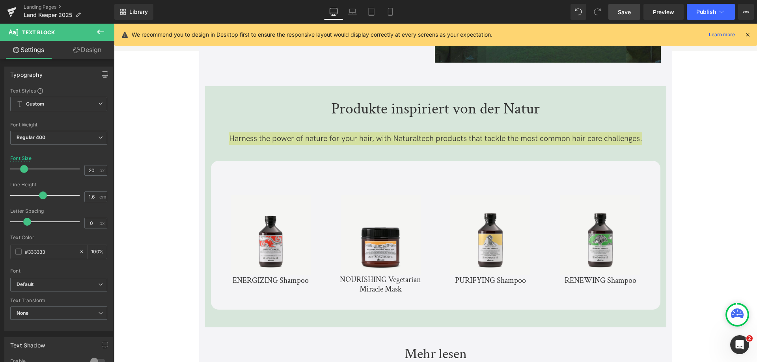
drag, startPoint x: 633, startPoint y: 26, endPoint x: 628, endPoint y: 14, distance: 13.8
click at [633, 26] on div "We recommend you to design in Desktop first to ensure the responsive layout wou…" at bounding box center [435, 35] width 643 height 22
click at [628, 13] on span "Save" at bounding box center [624, 12] width 13 height 8
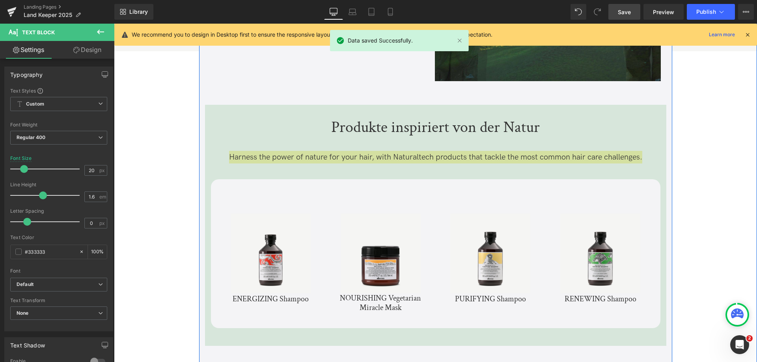
scroll to position [2091, 0]
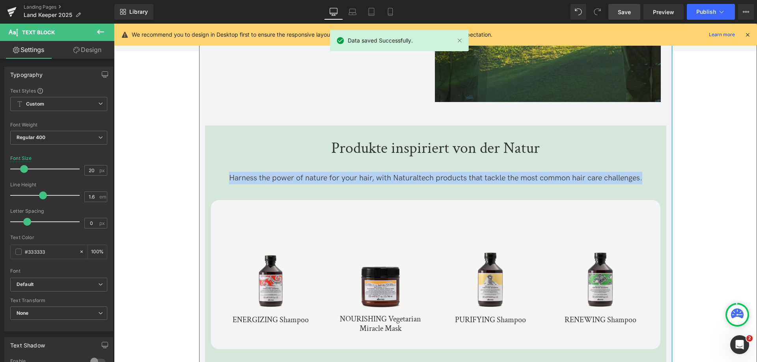
click at [235, 172] on p "Harness the power of nature for your hair, with Naturaltech products that tackl…" at bounding box center [436, 178] width 450 height 13
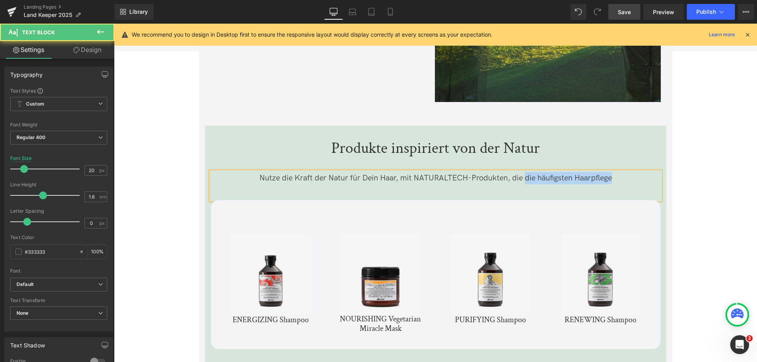
drag, startPoint x: 525, startPoint y: 165, endPoint x: 619, endPoint y: 164, distance: 94.7
click at [619, 172] on p "Nutze die Kraft der Natur für Dein Haar, mit NATURALTECH-Produkten, die die häu…" at bounding box center [436, 178] width 450 height 13
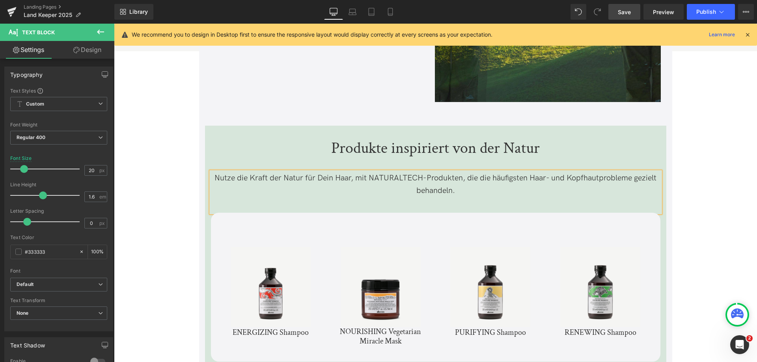
click at [635, 172] on p "Nutze die Kraft der Natur für Dein Haar, mit NATURALTECH-Produkten, die die häu…" at bounding box center [436, 184] width 450 height 25
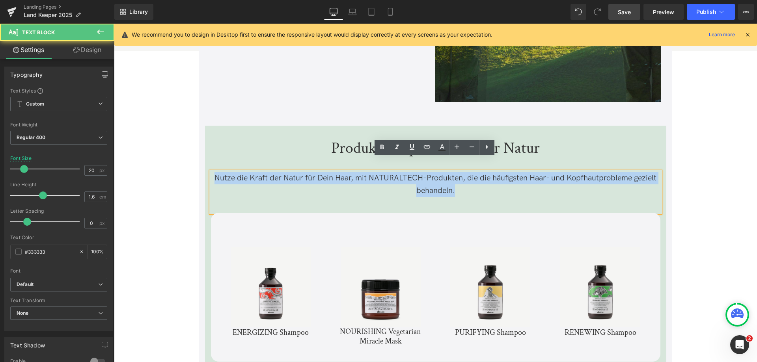
drag, startPoint x: 472, startPoint y: 181, endPoint x: 107, endPoint y: 143, distance: 366.9
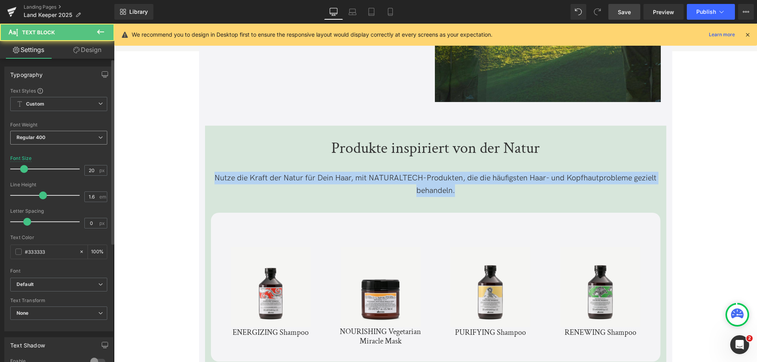
copy p "Nutze die Kraft der Natur für Dein Haar, mit NATURALTECH-Produkten, die die häu…"
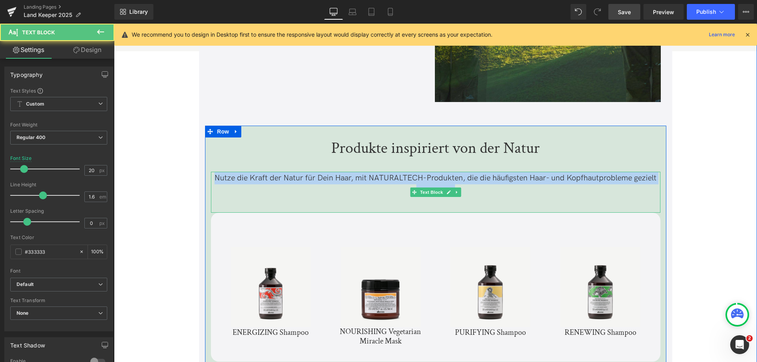
click at [351, 172] on p "Nutze die Kraft der Natur für Dein Haar, mit NATURALTECH-Produkten, die die häu…" at bounding box center [436, 184] width 450 height 25
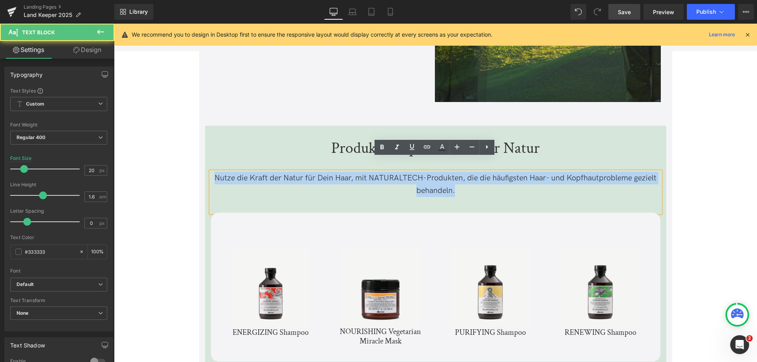
click at [353, 172] on p "Nutze die Kraft der Natur für Dein Haar, mit NATURALTECH-Produkten, die die häu…" at bounding box center [436, 184] width 450 height 25
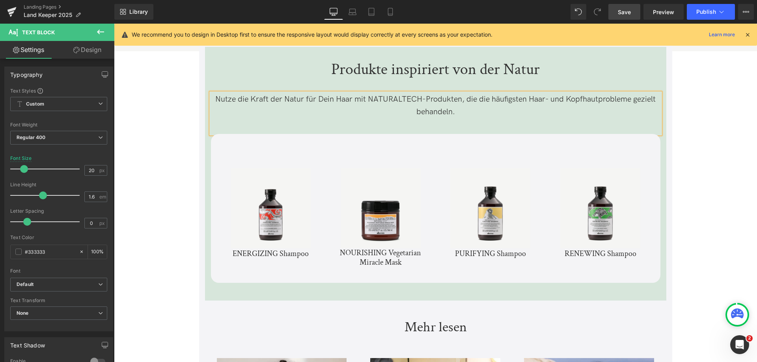
scroll to position [2052, 0]
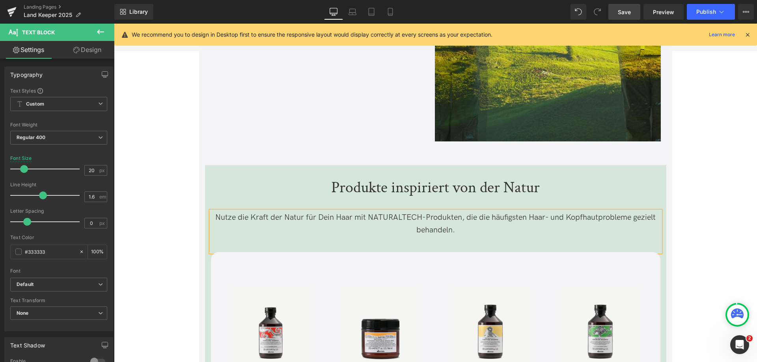
click at [632, 211] on p "Nutze die Kraft der Natur für Dein Haar mit NATURALTECH-Produkten, die die häuf…" at bounding box center [436, 223] width 450 height 25
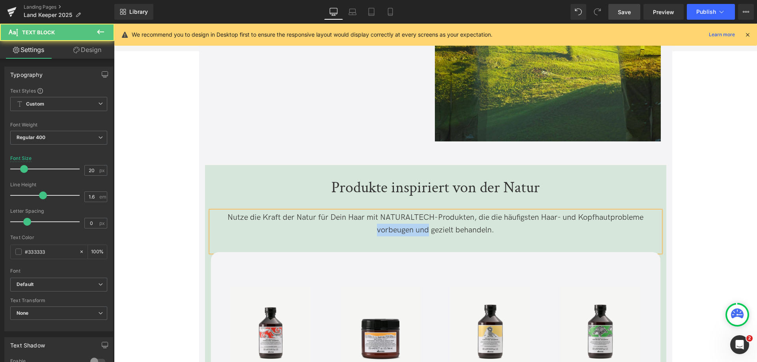
drag, startPoint x: 375, startPoint y: 217, endPoint x: 428, endPoint y: 219, distance: 52.5
click at [428, 219] on p "Nutze die Kraft der Natur für Dein Haar mit NATURALTECH-Produkten, die die häuf…" at bounding box center [436, 223] width 450 height 25
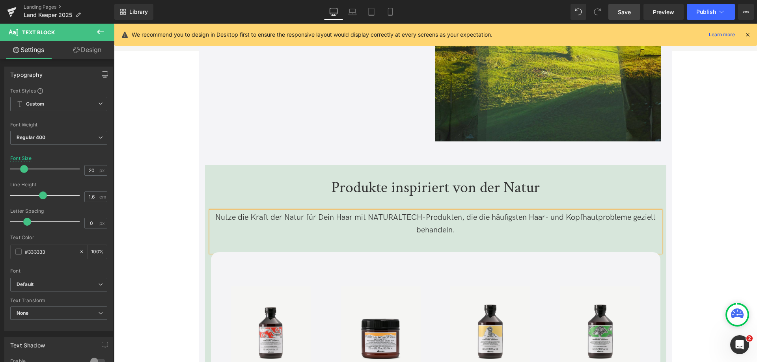
drag, startPoint x: 618, startPoint y: 13, endPoint x: 166, endPoint y: 113, distance: 463.0
click at [618, 13] on span "Save" at bounding box center [624, 12] width 13 height 8
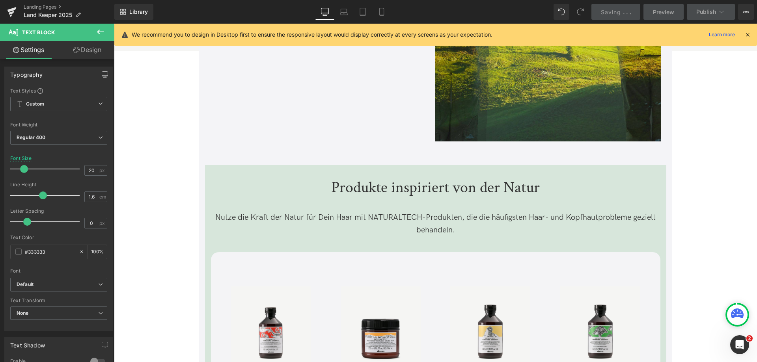
scroll to position [2210, 0]
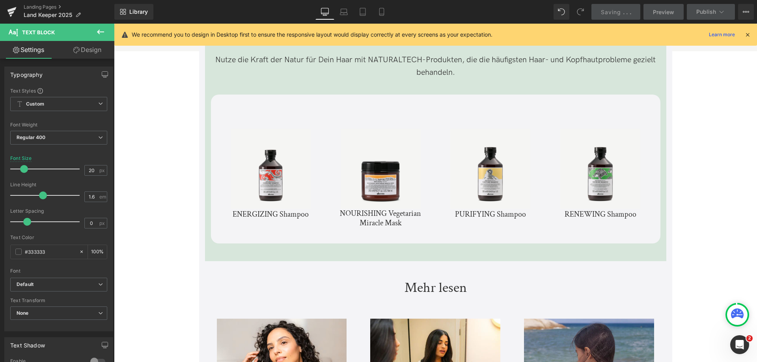
click at [280, 137] on img at bounding box center [271, 169] width 80 height 80
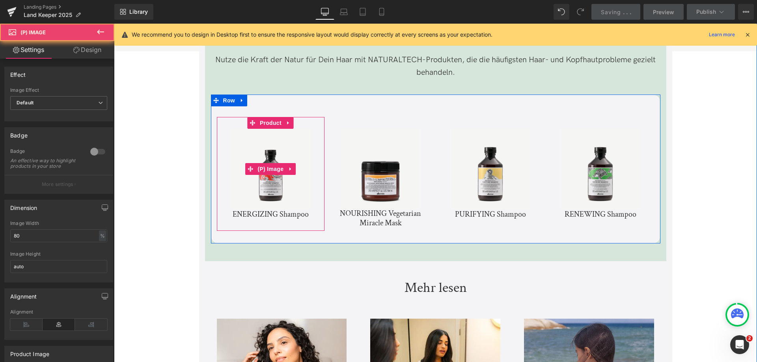
click at [280, 137] on img at bounding box center [271, 169] width 80 height 80
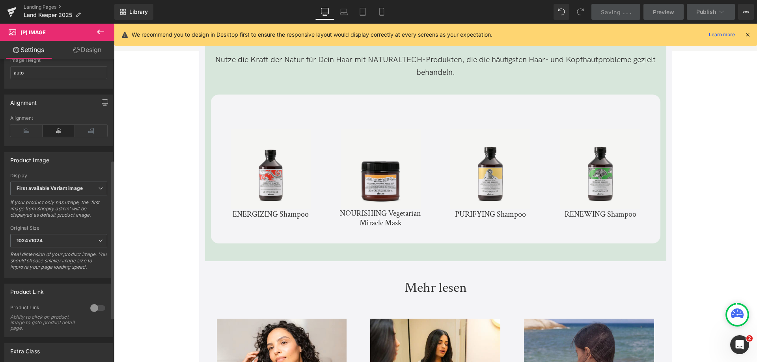
scroll to position [197, 0]
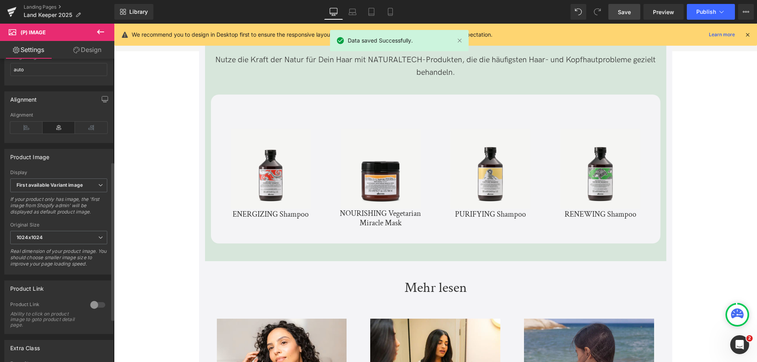
click at [91, 312] on div at bounding box center [97, 305] width 19 height 13
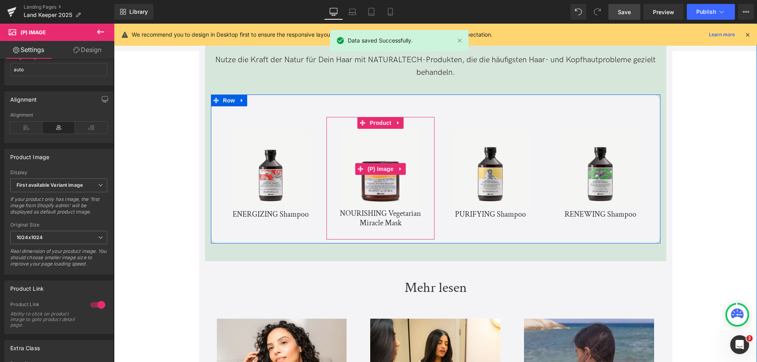
click at [385, 163] on span "(P) Image" at bounding box center [381, 169] width 30 height 12
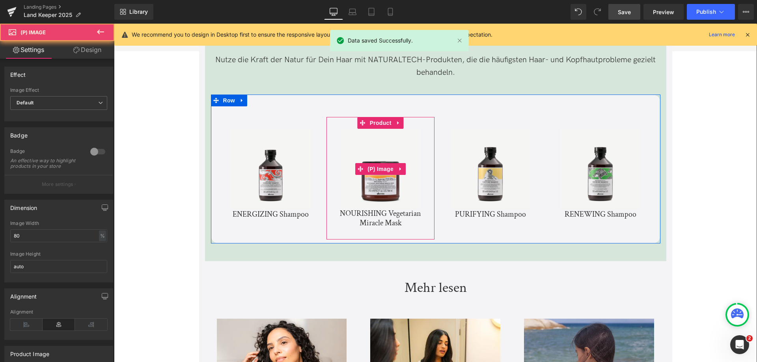
click at [383, 144] on img at bounding box center [381, 169] width 80 height 80
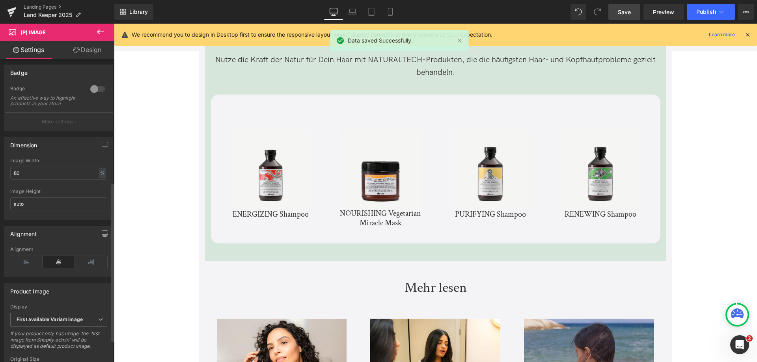
scroll to position [280, 0]
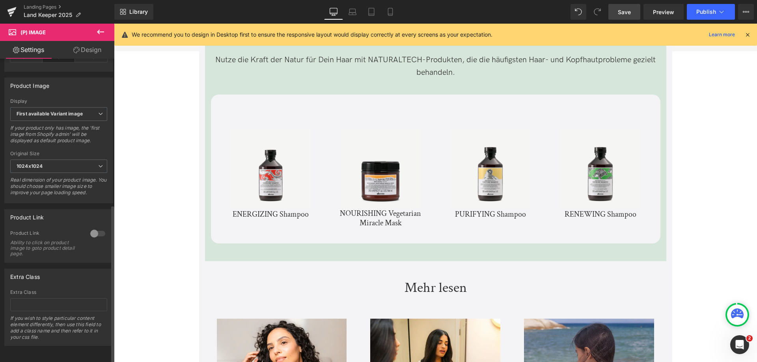
click at [92, 230] on div at bounding box center [97, 234] width 19 height 13
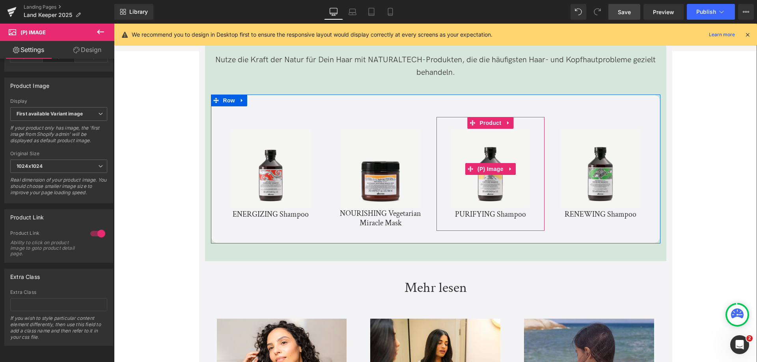
click at [490, 135] on img at bounding box center [490, 169] width 80 height 80
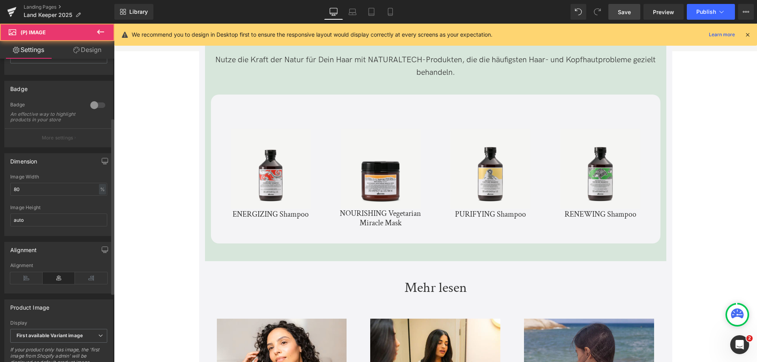
scroll to position [158, 0]
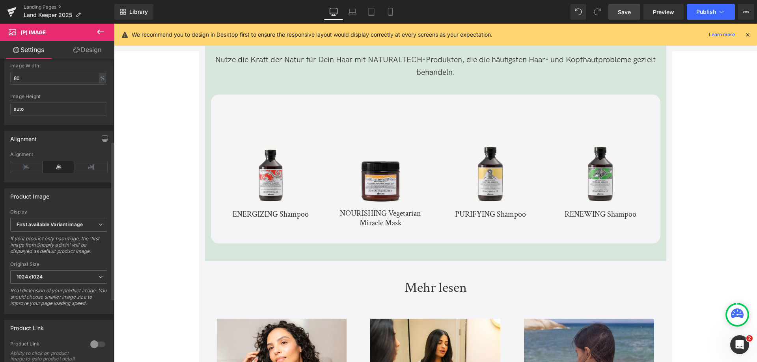
drag, startPoint x: 88, startPoint y: 345, endPoint x: 84, endPoint y: 291, distance: 54.2
click at [88, 345] on div at bounding box center [97, 344] width 19 height 13
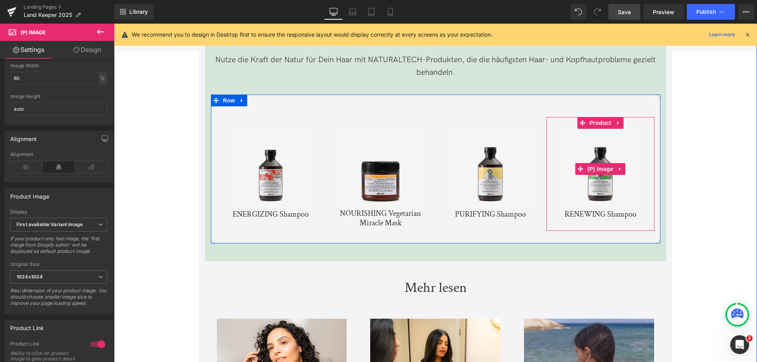
click at [593, 145] on img at bounding box center [601, 169] width 80 height 80
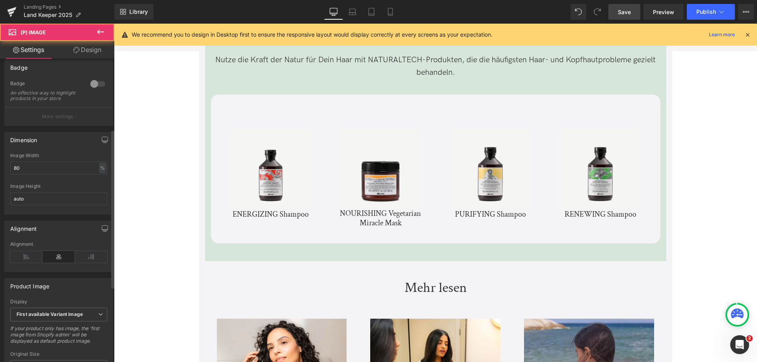
scroll to position [237, 0]
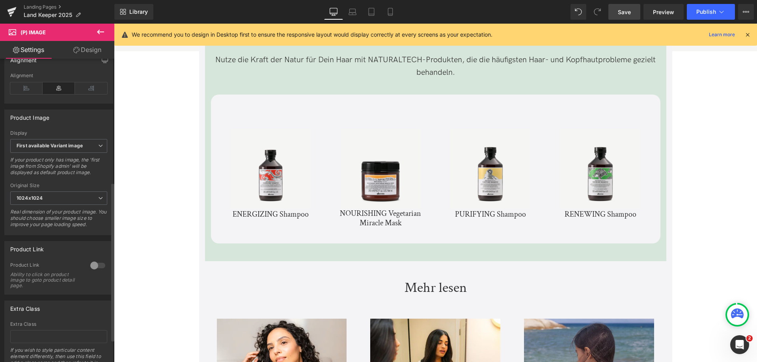
drag, startPoint x: 97, startPoint y: 269, endPoint x: 135, endPoint y: 241, distance: 46.9
click at [97, 269] on div at bounding box center [97, 266] width 19 height 13
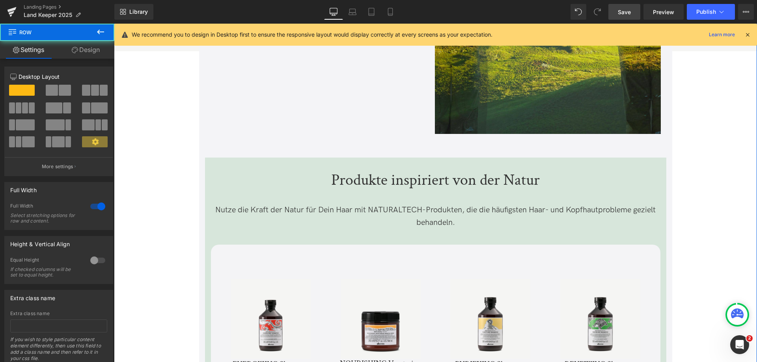
scroll to position [1973, 0]
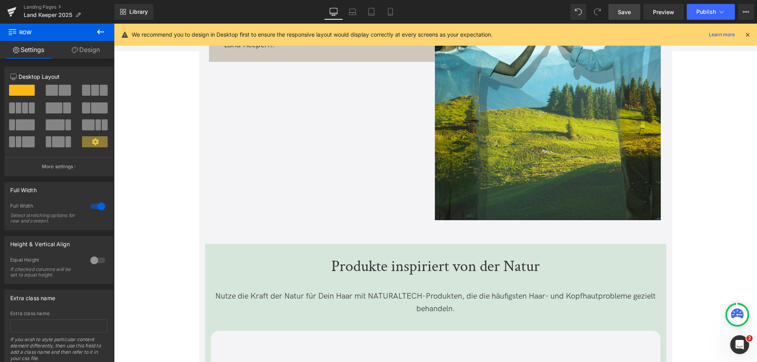
drag, startPoint x: 620, startPoint y: 12, endPoint x: 234, endPoint y: 164, distance: 415.8
click at [620, 12] on span "Save" at bounding box center [624, 12] width 13 height 8
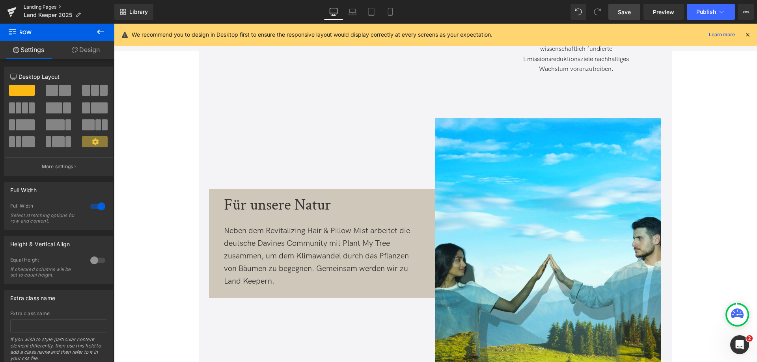
click at [40, 7] on link "Landing Pages" at bounding box center [69, 7] width 91 height 6
